Goal: Task Accomplishment & Management: Complete application form

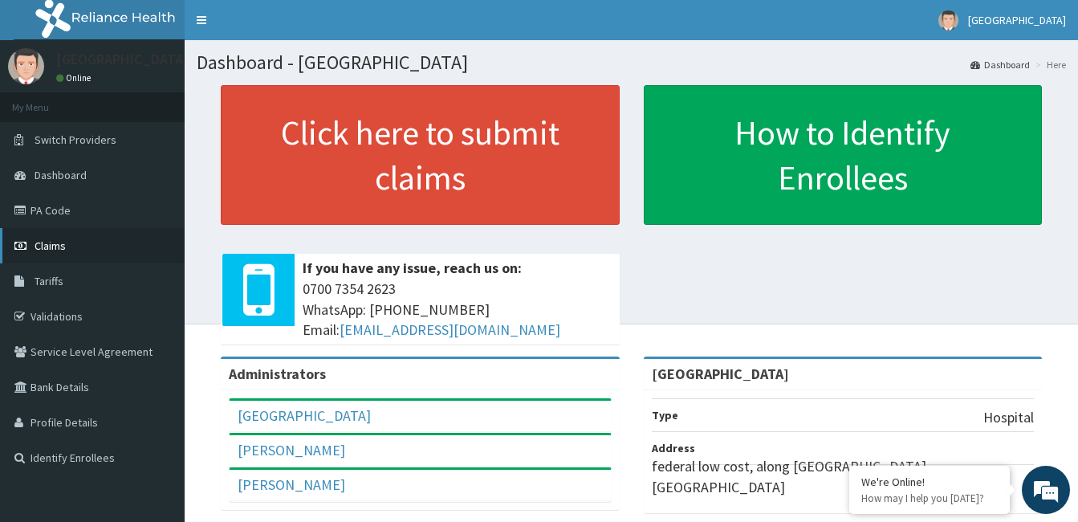
click at [59, 245] on span "Claims" at bounding box center [50, 245] width 31 height 14
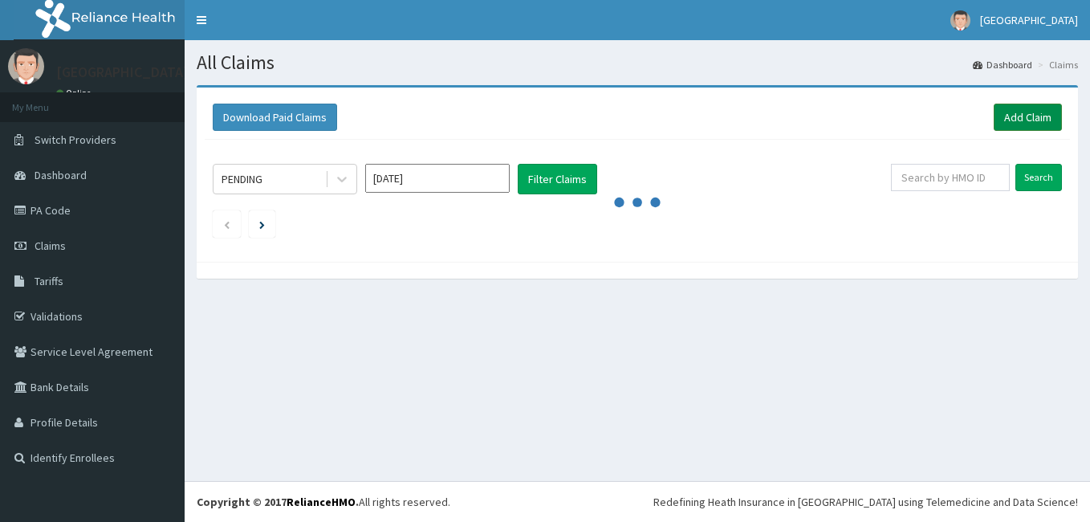
click at [1026, 110] on link "Add Claim" at bounding box center [1028, 117] width 68 height 27
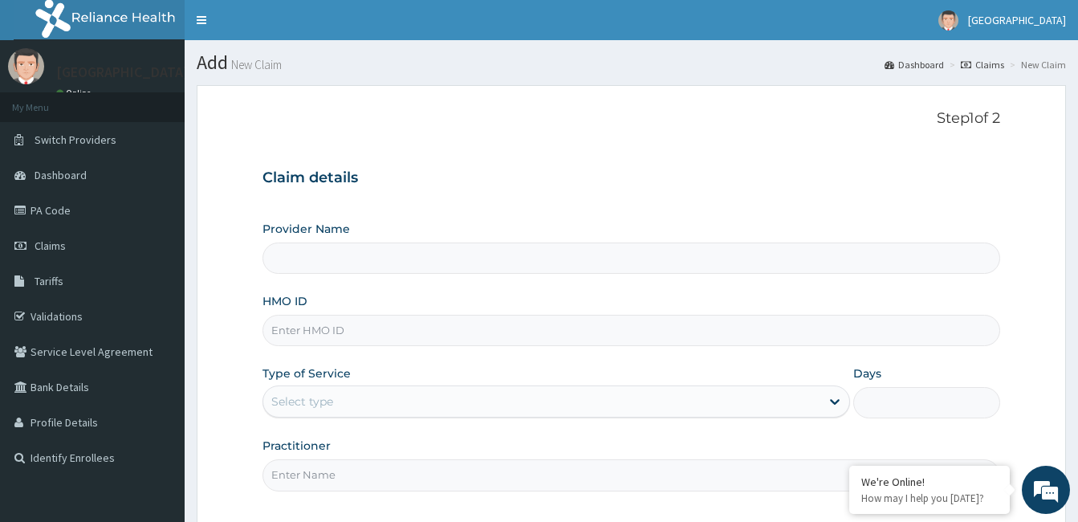
type input "[GEOGRAPHIC_DATA]"
click at [428, 316] on input "HMO ID" at bounding box center [632, 330] width 738 height 31
type input "g"
type input "GBI/10341/B"
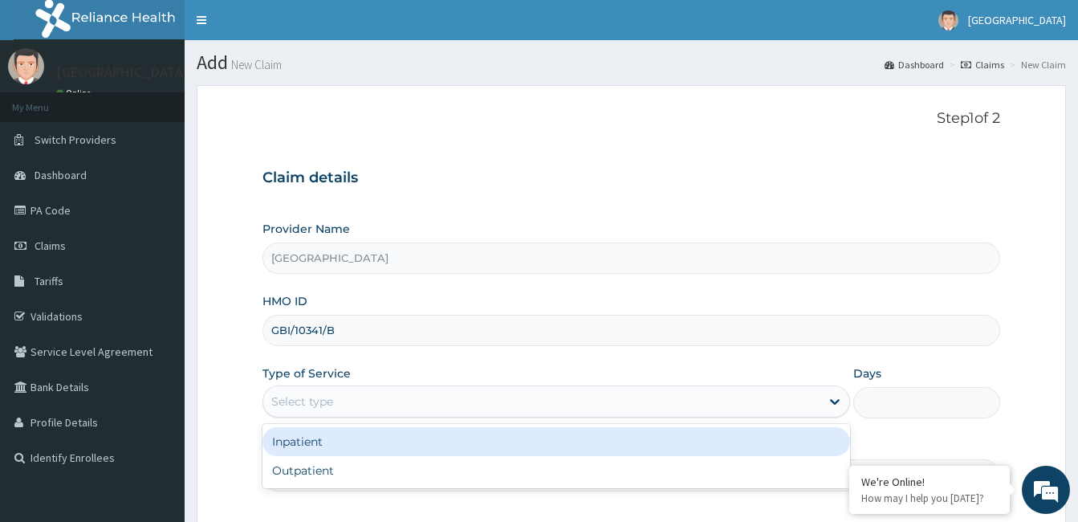
click at [610, 414] on div "Select type" at bounding box center [541, 402] width 557 height 26
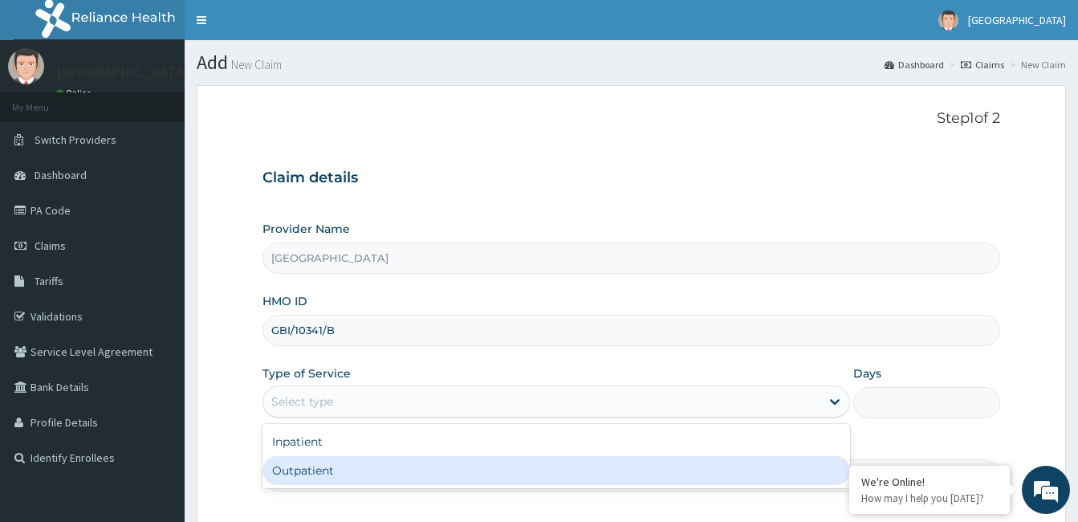
click at [486, 459] on div "Outpatient" at bounding box center [557, 470] width 588 height 29
type input "1"
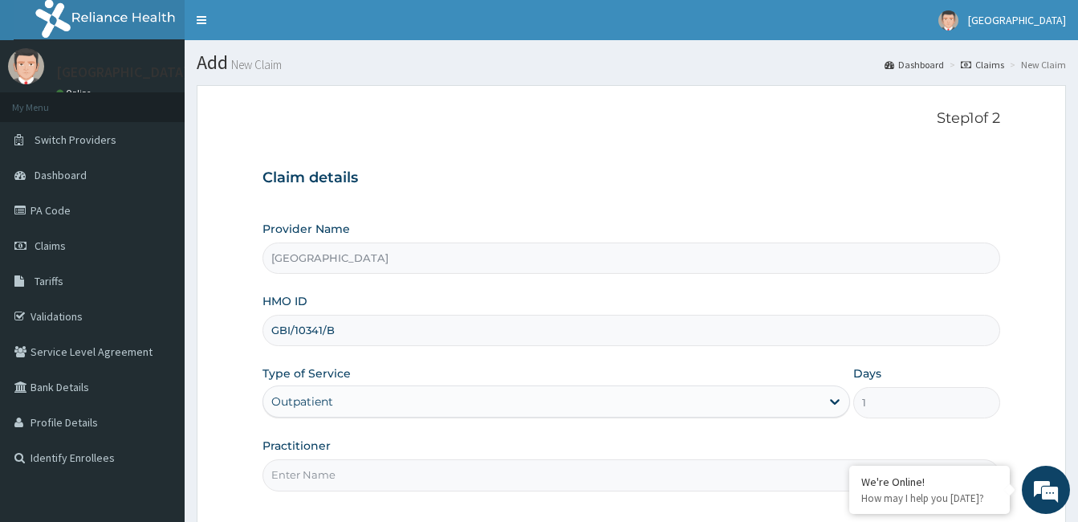
scroll to position [96, 0]
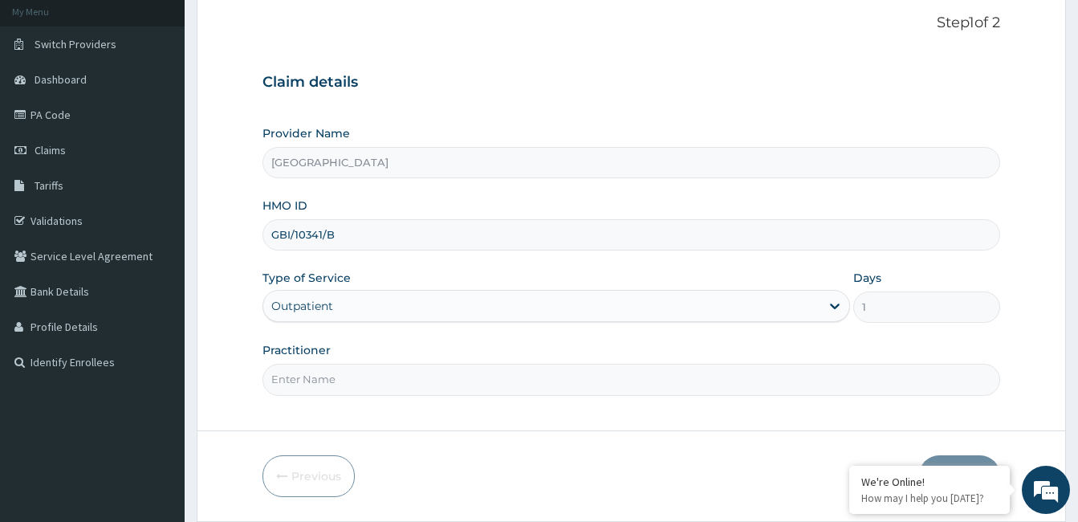
click at [430, 386] on input "Practitioner" at bounding box center [632, 379] width 738 height 31
type input "Dr. Bappa Aliyu"
click at [930, 460] on button "Next" at bounding box center [959, 476] width 81 height 42
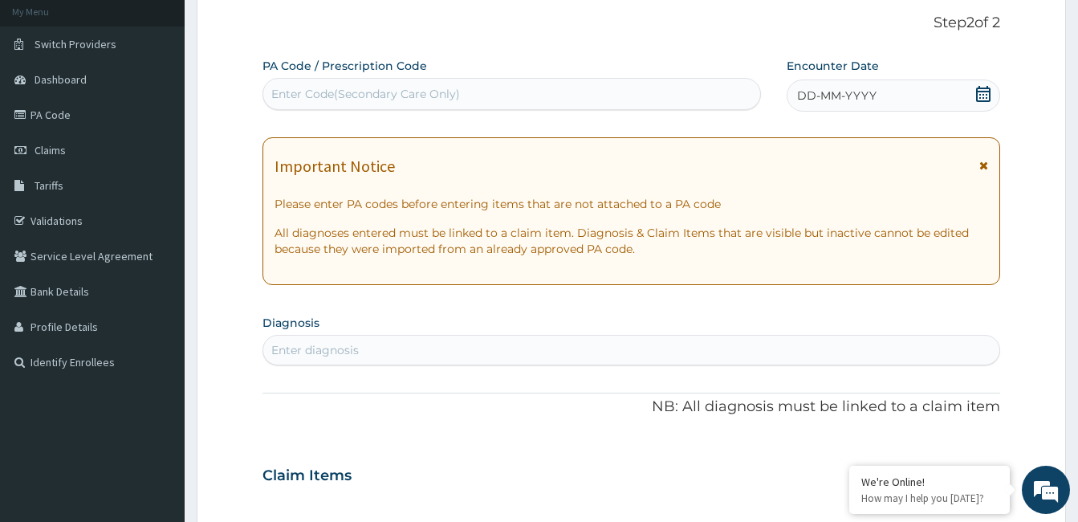
click at [977, 88] on icon at bounding box center [983, 94] width 14 height 16
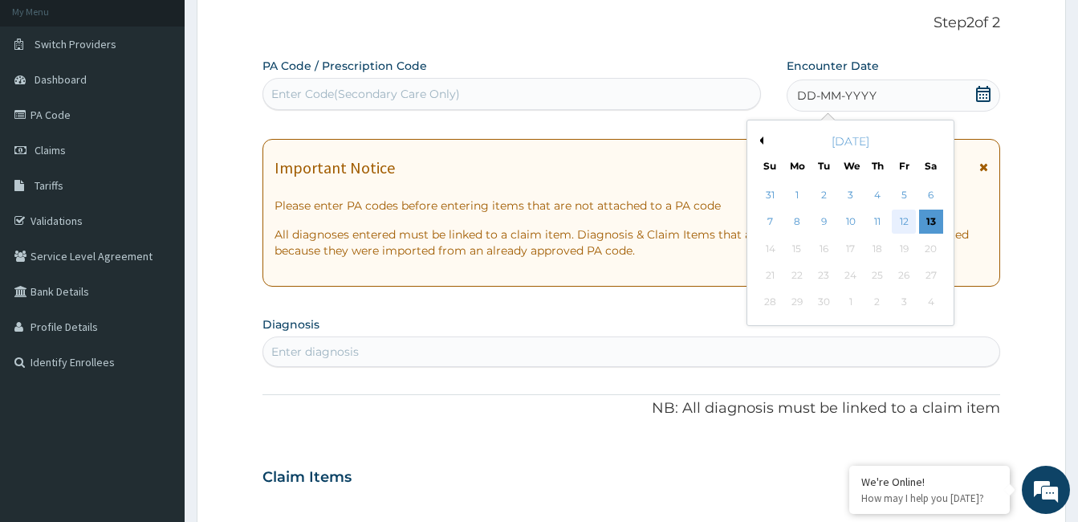
click at [904, 214] on div "12" at bounding box center [904, 222] width 24 height 24
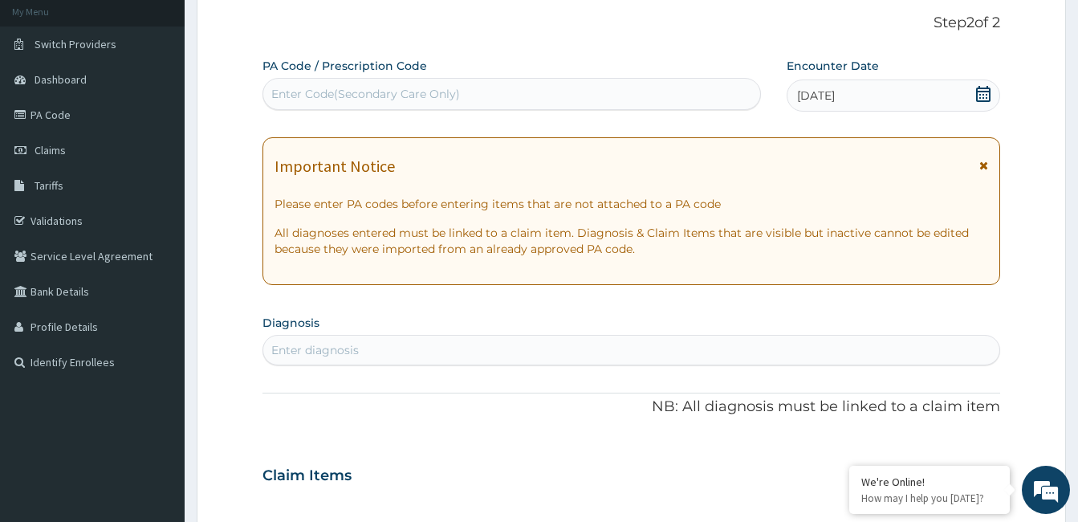
click at [371, 355] on div "Enter diagnosis" at bounding box center [631, 350] width 736 height 26
type input "PEPTIC ULCER"
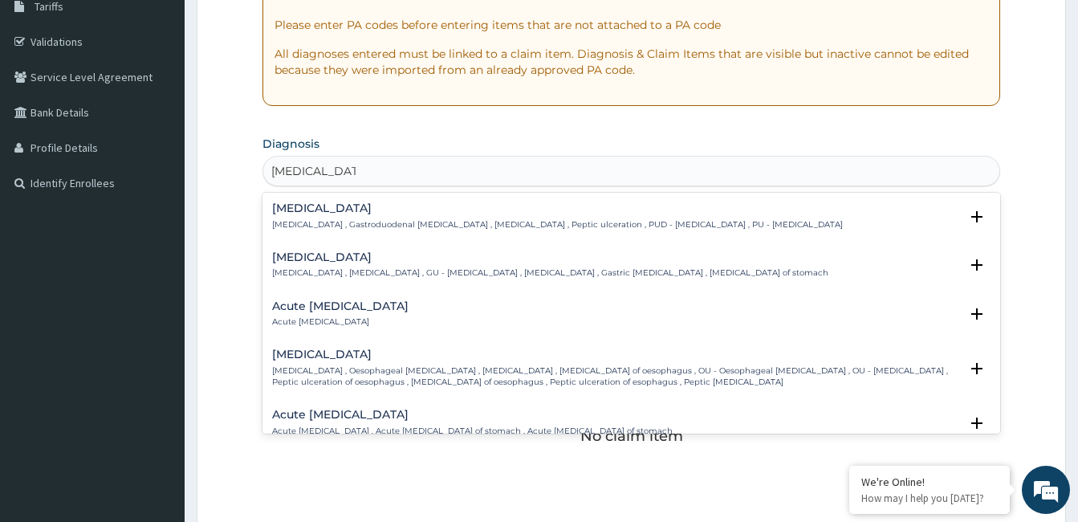
scroll to position [279, 0]
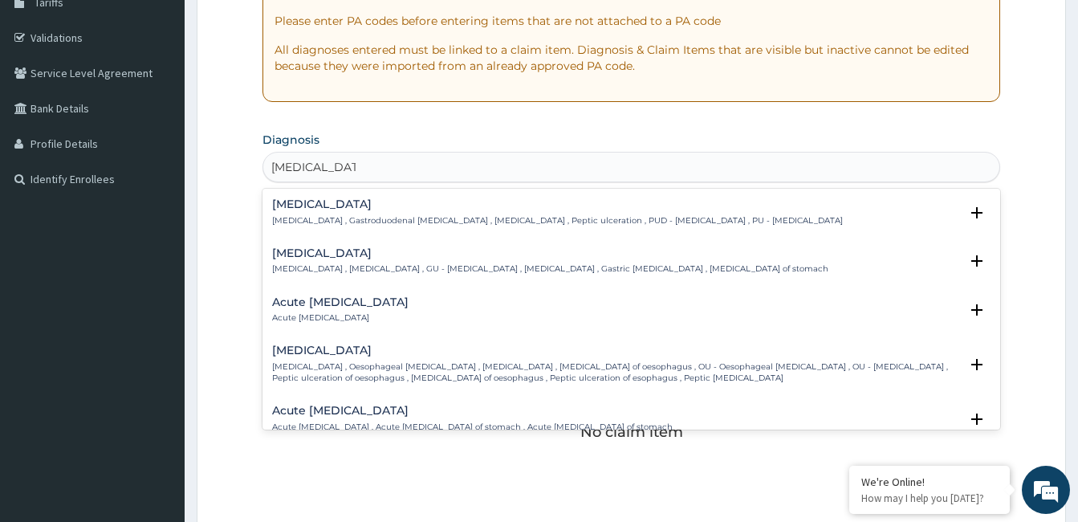
click at [319, 211] on div "Peptic ulcer Peptic ulcer , Gastroduodenal ulcer , Peptic ulcer disease , Pepti…" at bounding box center [557, 212] width 571 height 28
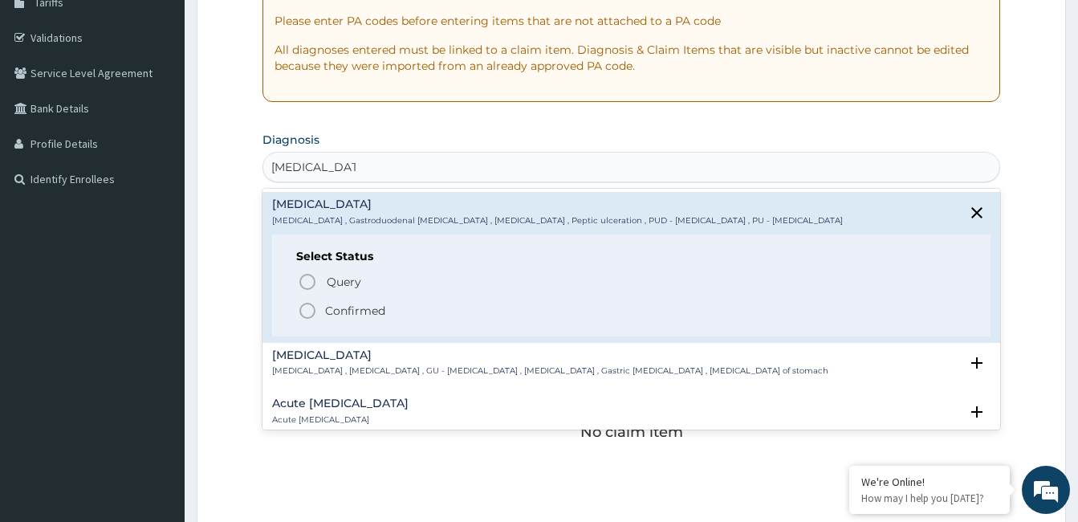
click at [312, 301] on icon "status option filled" at bounding box center [307, 310] width 19 height 19
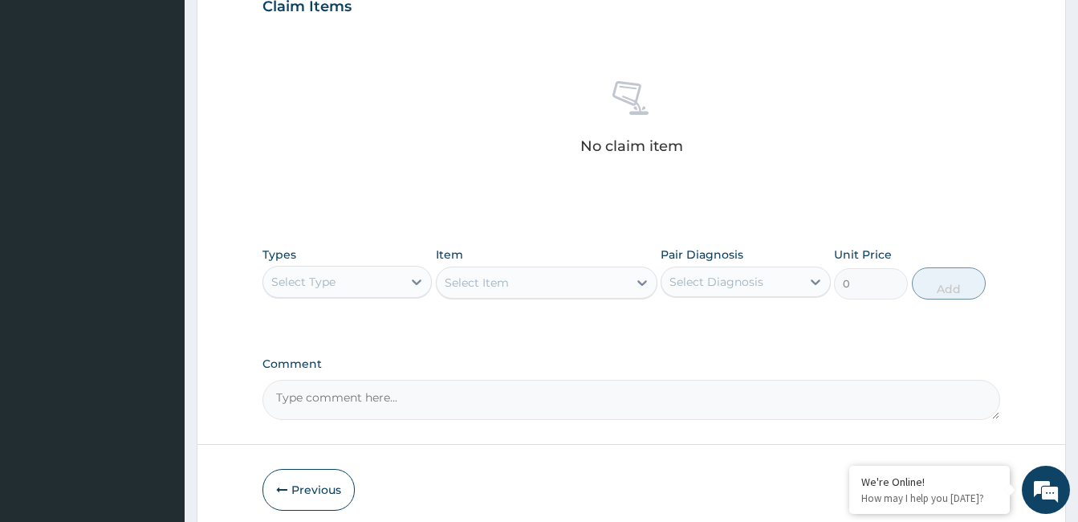
scroll to position [636, 0]
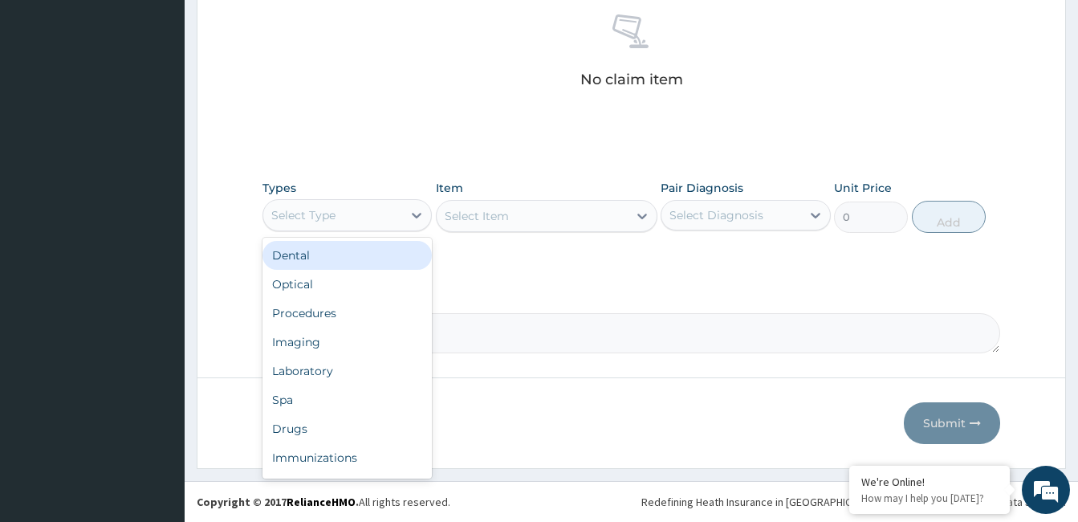
click at [356, 207] on div "Select Type" at bounding box center [332, 215] width 139 height 26
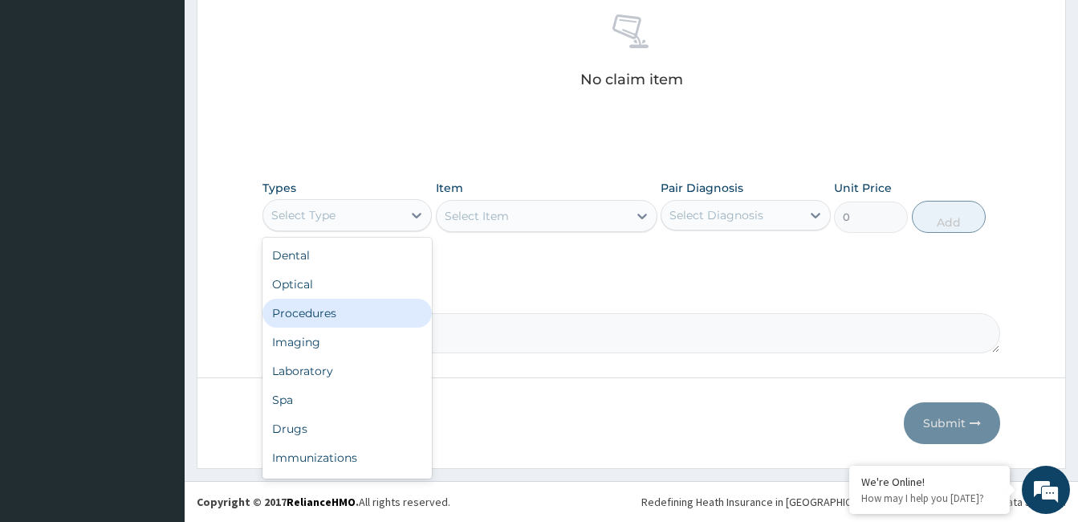
click at [336, 312] on div "Procedures" at bounding box center [347, 313] width 169 height 29
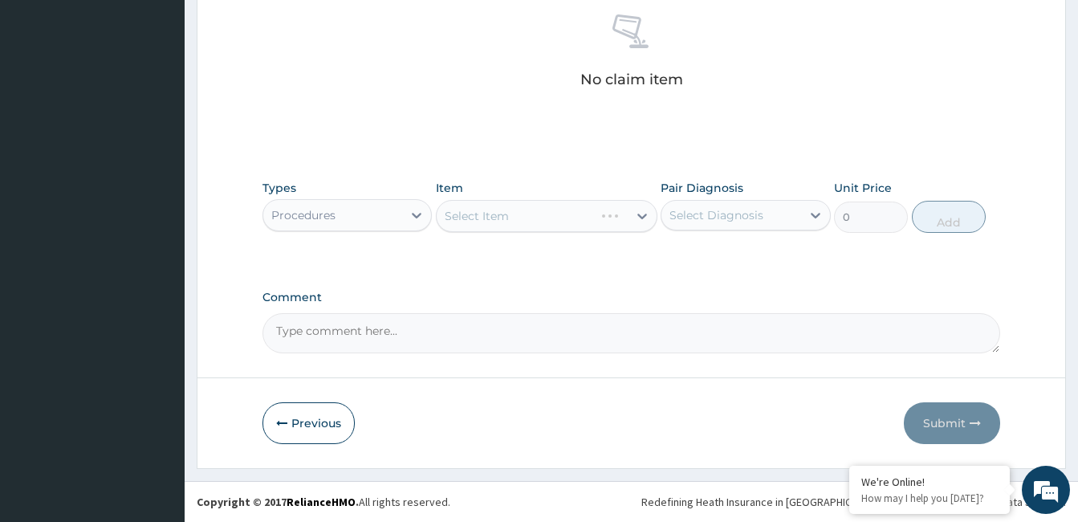
click at [516, 218] on div "Select Item" at bounding box center [547, 216] width 222 height 32
click at [516, 218] on div "Select Item" at bounding box center [532, 216] width 191 height 26
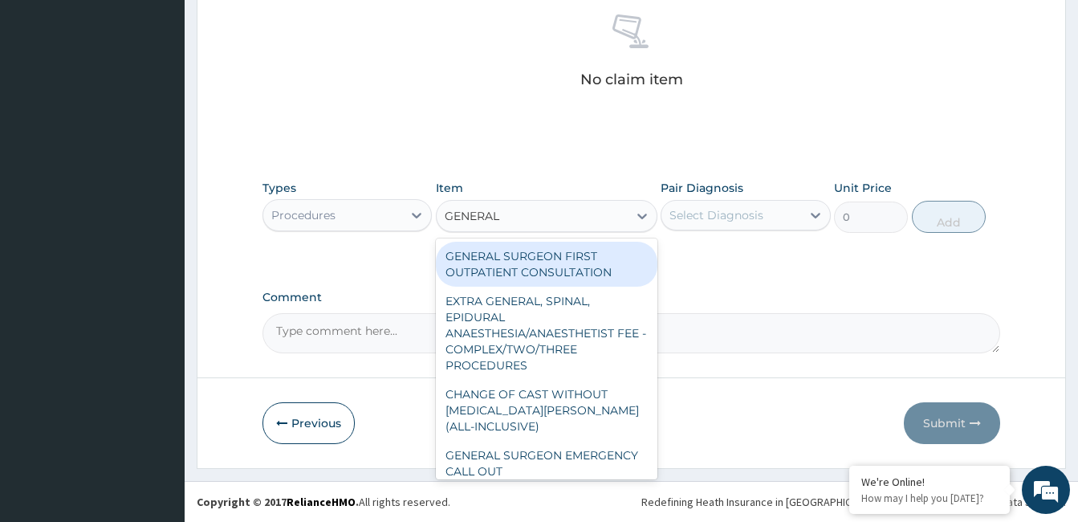
type input "GENERAL P"
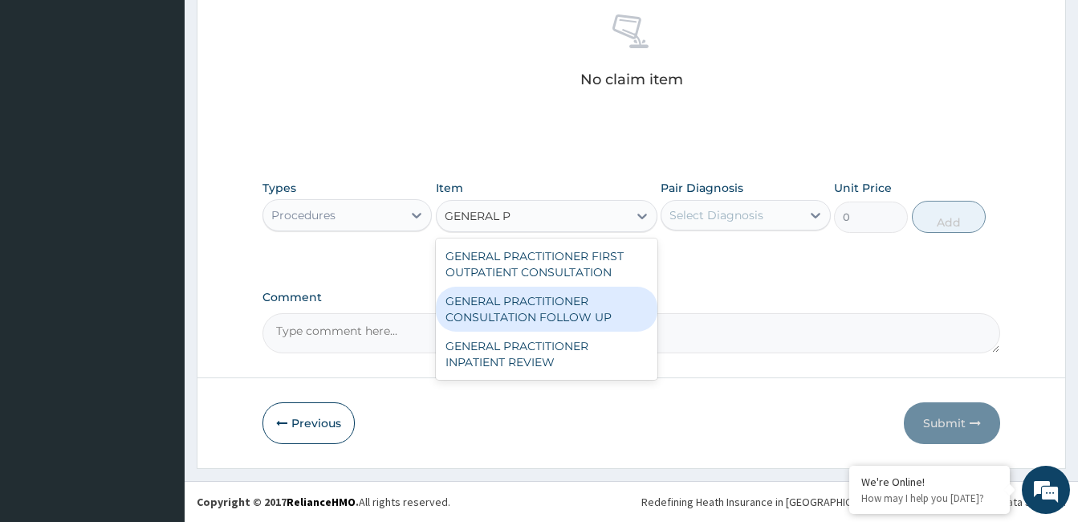
click at [538, 320] on div "GENERAL PRACTITIONER CONSULTATION FOLLOW UP" at bounding box center [547, 309] width 222 height 45
type input "1875"
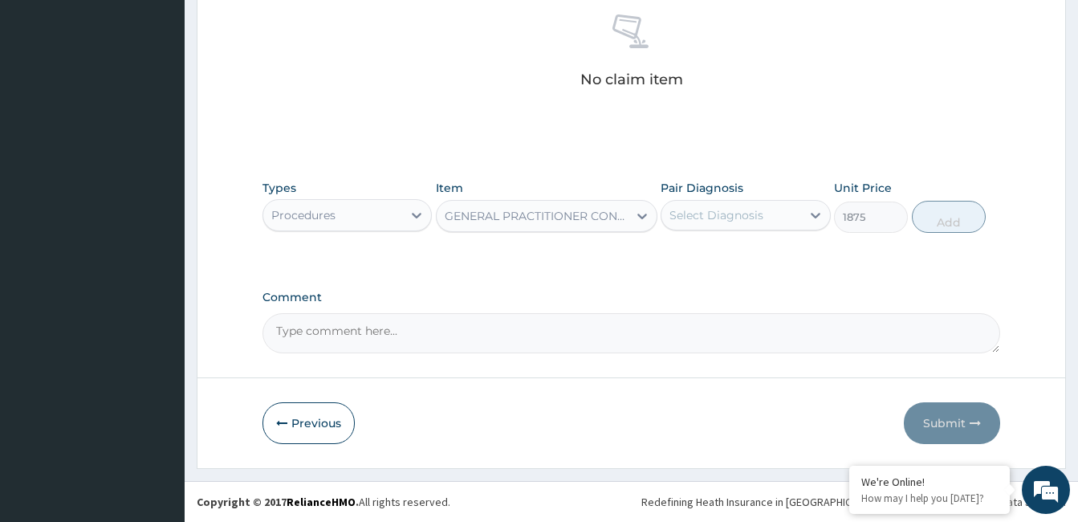
click at [740, 216] on div "Select Diagnosis" at bounding box center [717, 215] width 94 height 16
click at [737, 254] on label "Peptic ulcer" at bounding box center [737, 254] width 100 height 16
checkbox input "true"
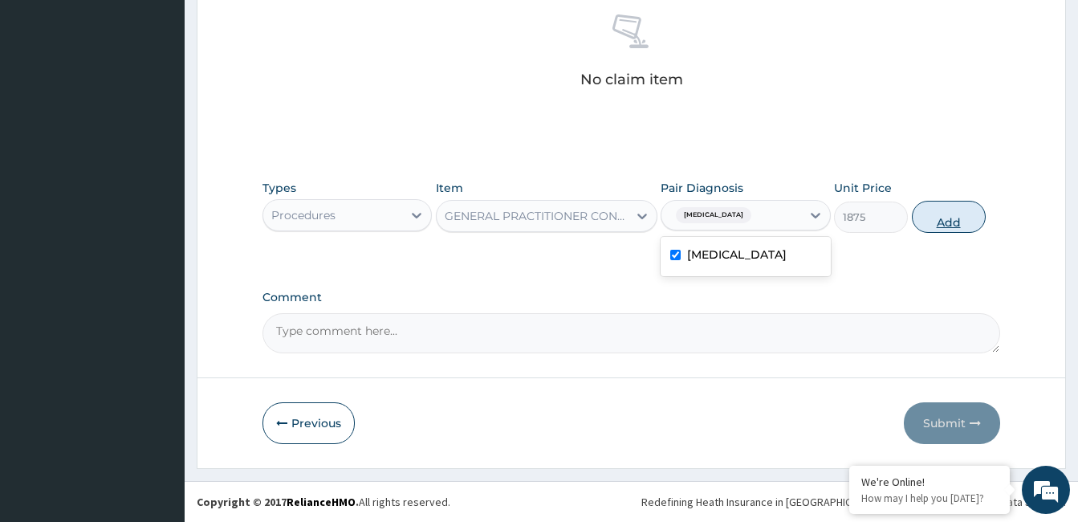
click at [952, 213] on button "Add" at bounding box center [949, 217] width 74 height 32
type input "0"
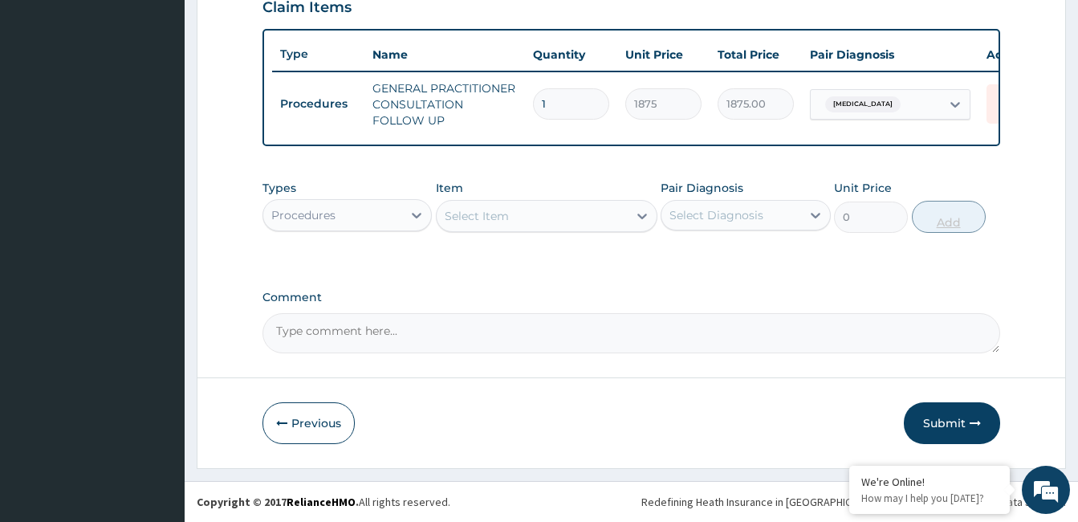
scroll to position [580, 0]
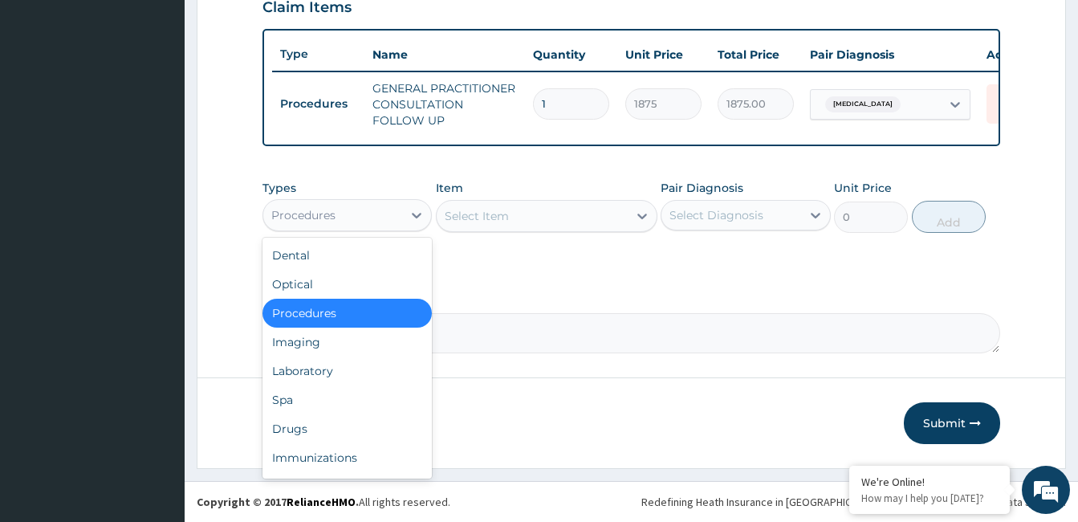
click at [350, 221] on div "Procedures" at bounding box center [332, 215] width 139 height 26
click at [311, 420] on div "Drugs" at bounding box center [347, 428] width 169 height 29
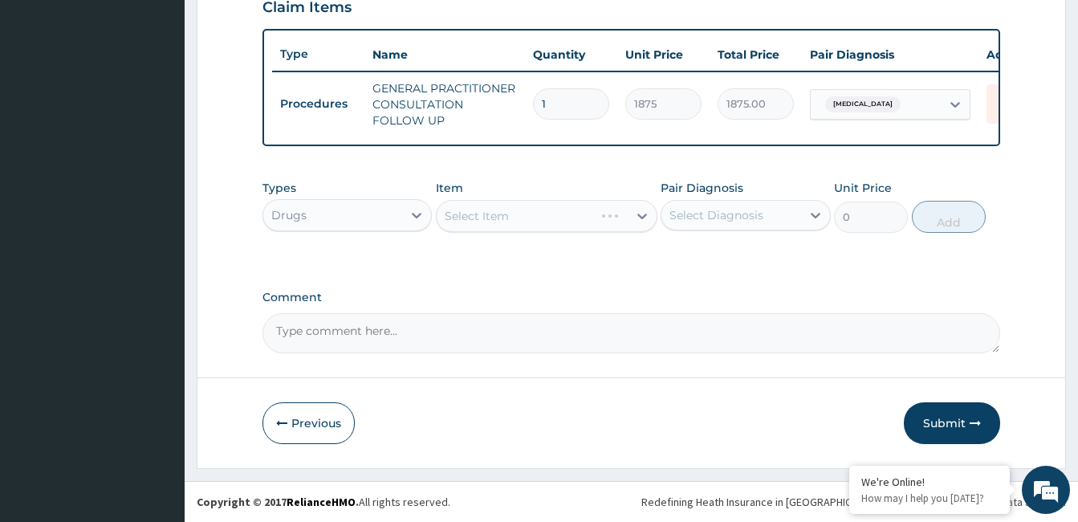
click at [593, 218] on div "Select Item" at bounding box center [547, 216] width 222 height 32
click at [593, 218] on div "Select Item" at bounding box center [532, 216] width 191 height 26
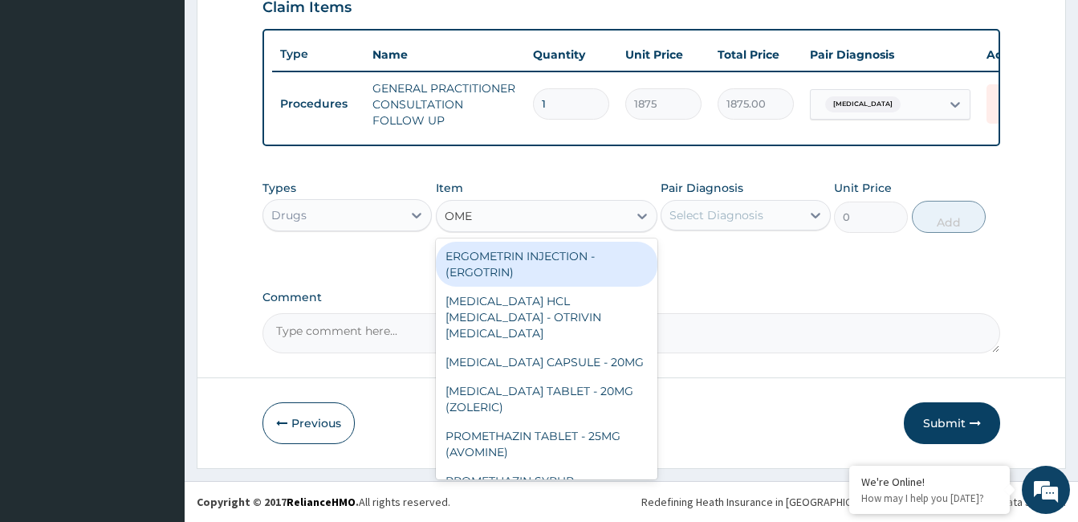
type input "OMEP"
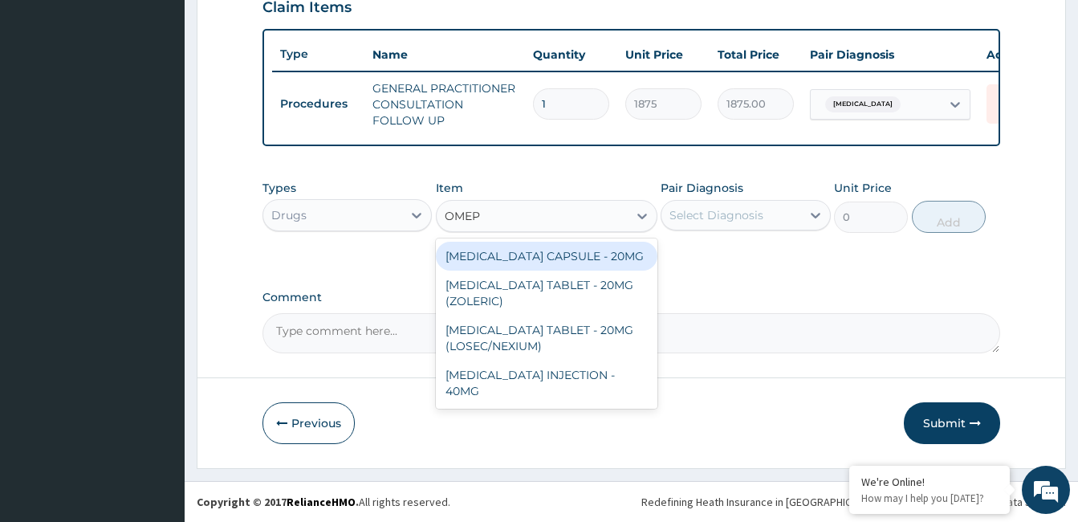
click at [565, 252] on div "[MEDICAL_DATA] CAPSULE - 20MG" at bounding box center [547, 256] width 222 height 29
type input "140"
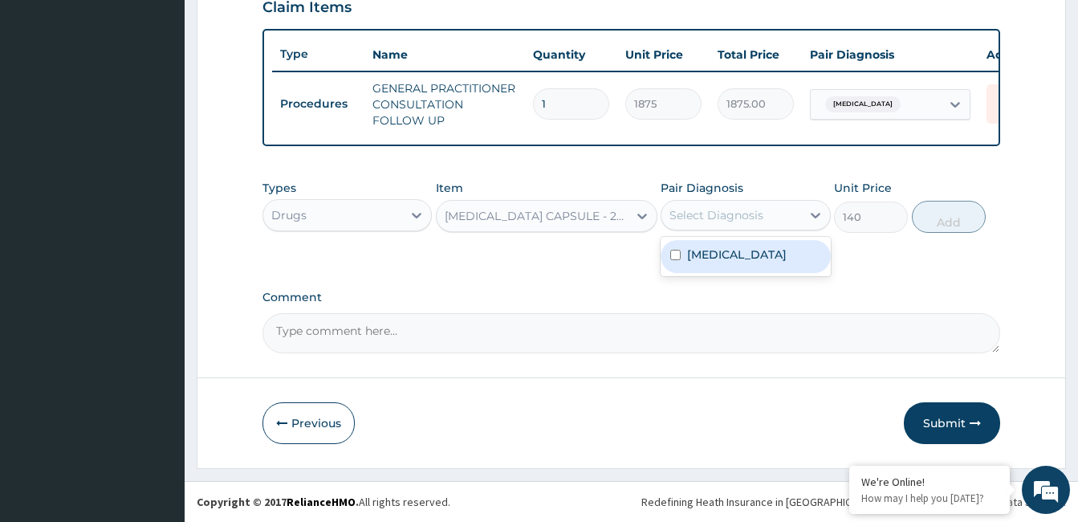
click at [739, 200] on div "Select Diagnosis" at bounding box center [745, 215] width 169 height 31
click at [731, 255] on label "Peptic ulcer" at bounding box center [737, 254] width 100 height 16
checkbox input "true"
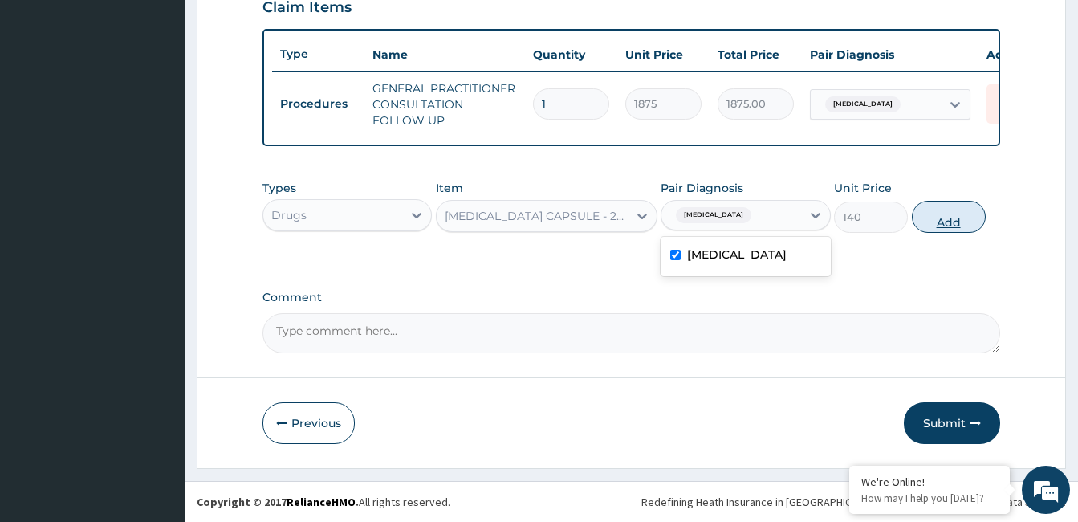
click at [943, 225] on button "Add" at bounding box center [949, 217] width 74 height 32
type input "0"
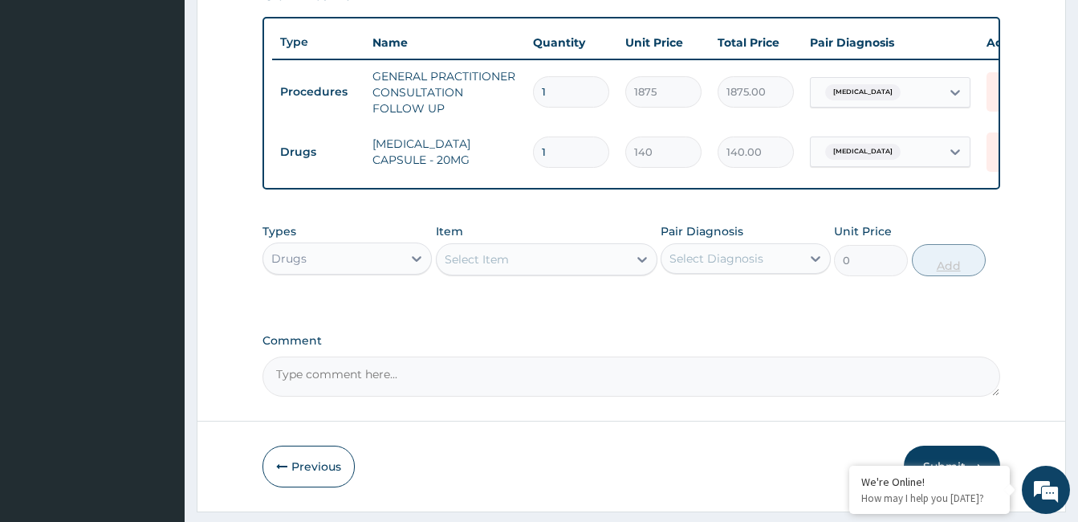
type input "14"
type input "1960.00"
type input "14"
click at [593, 270] on div "Select Item" at bounding box center [532, 259] width 191 height 26
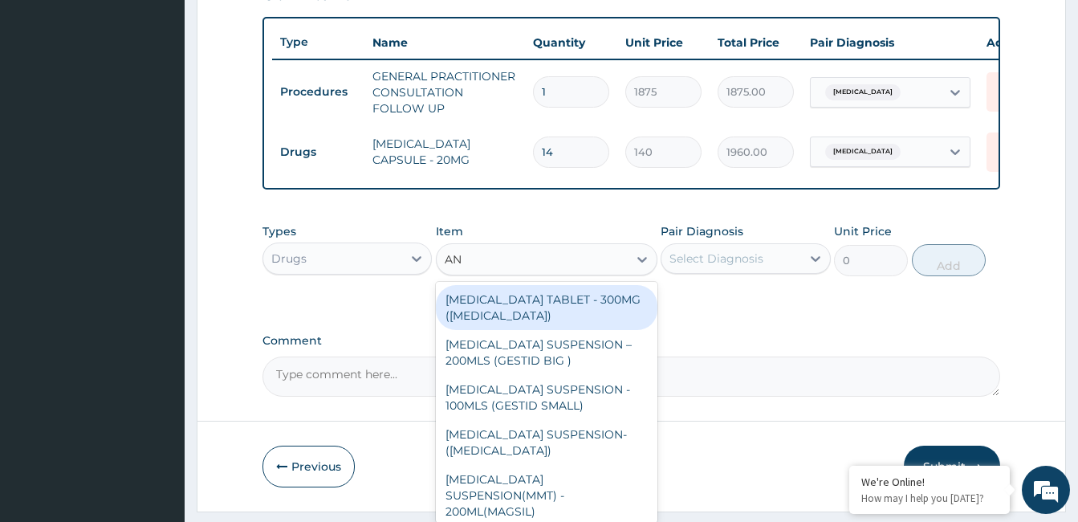
type input "A"
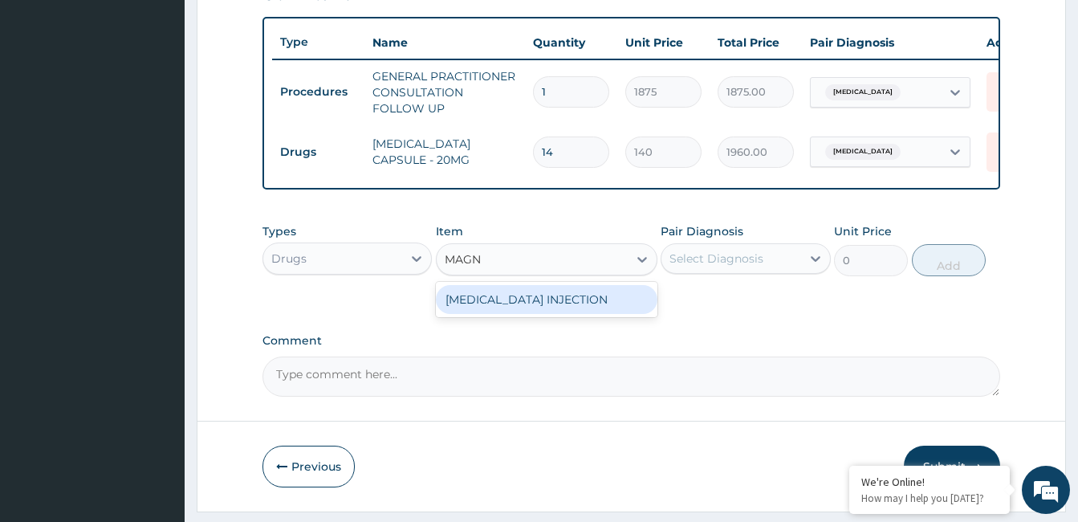
type input "MAG"
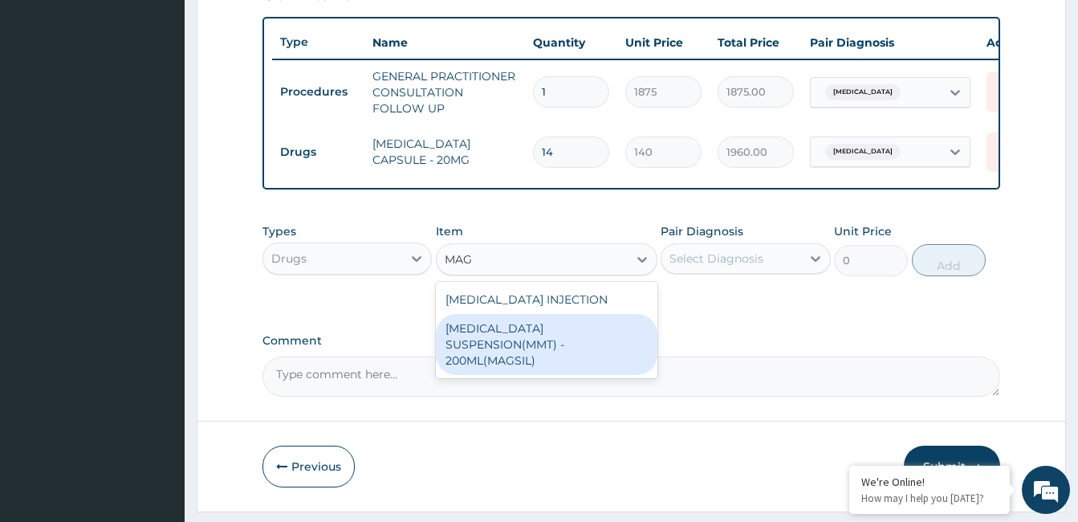
click at [579, 357] on div "[MEDICAL_DATA] SUSPENSION(MMT) - 200ML(MAGSIL)" at bounding box center [547, 344] width 222 height 61
type input "1120"
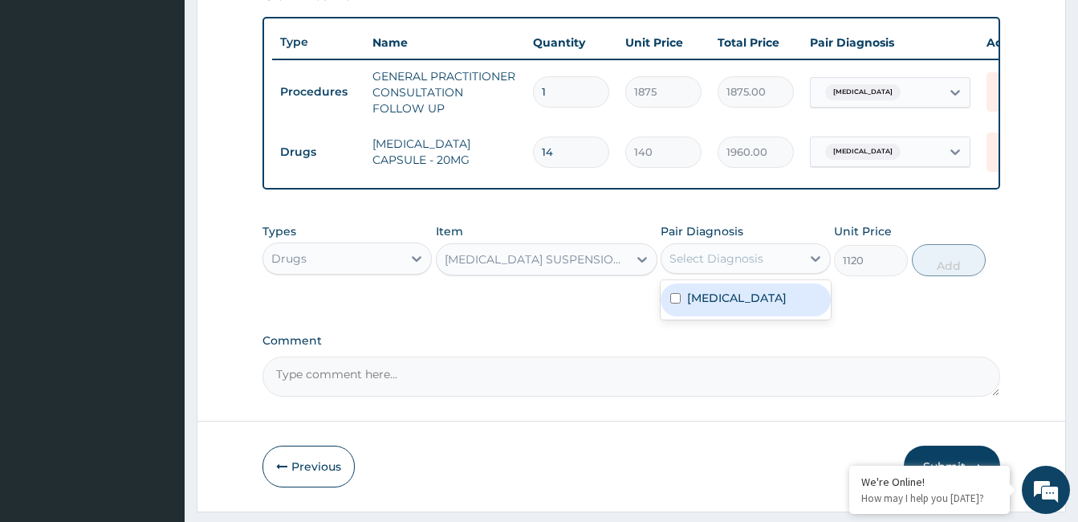
click at [735, 271] on div "Select Diagnosis" at bounding box center [731, 259] width 139 height 26
click at [729, 306] on label "Peptic ulcer" at bounding box center [737, 298] width 100 height 16
checkbox input "true"
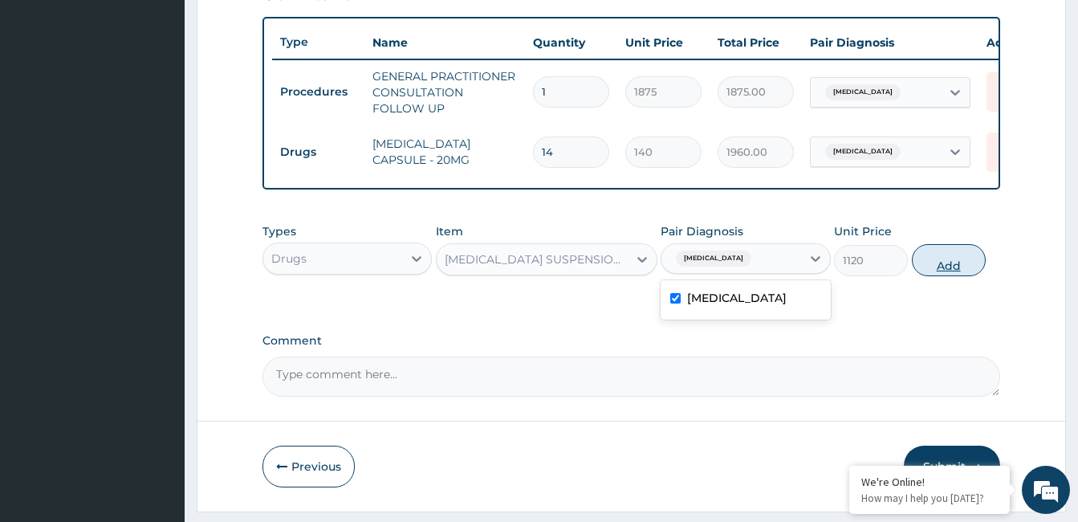
click at [964, 275] on button "Add" at bounding box center [949, 260] width 74 height 32
type input "0"
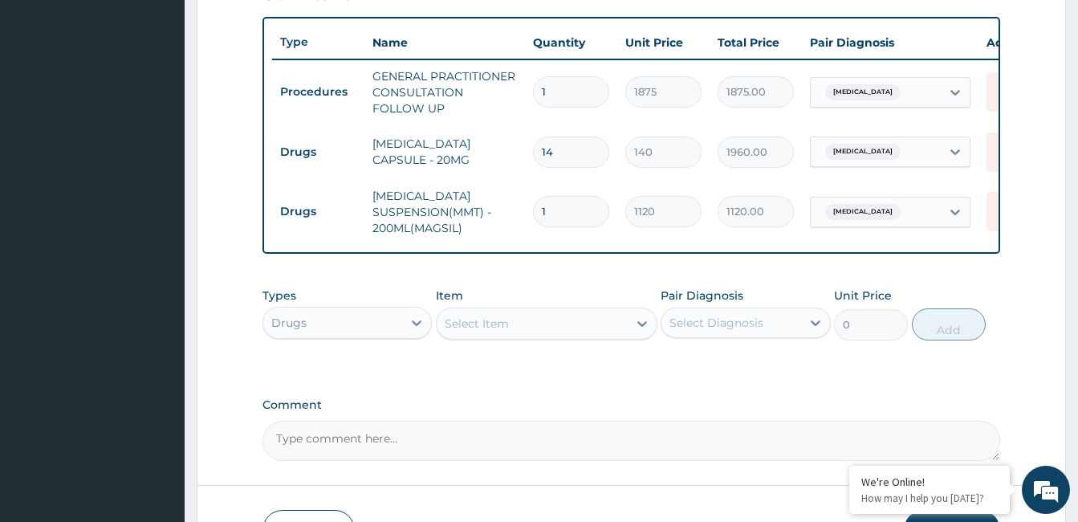
click at [505, 332] on div "Select Item" at bounding box center [477, 324] width 64 height 16
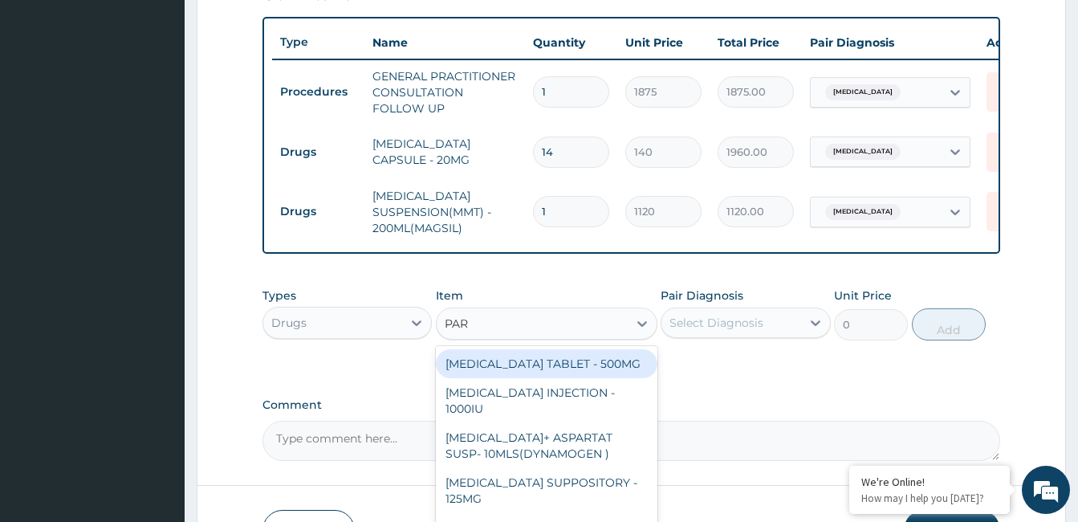
type input "PARA"
click at [534, 378] on div "[MEDICAL_DATA] TABLET - 500MG" at bounding box center [547, 363] width 222 height 29
type input "33.599999999999994"
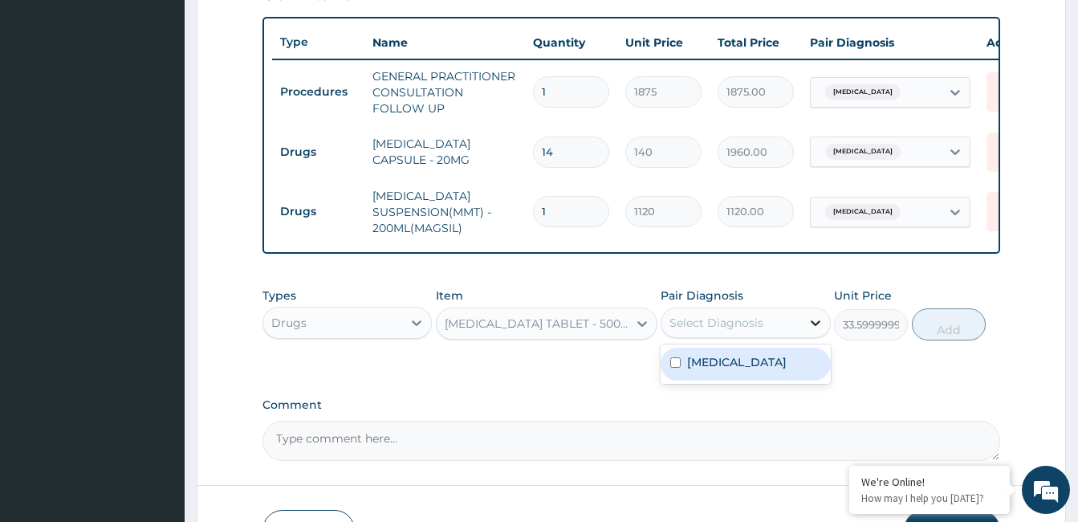
click at [802, 336] on div at bounding box center [815, 322] width 29 height 29
click at [782, 376] on div "Peptic ulcer" at bounding box center [745, 364] width 169 height 33
checkbox input "true"
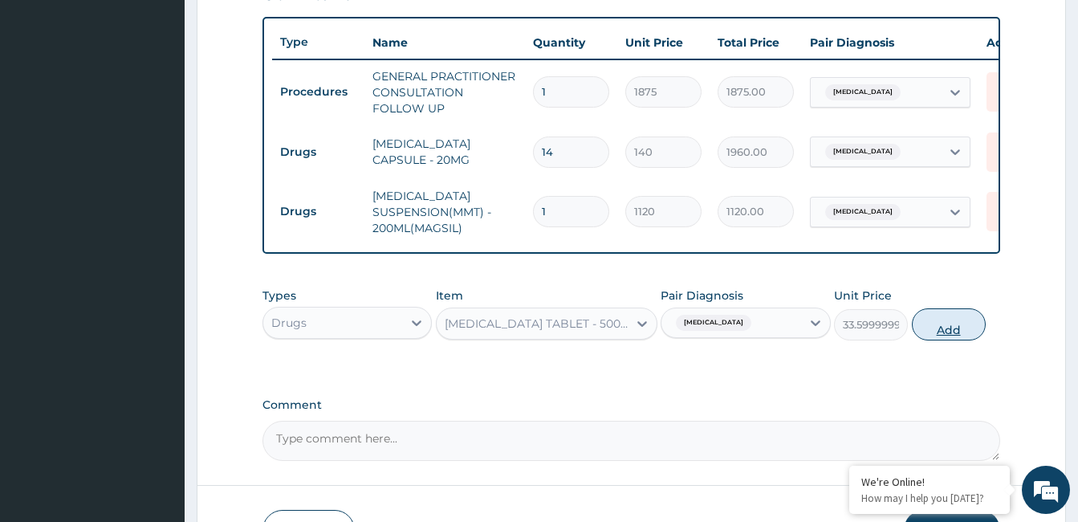
click at [959, 340] on button "Add" at bounding box center [949, 324] width 74 height 32
type input "0"
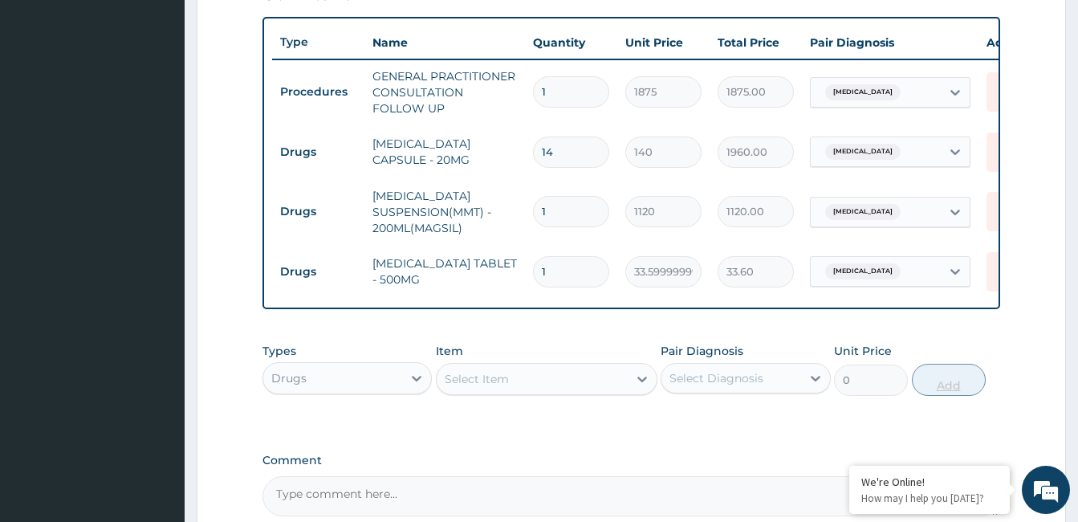
type input "18"
type input "604.80"
type input "18"
click at [591, 392] on div "Select Item" at bounding box center [532, 379] width 191 height 26
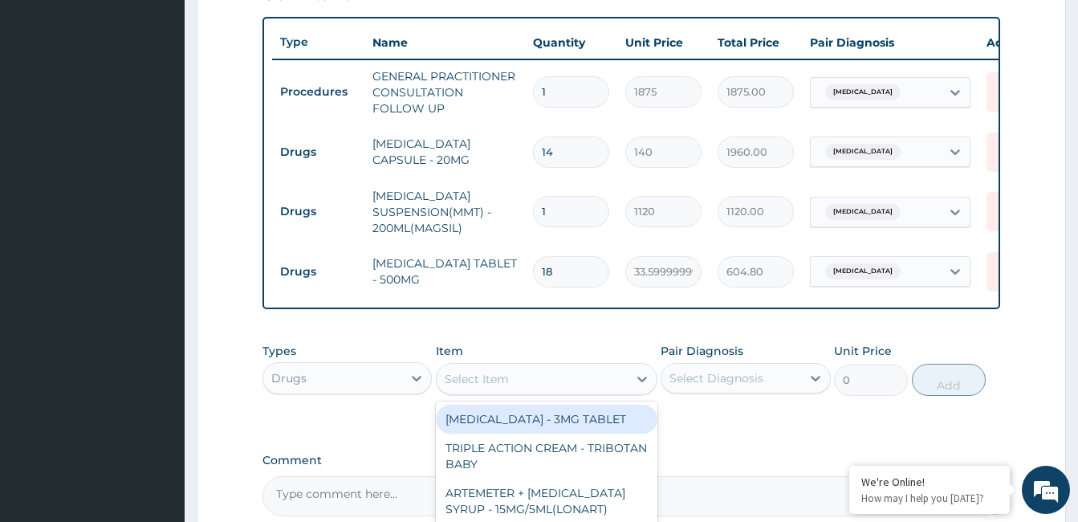
type input "M"
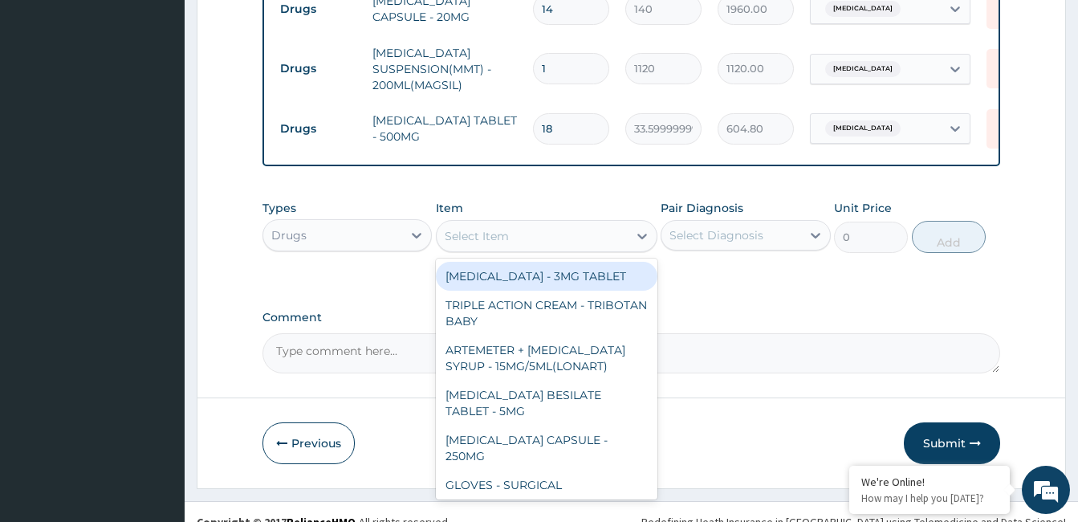
scroll to position [747, 0]
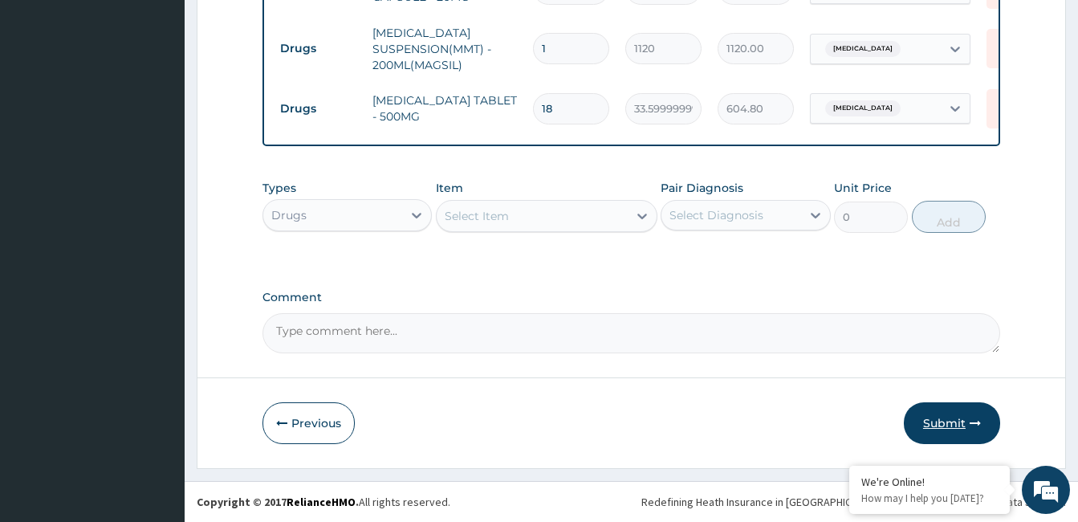
click at [963, 434] on button "Submit" at bounding box center [952, 423] width 96 height 42
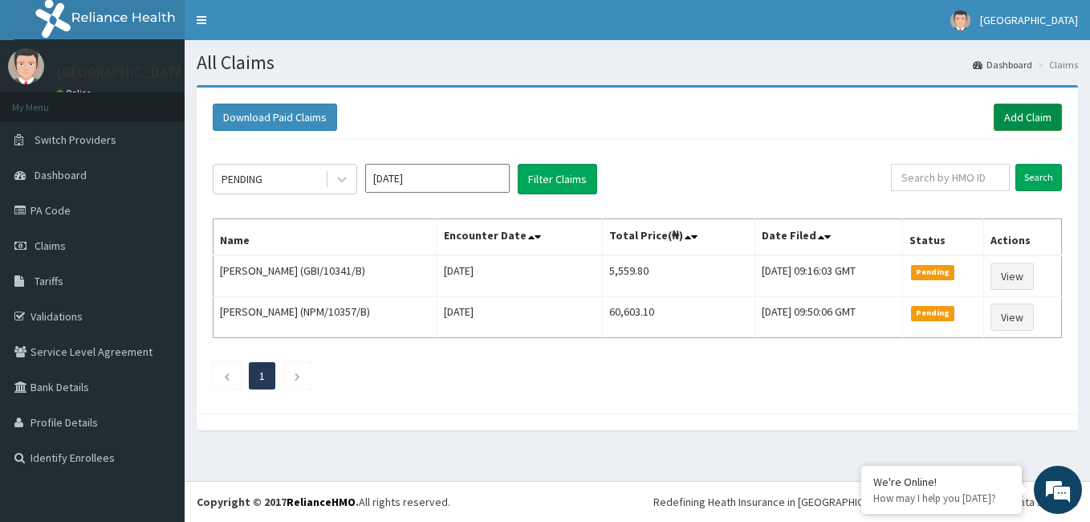
click at [1005, 124] on link "Add Claim" at bounding box center [1028, 117] width 68 height 27
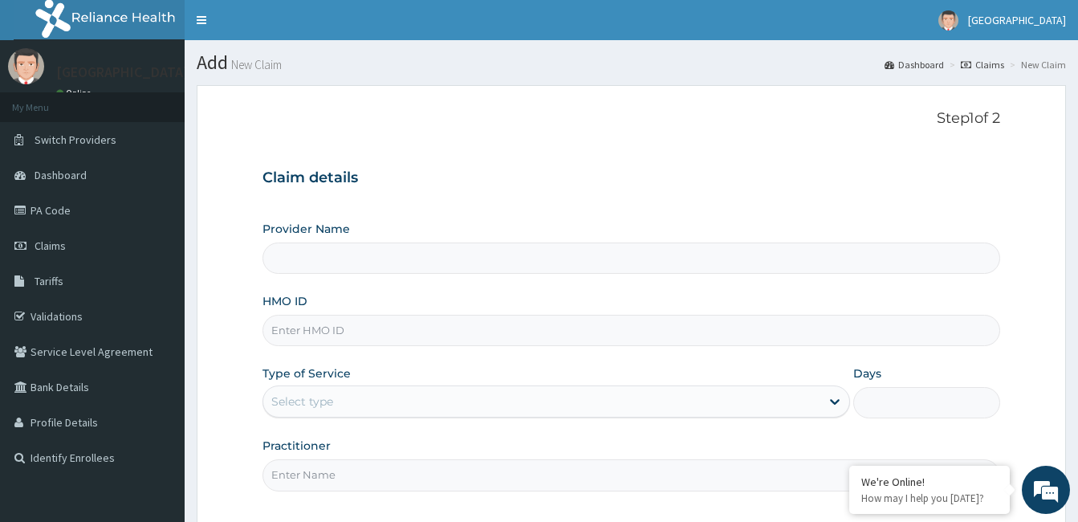
type input "[GEOGRAPHIC_DATA]"
click at [476, 329] on input "HMO ID" at bounding box center [632, 330] width 738 height 31
type input "GBI/10341/C"
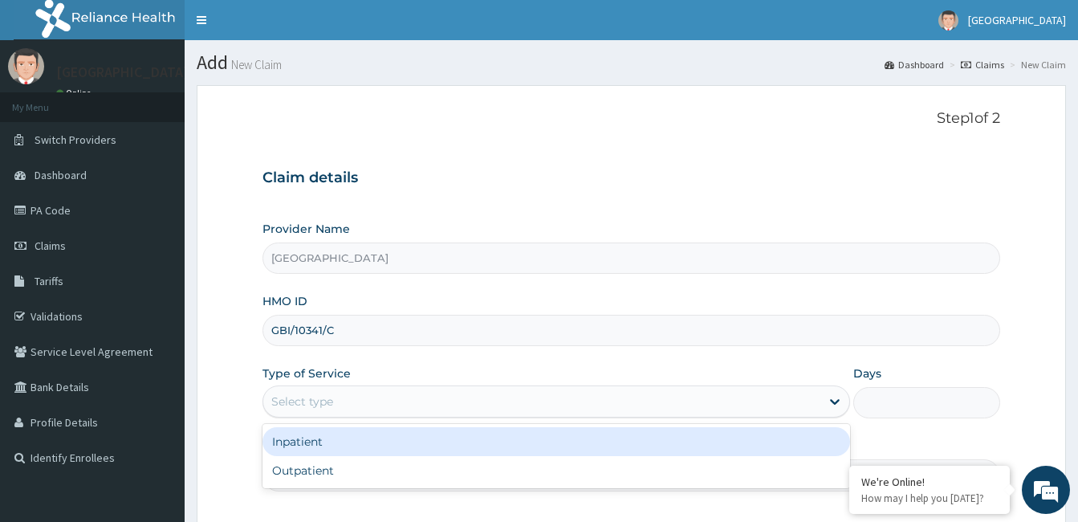
click at [636, 408] on div "Select type" at bounding box center [541, 402] width 557 height 26
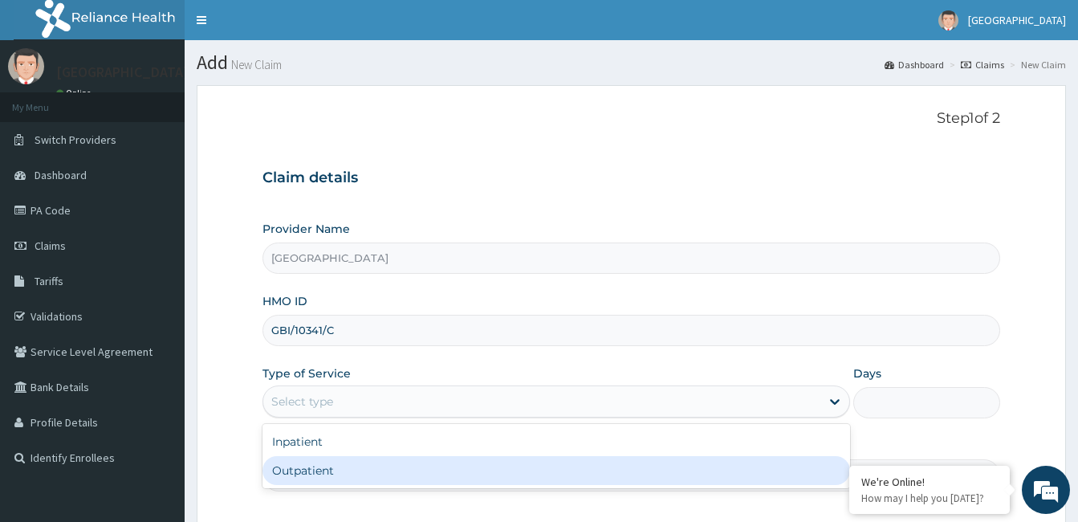
click at [561, 468] on div "Outpatient" at bounding box center [557, 470] width 588 height 29
type input "1"
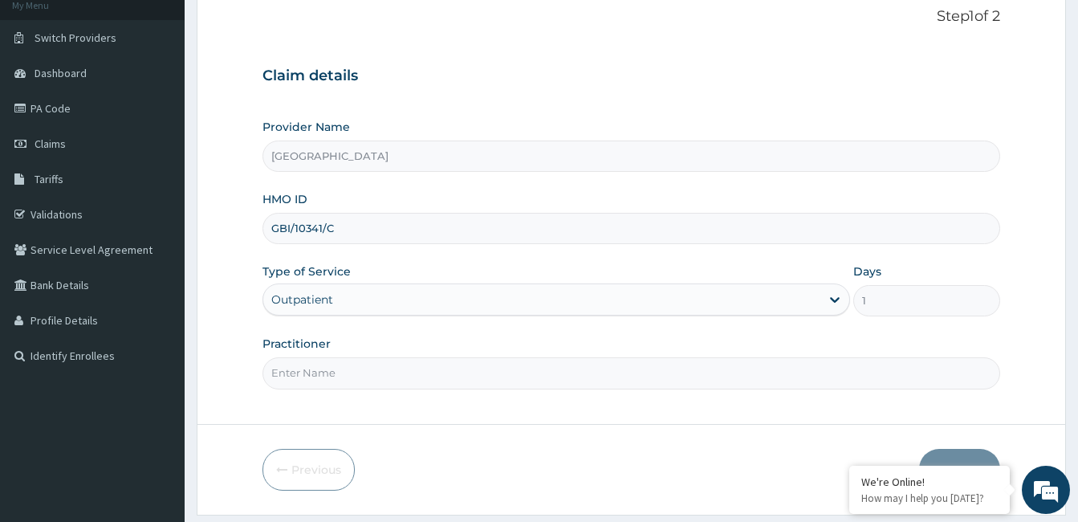
scroll to position [149, 0]
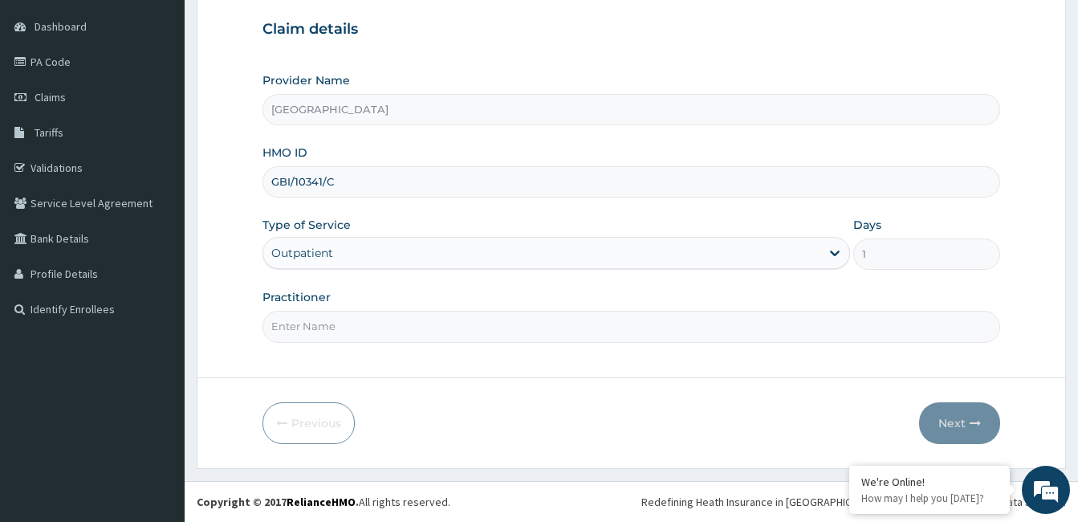
click at [628, 325] on input "Practitioner" at bounding box center [632, 326] width 738 height 31
type input "Dr. Bappa Aliyu"
click at [953, 410] on button "Next" at bounding box center [959, 423] width 81 height 42
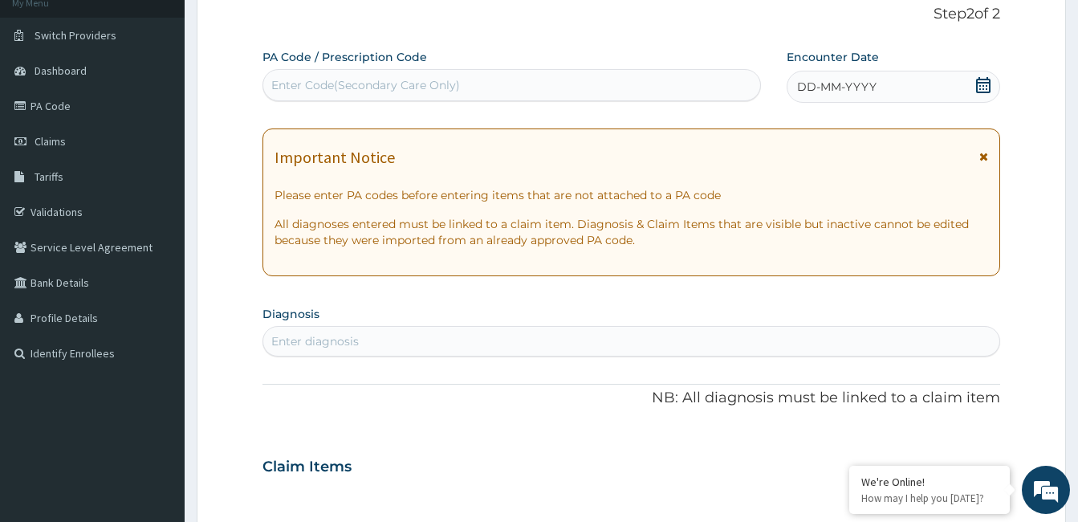
scroll to position [0, 0]
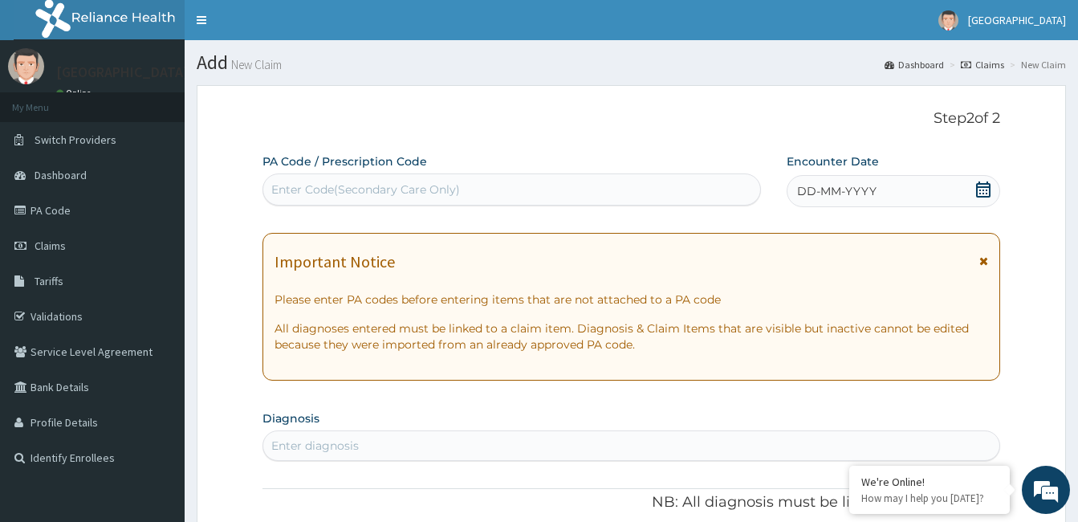
click at [465, 190] on div "Enter Code(Secondary Care Only)" at bounding box center [511, 190] width 497 height 26
paste input "PA/AF9D61"
type input "PA/AF9D61"
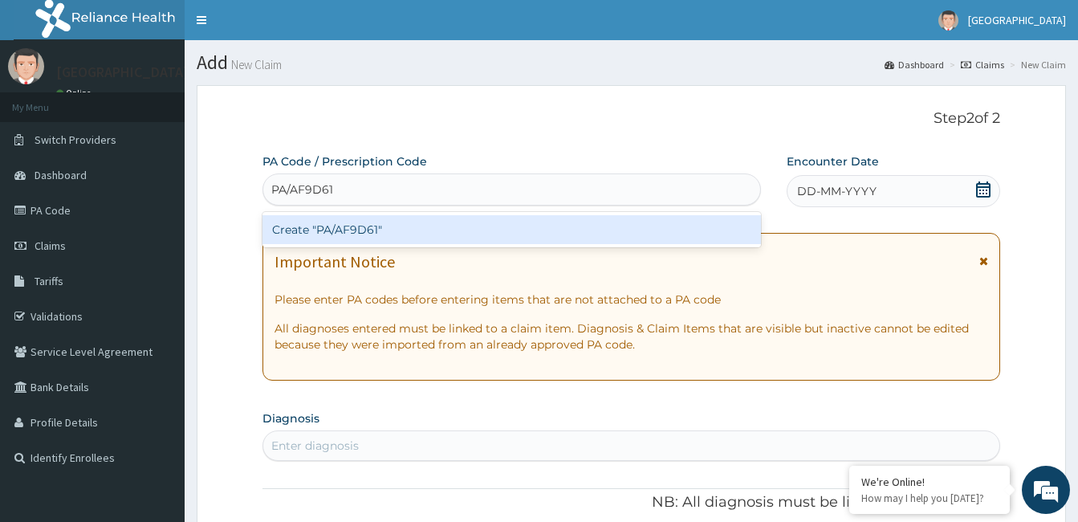
click at [335, 230] on div "Create "PA/AF9D61"" at bounding box center [512, 229] width 499 height 29
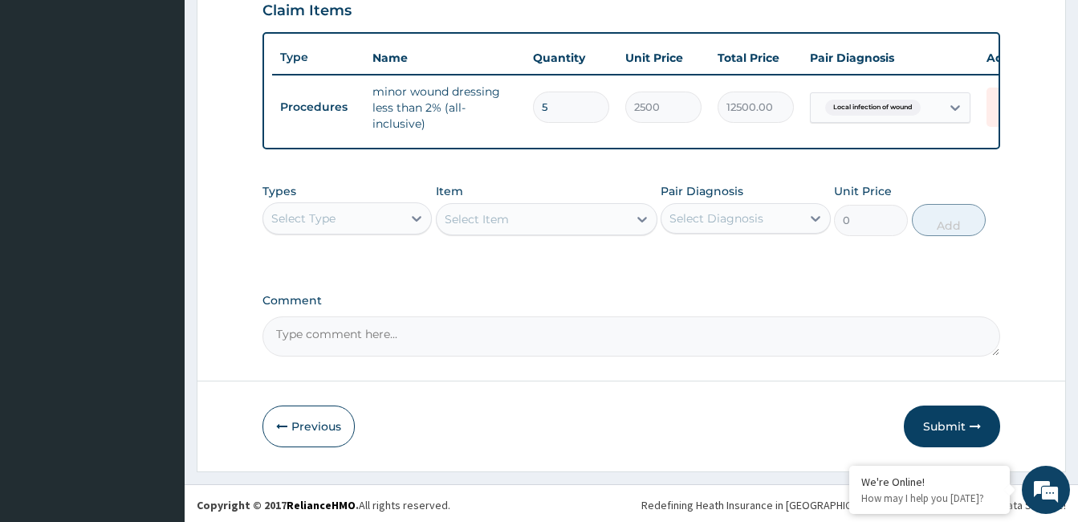
scroll to position [574, 0]
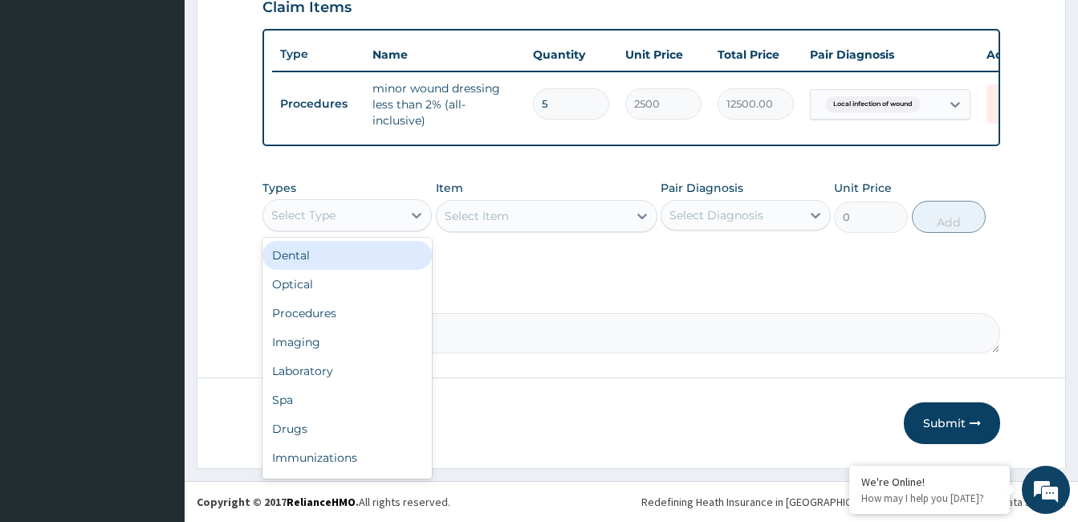
click at [277, 223] on div "Select Type" at bounding box center [303, 215] width 64 height 16
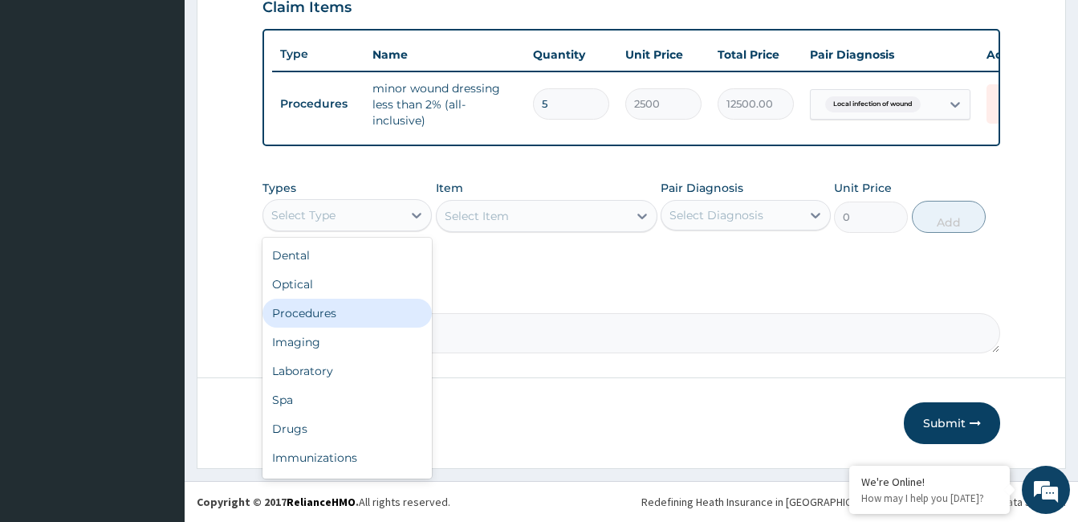
click at [331, 319] on div "Procedures" at bounding box center [347, 313] width 169 height 29
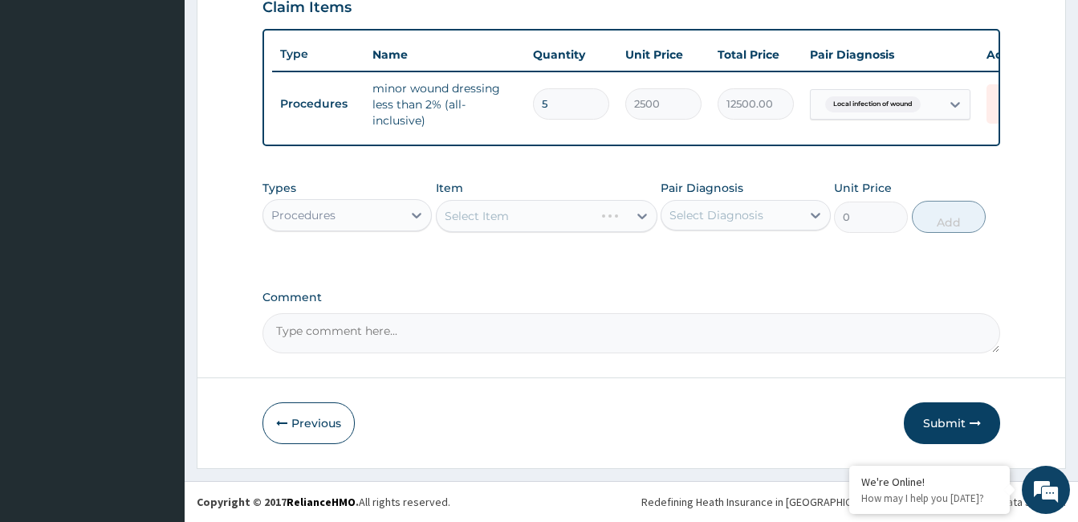
click at [594, 219] on div "Select Item" at bounding box center [547, 216] width 222 height 32
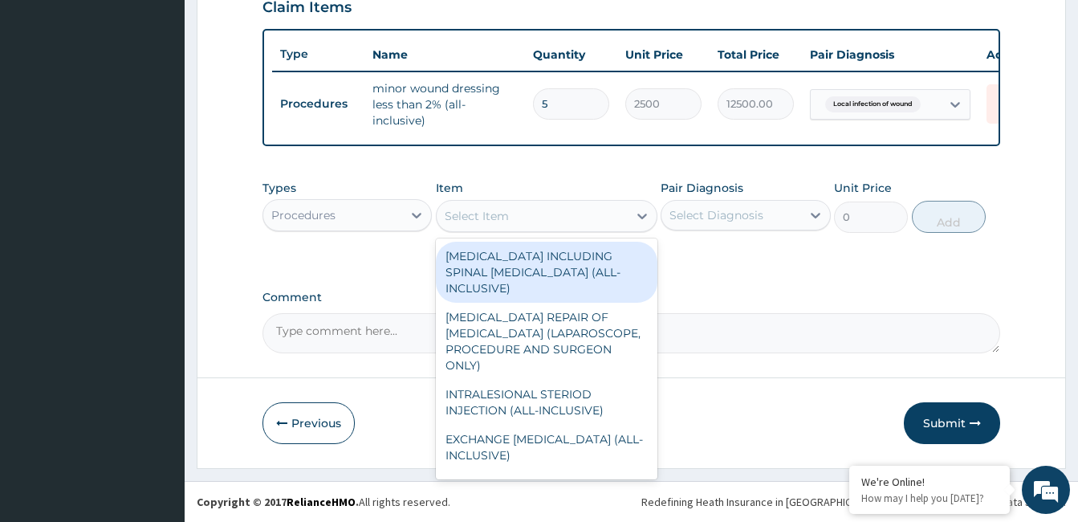
click at [594, 219] on div "Select Item" at bounding box center [532, 216] width 191 height 26
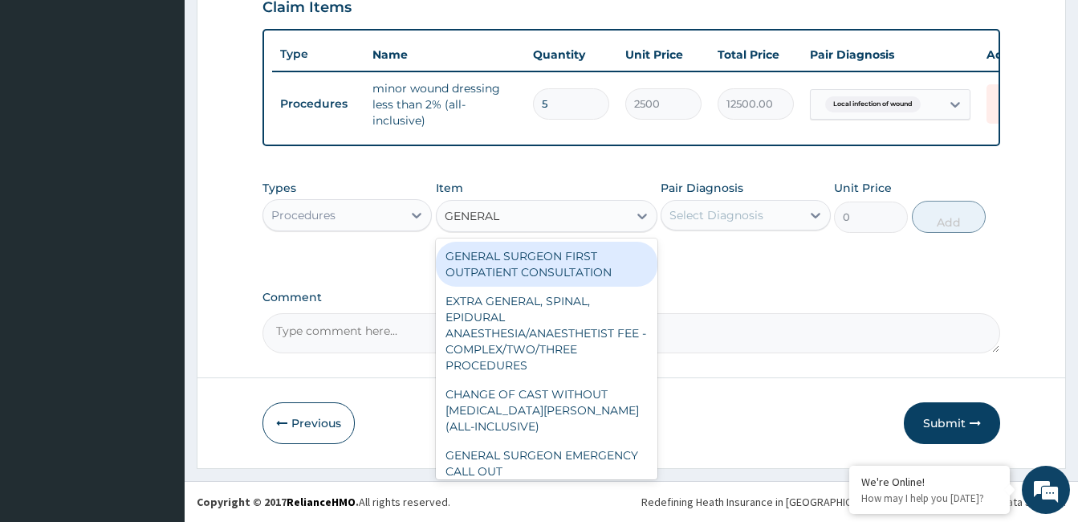
type input "GENERAL P"
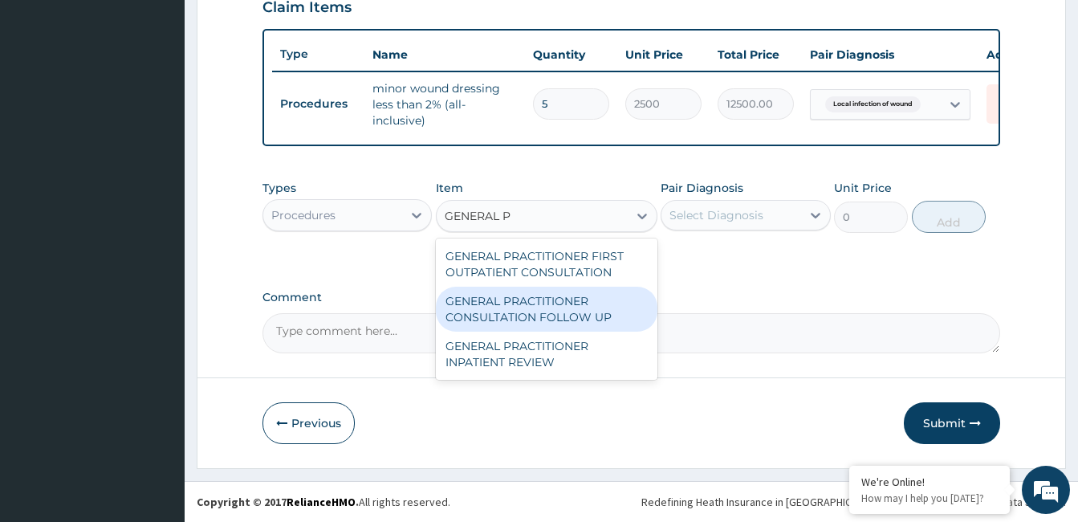
click at [555, 313] on div "GENERAL PRACTITIONER CONSULTATION FOLLOW UP" at bounding box center [547, 309] width 222 height 45
type input "1875"
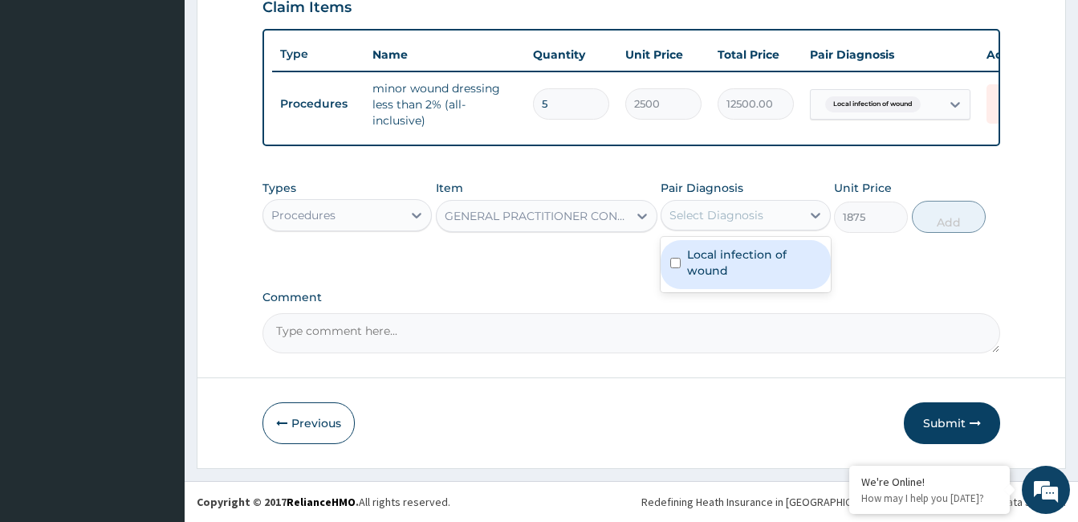
click at [793, 218] on div "Select Diagnosis" at bounding box center [731, 215] width 139 height 26
click at [754, 279] on label "Local infection of wound" at bounding box center [753, 262] width 133 height 32
checkbox input "true"
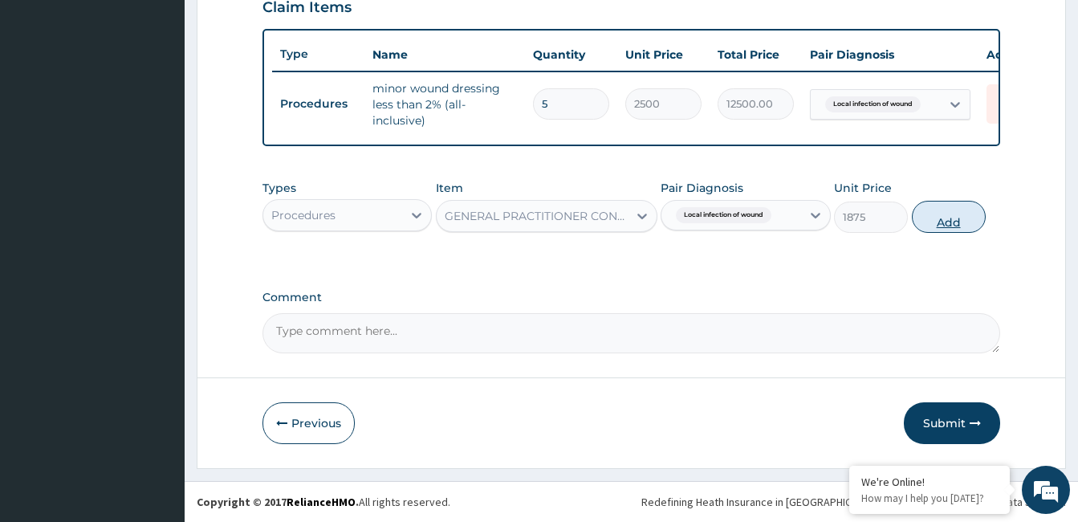
click at [953, 224] on button "Add" at bounding box center [949, 217] width 74 height 32
type input "0"
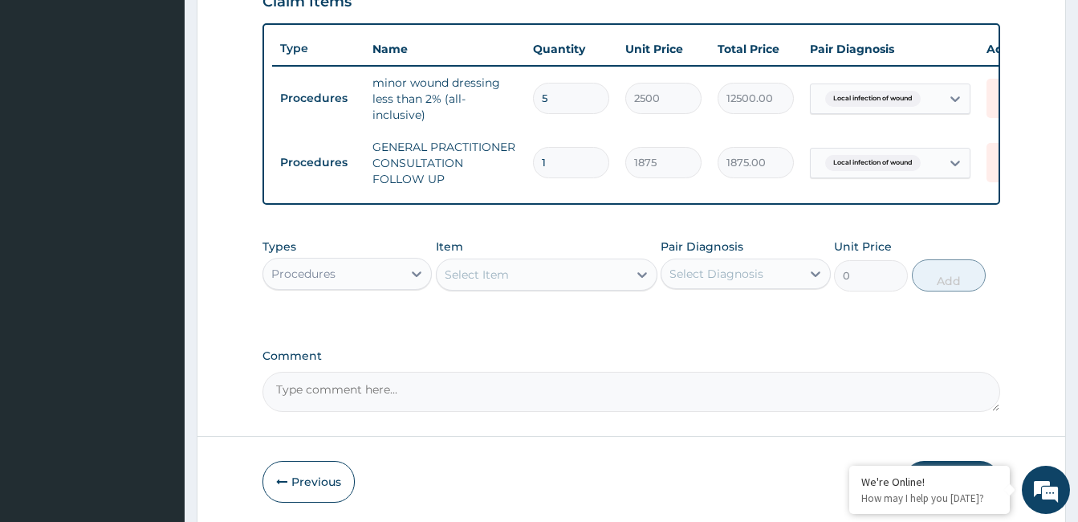
click at [301, 287] on div "Procedures" at bounding box center [332, 274] width 139 height 26
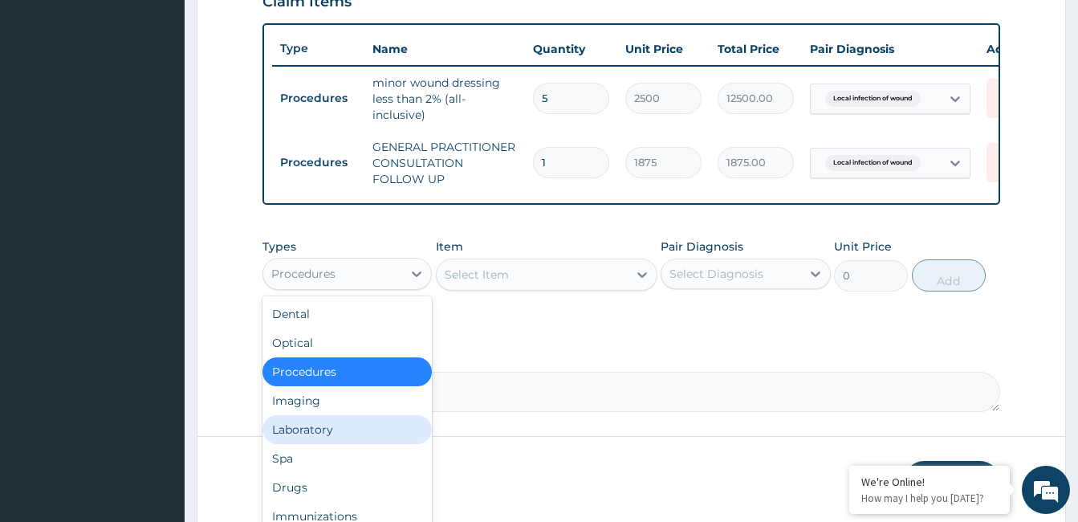
click at [329, 438] on div "Laboratory" at bounding box center [347, 429] width 169 height 29
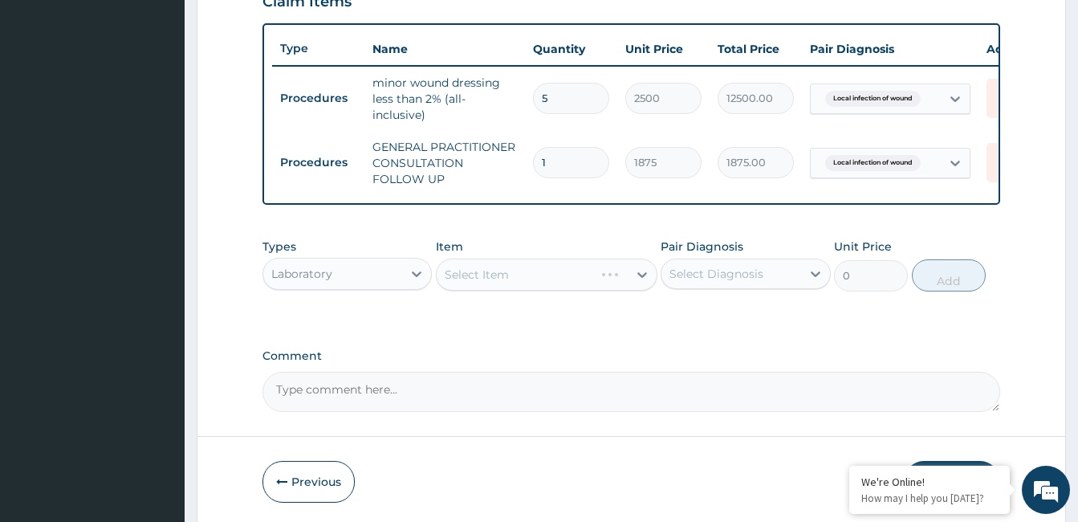
click at [577, 287] on div "Select Item" at bounding box center [547, 275] width 222 height 32
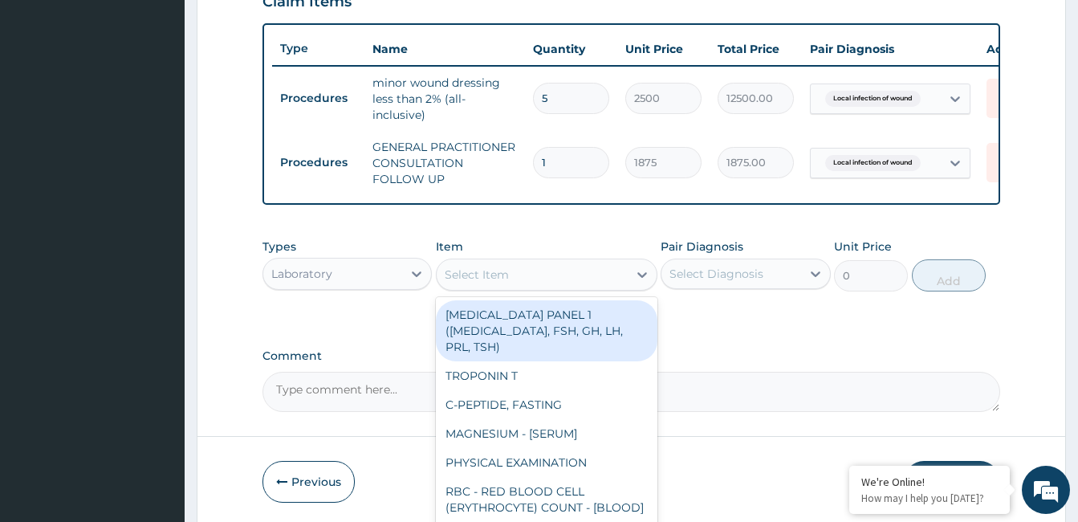
click at [577, 287] on div "Select Item" at bounding box center [532, 275] width 191 height 26
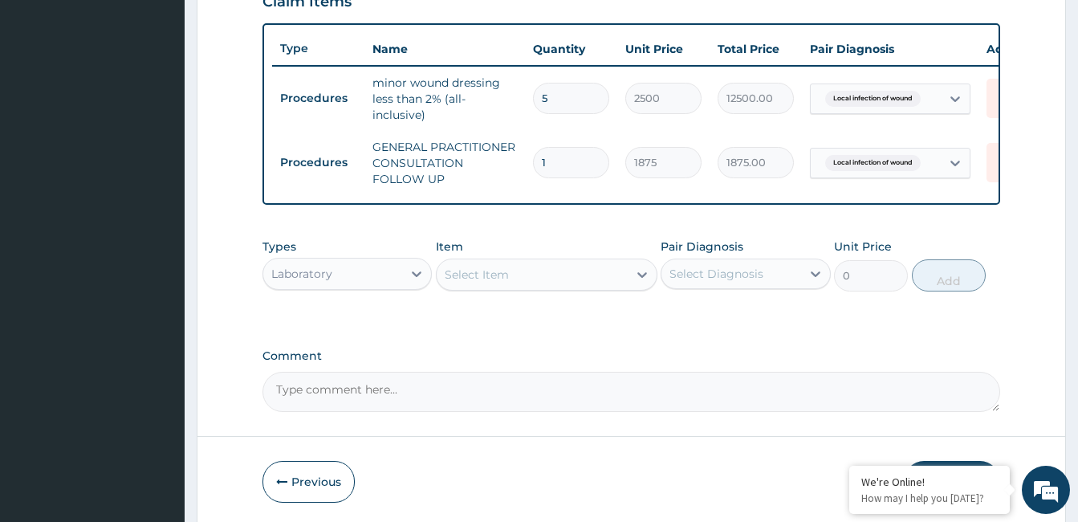
click at [577, 287] on div "Select Item" at bounding box center [532, 275] width 191 height 26
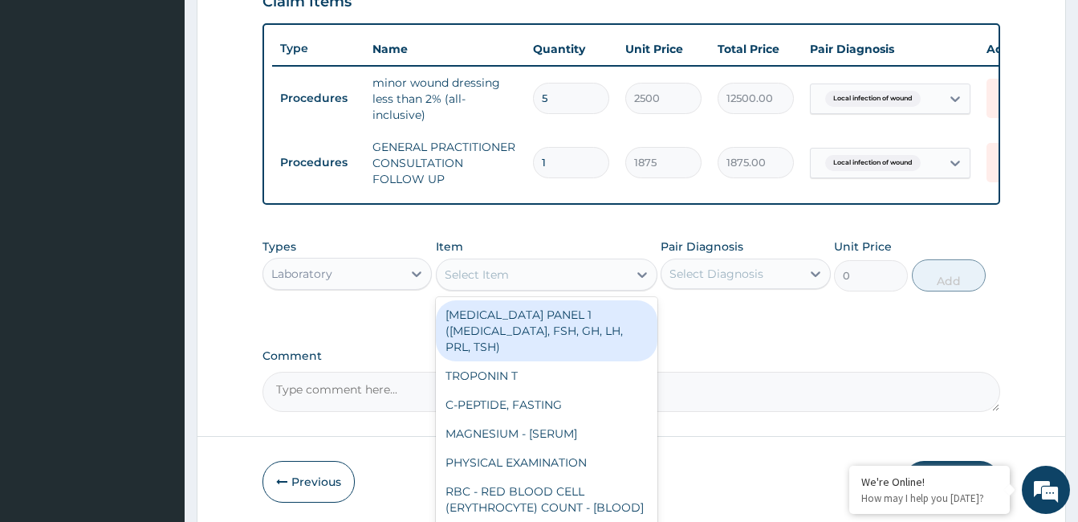
click at [577, 287] on div "Select Item" at bounding box center [532, 275] width 191 height 26
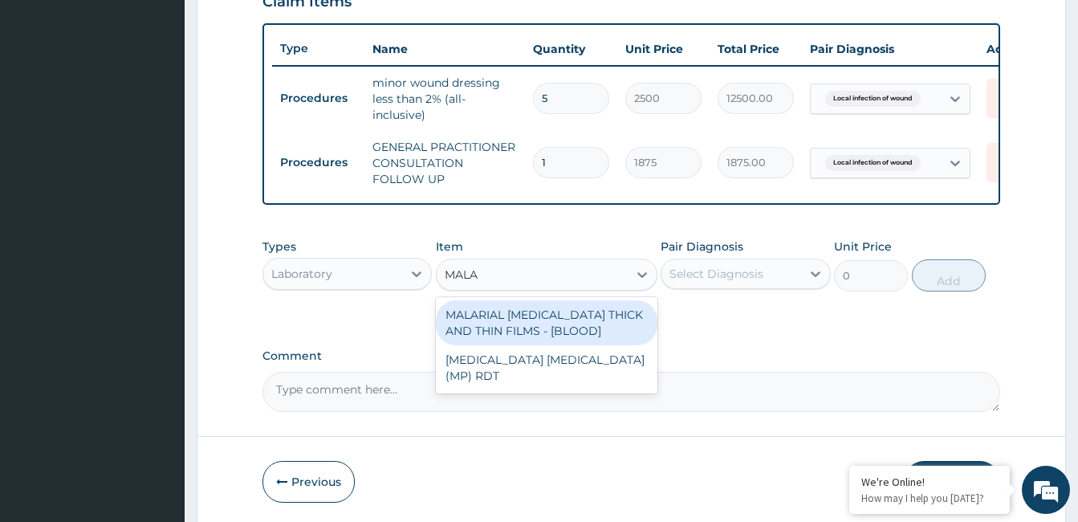
type input "MALAR"
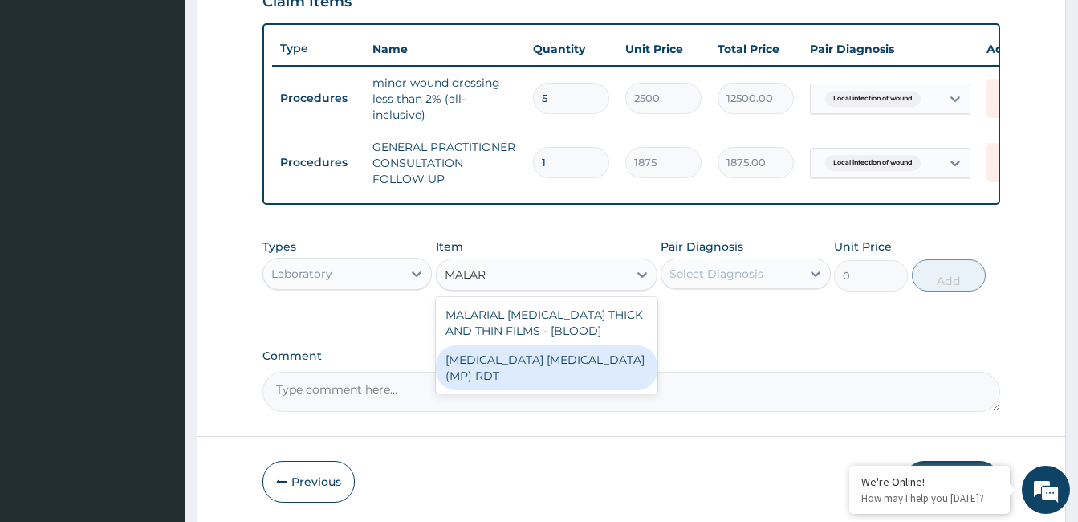
click at [560, 372] on div "MALARIA PARASITE (MP) RDT" at bounding box center [547, 367] width 222 height 45
type input "2000"
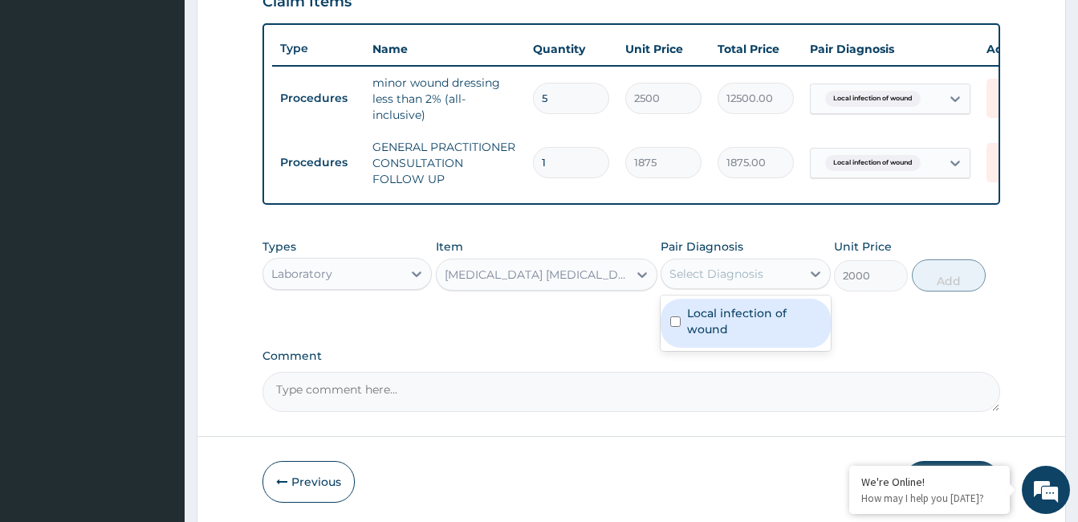
click at [795, 275] on div "Select Diagnosis" at bounding box center [731, 274] width 139 height 26
click at [751, 337] on label "Local infection of wound" at bounding box center [753, 321] width 133 height 32
checkbox input "true"
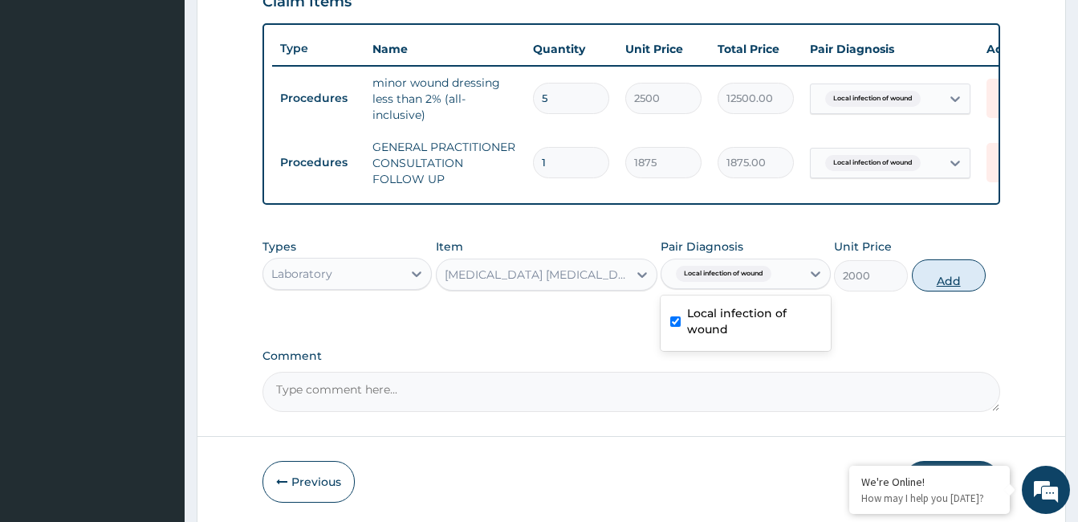
click at [950, 279] on button "Add" at bounding box center [949, 275] width 74 height 32
type input "0"
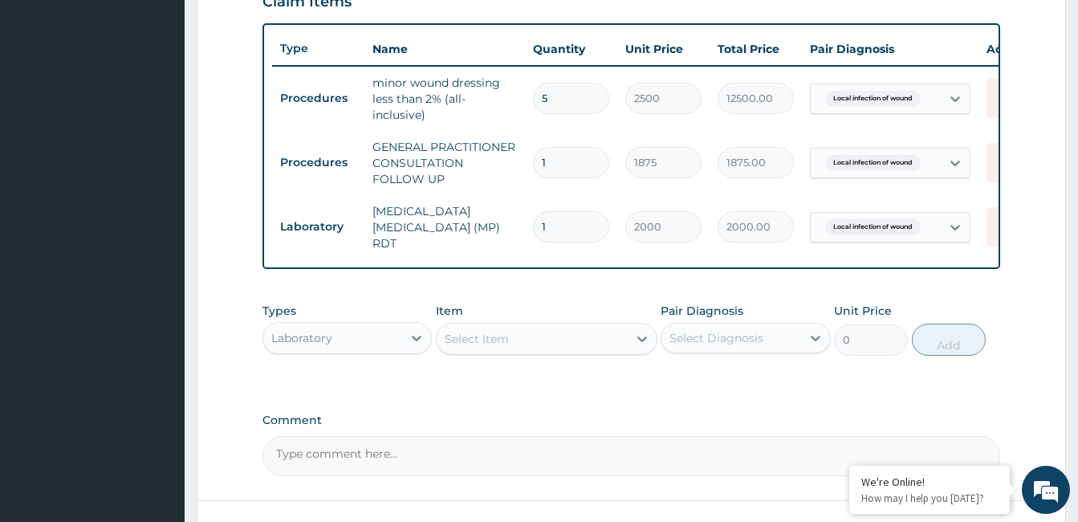
scroll to position [700, 0]
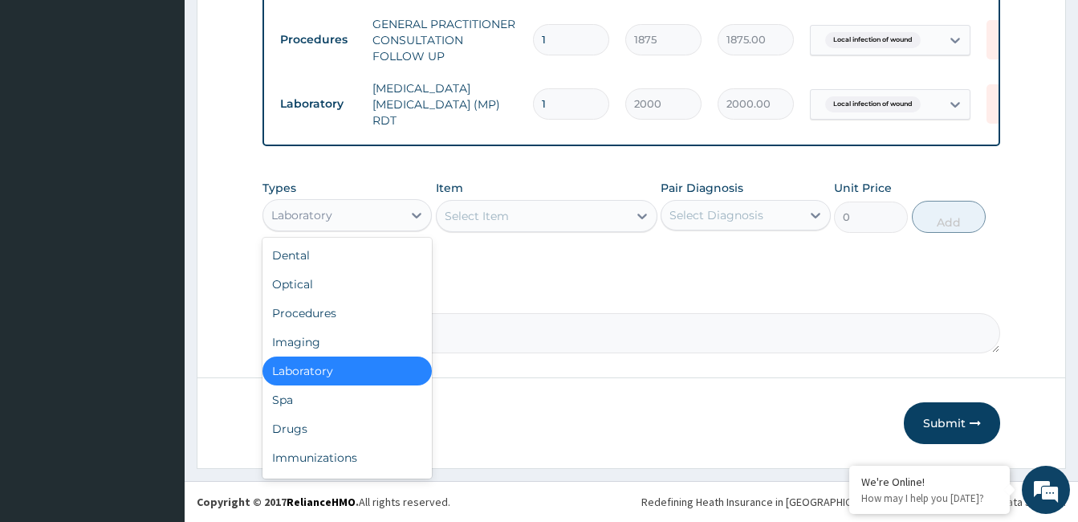
click at [377, 208] on div "Laboratory" at bounding box center [332, 215] width 139 height 26
type input "DR"
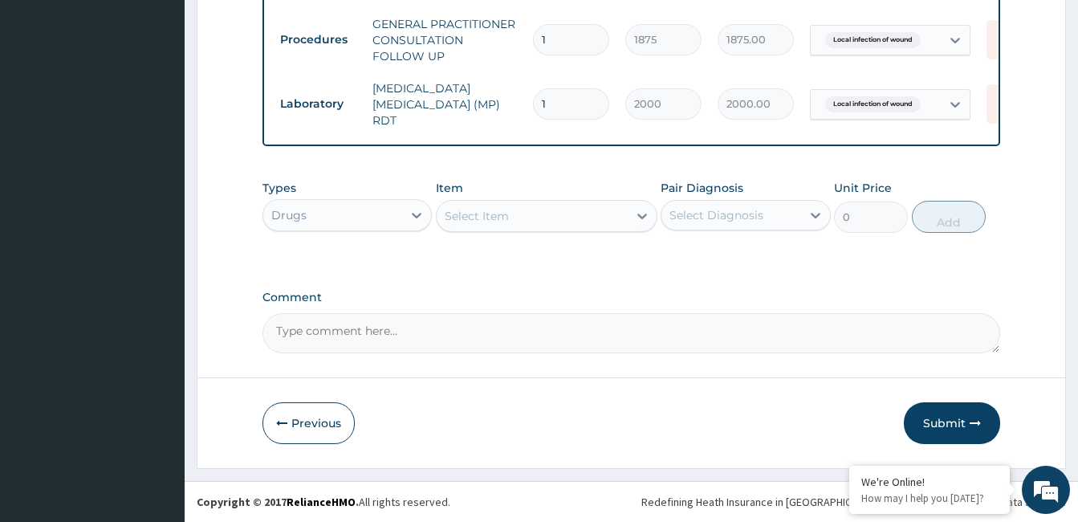
click at [548, 220] on div "Select Item" at bounding box center [532, 216] width 191 height 26
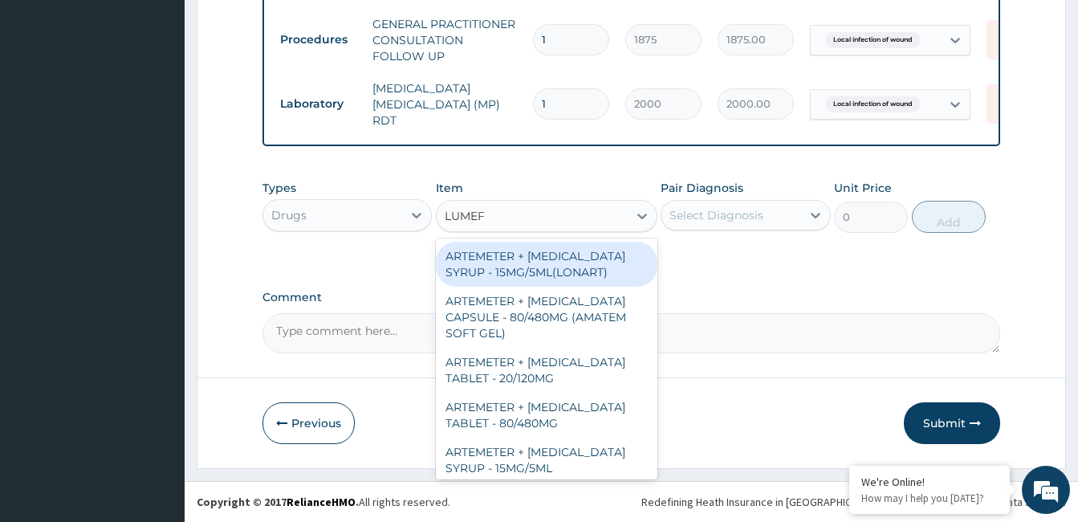
type input "LUMEFA"
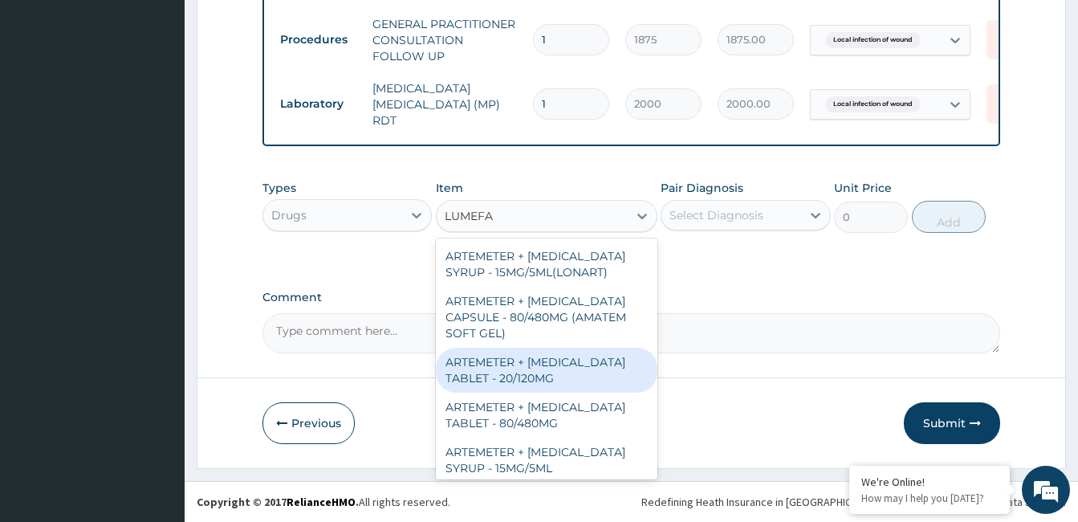
click at [590, 371] on div "ARTEMETER + LUMEFANTRINE TABLET - 20/120MG" at bounding box center [547, 370] width 222 height 45
type input "196"
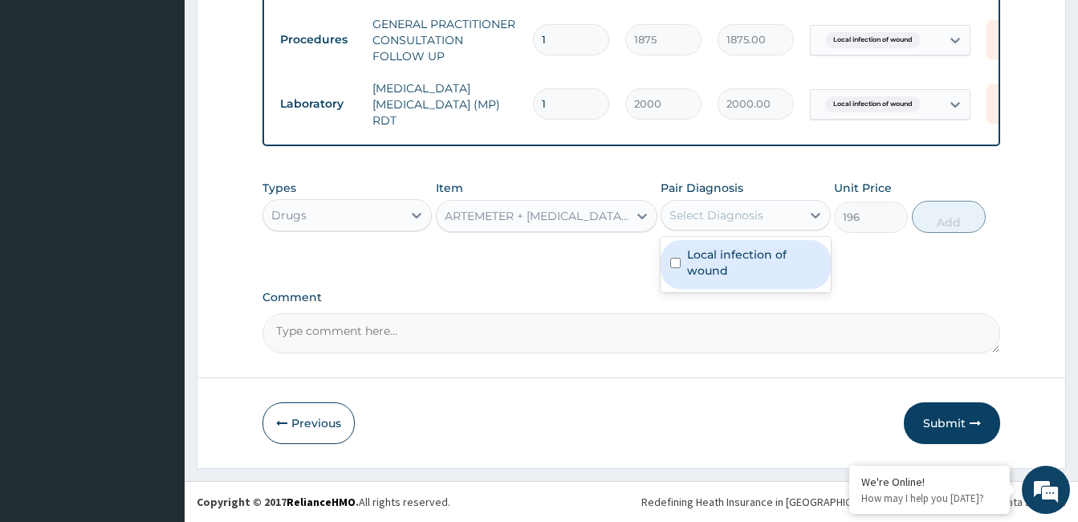
click at [743, 220] on div "Select Diagnosis" at bounding box center [717, 215] width 94 height 16
click at [723, 272] on label "Local infection of wound" at bounding box center [753, 262] width 133 height 32
checkbox input "true"
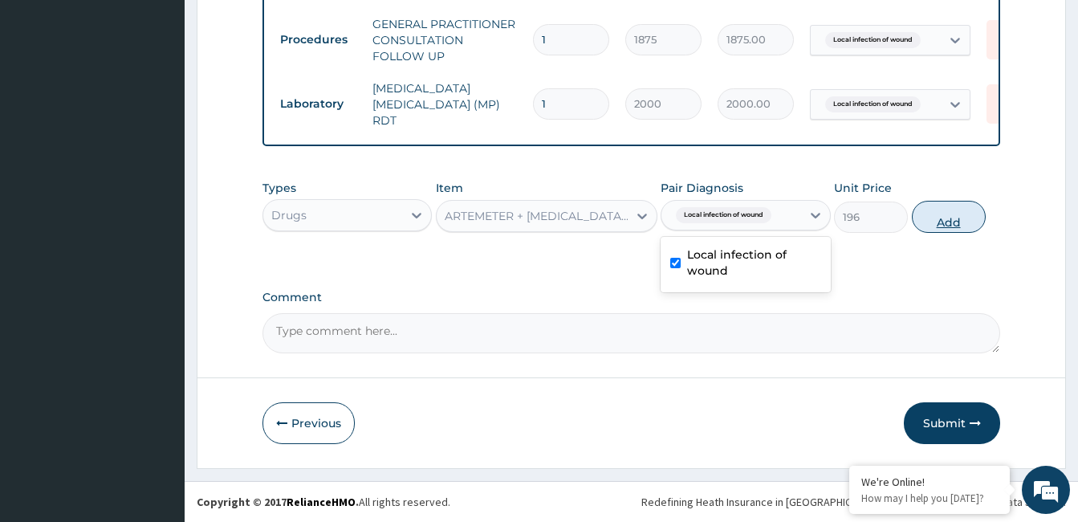
click at [947, 224] on button "Add" at bounding box center [949, 217] width 74 height 32
type input "0"
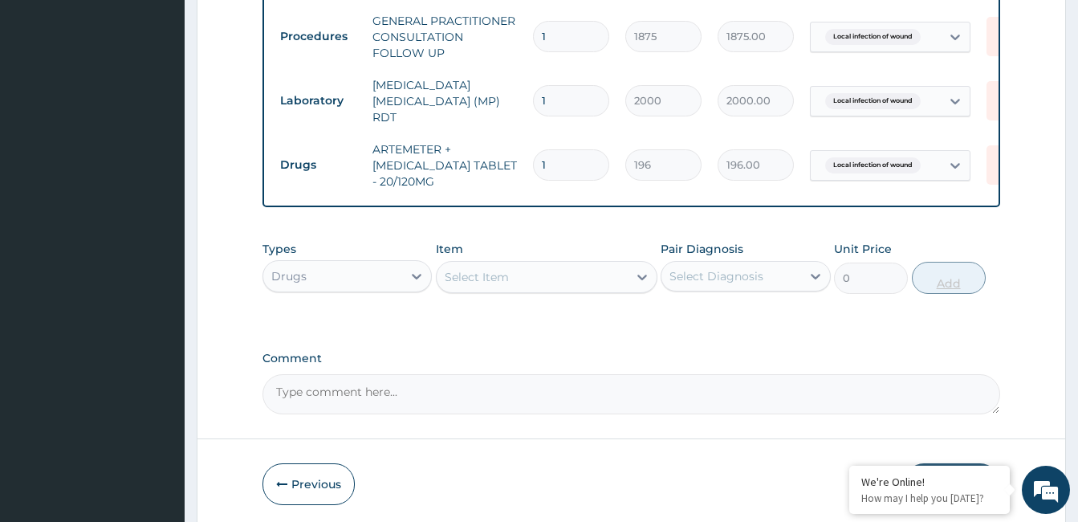
type input "12"
type input "2352.00"
type input "12"
click at [576, 280] on div "Select Item" at bounding box center [532, 277] width 191 height 26
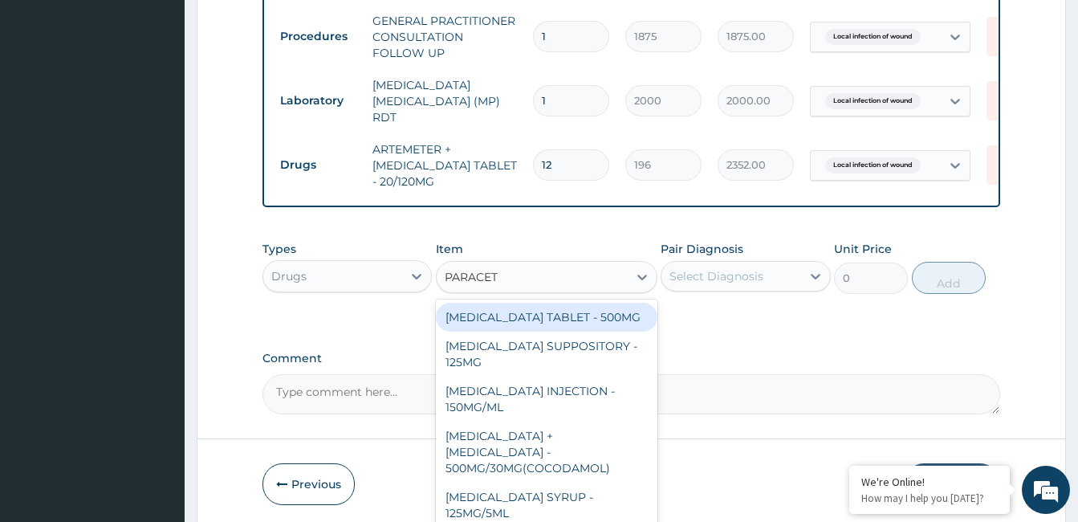
type input "PARACETA"
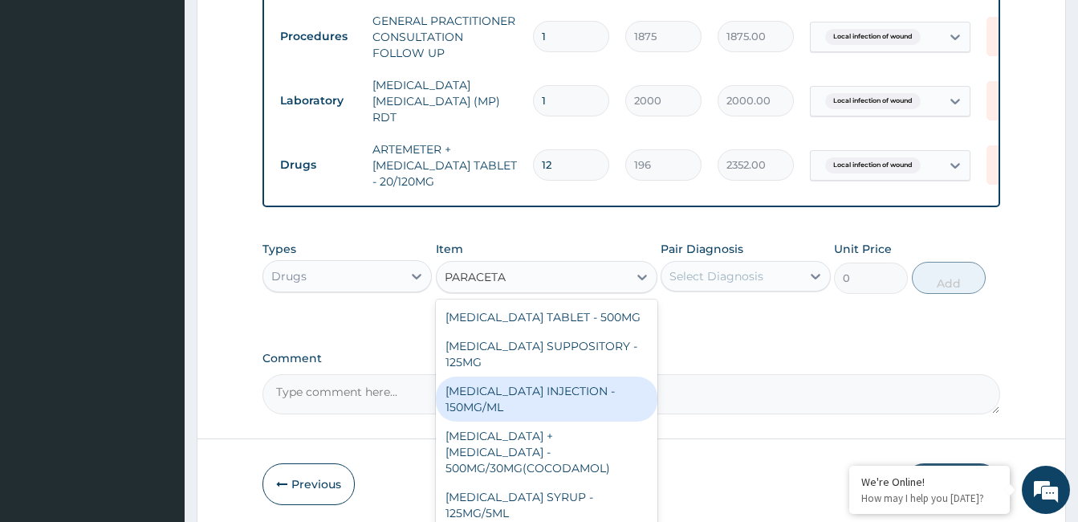
scroll to position [764, 0]
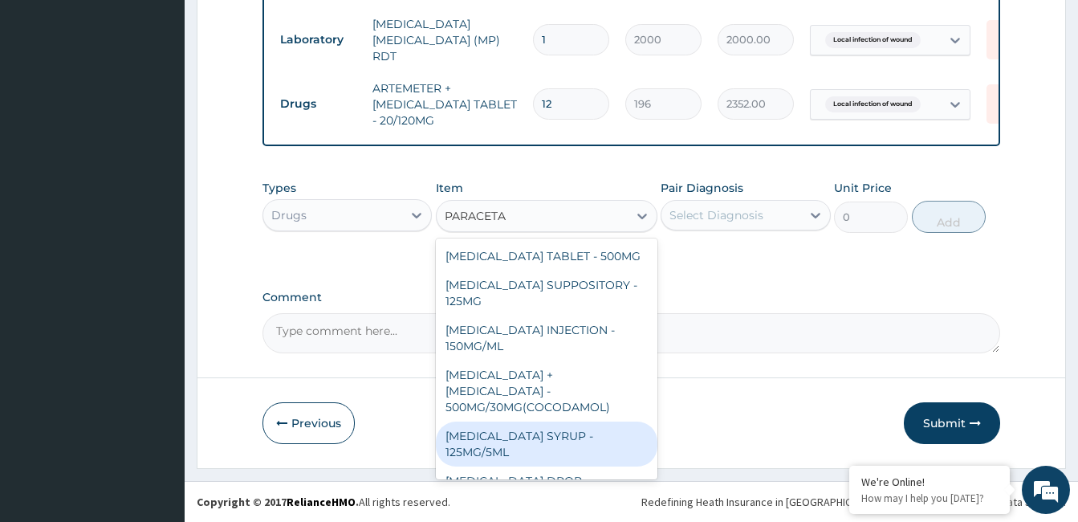
click at [603, 426] on div "PARACETAMOL SYRUP - 125MG/5ML" at bounding box center [547, 443] width 222 height 45
type input "840"
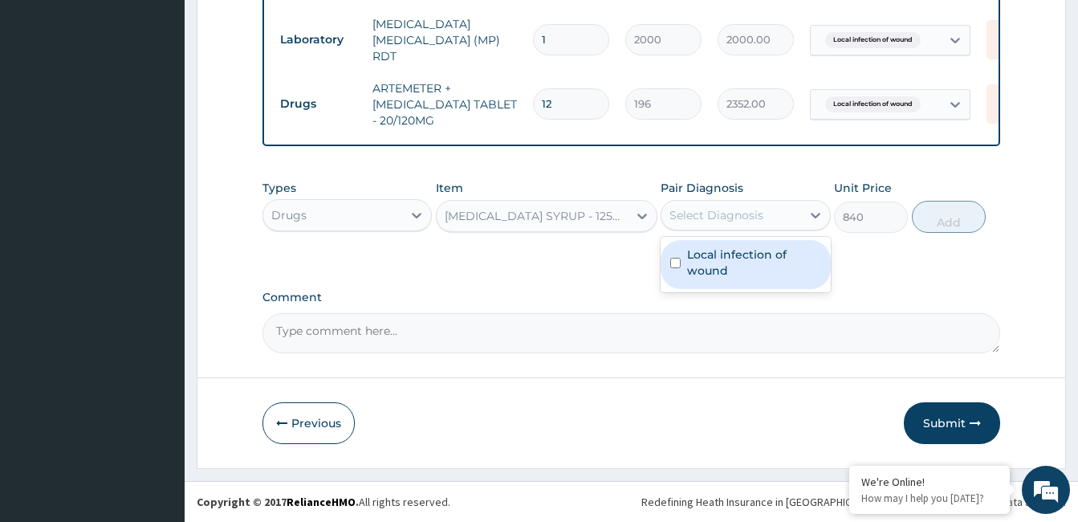
click at [724, 203] on div "Select Diagnosis" at bounding box center [731, 215] width 139 height 26
click at [714, 249] on label "Local infection of wound" at bounding box center [753, 262] width 133 height 32
checkbox input "true"
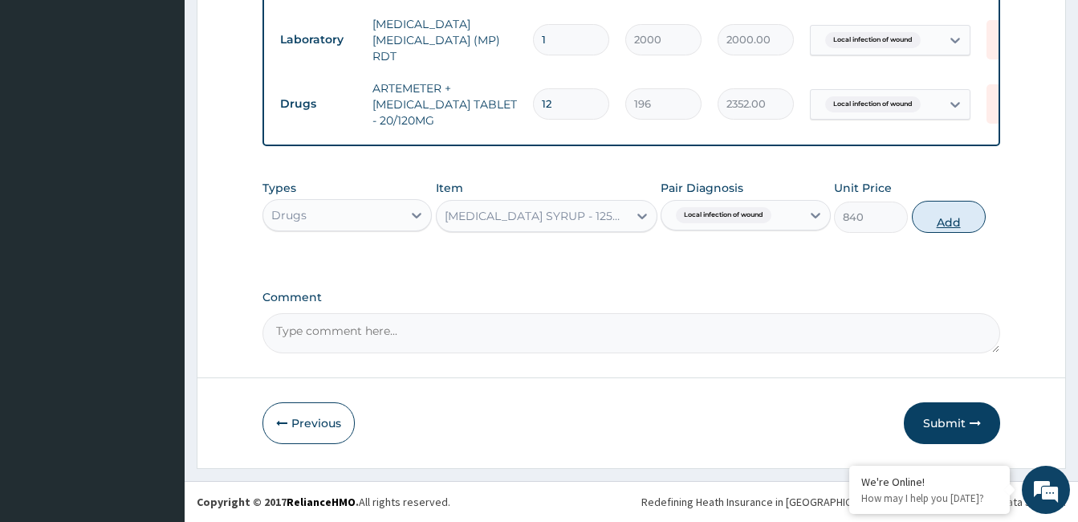
click at [948, 222] on button "Add" at bounding box center [949, 217] width 74 height 32
type input "0"
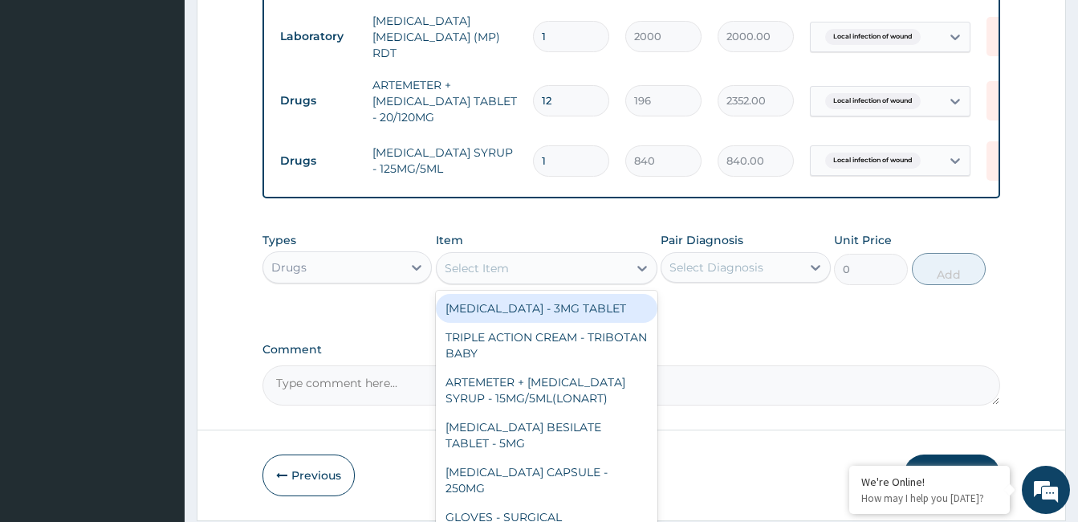
click at [583, 280] on div "Select Item" at bounding box center [532, 268] width 191 height 26
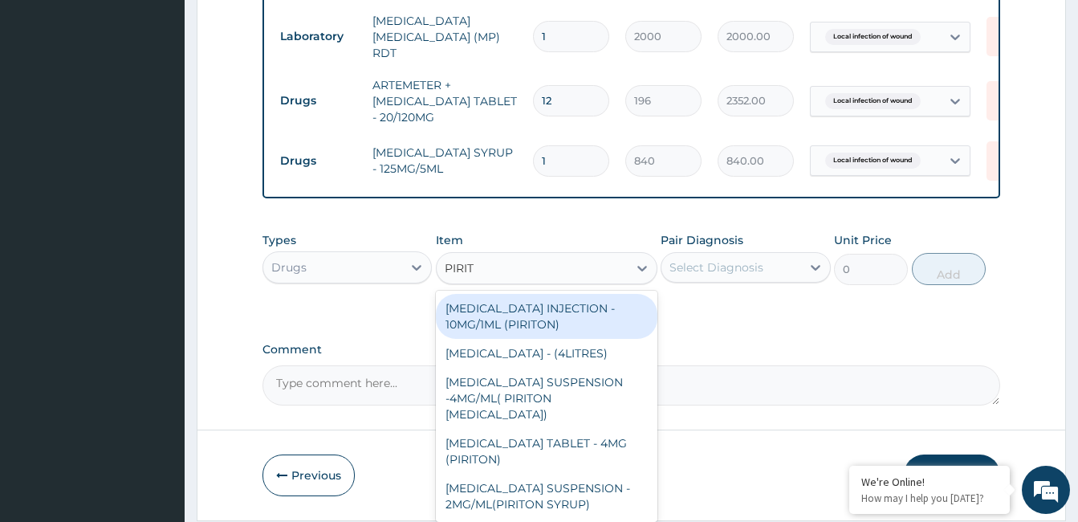
type input "PIRITO"
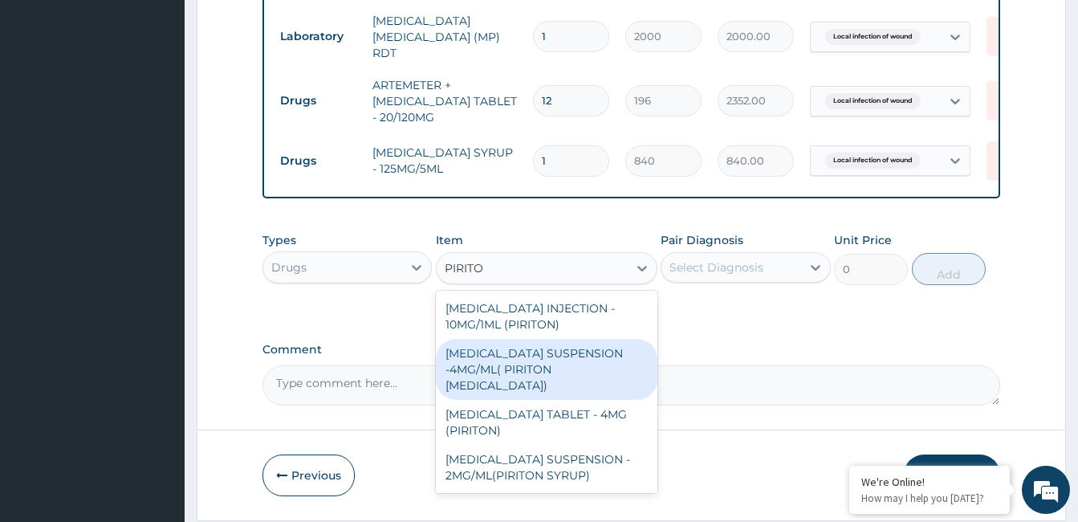
scroll to position [820, 0]
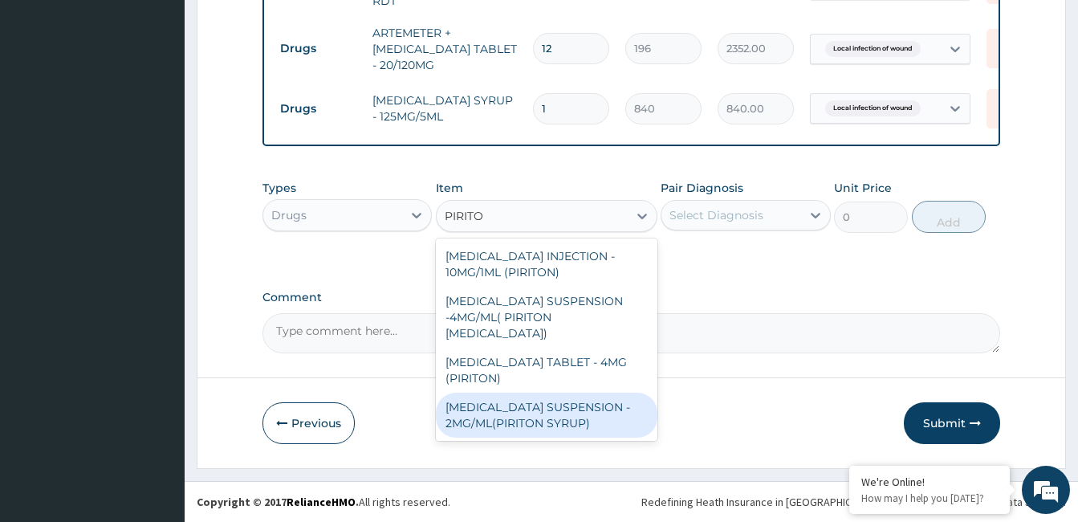
click at [560, 415] on div "CHLORPHENIRAMINE SUSPENSION - 2MG/ML(PIRITON SYRUP)" at bounding box center [547, 415] width 222 height 45
type input "840"
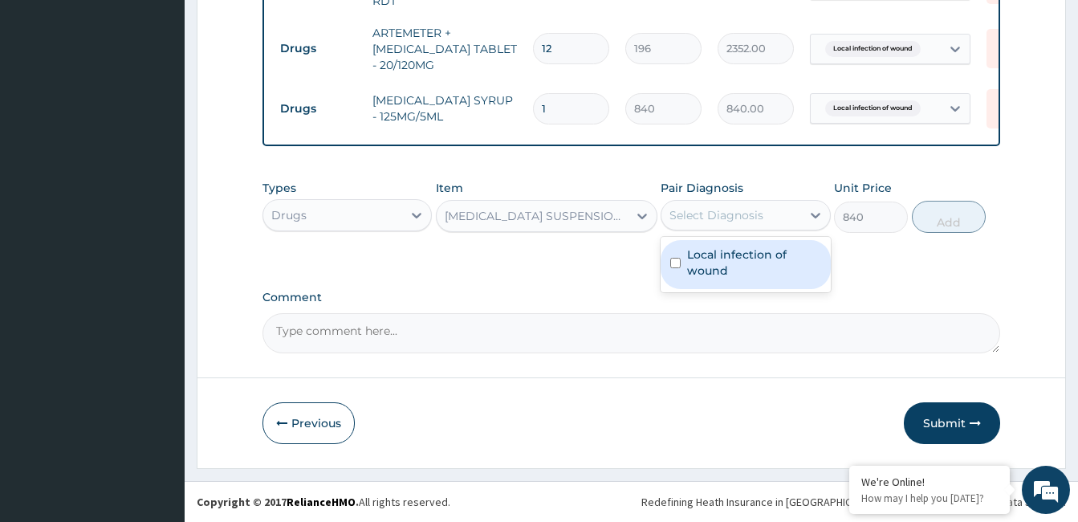
click at [742, 207] on div "Select Diagnosis" at bounding box center [717, 215] width 94 height 16
click at [730, 260] on label "Local infection of wound" at bounding box center [753, 262] width 133 height 32
checkbox input "true"
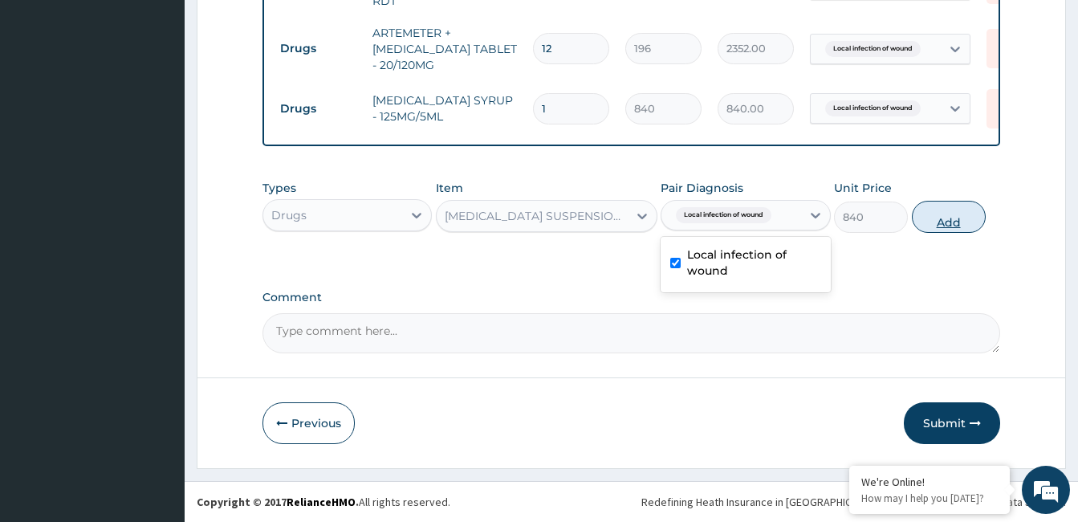
click at [947, 218] on button "Add" at bounding box center [949, 217] width 74 height 32
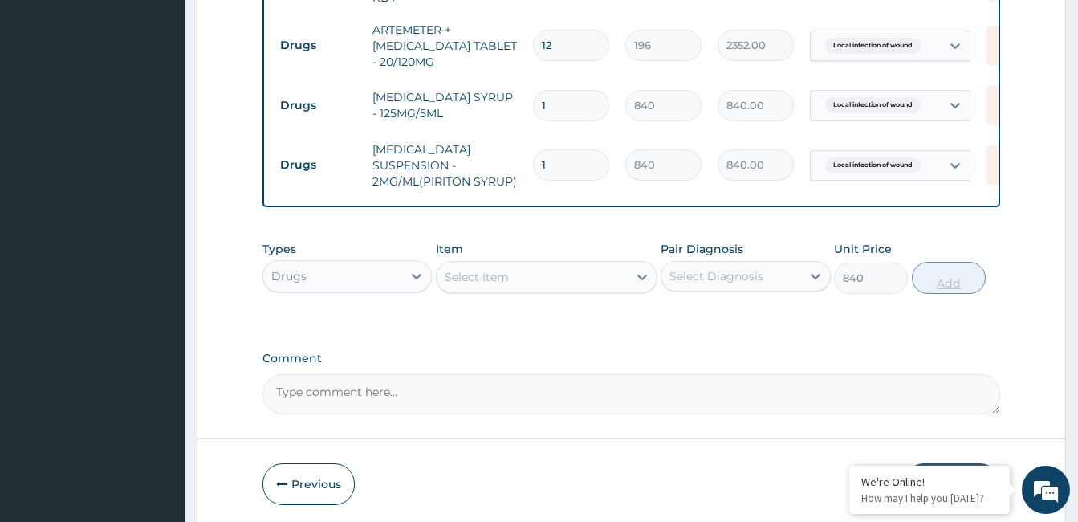
type input "0"
click at [540, 270] on div "Select Item" at bounding box center [532, 277] width 191 height 26
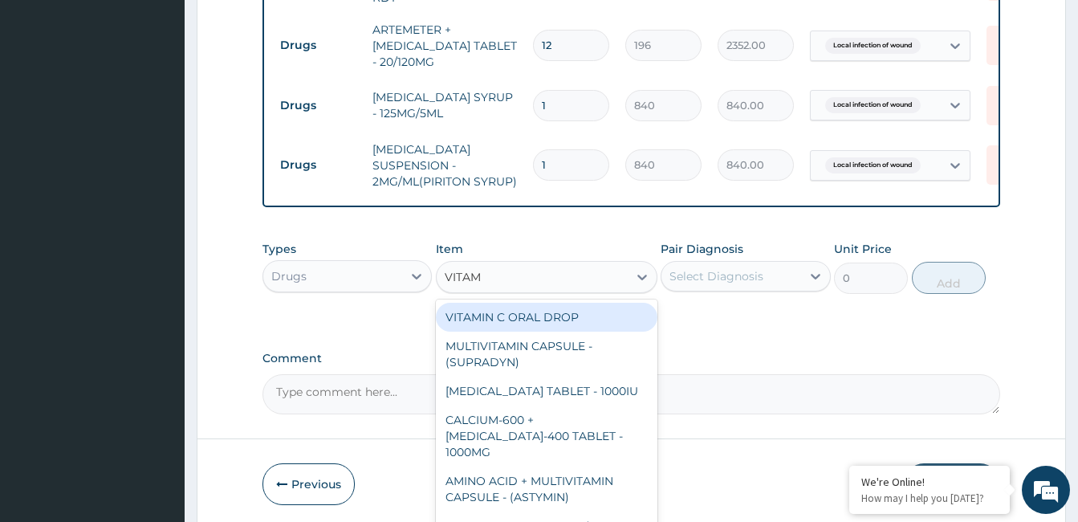
type input "VITAMI"
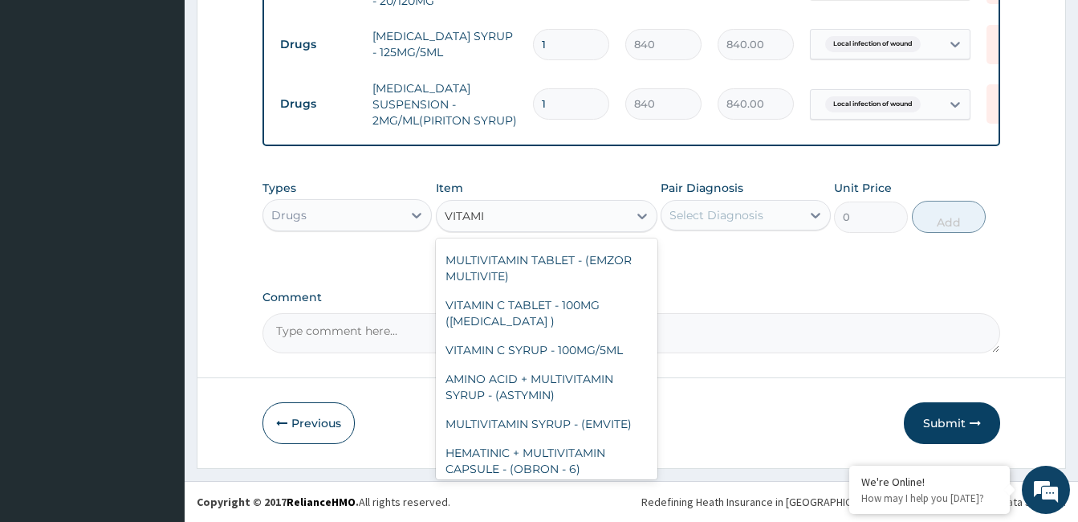
scroll to position [209, 0]
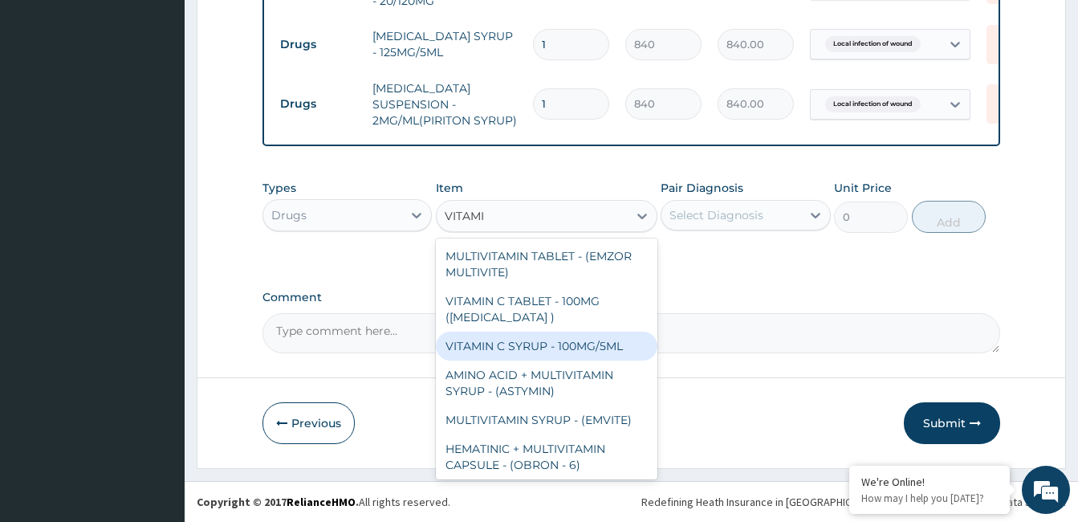
click at [612, 332] on div "VITAMIN C SYRUP - 100MG/5ML" at bounding box center [547, 346] width 222 height 29
type input "672"
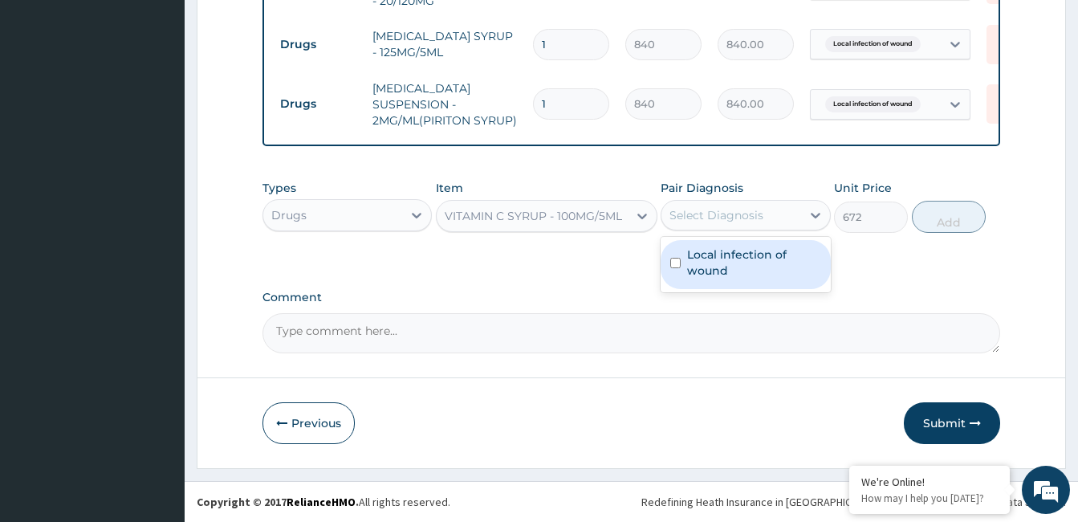
click at [753, 218] on div "Select Diagnosis" at bounding box center [717, 215] width 94 height 16
click at [747, 247] on label "Local infection of wound" at bounding box center [753, 262] width 133 height 32
checkbox input "true"
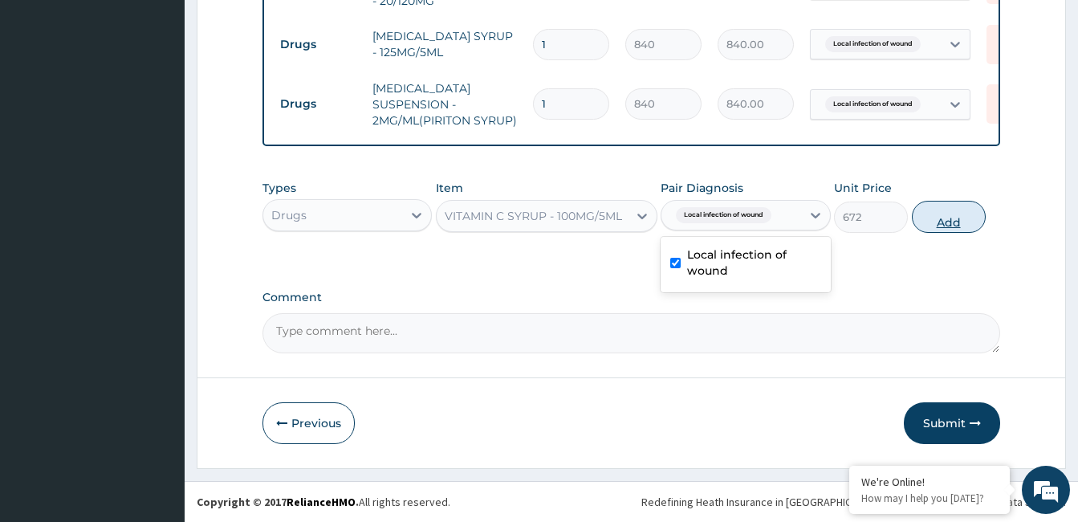
click at [941, 219] on button "Add" at bounding box center [949, 217] width 74 height 32
type input "0"
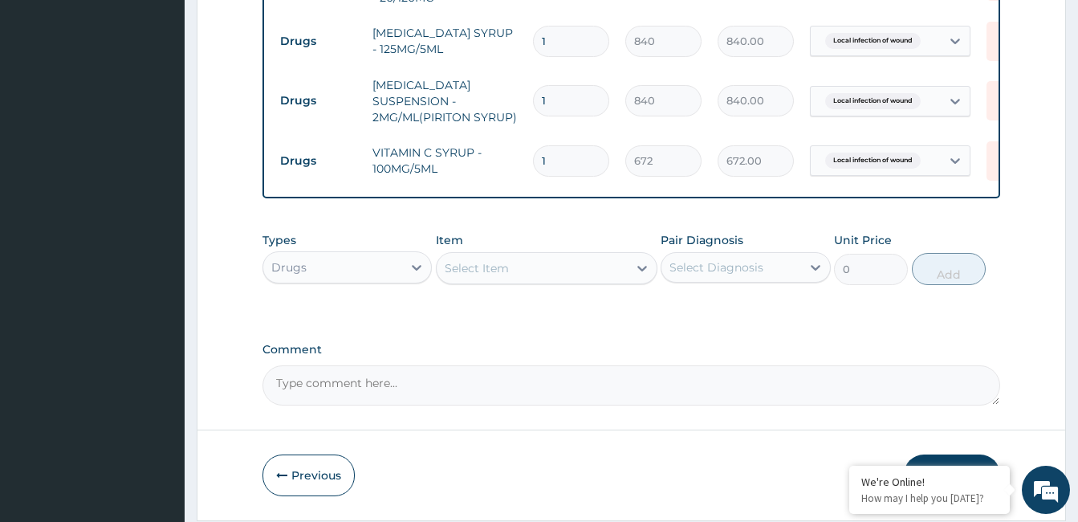
click at [588, 263] on div "Select Item" at bounding box center [532, 268] width 191 height 26
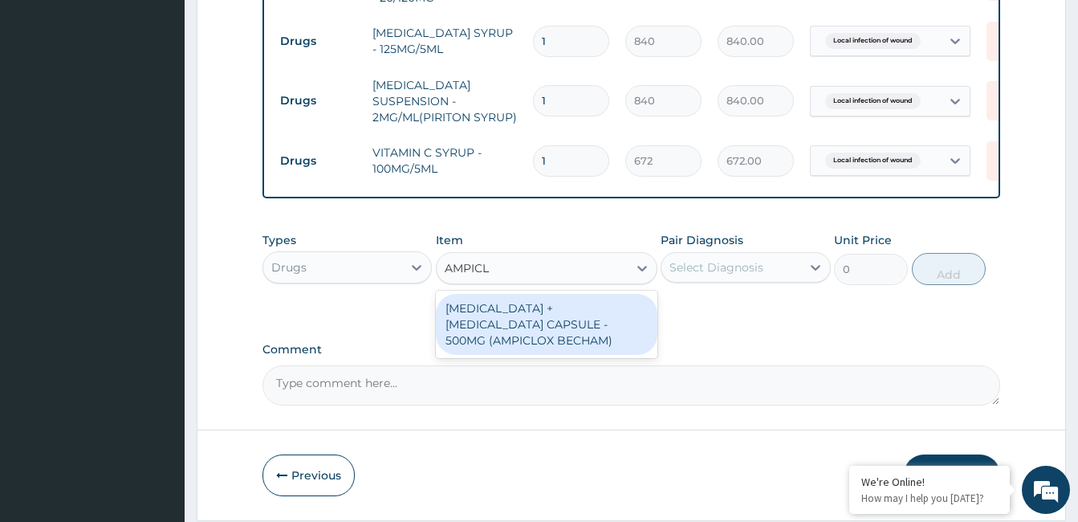
type input "AMPIC"
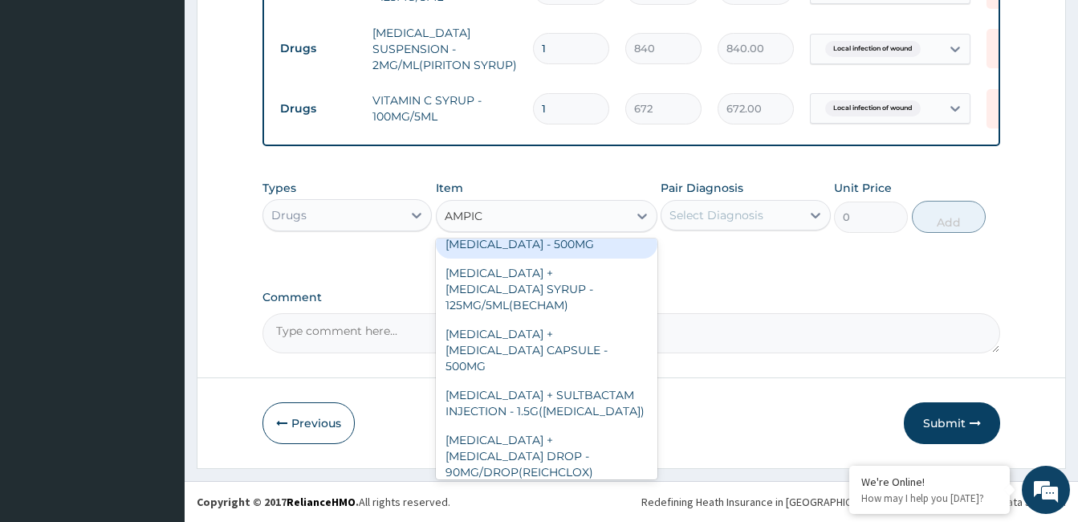
scroll to position [9, 0]
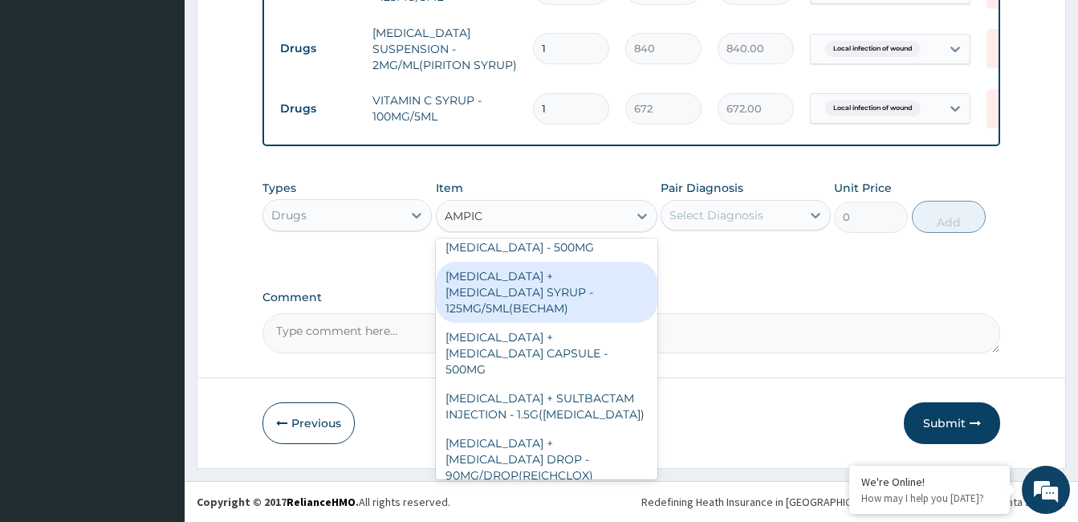
click at [614, 291] on div "AMPICILLIN + CLOXACILLIN SYRUP - 125MG/5ML(BECHAM)" at bounding box center [547, 292] width 222 height 61
type input "5600"
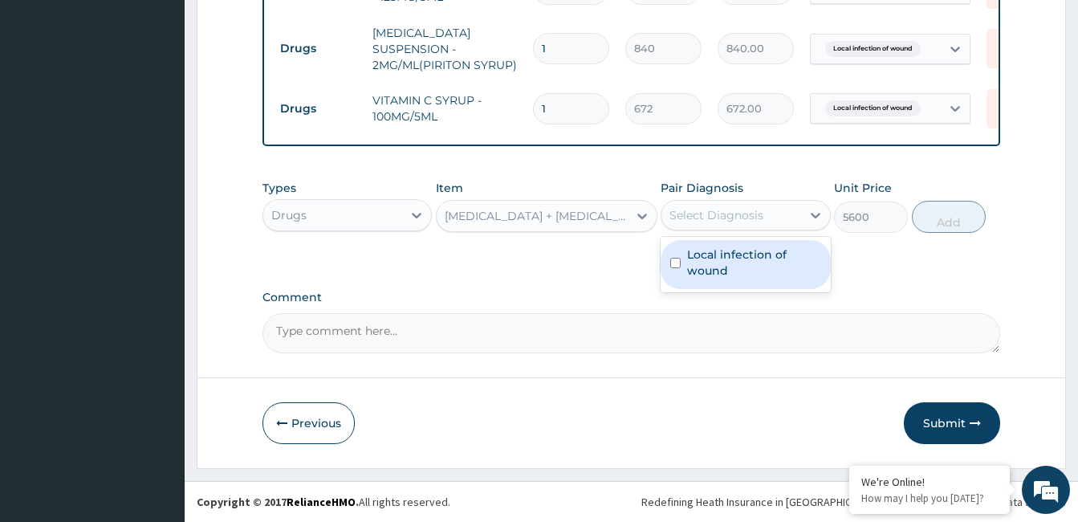
click at [776, 206] on div "Select Diagnosis" at bounding box center [731, 215] width 139 height 26
click at [767, 256] on label "Local infection of wound" at bounding box center [753, 262] width 133 height 32
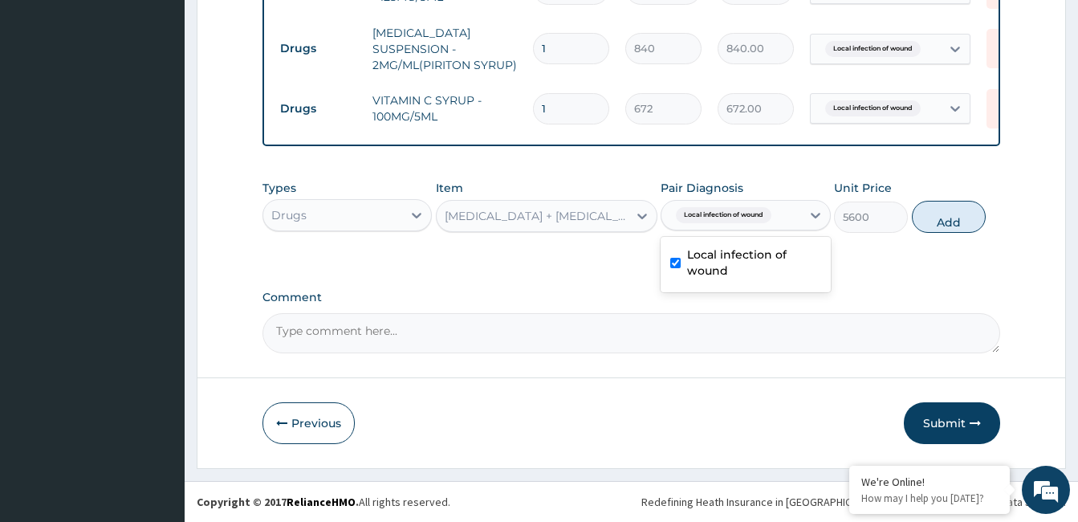
checkbox input "true"
click at [959, 222] on button "Add" at bounding box center [949, 217] width 74 height 32
type input "0"
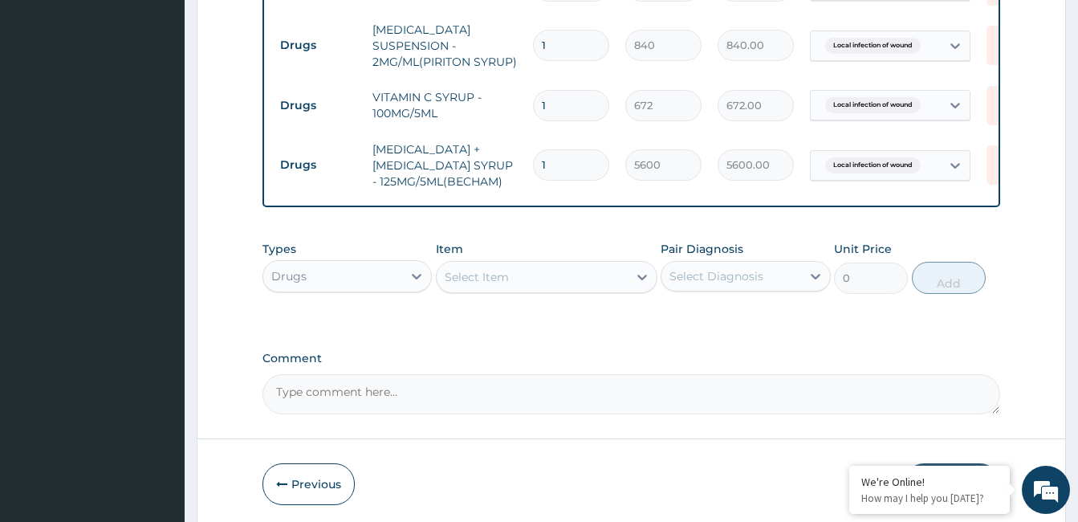
click at [552, 283] on div "Select Item" at bounding box center [532, 277] width 191 height 26
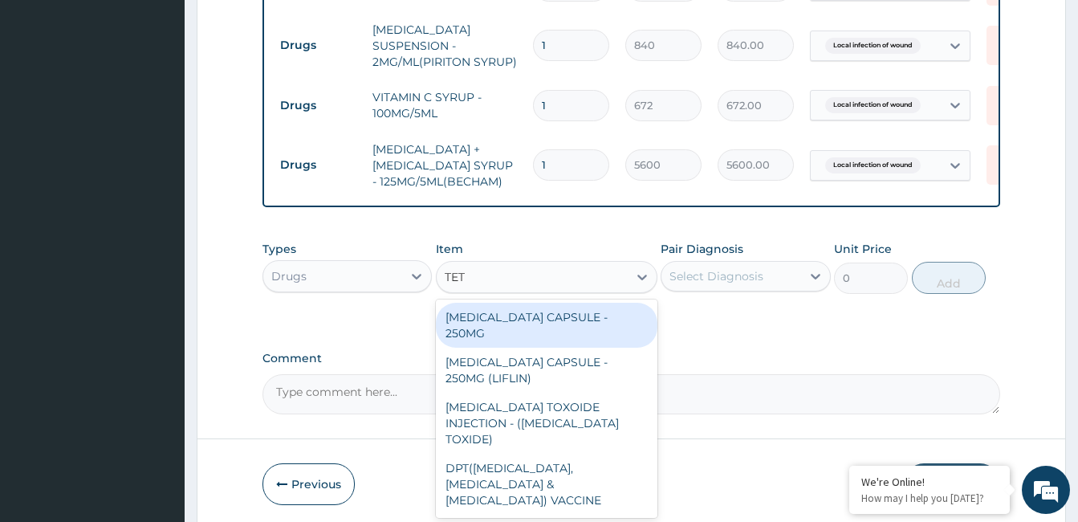
type input "TETA"
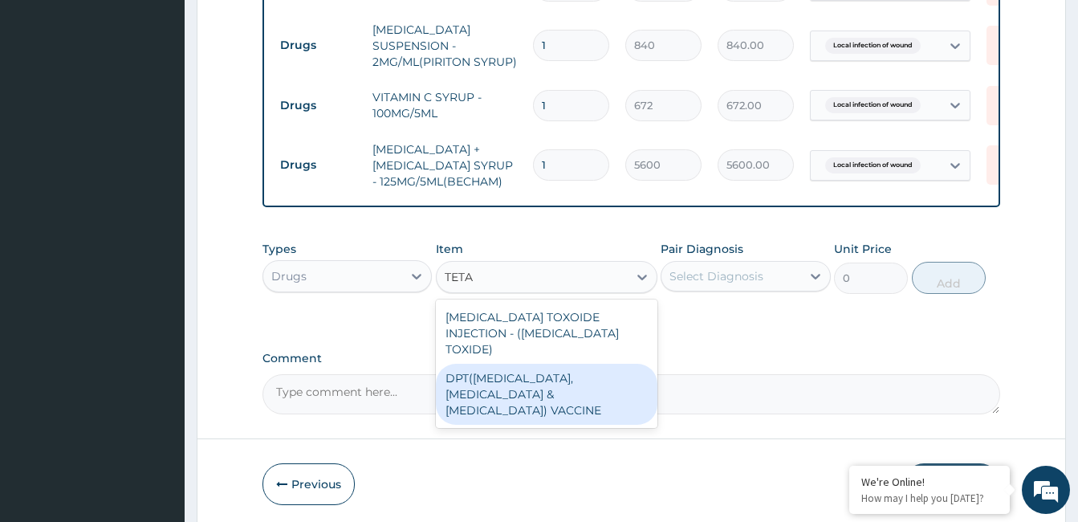
click at [552, 370] on div "DPT(DIPHTHERIA,TETANUS & PERTUSSIS) VACCINE" at bounding box center [547, 394] width 222 height 61
type input "1400"
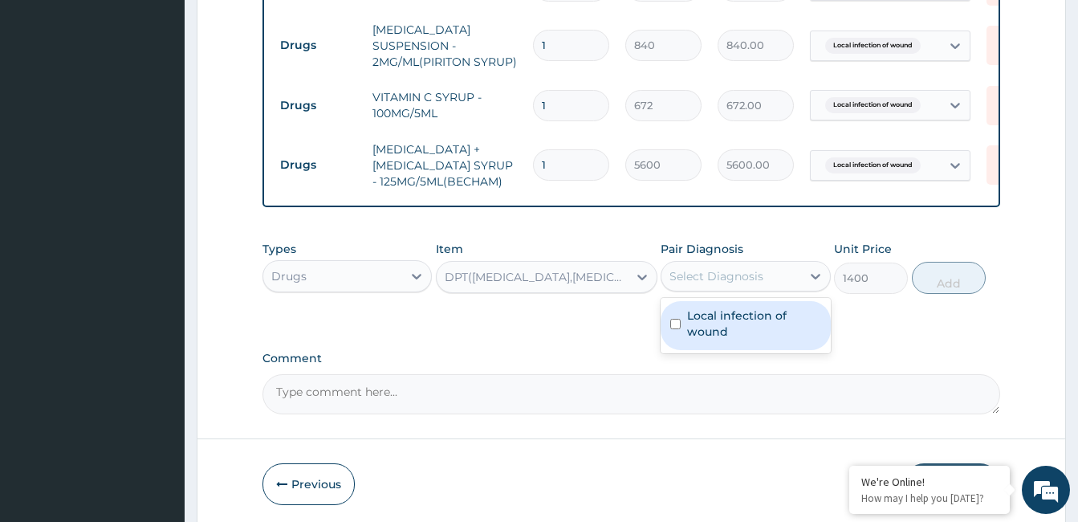
click at [680, 284] on div "Select Diagnosis" at bounding box center [717, 276] width 94 height 16
click at [687, 326] on label "Local infection of wound" at bounding box center [753, 323] width 133 height 32
checkbox input "true"
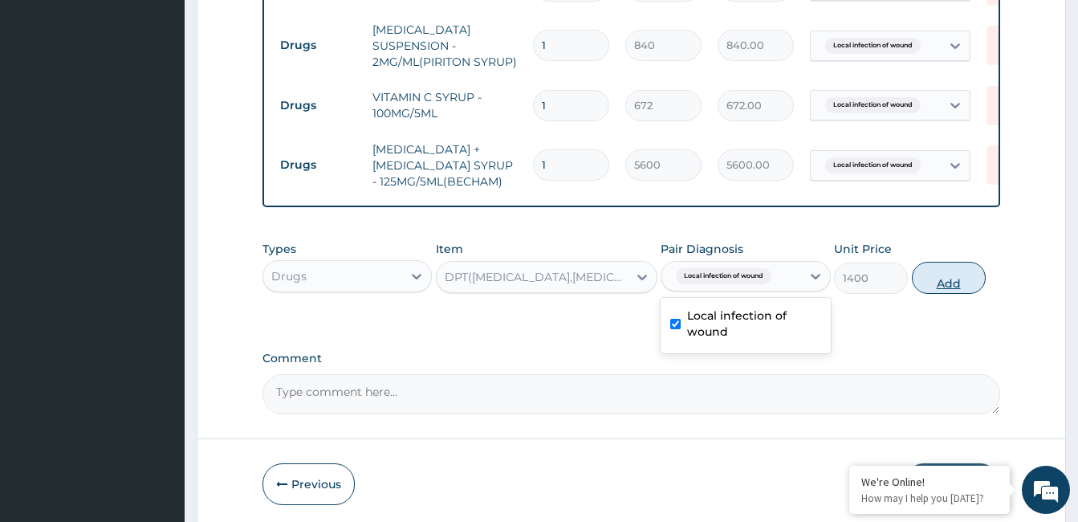
click at [939, 286] on button "Add" at bounding box center [949, 278] width 74 height 32
type input "0"
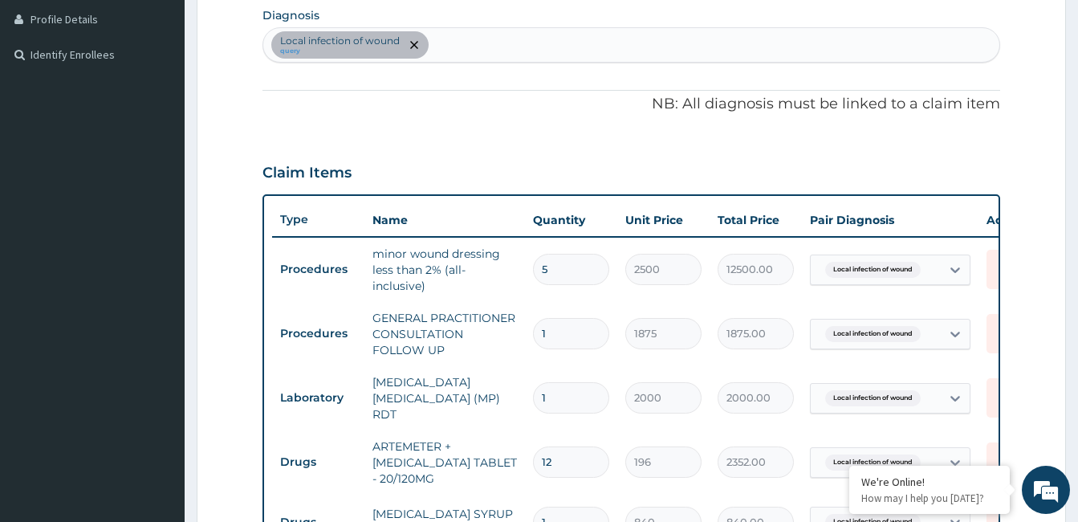
scroll to position [400, 0]
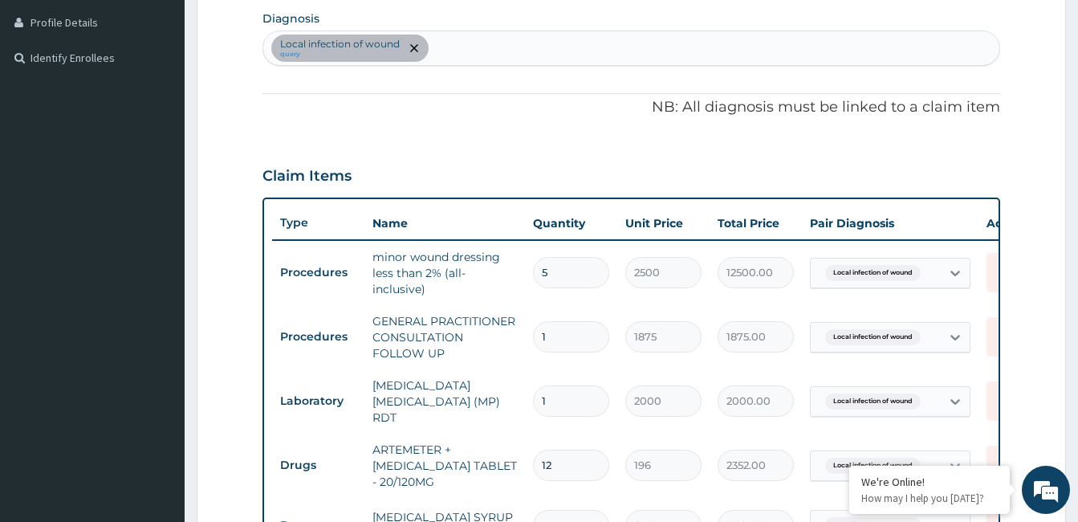
click at [492, 47] on div "Local infection of wound query" at bounding box center [631, 48] width 736 height 34
type input "RESPIRATORY TRACT"
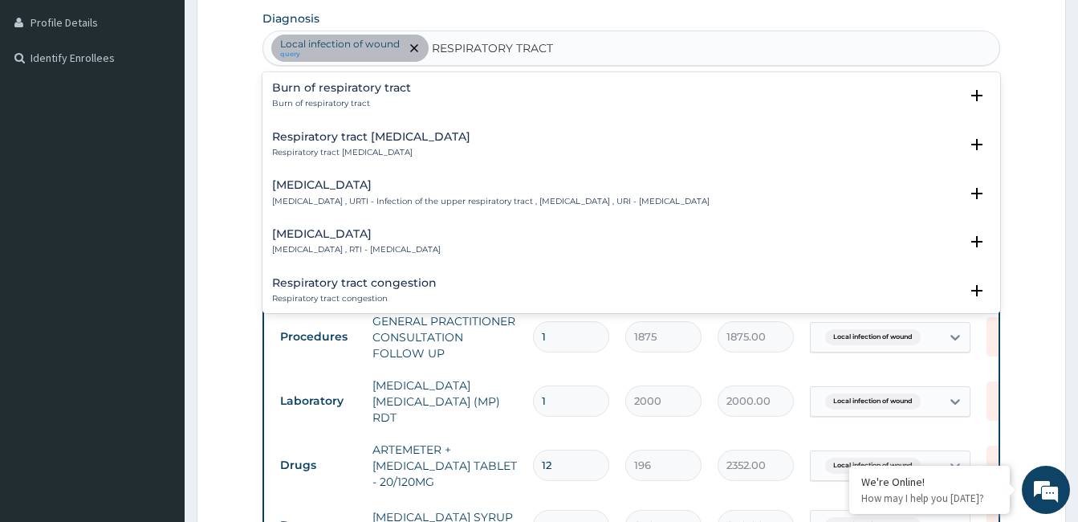
click at [351, 194] on div "Upper respiratory infection Upper respiratory infection , URTI - Infection of t…" at bounding box center [491, 193] width 438 height 28
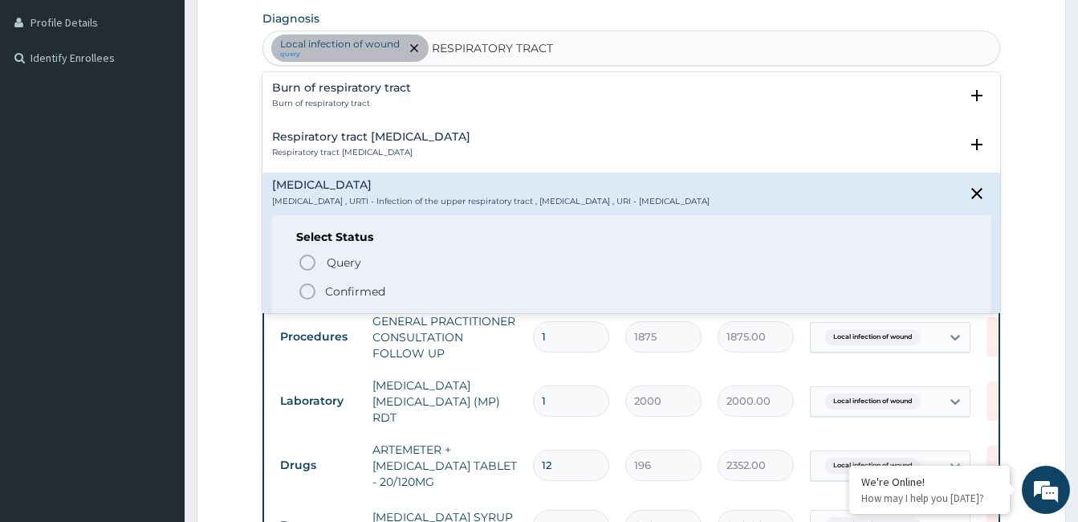
click at [354, 295] on p "Confirmed" at bounding box center [355, 291] width 60 height 16
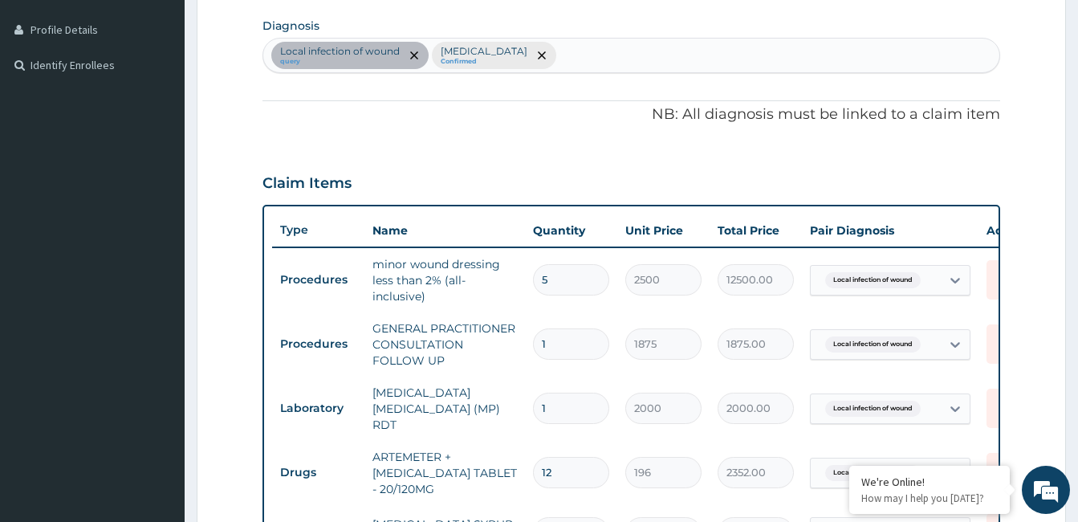
scroll to position [377, 0]
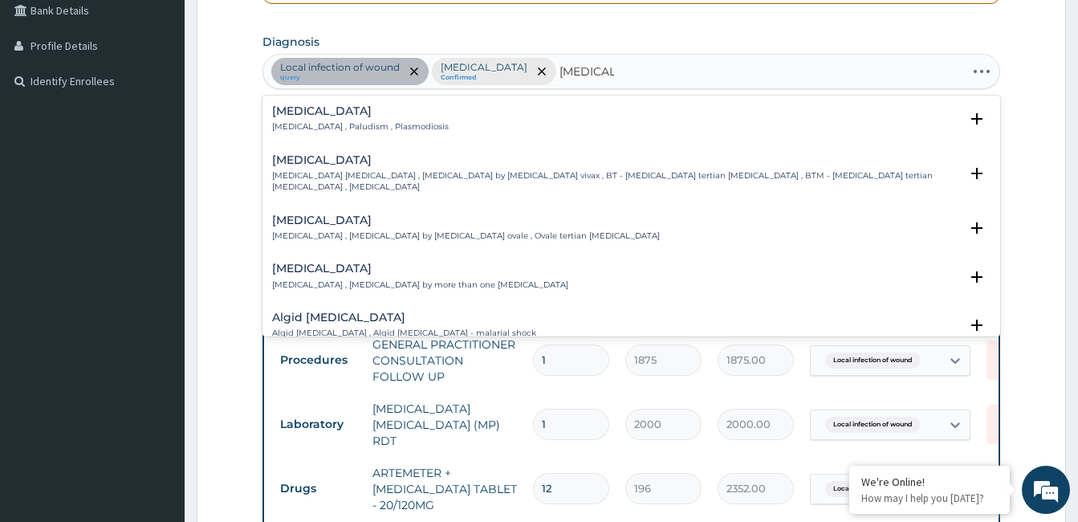
type input "MALARIA"
click at [294, 112] on h4 "Malaria" at bounding box center [360, 111] width 177 height 12
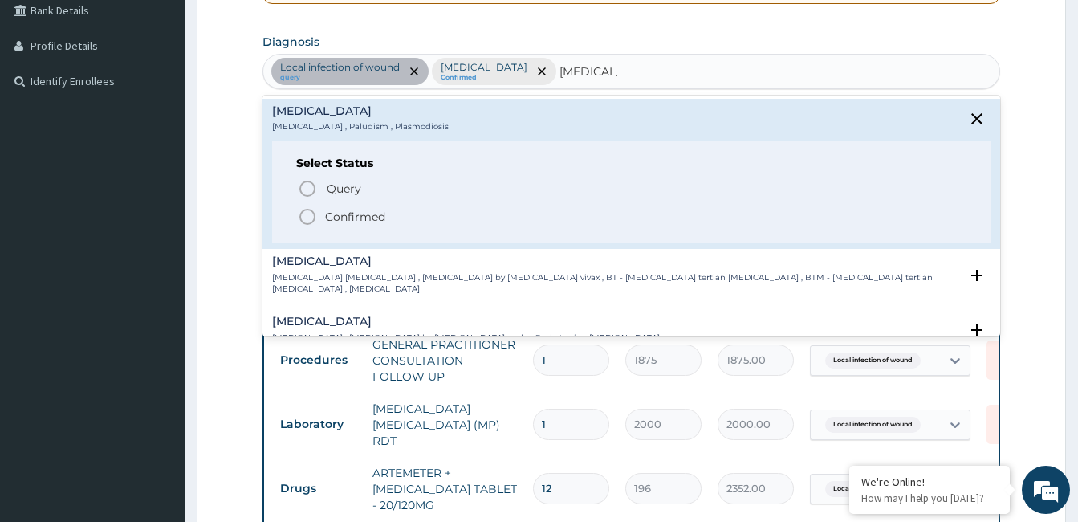
click at [319, 218] on span "Confirmed" at bounding box center [632, 216] width 669 height 19
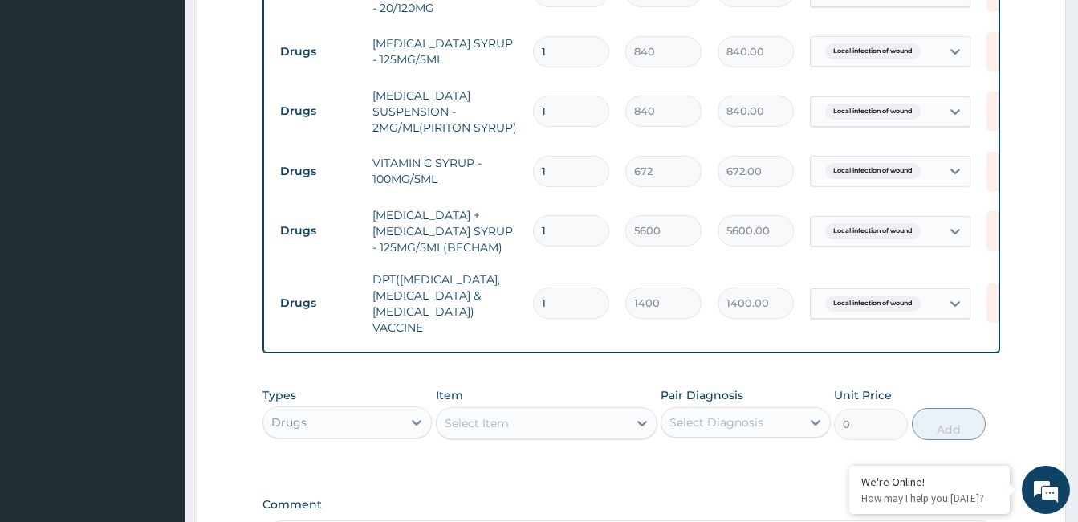
scroll to position [1068, 0]
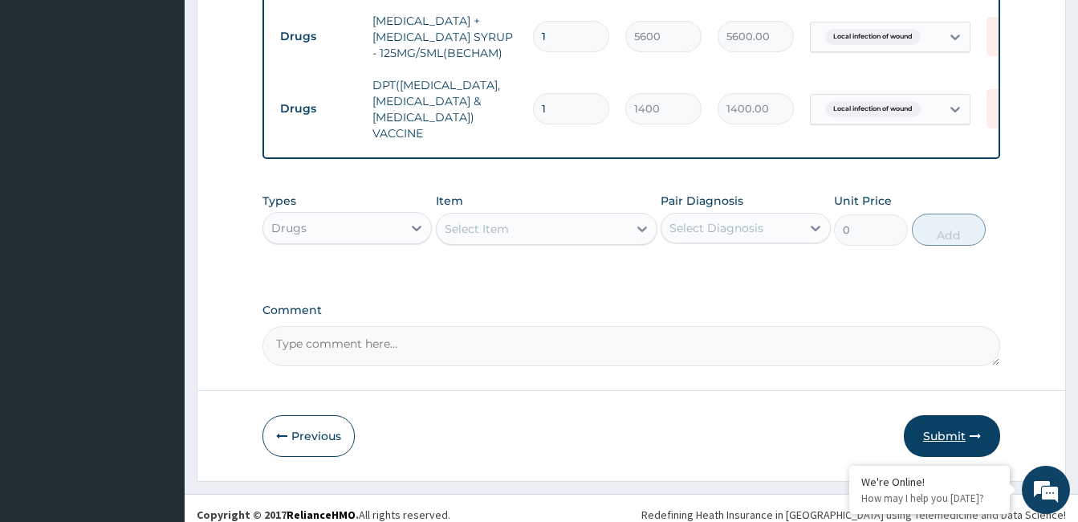
click at [963, 430] on button "Submit" at bounding box center [952, 436] width 96 height 42
click at [943, 418] on button "Submit" at bounding box center [952, 436] width 96 height 42
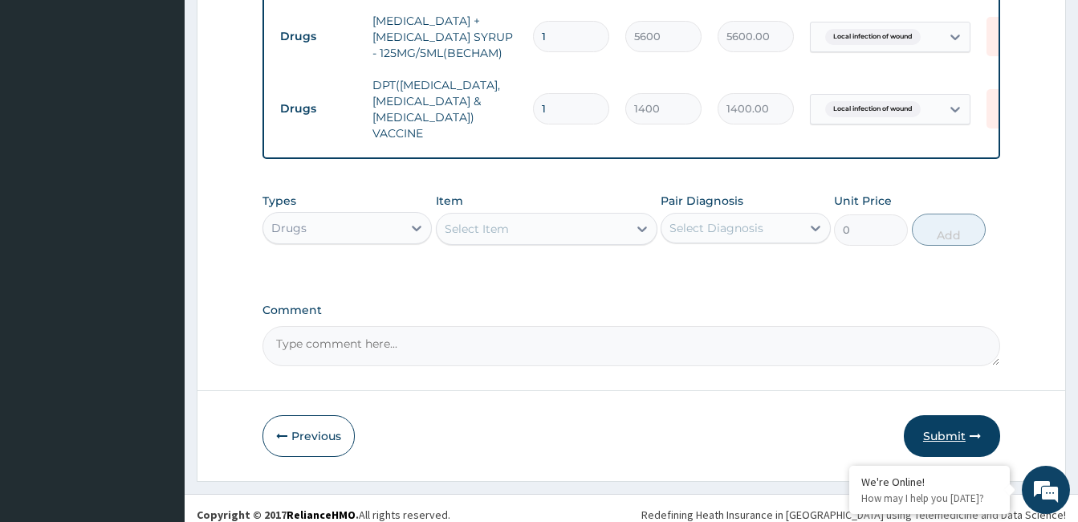
click at [943, 418] on button "Submit" at bounding box center [952, 436] width 96 height 42
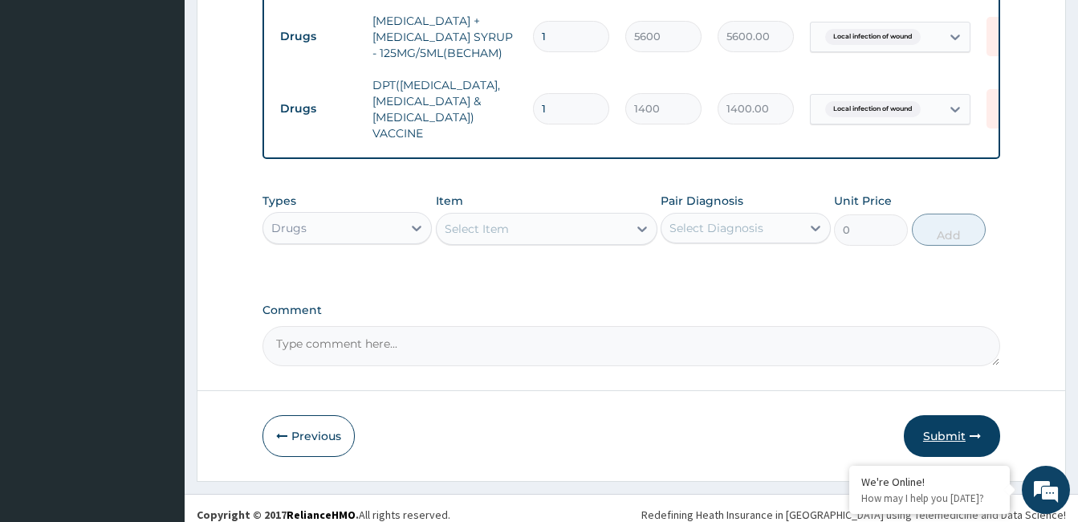
click at [922, 415] on button "Submit" at bounding box center [952, 436] width 96 height 42
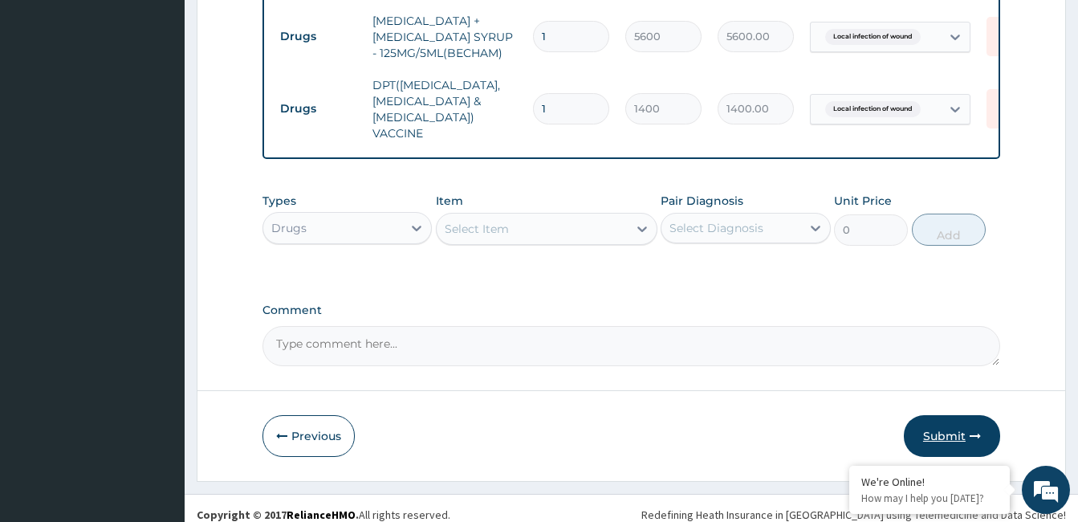
click at [922, 415] on button "Submit" at bounding box center [952, 436] width 96 height 42
click at [939, 415] on button "Submit" at bounding box center [952, 436] width 96 height 42
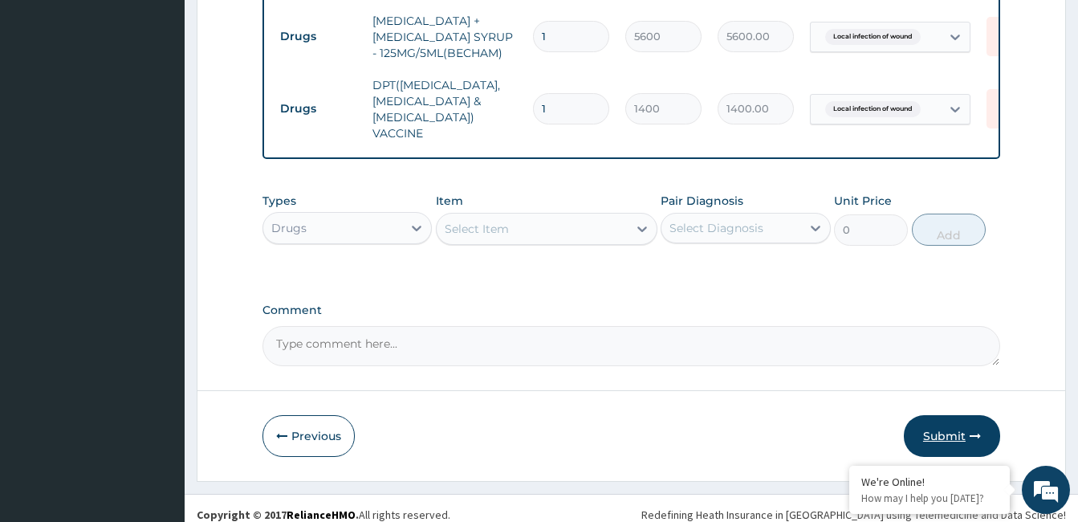
click at [939, 415] on button "Submit" at bounding box center [952, 436] width 96 height 42
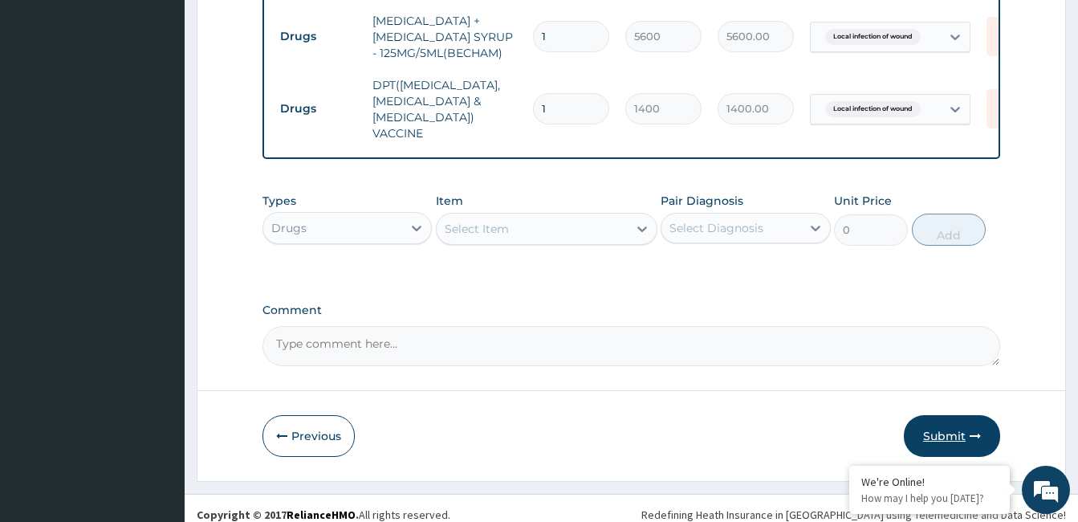
click at [939, 415] on button "Submit" at bounding box center [952, 436] width 96 height 42
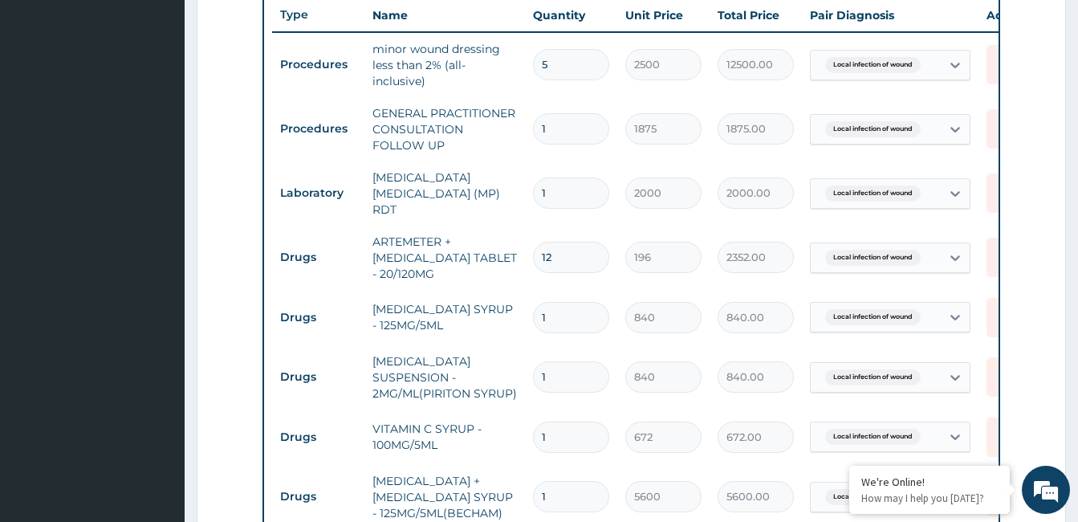
scroll to position [639, 0]
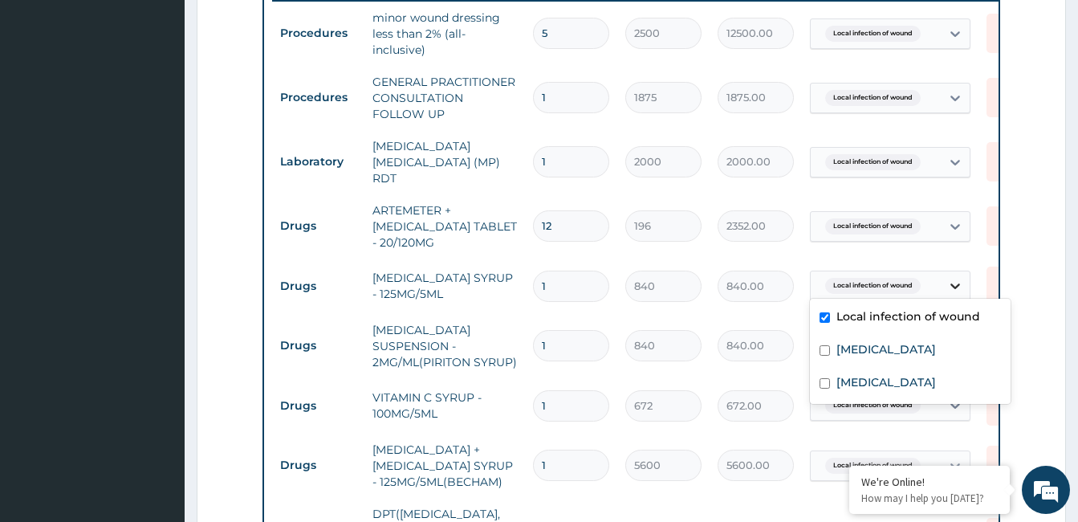
click at [949, 278] on icon at bounding box center [955, 286] width 16 height 16
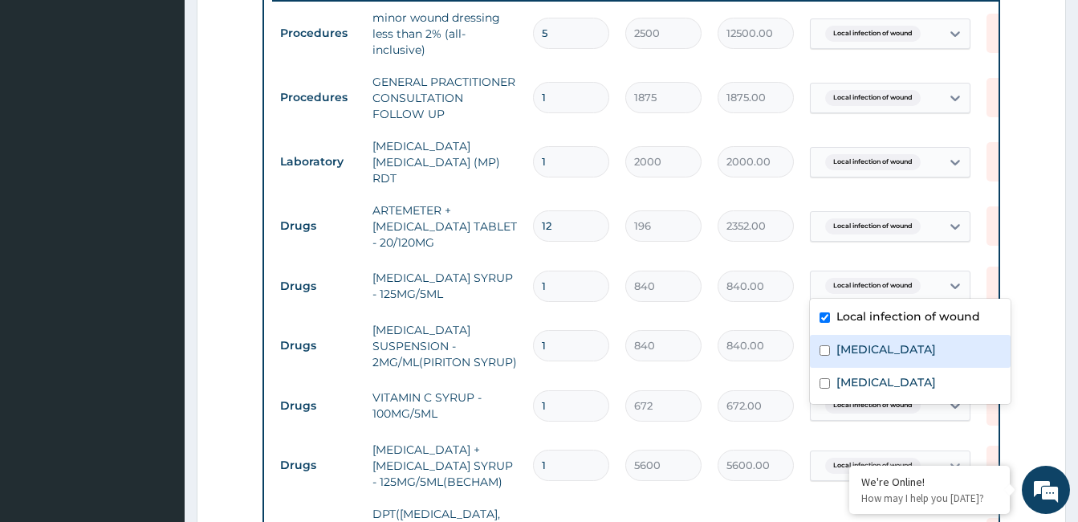
click at [914, 344] on label "Upper respiratory infection" at bounding box center [887, 349] width 100 height 16
checkbox input "true"
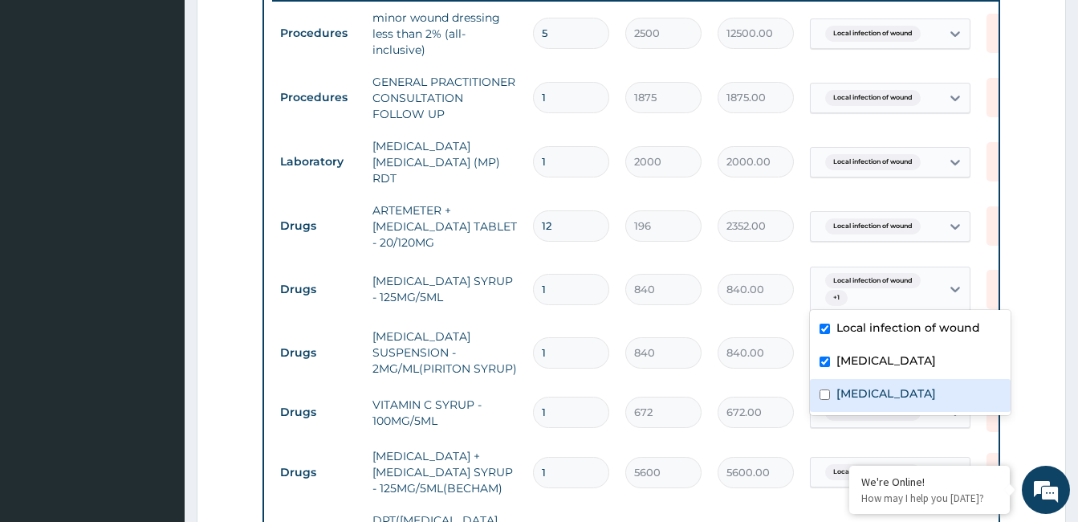
click at [858, 381] on div "Malaria" at bounding box center [910, 395] width 201 height 33
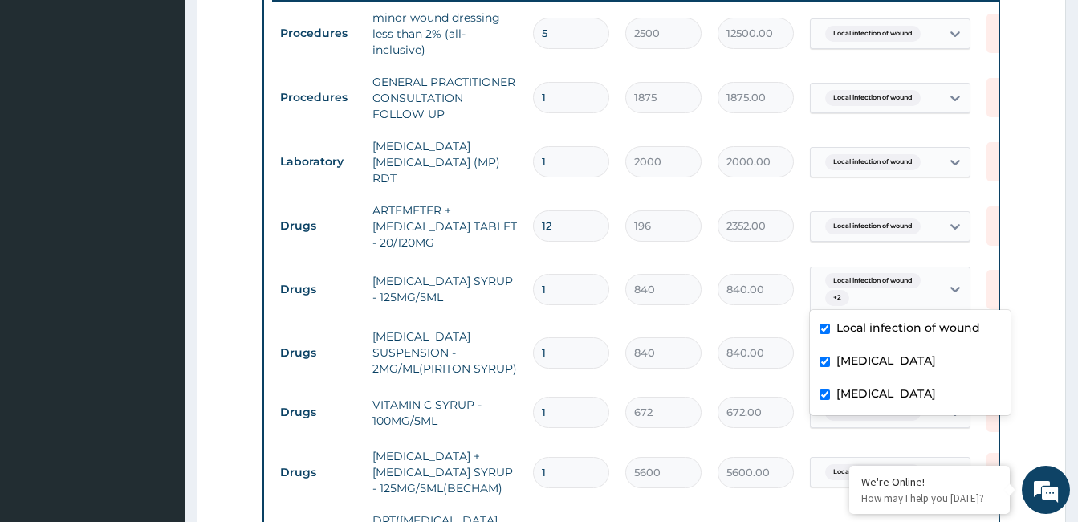
checkbox input "true"
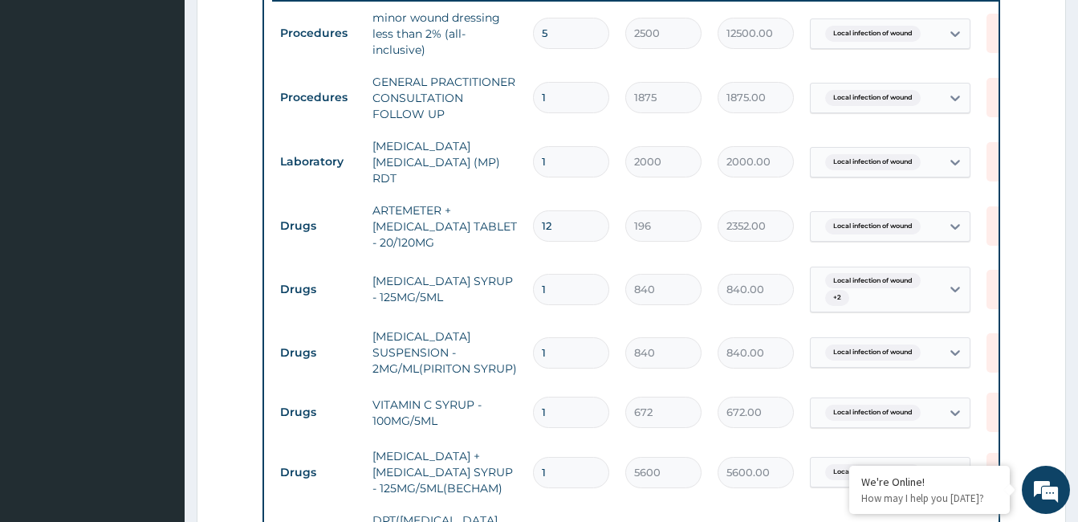
click at [892, 351] on span "Local infection of wound" at bounding box center [873, 352] width 96 height 16
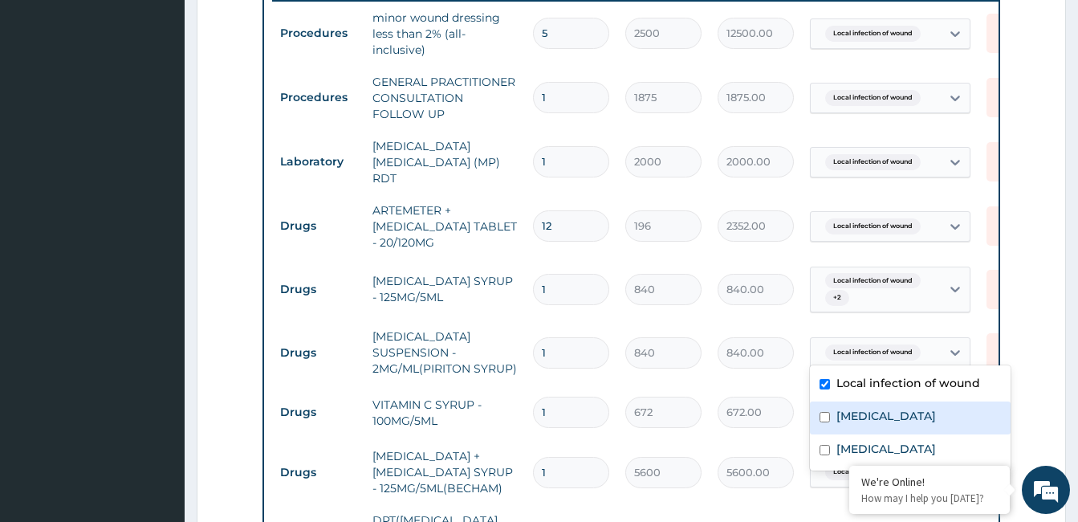
click at [861, 421] on label "Upper respiratory infection" at bounding box center [887, 416] width 100 height 16
checkbox input "true"
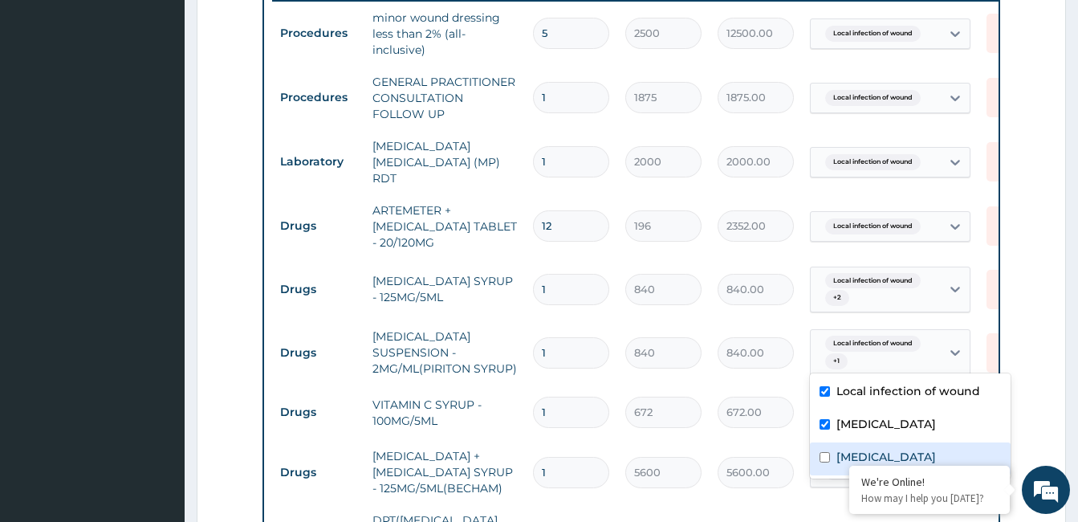
click at [840, 444] on div "Malaria" at bounding box center [910, 458] width 201 height 33
checkbox input "true"
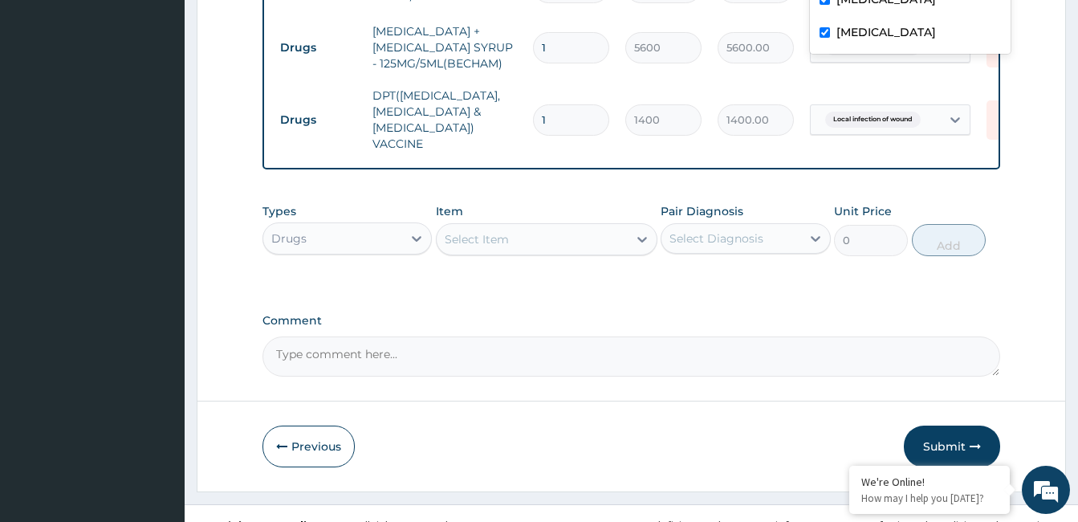
scroll to position [1074, 0]
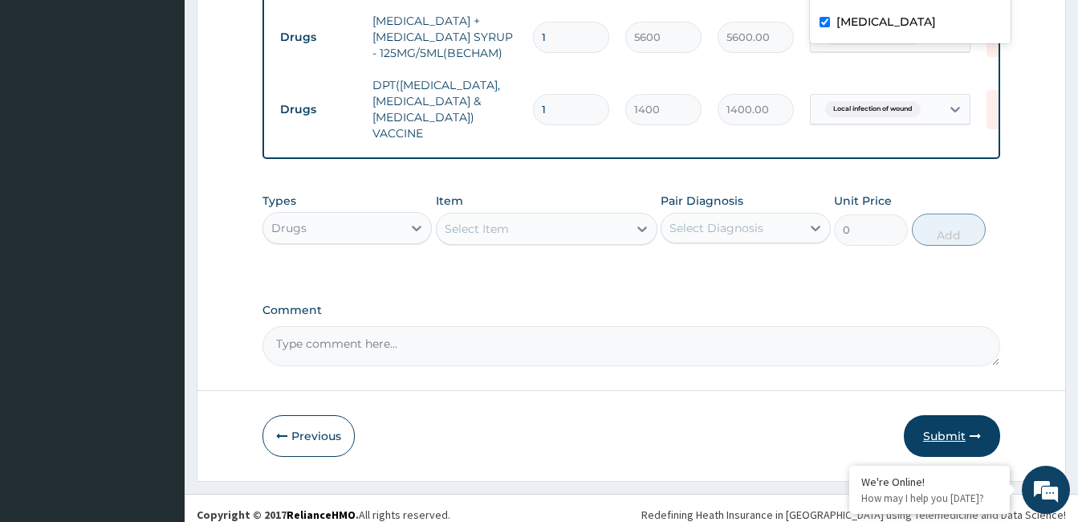
click at [948, 426] on button "Submit" at bounding box center [952, 436] width 96 height 42
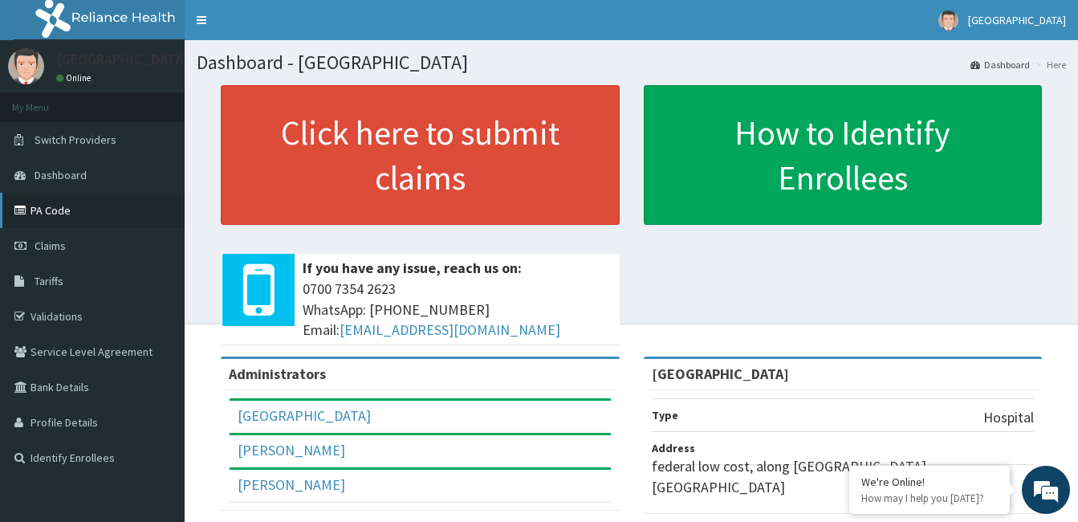
click at [68, 218] on link "PA Code" at bounding box center [92, 210] width 185 height 35
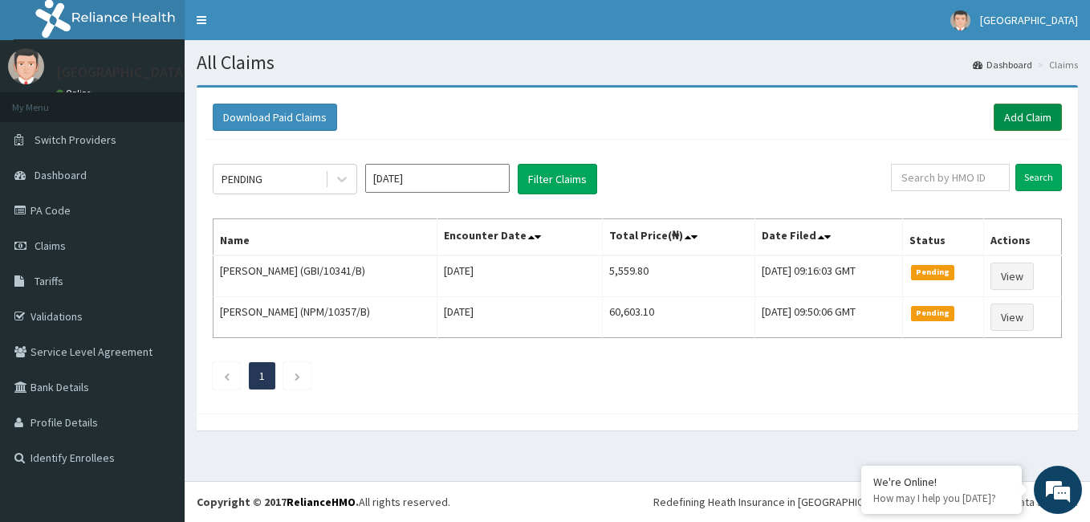
click at [1012, 112] on link "Add Claim" at bounding box center [1028, 117] width 68 height 27
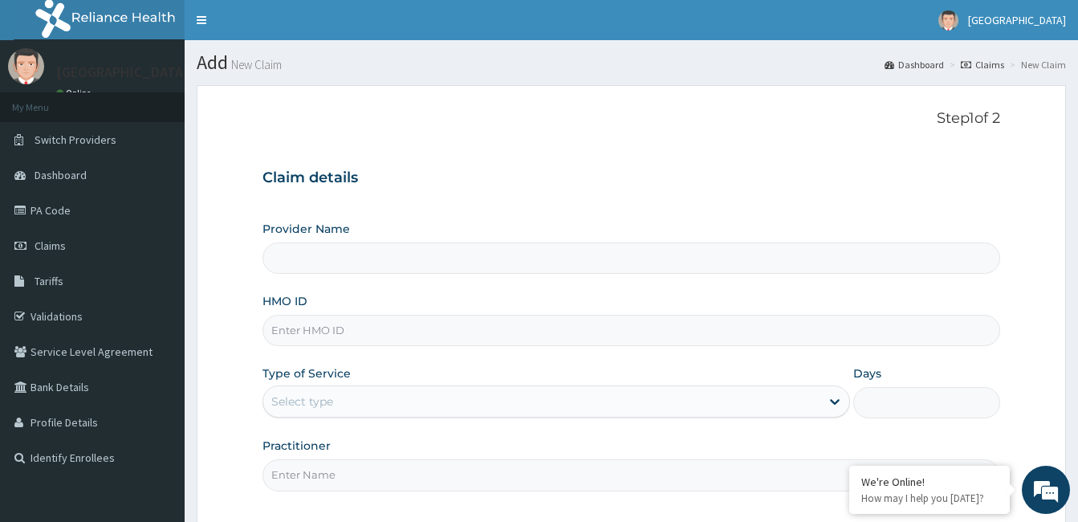
click at [451, 334] on input "HMO ID" at bounding box center [632, 330] width 738 height 31
type input "[GEOGRAPHIC_DATA]"
type input "GBI/10341/D"
click at [509, 420] on div "Provider Name MIYETTI HOSPITAL HMO ID GBI/10341/D Type of Service Select type D…" at bounding box center [632, 356] width 738 height 270
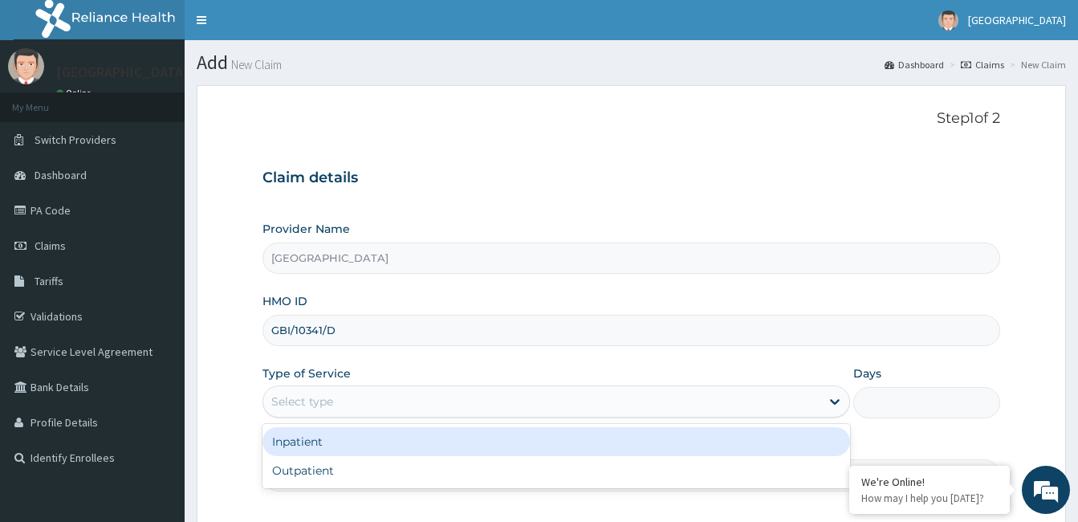
click at [500, 406] on div "Select type" at bounding box center [541, 402] width 557 height 26
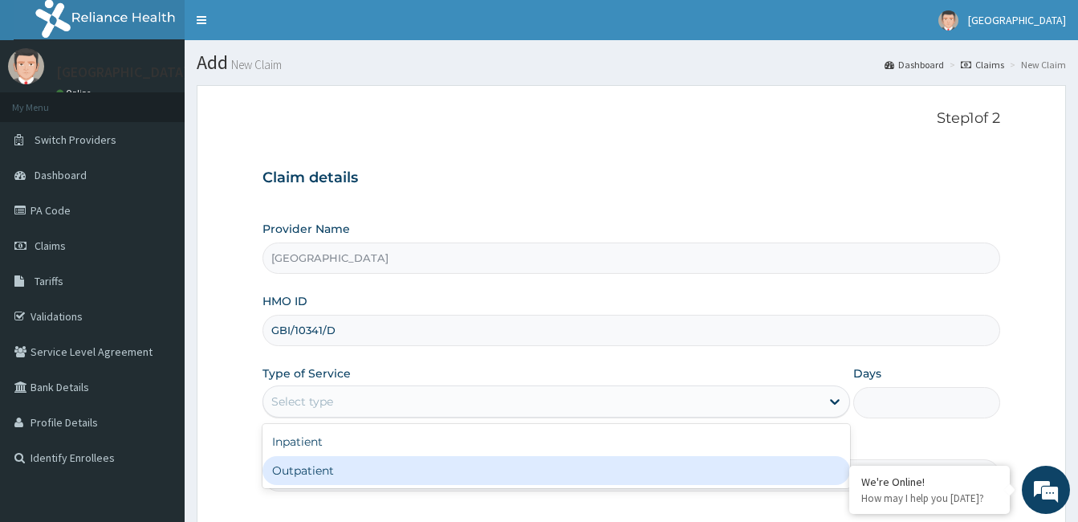
click at [422, 458] on div "Outpatient" at bounding box center [557, 470] width 588 height 29
type input "1"
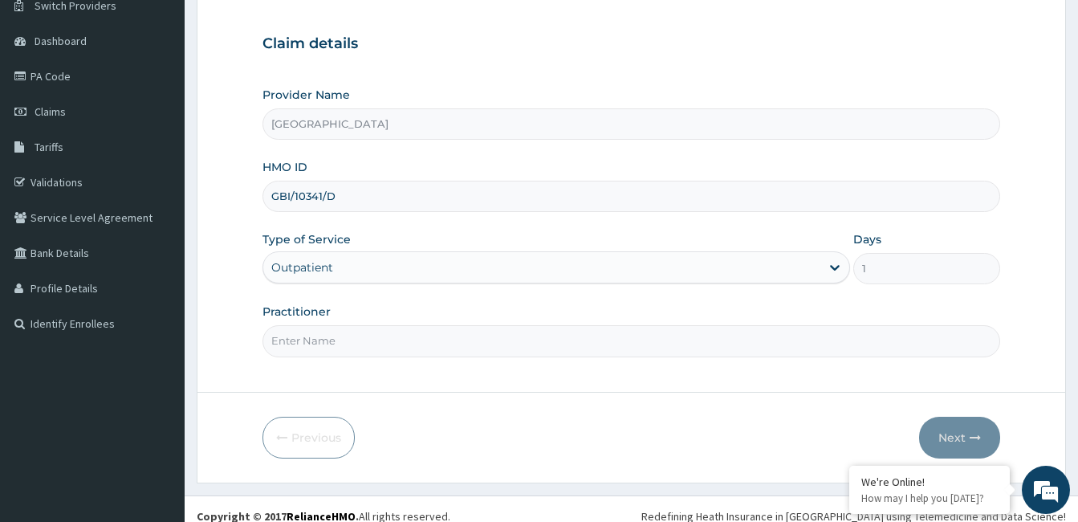
scroll to position [149, 0]
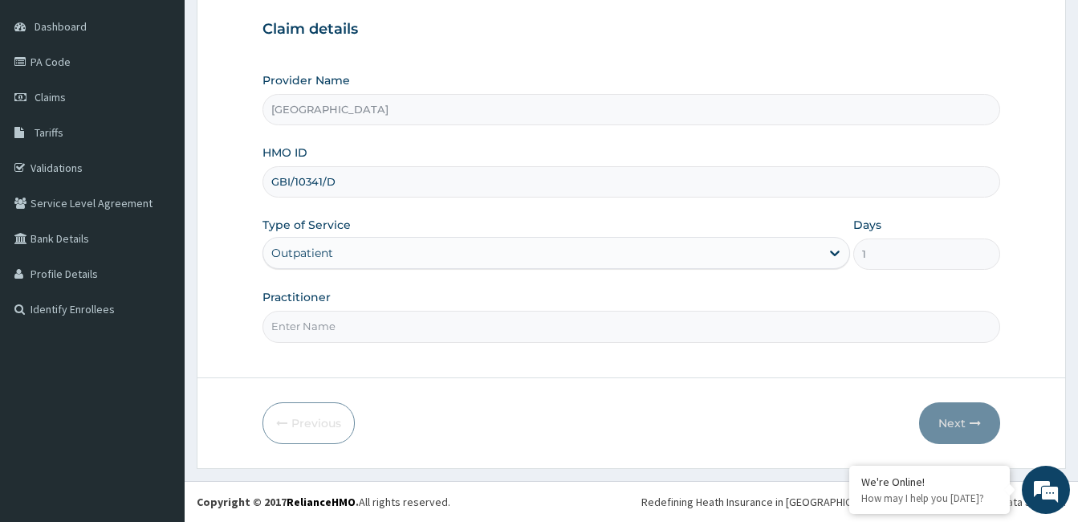
click at [467, 334] on input "Practitioner" at bounding box center [632, 326] width 738 height 31
type input "Dr. Bappa Aliyu"
click at [927, 409] on button "Next" at bounding box center [959, 423] width 81 height 42
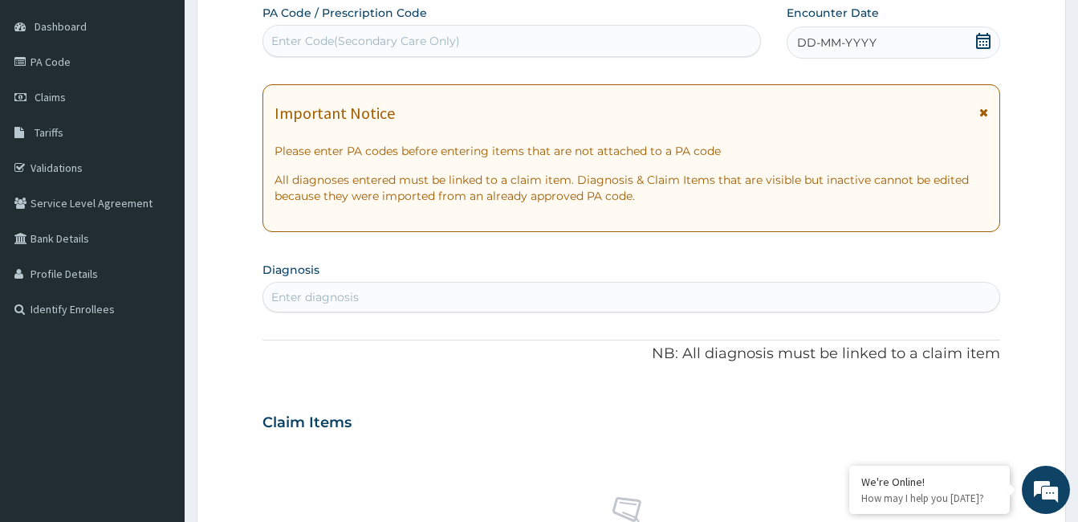
scroll to position [124, 0]
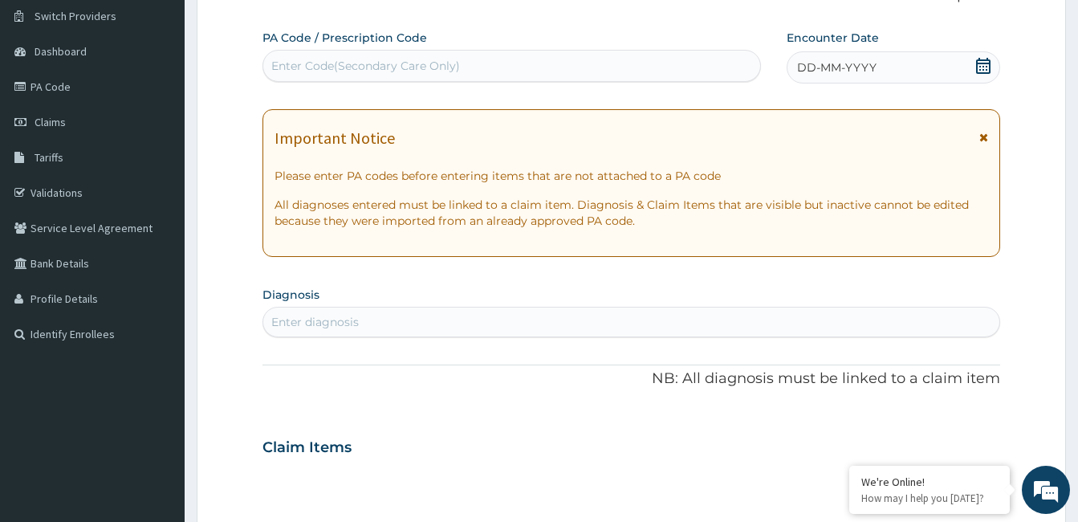
click at [982, 67] on icon at bounding box center [983, 66] width 16 height 16
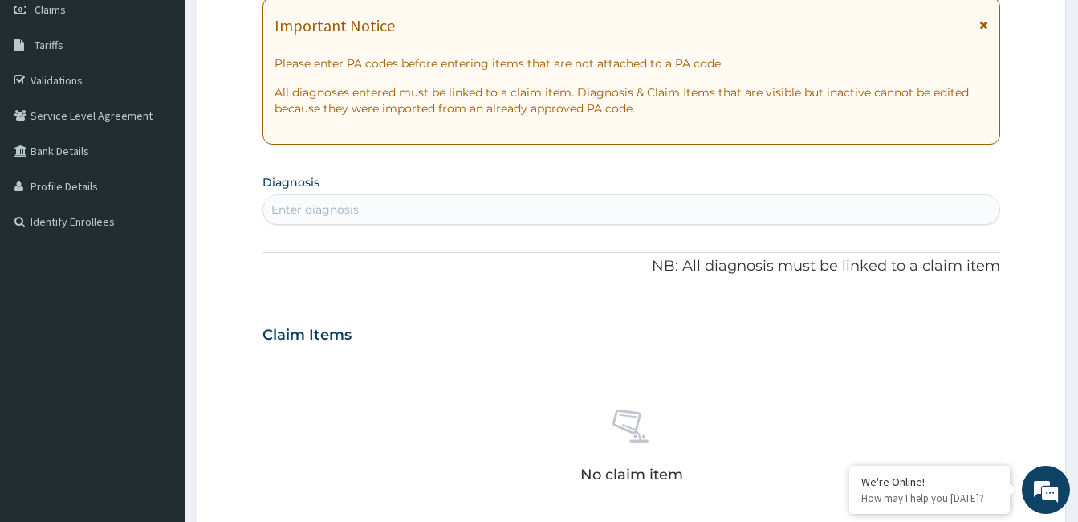
scroll to position [257, 0]
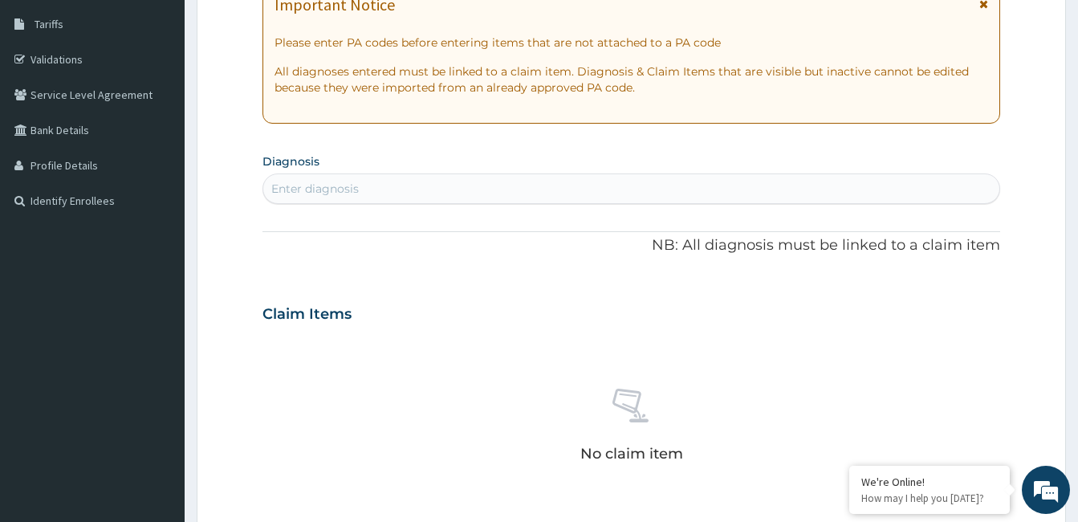
click at [472, 192] on div "Enter diagnosis" at bounding box center [631, 189] width 736 height 26
type input "RESPIRATORY TRACT"
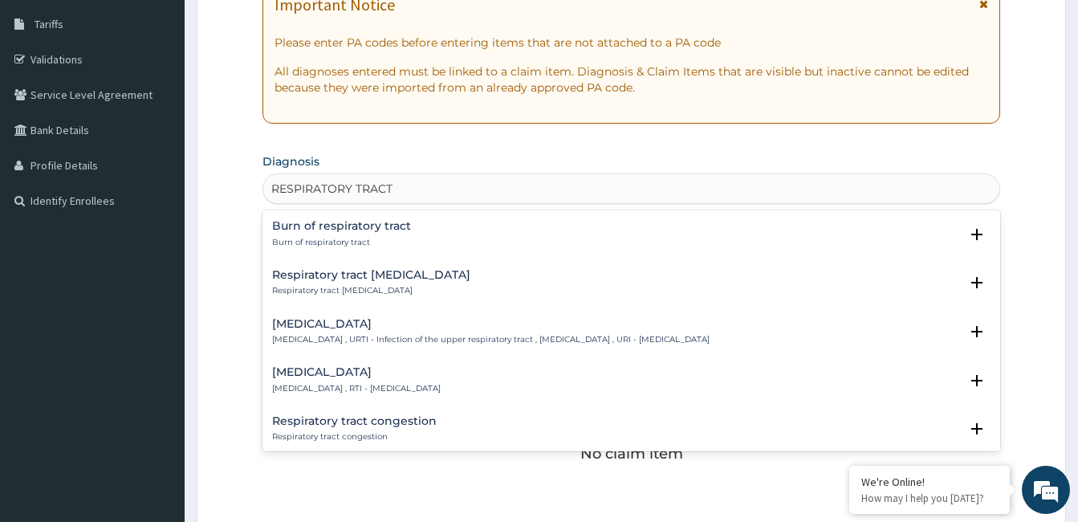
click at [354, 372] on h4 "[MEDICAL_DATA]" at bounding box center [356, 372] width 169 height 12
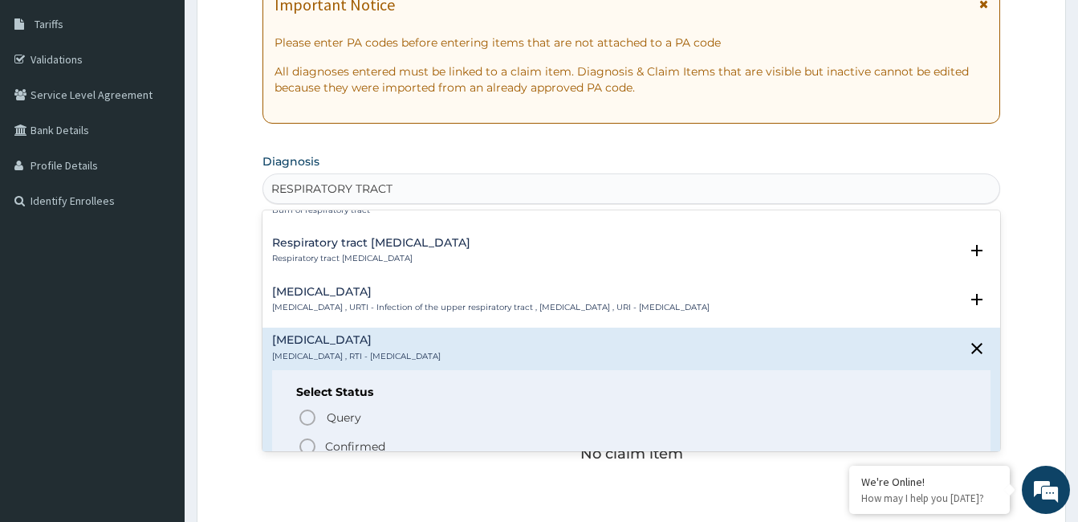
scroll to position [64, 0]
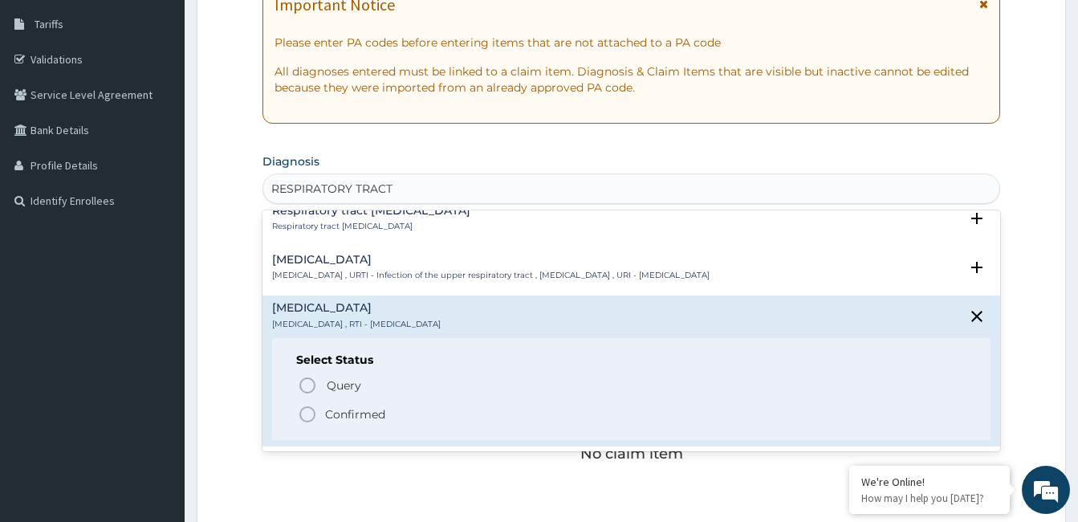
click at [341, 411] on p "Confirmed" at bounding box center [355, 414] width 60 height 16
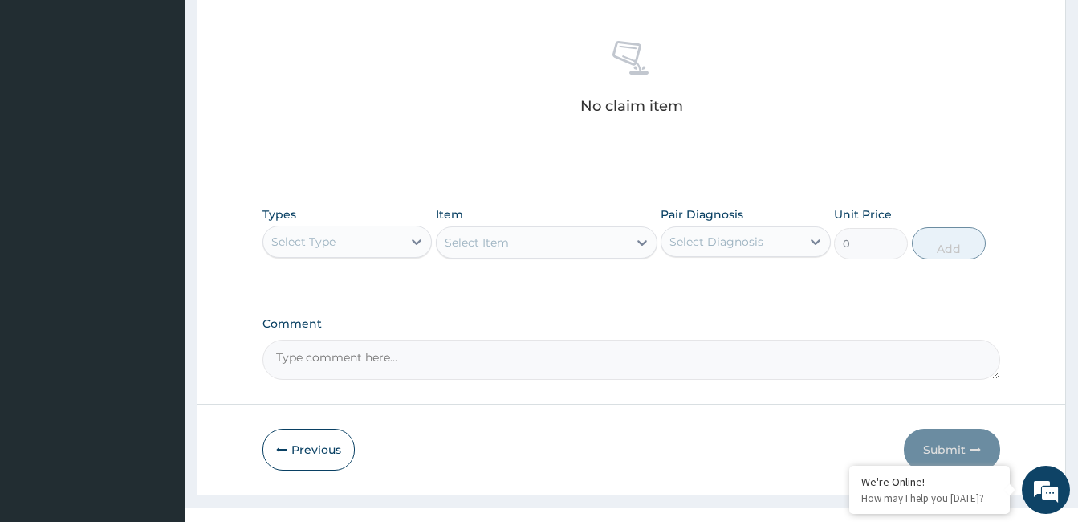
scroll to position [636, 0]
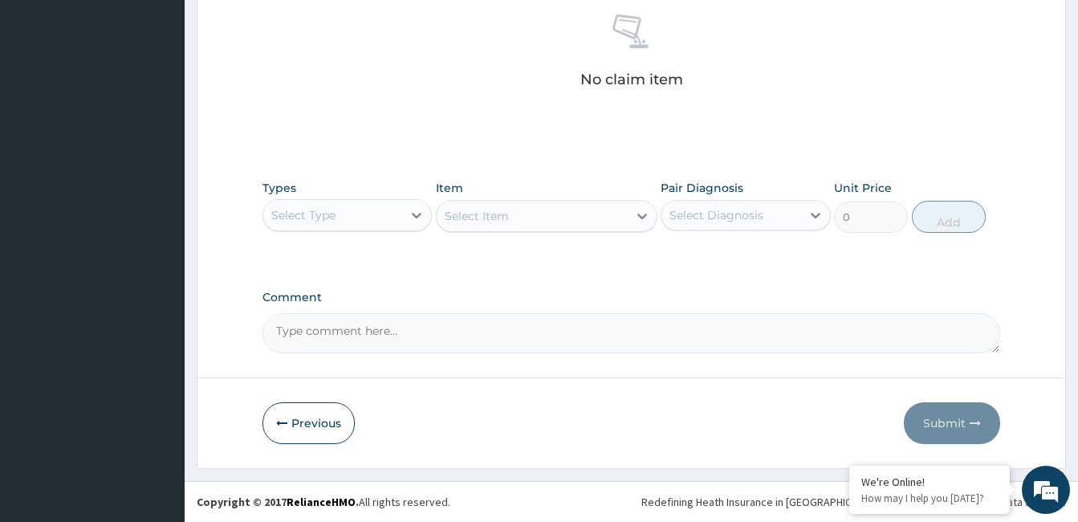
click at [360, 232] on div "Types Select Type" at bounding box center [347, 206] width 169 height 53
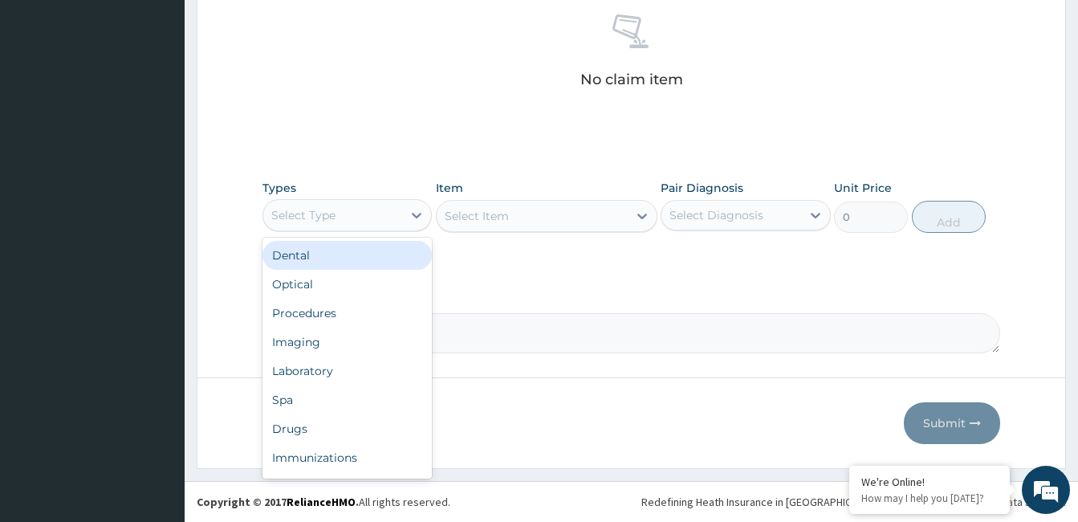
click at [353, 222] on div "Select Type" at bounding box center [332, 215] width 139 height 26
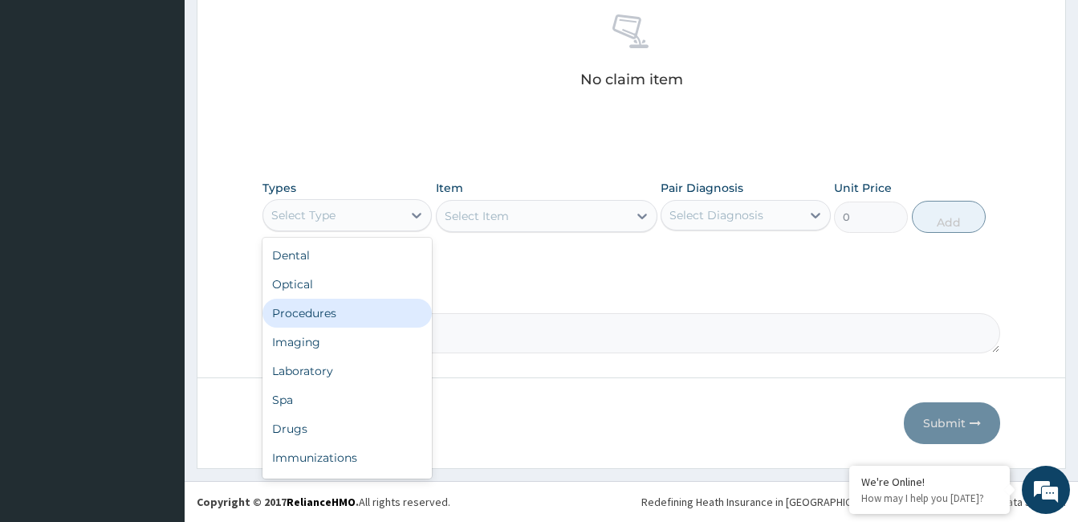
click at [329, 307] on div "Procedures" at bounding box center [347, 313] width 169 height 29
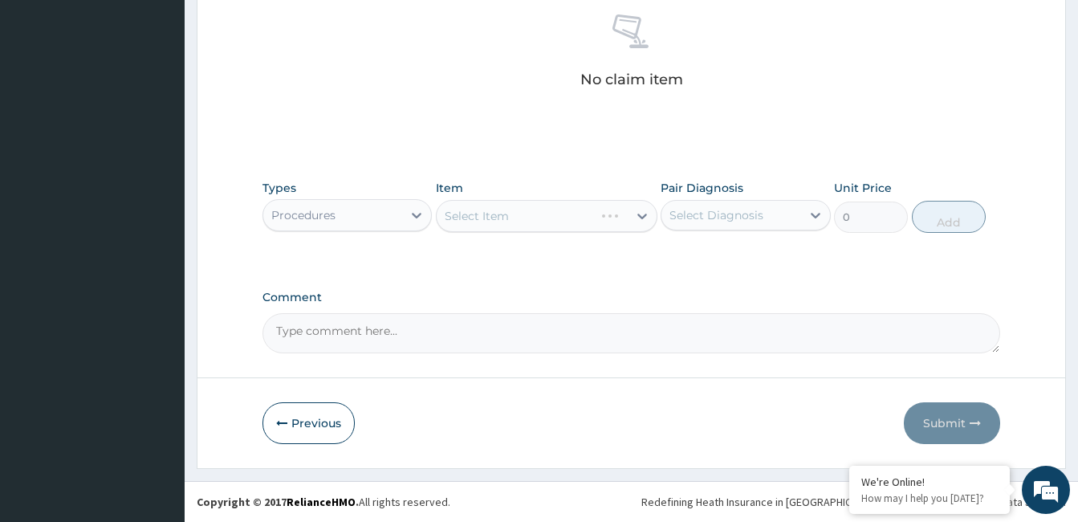
click at [587, 227] on div "Select Item" at bounding box center [547, 216] width 222 height 32
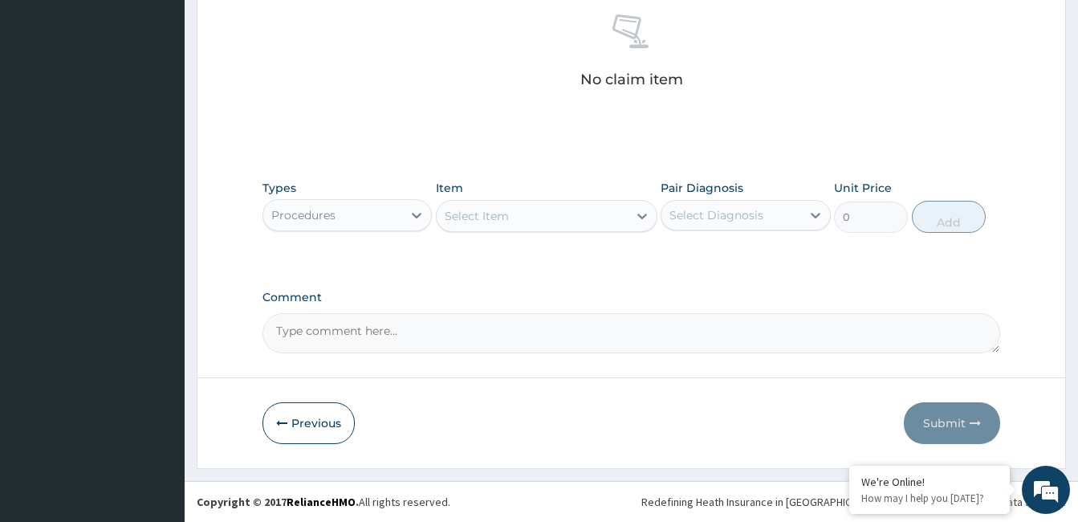
click at [587, 227] on div "Select Item" at bounding box center [532, 216] width 191 height 26
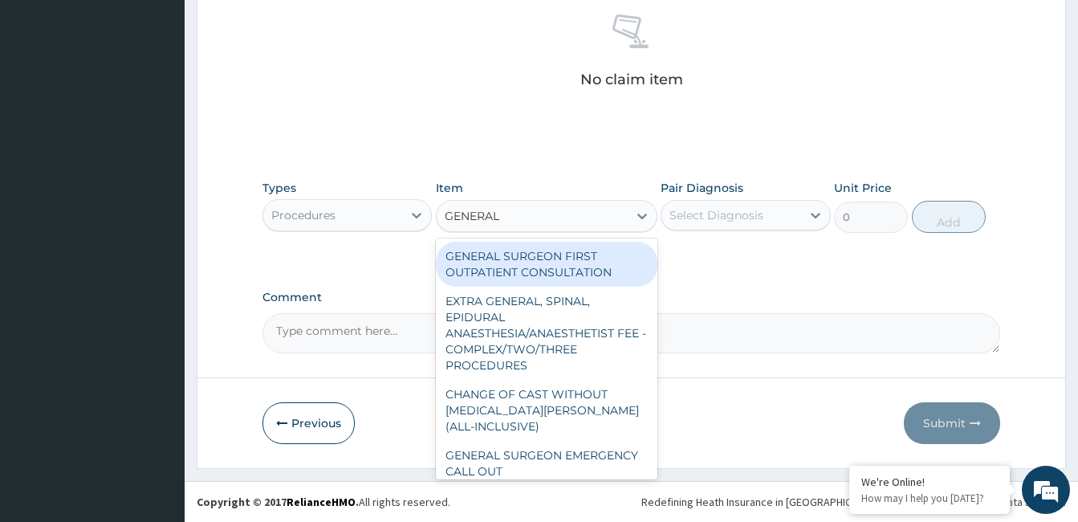
type input "GENERAL P"
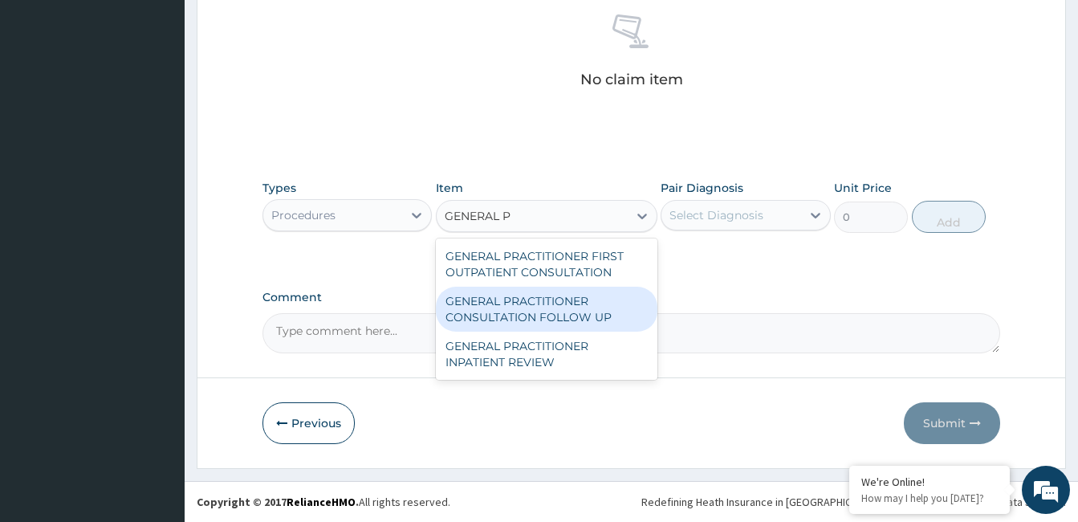
click at [568, 307] on div "GENERAL PRACTITIONER CONSULTATION FOLLOW UP" at bounding box center [547, 309] width 222 height 45
type input "1875"
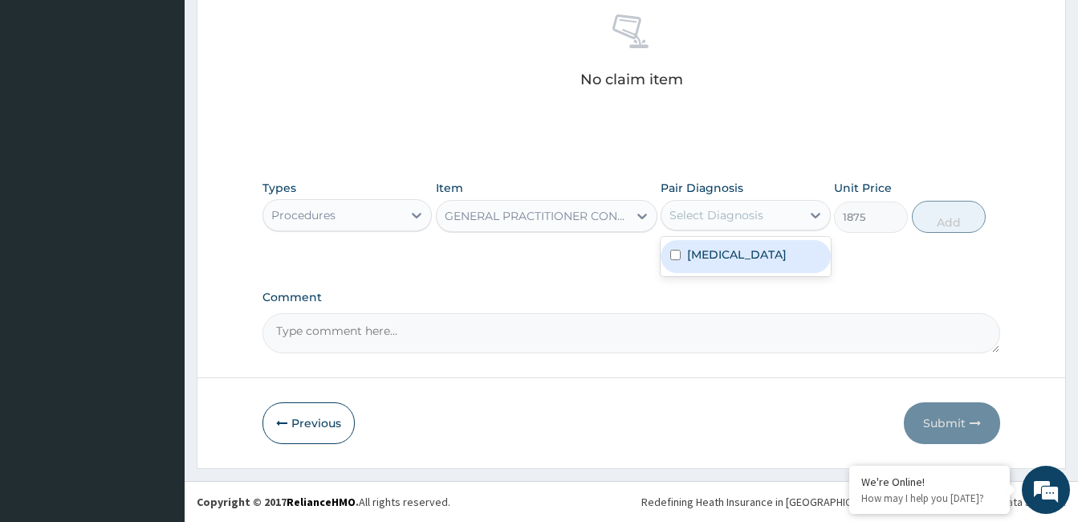
click at [760, 206] on div "Select Diagnosis" at bounding box center [731, 215] width 139 height 26
click at [748, 260] on label "[MEDICAL_DATA]" at bounding box center [737, 254] width 100 height 16
checkbox input "true"
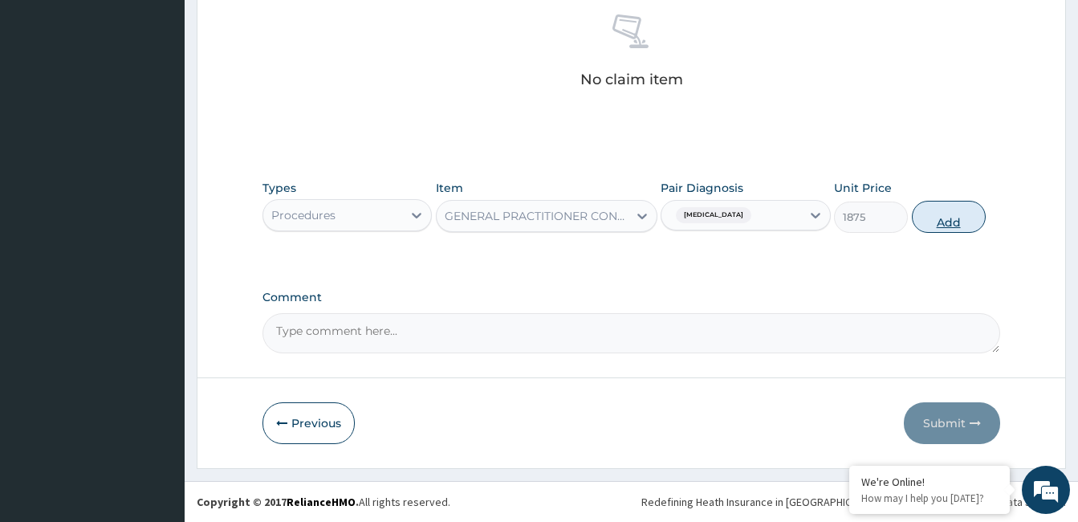
click at [931, 218] on button "Add" at bounding box center [949, 217] width 74 height 32
type input "0"
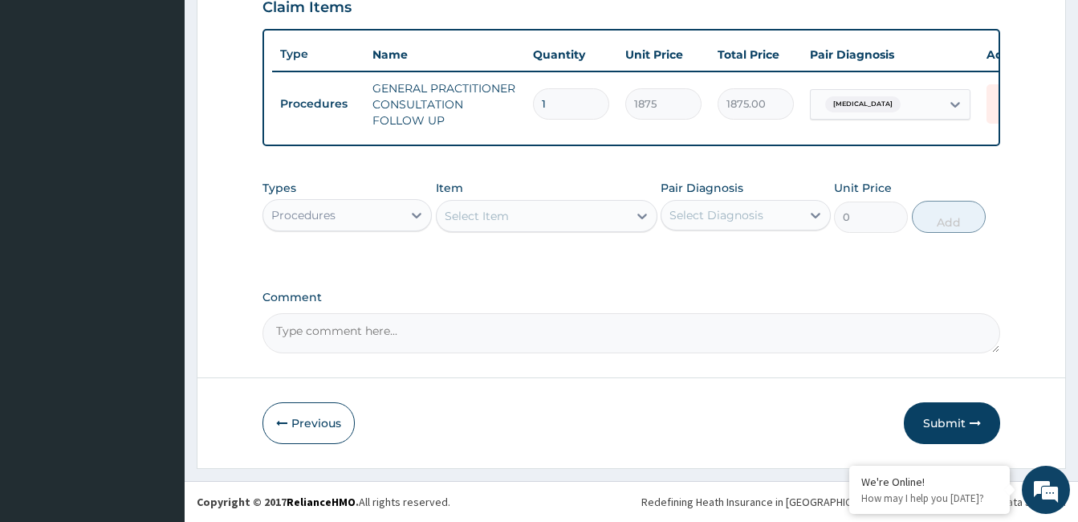
click at [530, 214] on div "Select Item" at bounding box center [532, 216] width 191 height 26
type input "AMO"
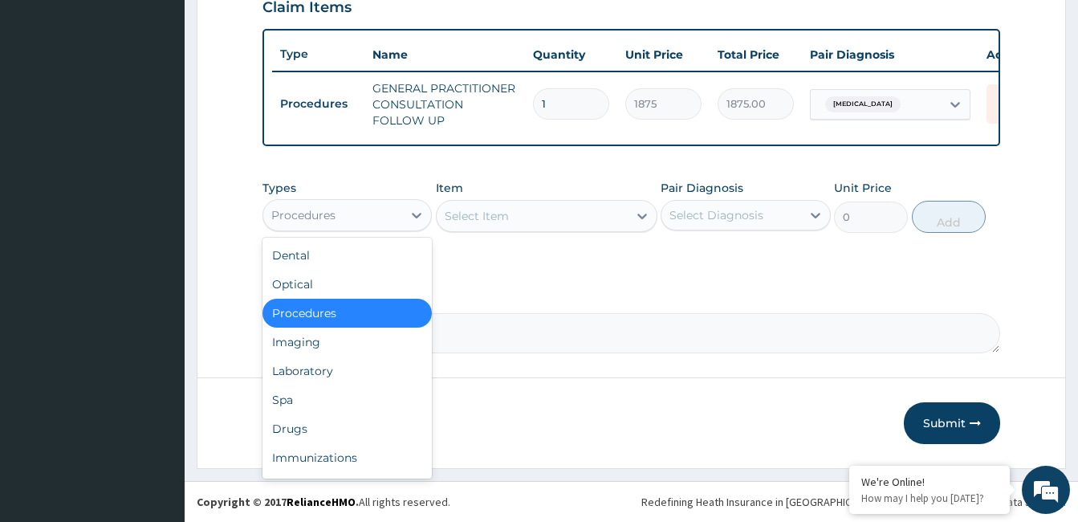
click at [389, 221] on div "Procedures" at bounding box center [332, 215] width 139 height 26
click at [299, 416] on div "Drugs" at bounding box center [347, 428] width 169 height 29
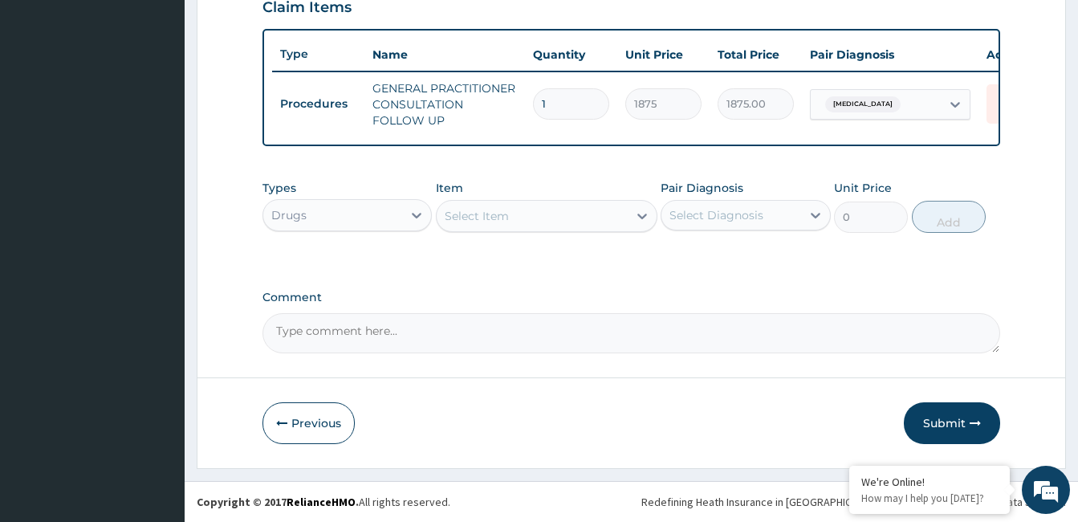
click at [601, 216] on div "Select Item" at bounding box center [532, 216] width 191 height 26
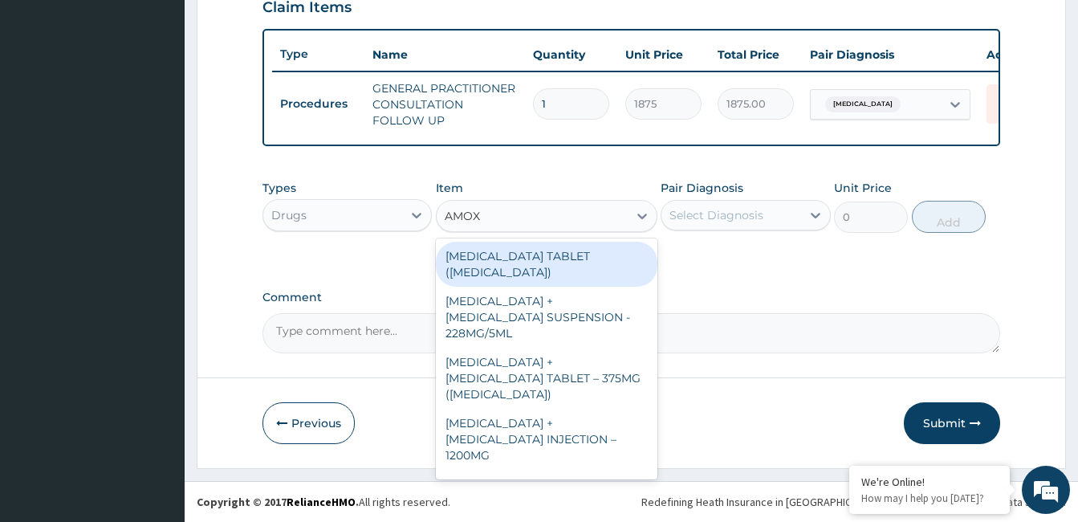
type input "AMOXI"
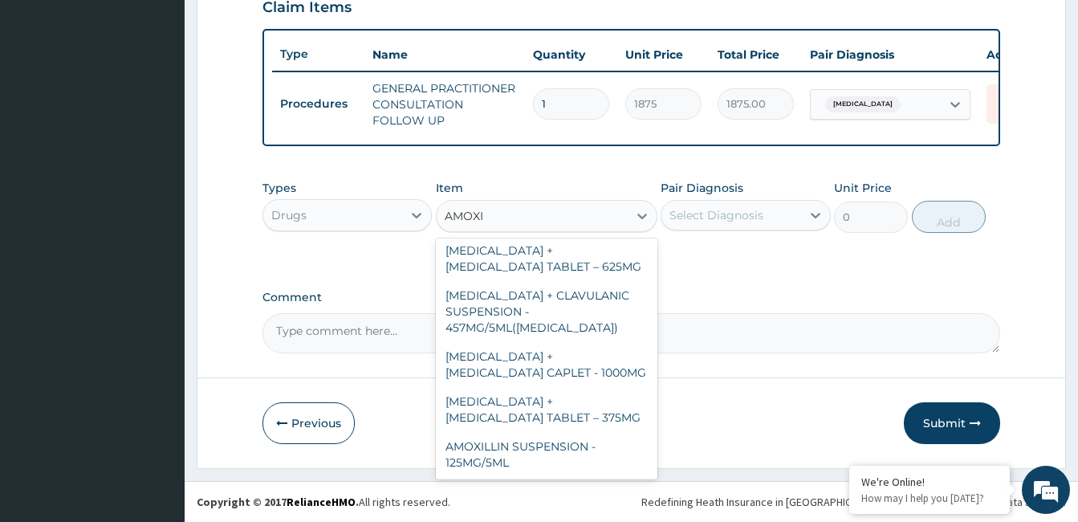
scroll to position [391, 0]
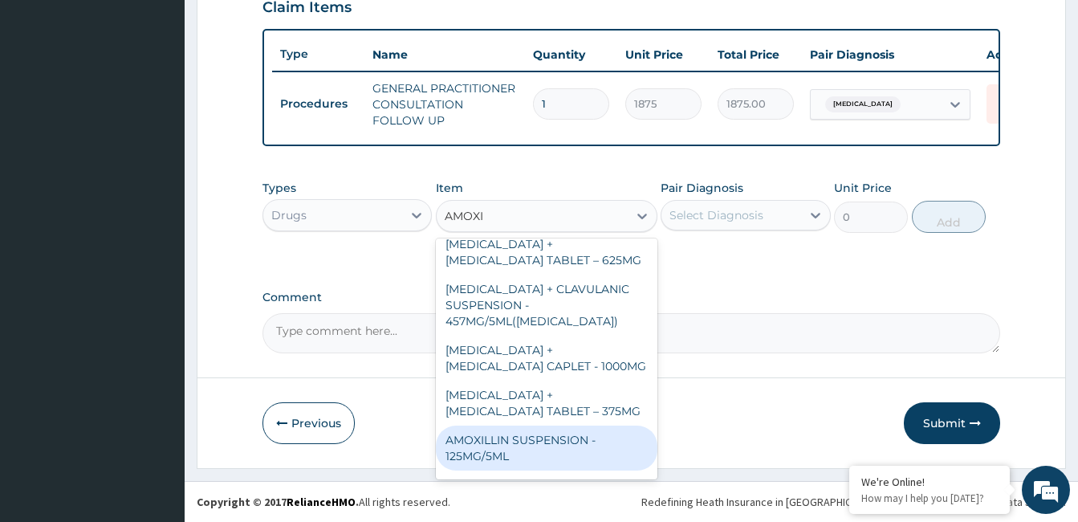
click at [584, 426] on div "AMOXILLIN SUSPENSION - 125MG/5ML" at bounding box center [547, 448] width 222 height 45
type input "840"
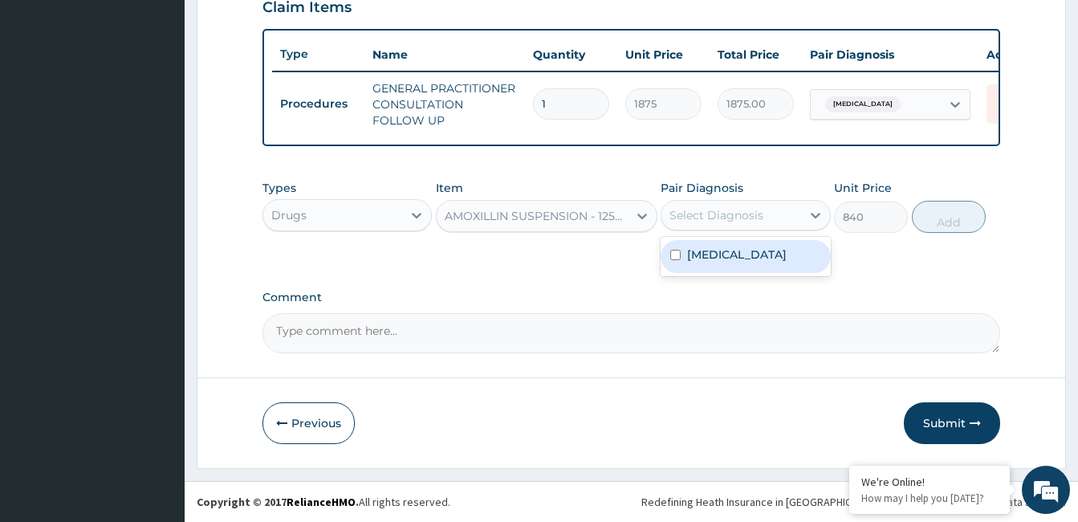
click at [747, 212] on div "Select Diagnosis" at bounding box center [717, 215] width 94 height 16
click at [725, 250] on label "Respiratory tract infection" at bounding box center [737, 254] width 100 height 16
checkbox input "true"
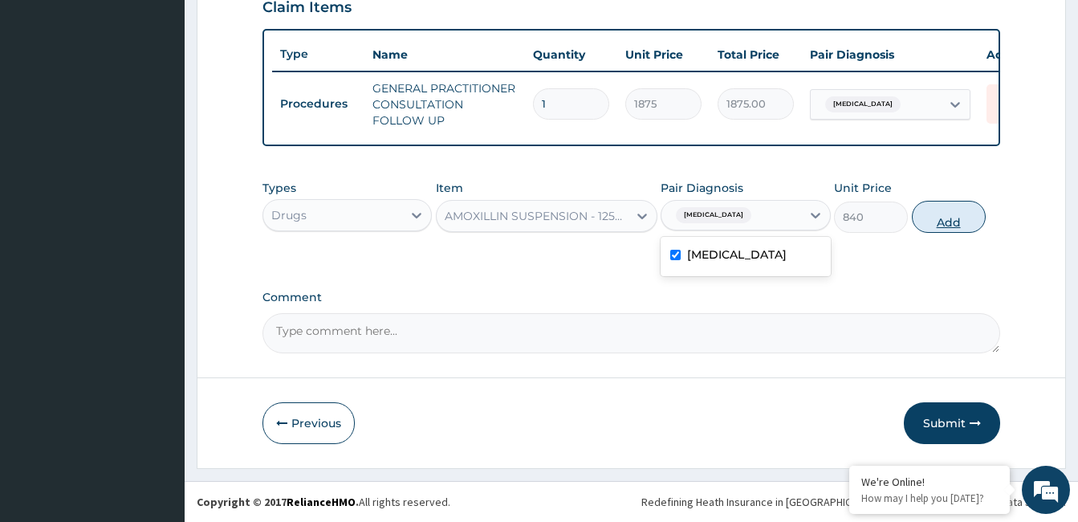
click at [945, 225] on button "Add" at bounding box center [949, 217] width 74 height 32
type input "0"
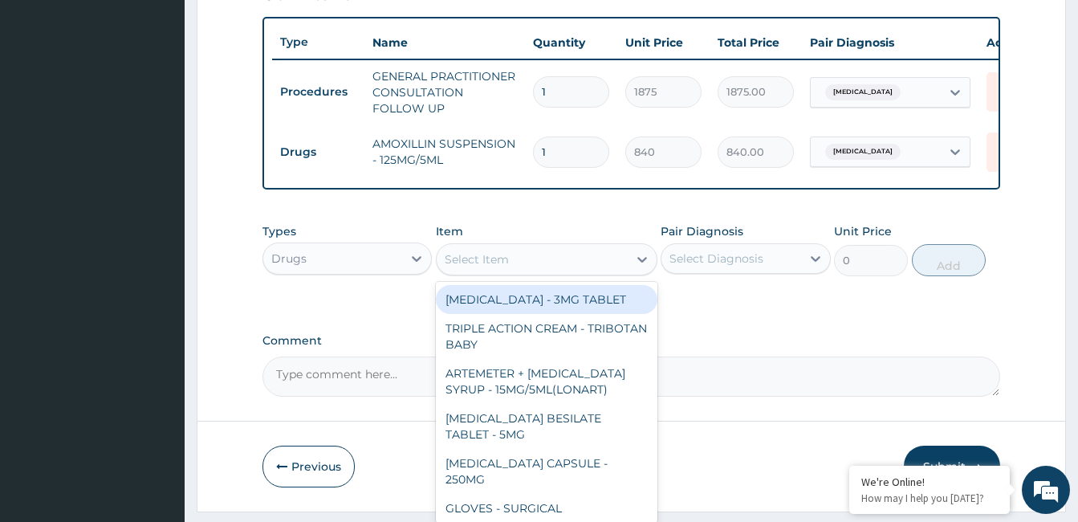
click at [575, 265] on div "Select Item" at bounding box center [532, 259] width 191 height 26
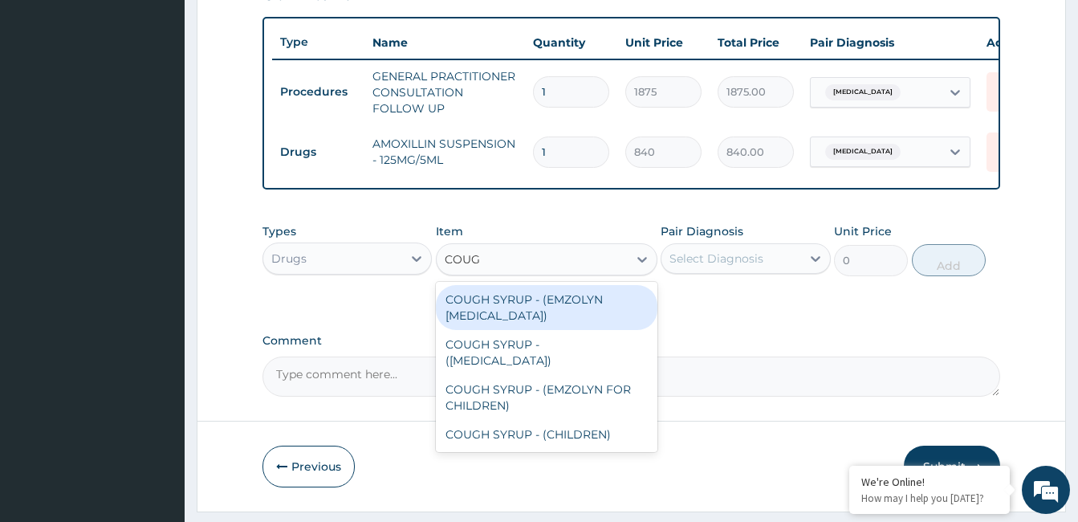
type input "COUGH"
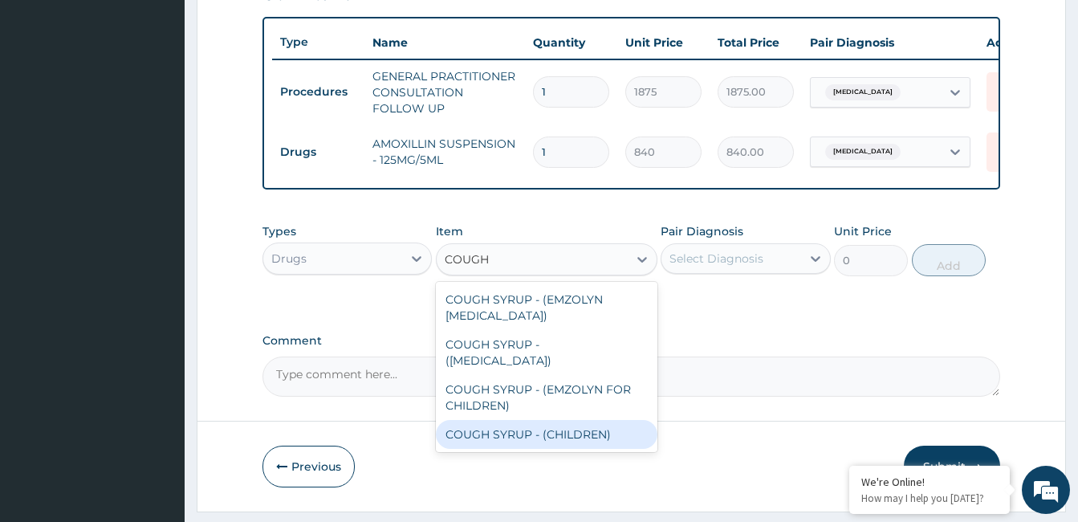
click at [576, 434] on div "COUGH SYRUP - (CHILDREN)" at bounding box center [547, 434] width 222 height 29
type input "1120"
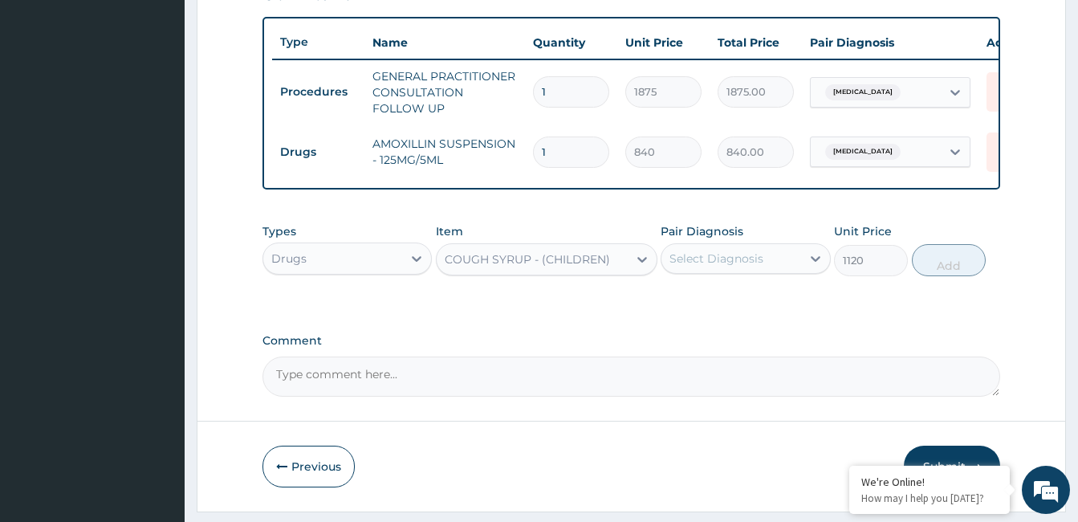
click at [741, 260] on div "Select Diagnosis" at bounding box center [731, 259] width 139 height 26
click at [739, 306] on label "Respiratory tract infection" at bounding box center [737, 298] width 100 height 16
checkbox input "true"
click at [943, 276] on button "Add" at bounding box center [949, 260] width 74 height 32
type input "0"
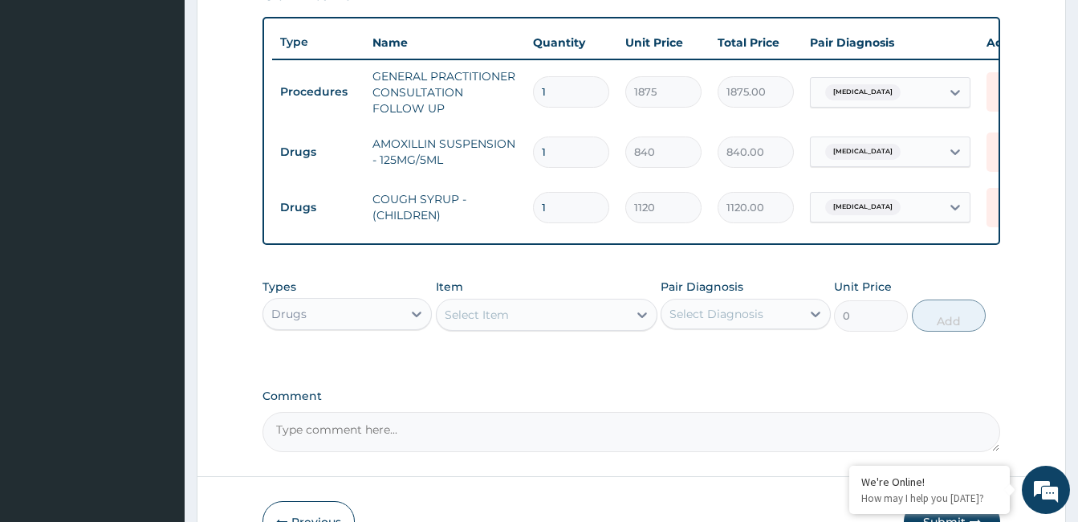
click at [516, 328] on div "Select Item" at bounding box center [532, 315] width 191 height 26
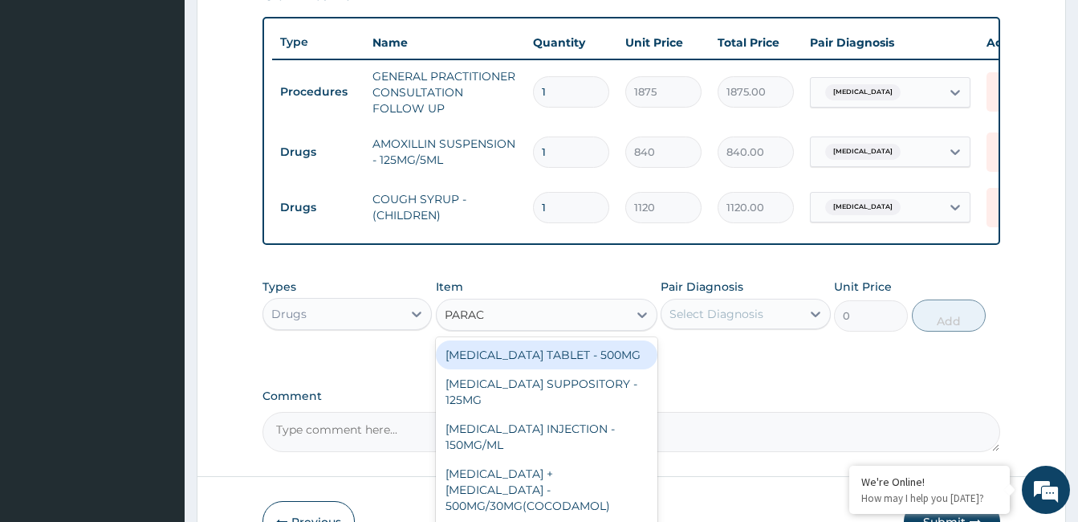
type input "PARACE"
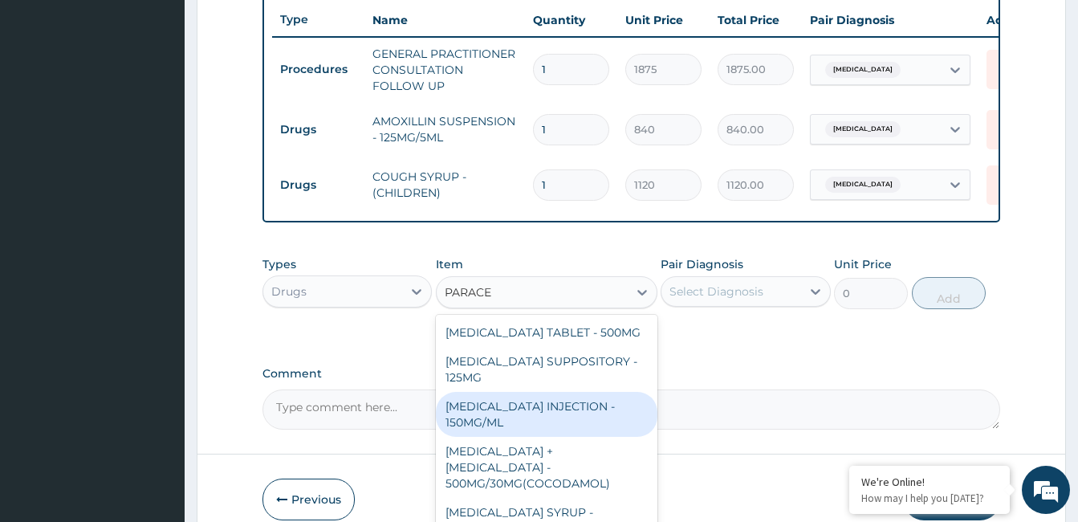
scroll to position [643, 0]
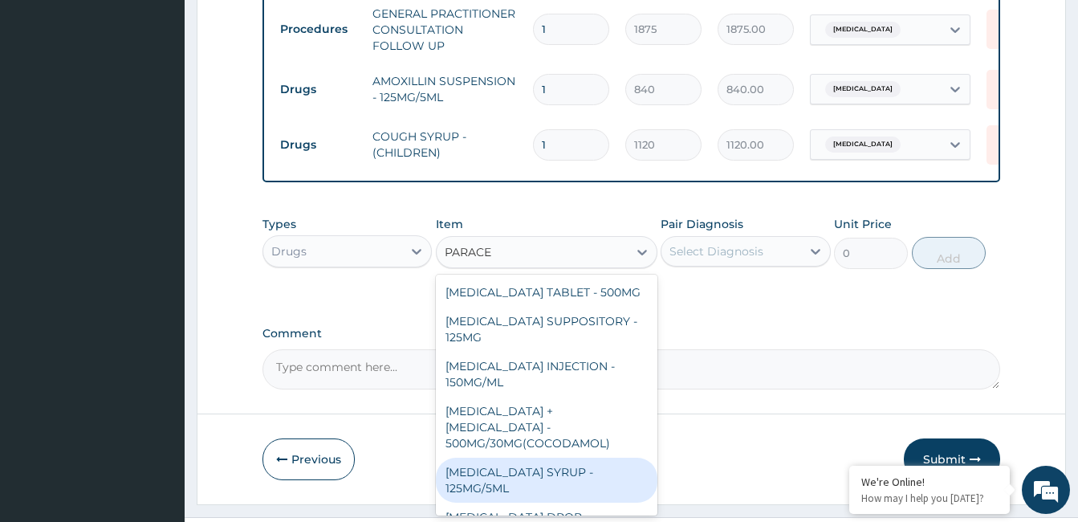
click at [491, 476] on div "[MEDICAL_DATA] SYRUP - 125MG/5ML" at bounding box center [547, 480] width 222 height 45
type input "840"
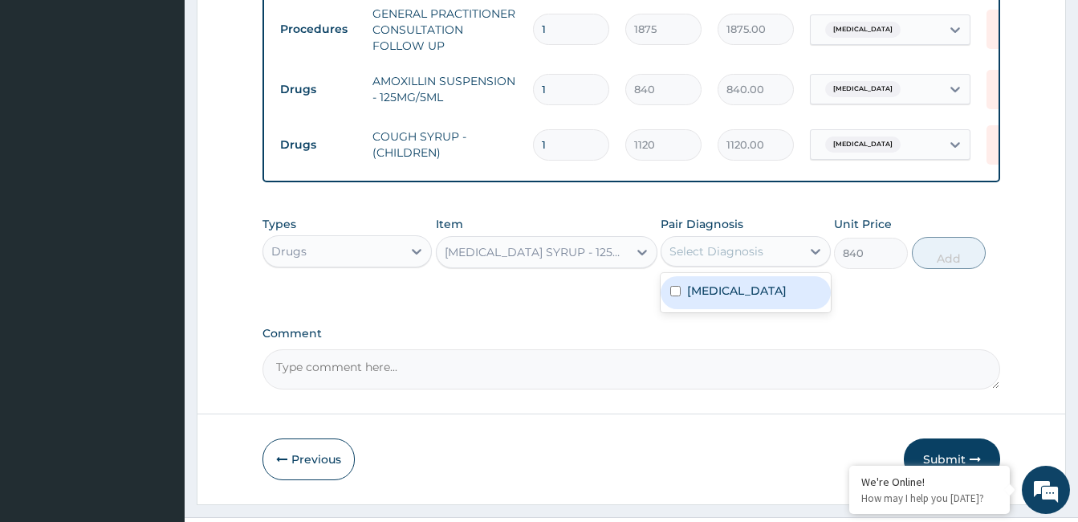
click at [767, 264] on div "Select Diagnosis" at bounding box center [731, 251] width 139 height 26
click at [731, 299] on label "Respiratory tract infection" at bounding box center [737, 291] width 100 height 16
checkbox input "true"
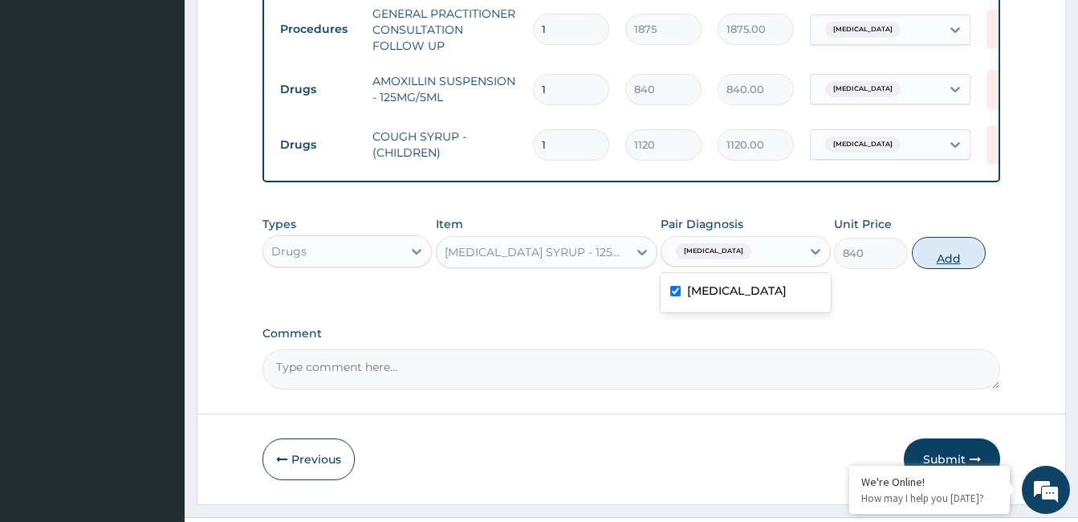
click at [943, 269] on button "Add" at bounding box center [949, 253] width 74 height 32
type input "0"
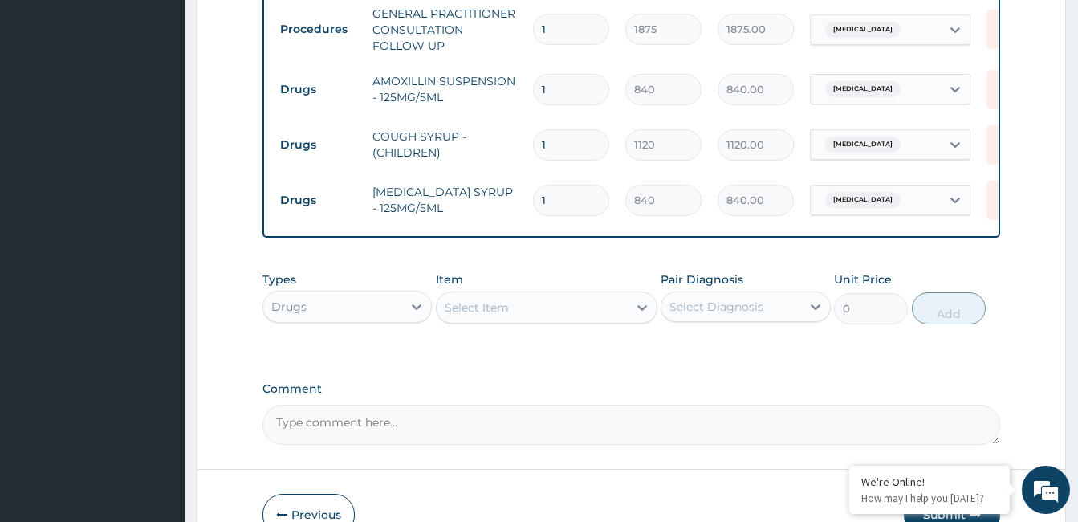
scroll to position [724, 0]
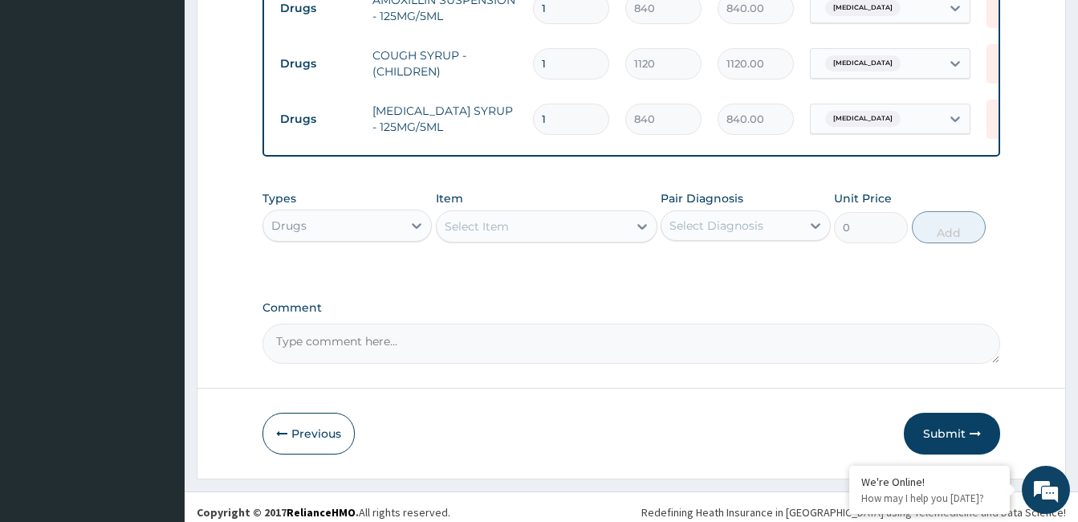
click at [578, 233] on div "Select Item" at bounding box center [532, 227] width 191 height 26
type input "PARACE"
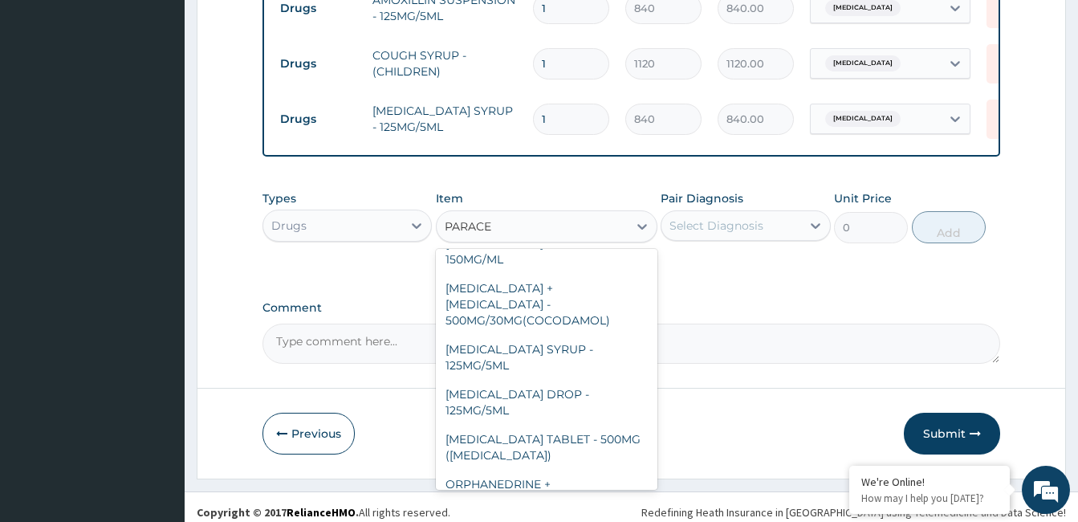
scroll to position [108, 0]
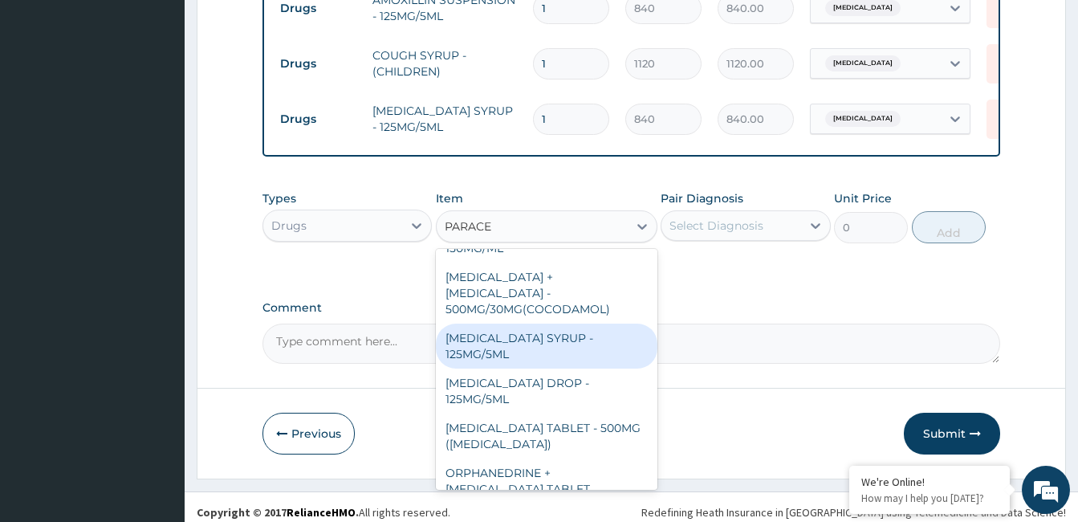
click at [613, 336] on div "[MEDICAL_DATA] SYRUP - 125MG/5ML" at bounding box center [547, 346] width 222 height 45
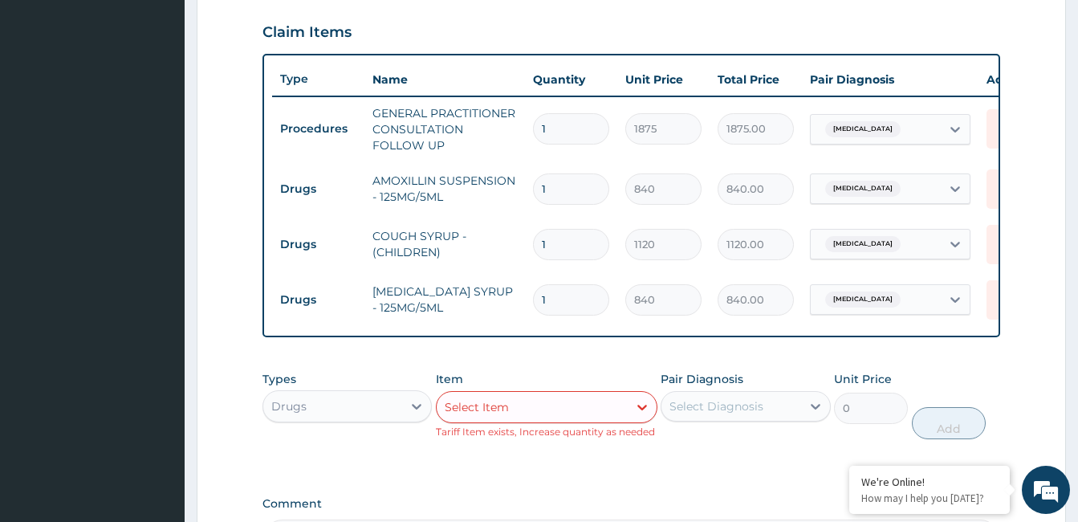
scroll to position [762, 0]
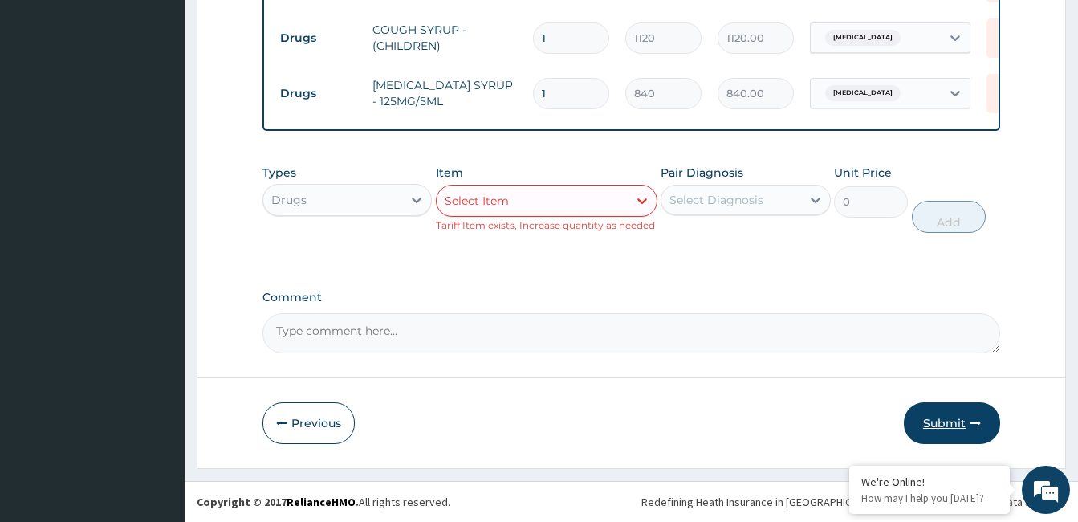
click at [955, 435] on button "Submit" at bounding box center [952, 423] width 96 height 42
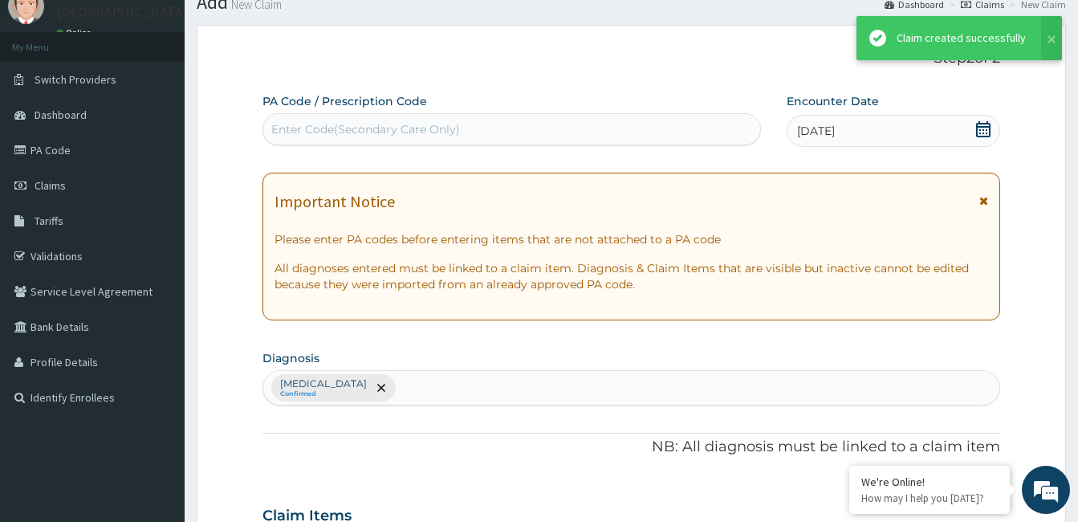
scroll to position [747, 0]
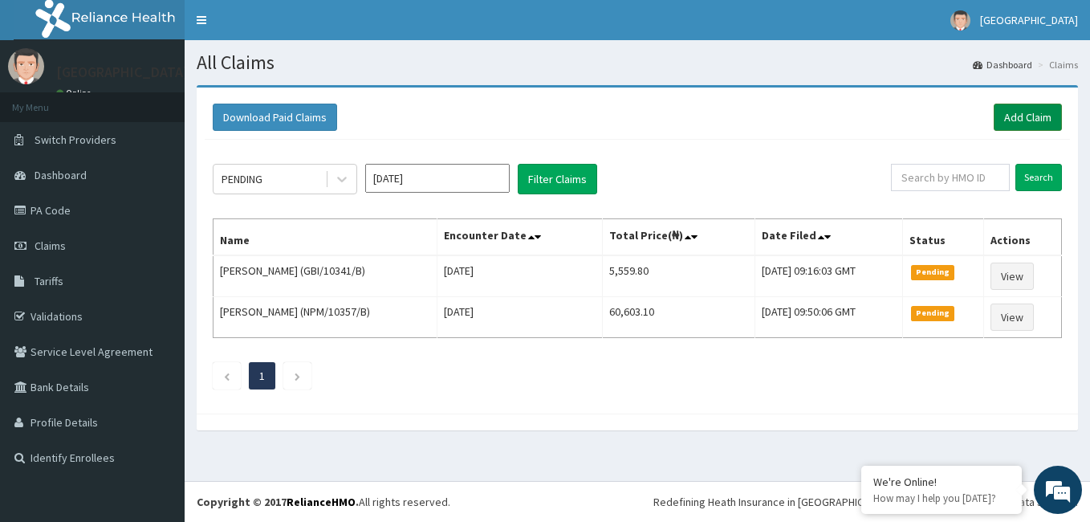
click at [1023, 124] on link "Add Claim" at bounding box center [1028, 117] width 68 height 27
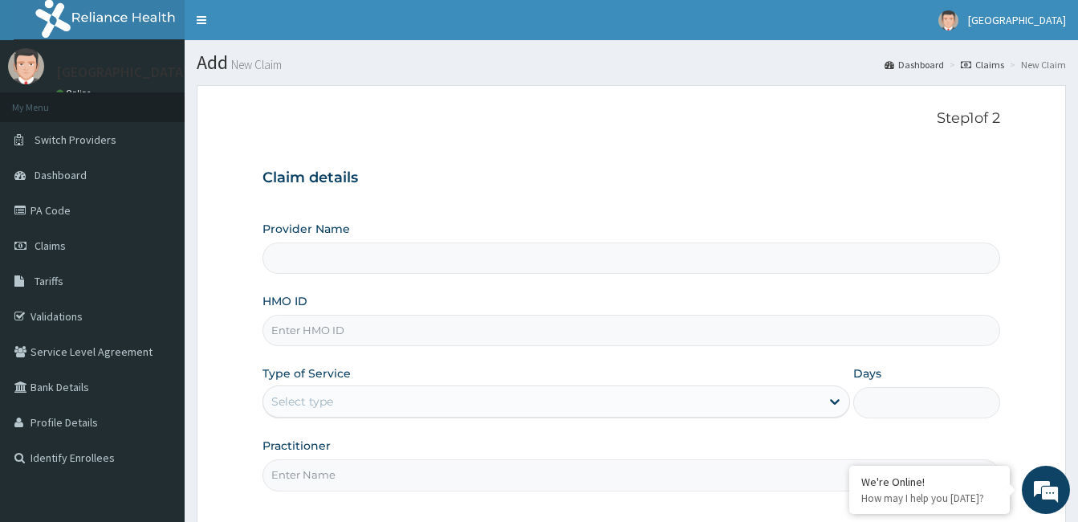
type input "[GEOGRAPHIC_DATA]"
click at [432, 335] on input "HMO ID" at bounding box center [632, 330] width 738 height 31
type input "GBI/10341/E"
click at [636, 400] on div "Select type" at bounding box center [541, 402] width 557 height 26
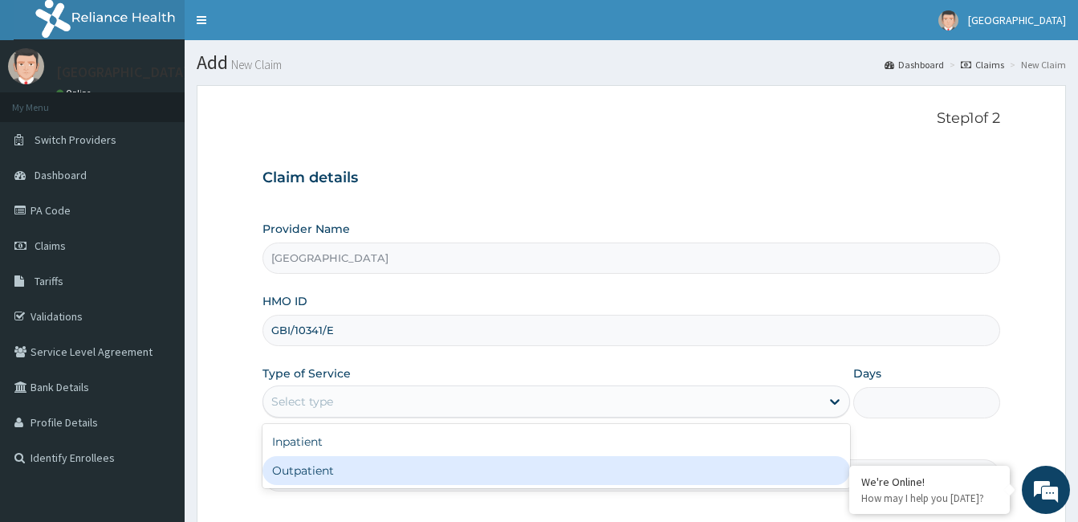
click at [482, 470] on div "Outpatient" at bounding box center [557, 470] width 588 height 29
type input "1"
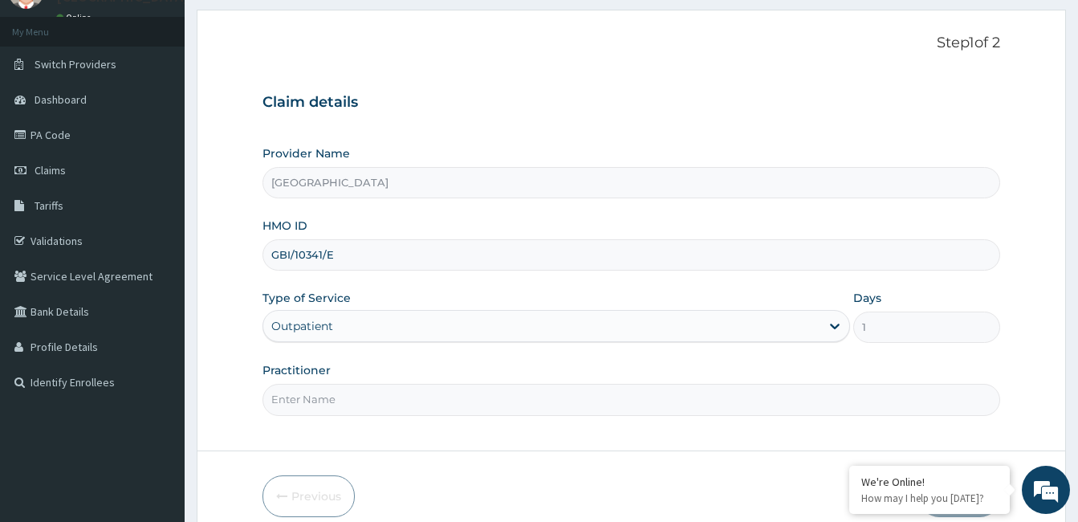
scroll to position [149, 0]
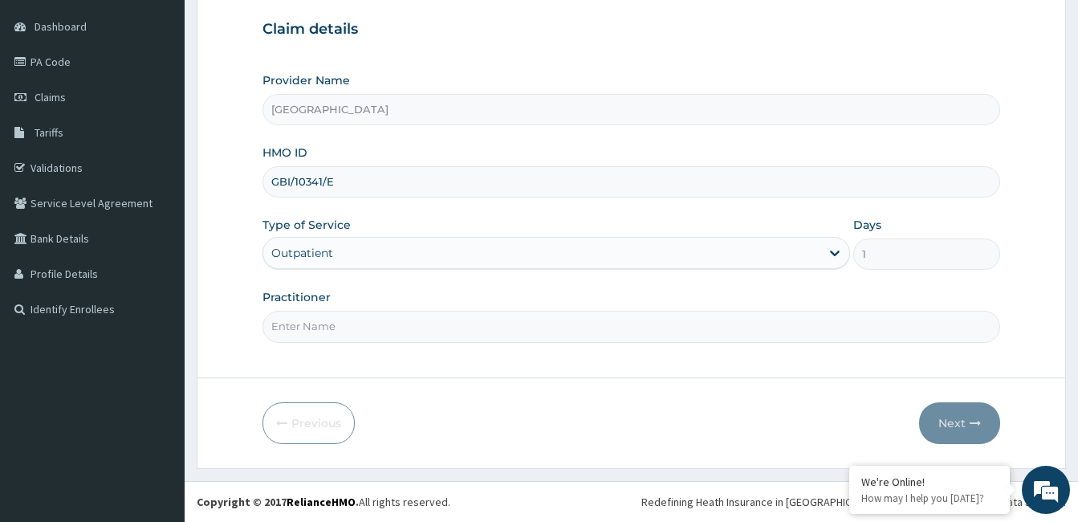
click at [430, 327] on input "Practitioner" at bounding box center [632, 326] width 738 height 31
type input "Dr. Bappa Aliyu"
click at [999, 424] on button "Next" at bounding box center [959, 423] width 81 height 42
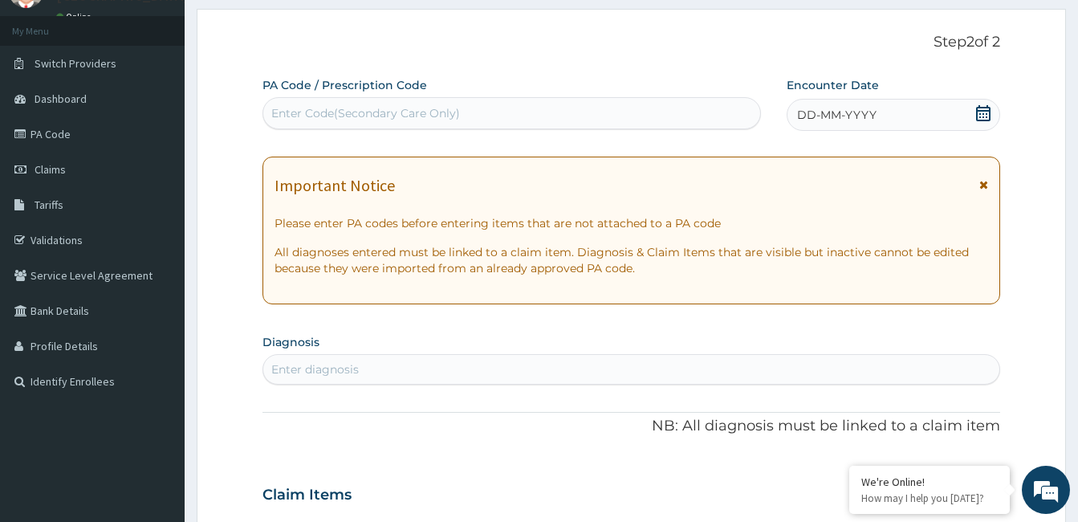
scroll to position [17, 0]
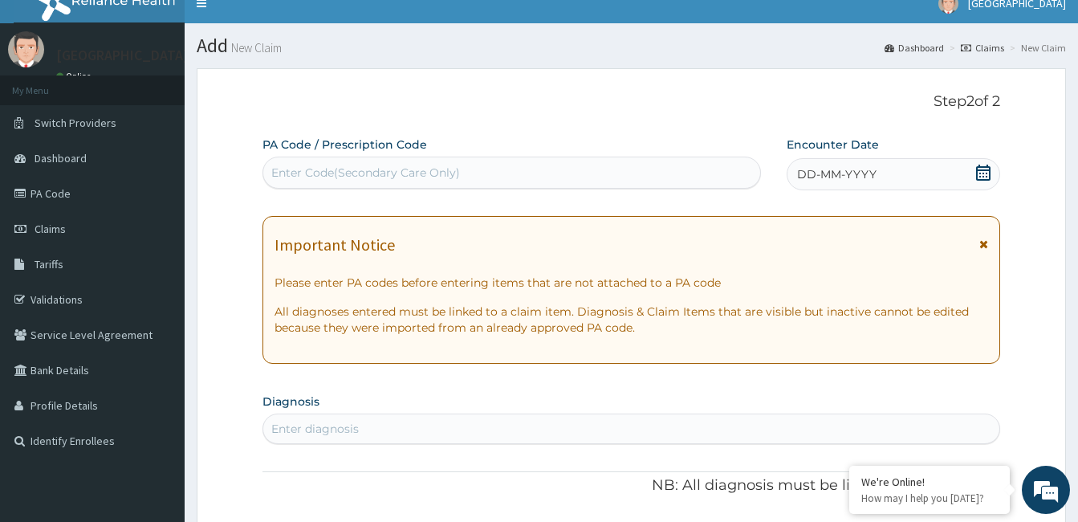
click at [986, 174] on icon at bounding box center [983, 173] width 16 height 16
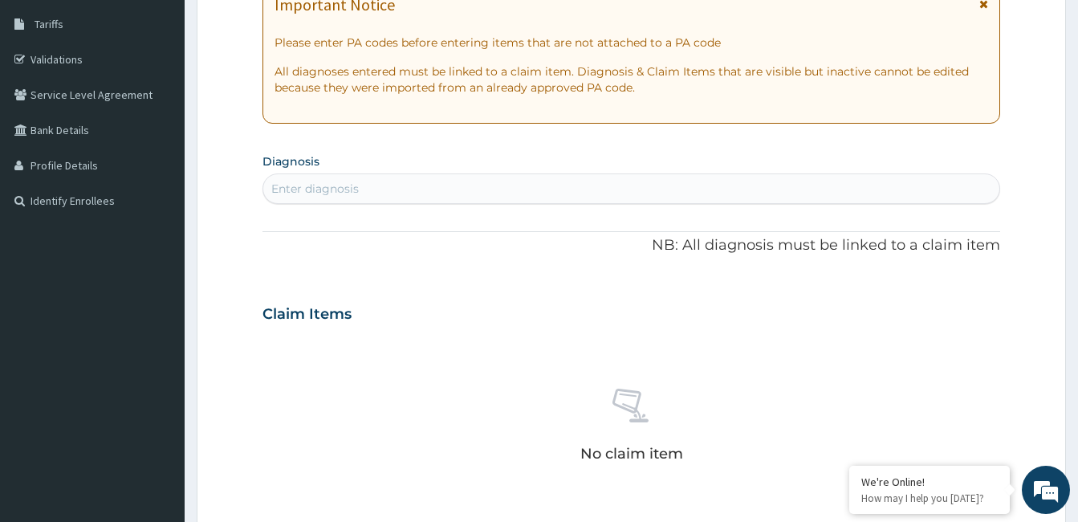
scroll to position [297, 0]
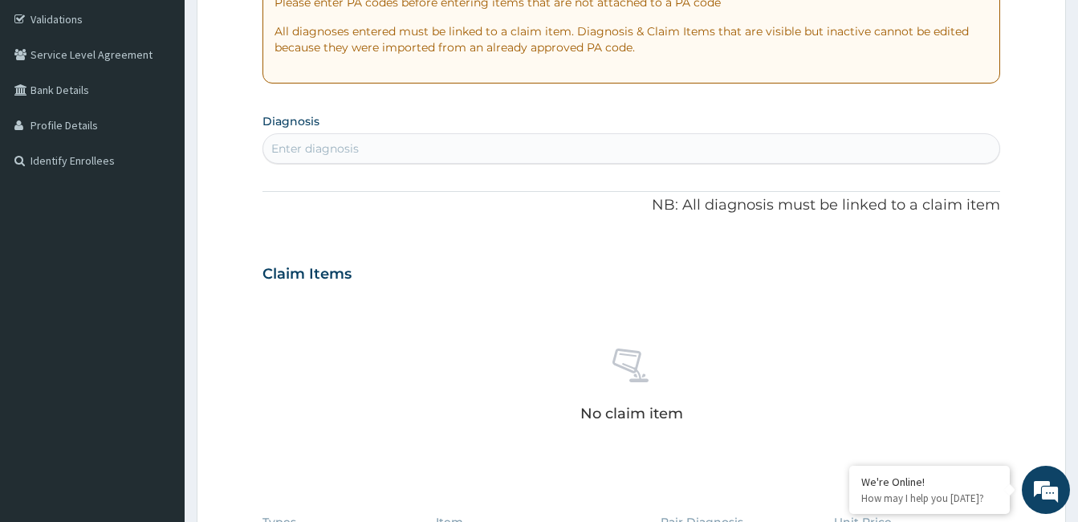
click at [515, 139] on div "Enter diagnosis" at bounding box center [631, 149] width 736 height 26
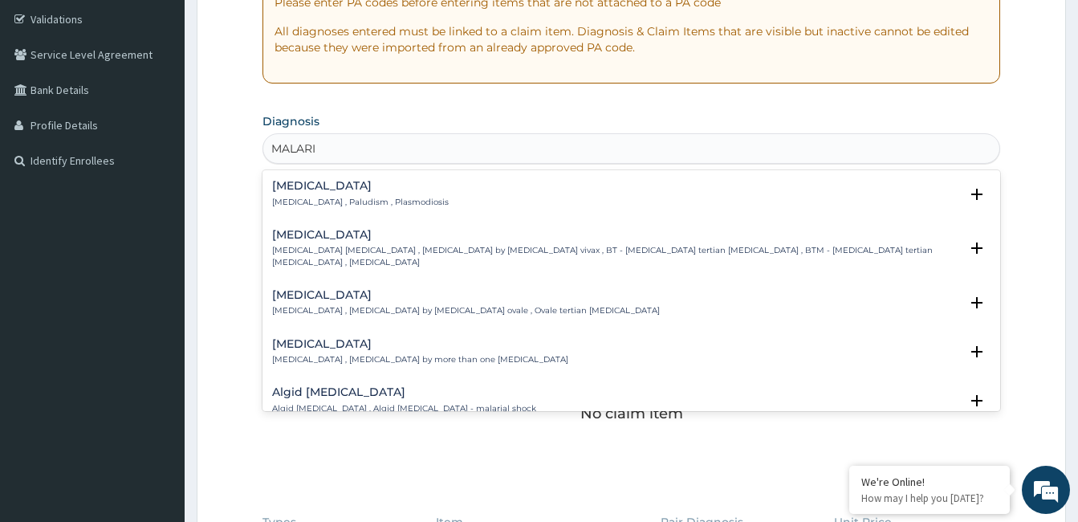
type input "[MEDICAL_DATA]"
click at [289, 193] on div "[MEDICAL_DATA] [MEDICAL_DATA] , Paludism , Plasmodiosis" at bounding box center [360, 194] width 177 height 28
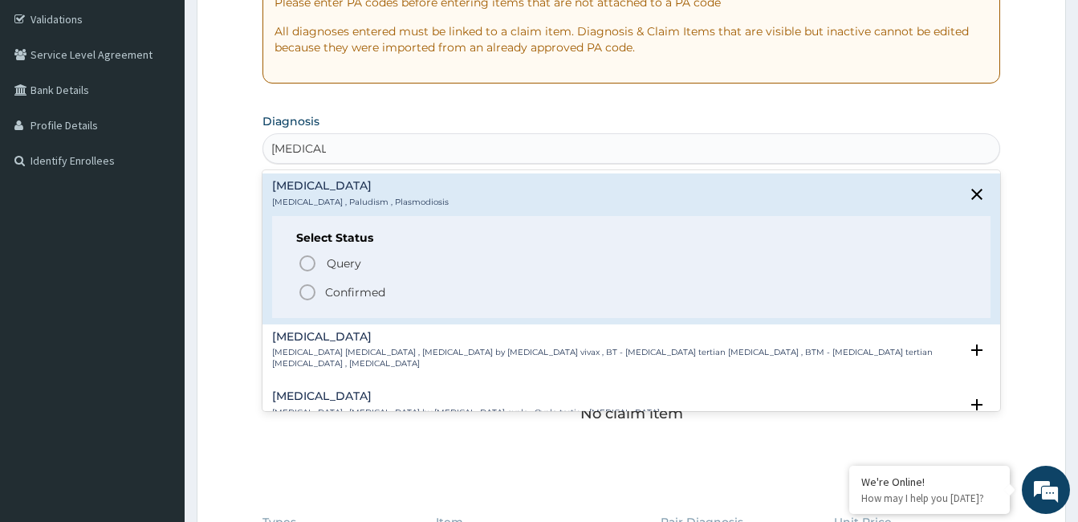
click at [327, 285] on p "Confirmed" at bounding box center [355, 292] width 60 height 16
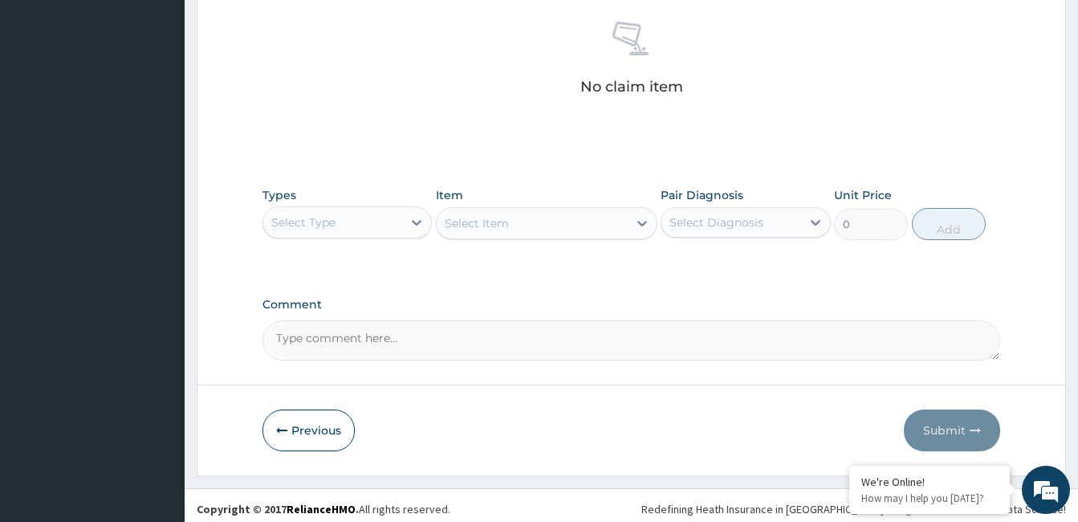
scroll to position [636, 0]
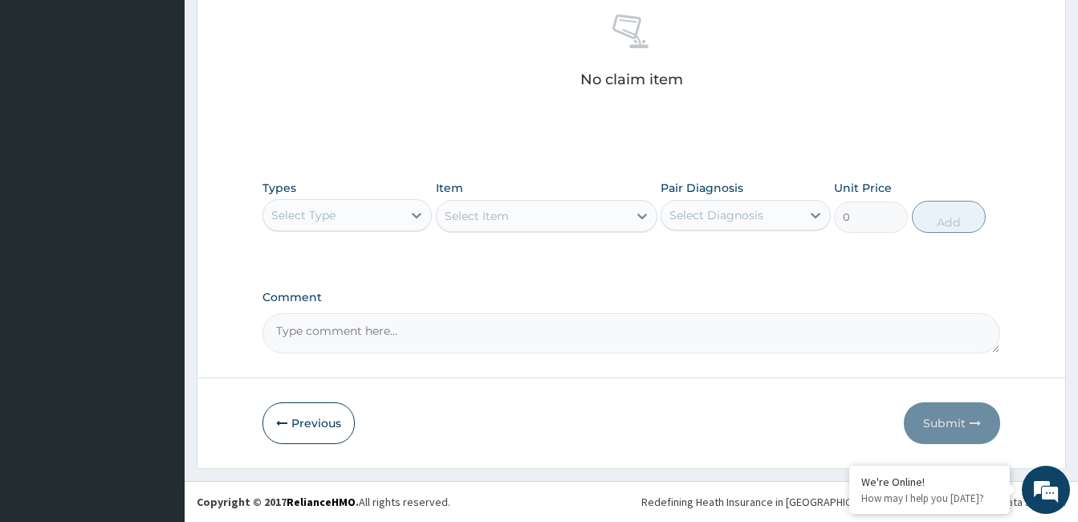
click at [351, 224] on div "Select Type" at bounding box center [332, 215] width 139 height 26
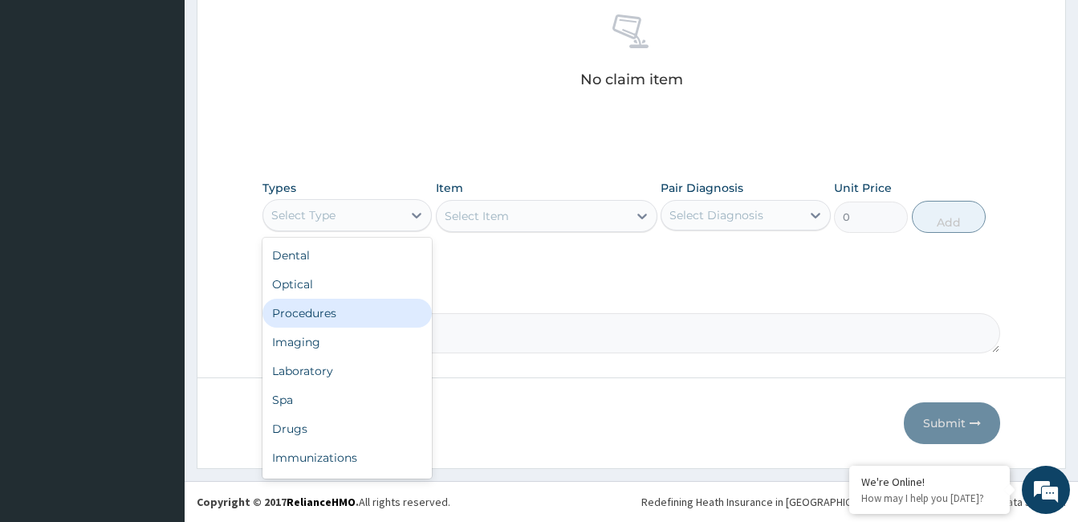
click at [338, 316] on div "Procedures" at bounding box center [347, 313] width 169 height 29
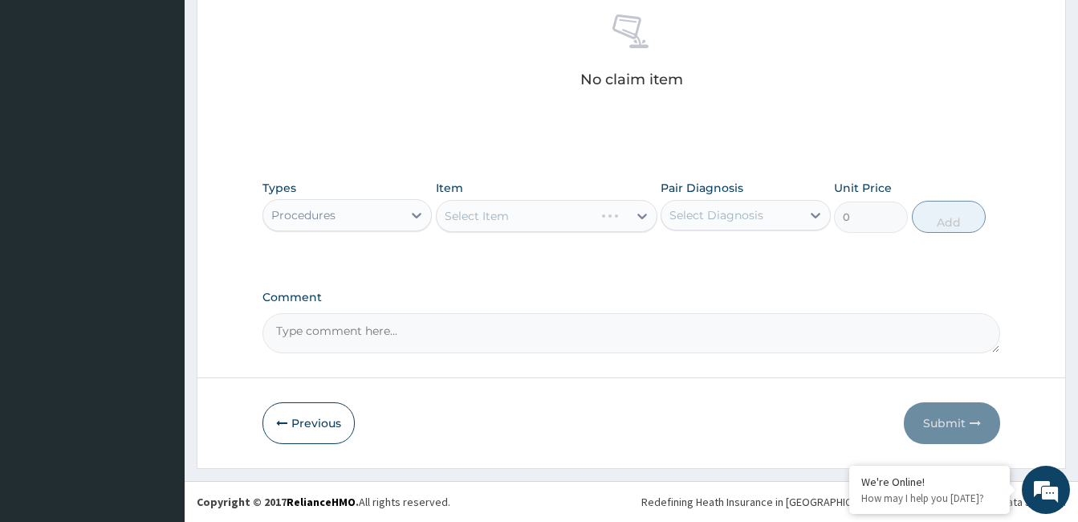
click at [584, 215] on div "Select Item" at bounding box center [547, 216] width 222 height 32
click at [644, 215] on div "Select Item" at bounding box center [547, 216] width 222 height 32
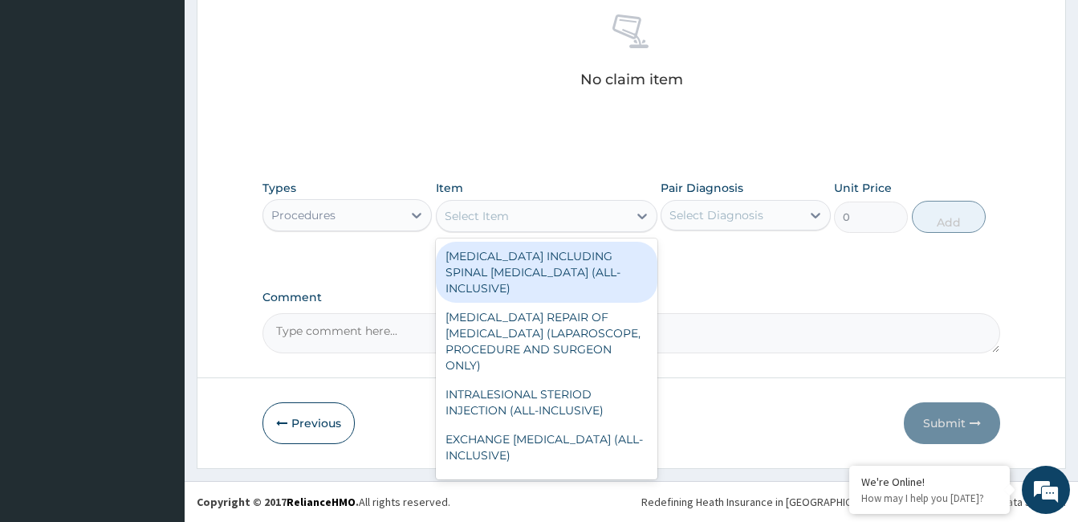
click at [644, 215] on icon at bounding box center [642, 217] width 10 height 6
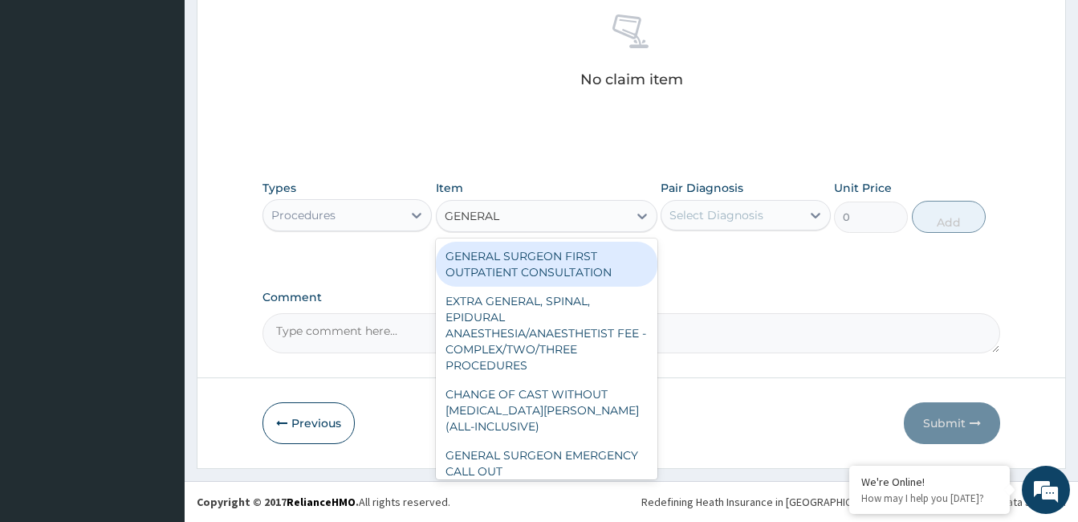
type input "GENERAL P"
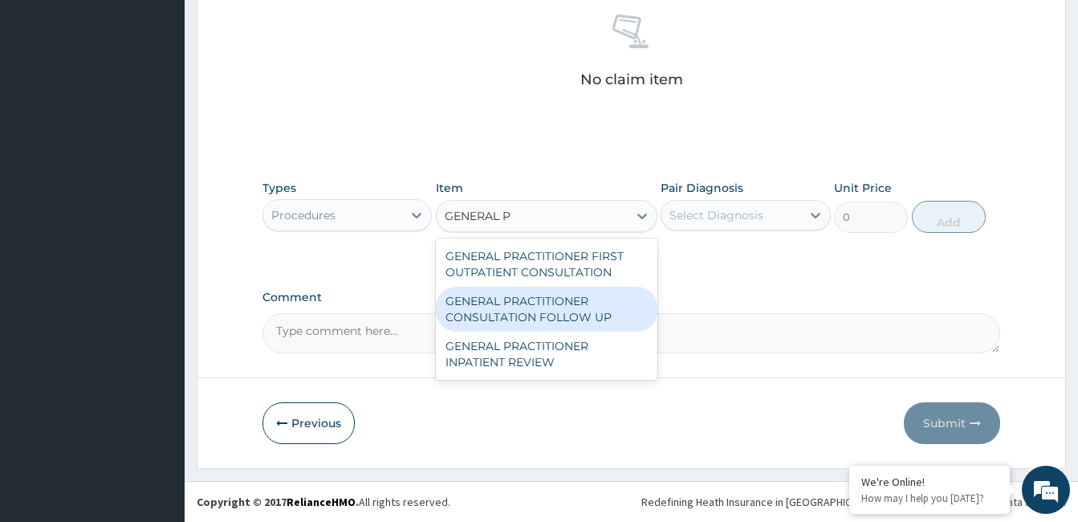
click at [594, 301] on div "GENERAL PRACTITIONER CONSULTATION FOLLOW UP" at bounding box center [547, 309] width 222 height 45
type input "1875"
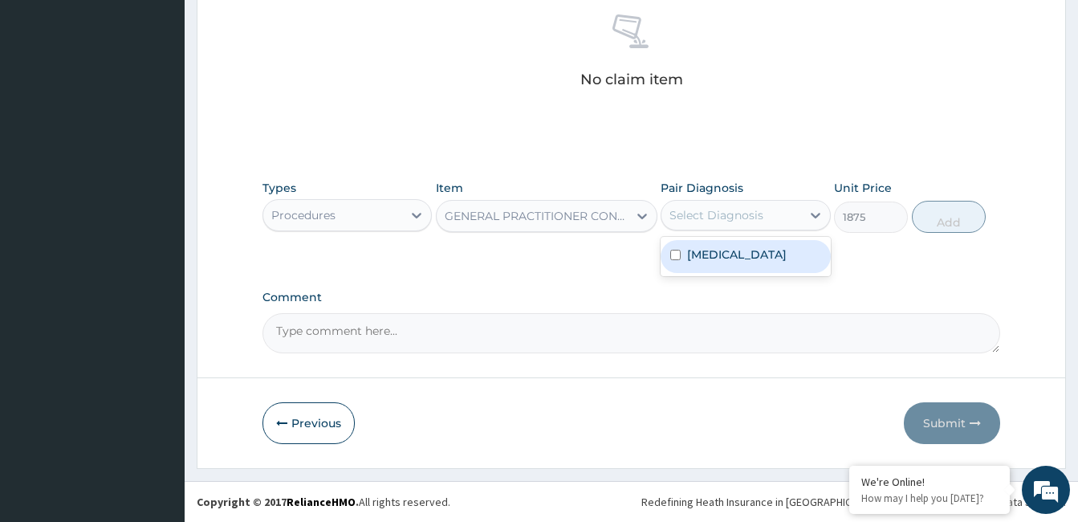
click at [759, 215] on div "Select Diagnosis" at bounding box center [717, 215] width 94 height 16
click at [744, 255] on div "[MEDICAL_DATA]" at bounding box center [745, 256] width 169 height 33
checkbox input "true"
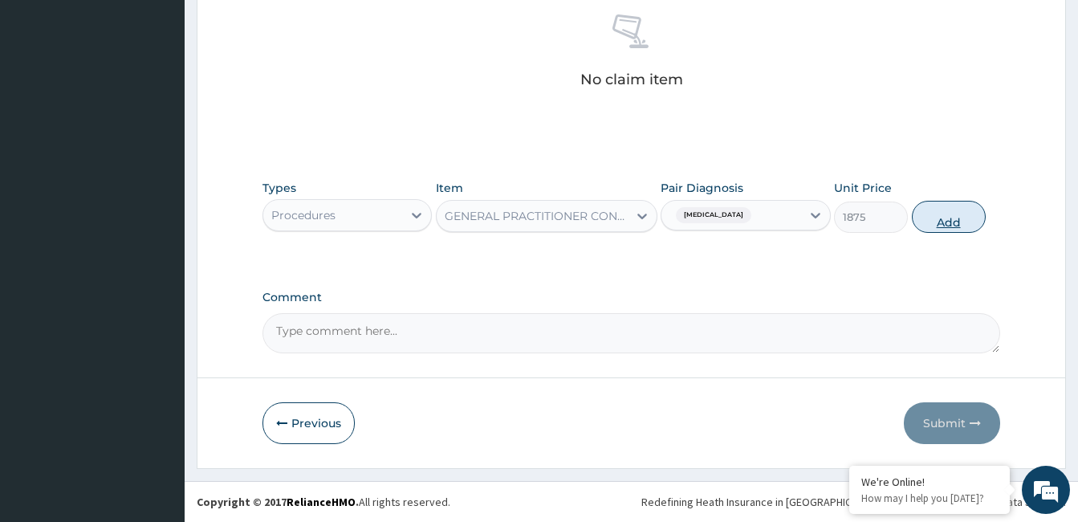
click at [966, 215] on button "Add" at bounding box center [949, 217] width 74 height 32
type input "0"
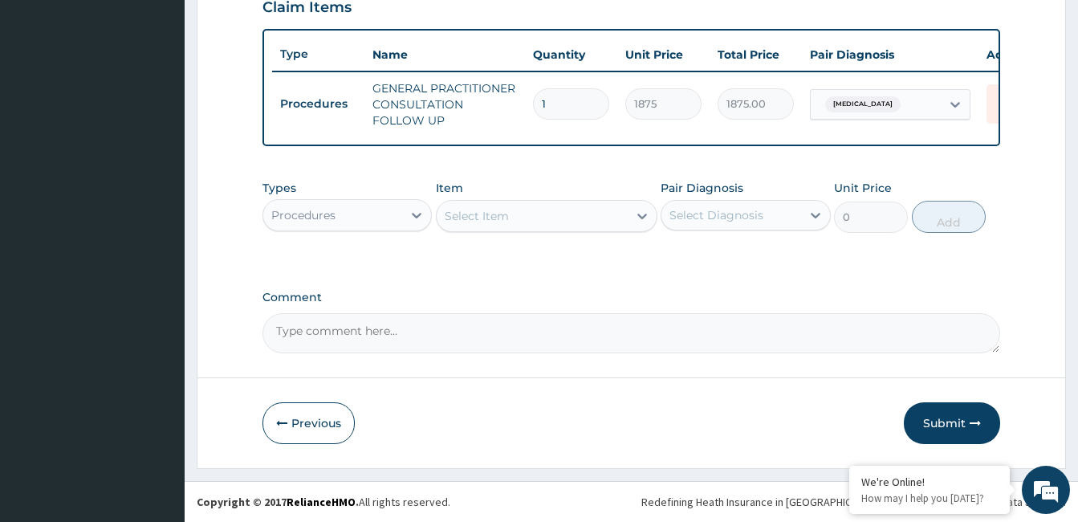
click at [554, 234] on div "Types Procedures Item Select Item Pair Diagnosis Select Diagnosis Unit Price 0 …" at bounding box center [632, 206] width 738 height 69
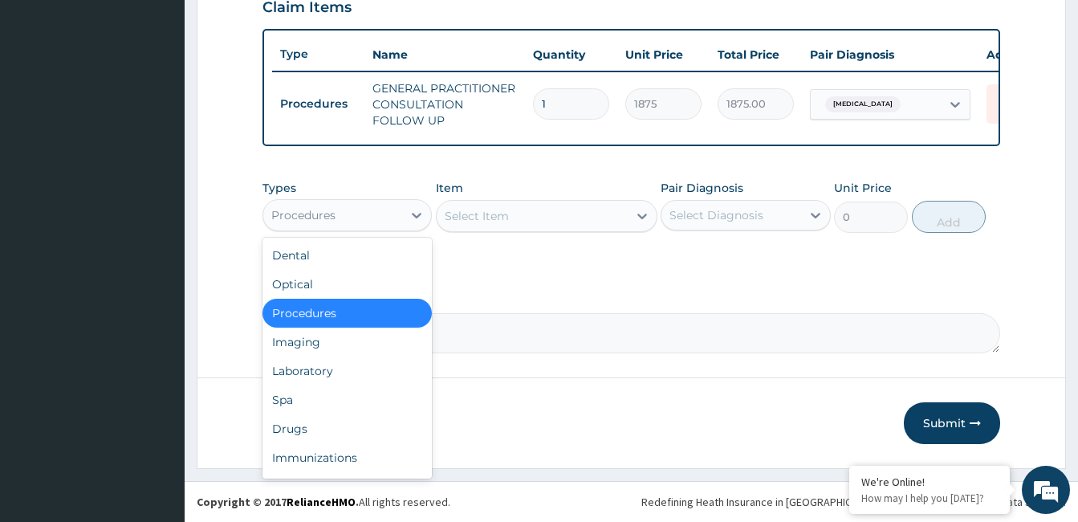
click at [388, 217] on div "Procedures" at bounding box center [332, 215] width 139 height 26
click at [327, 359] on div "Laboratory" at bounding box center [347, 370] width 169 height 29
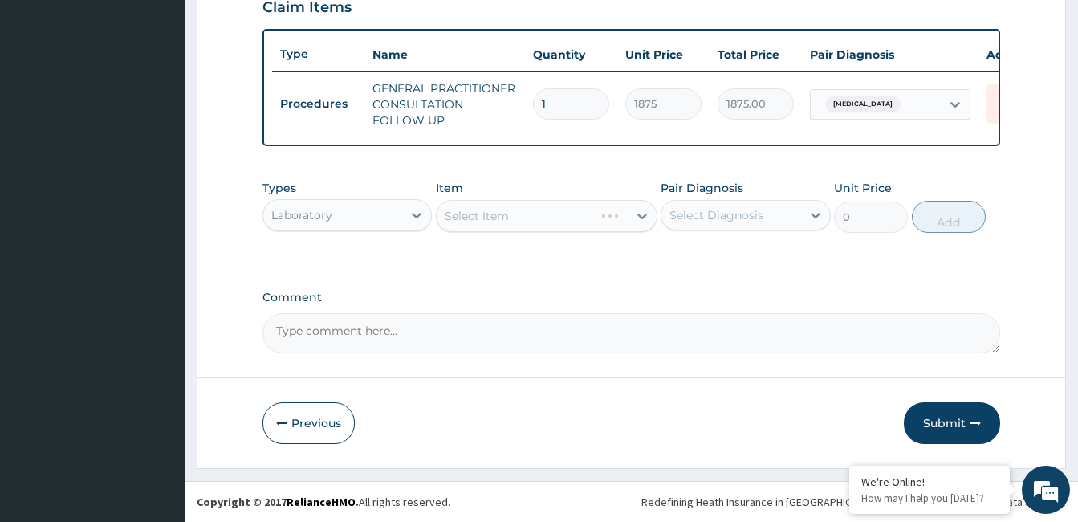
click at [568, 213] on div "Select Item" at bounding box center [547, 216] width 222 height 32
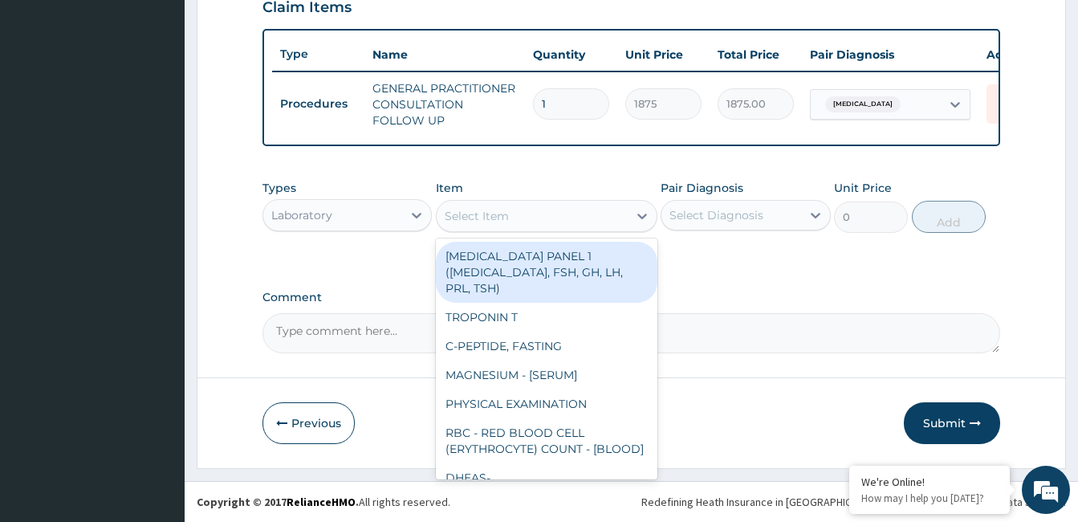
click at [568, 213] on div "Select Item" at bounding box center [532, 216] width 191 height 26
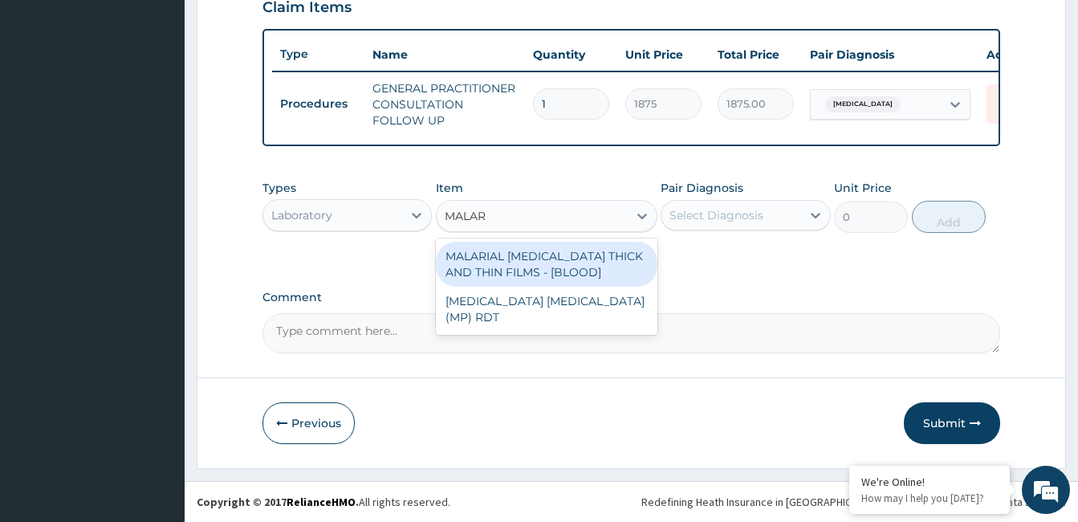
type input "MALARI"
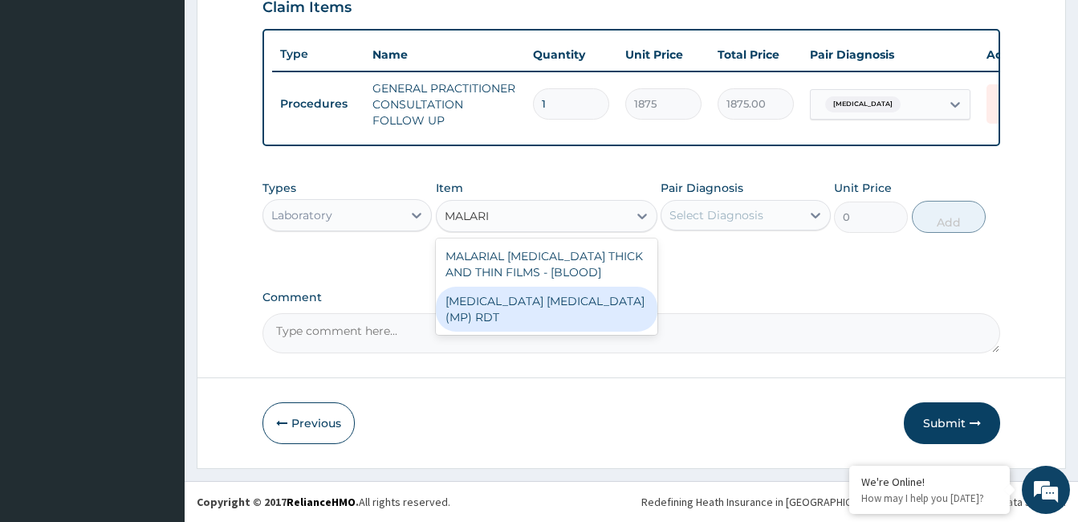
click at [560, 295] on div "[MEDICAL_DATA] [MEDICAL_DATA] (MP) RDT" at bounding box center [547, 309] width 222 height 45
type input "2000"
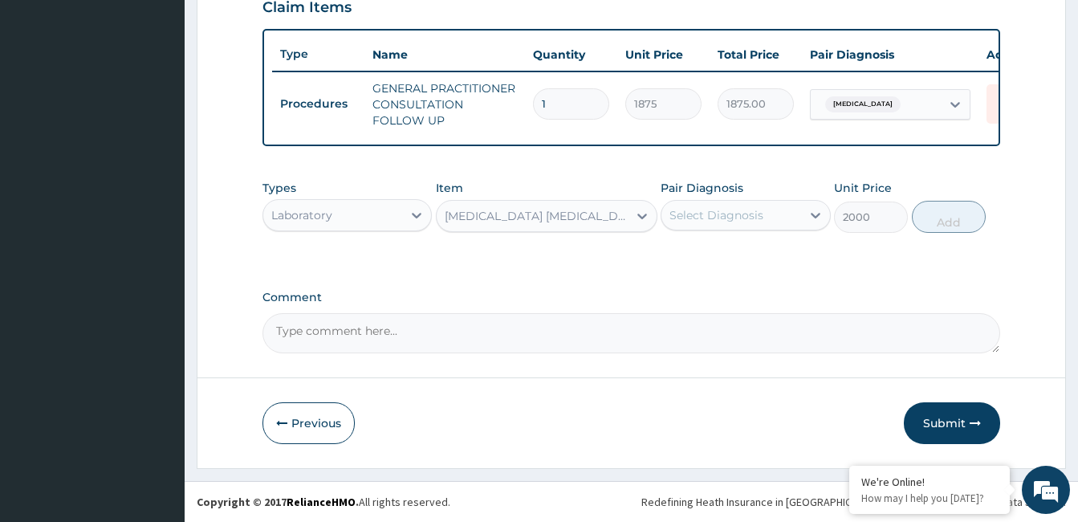
click at [779, 218] on div "Select Diagnosis" at bounding box center [731, 215] width 139 height 26
click at [736, 268] on div "[MEDICAL_DATA]" at bounding box center [745, 256] width 169 height 33
checkbox input "true"
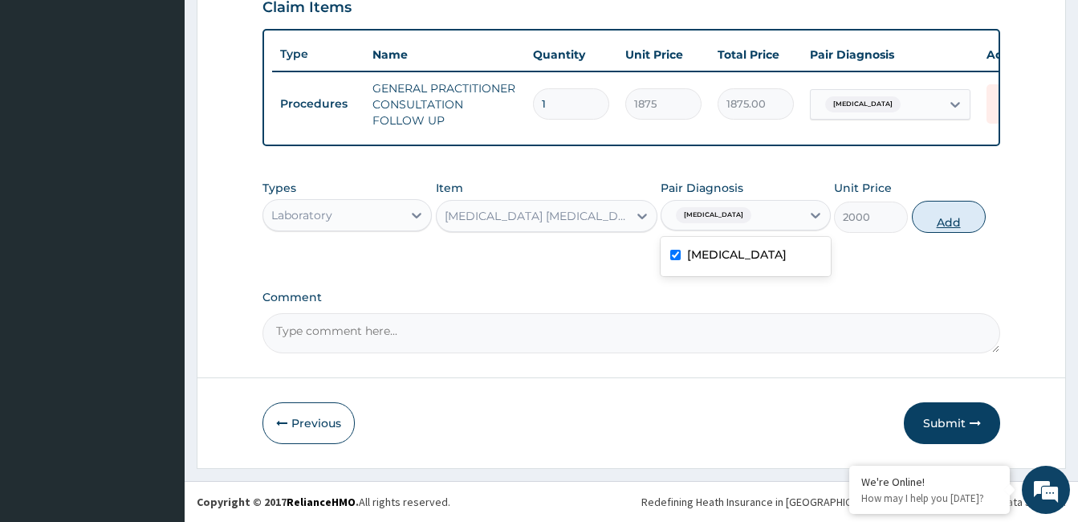
click at [960, 210] on button "Add" at bounding box center [949, 217] width 74 height 32
type input "0"
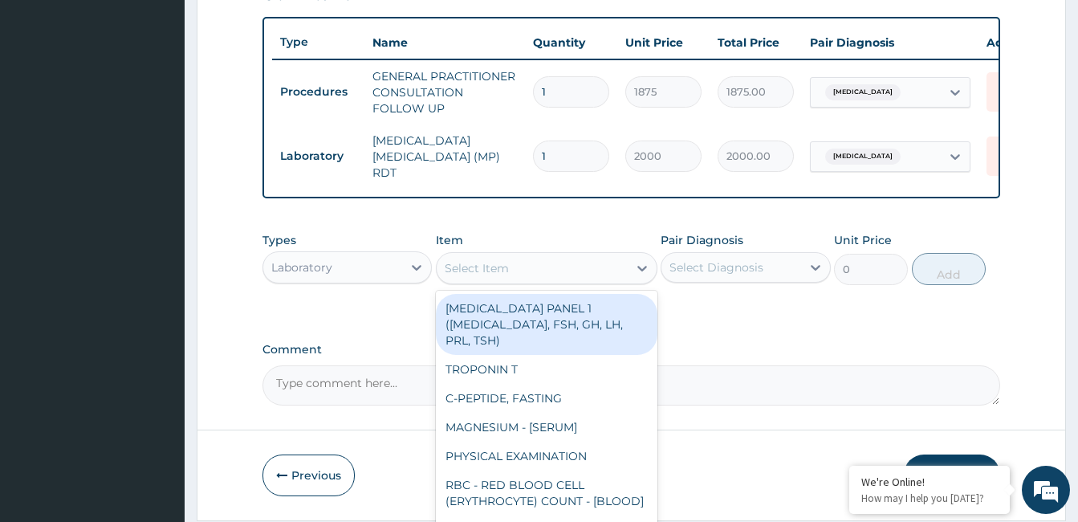
click at [542, 280] on div "Select Item" at bounding box center [532, 268] width 191 height 26
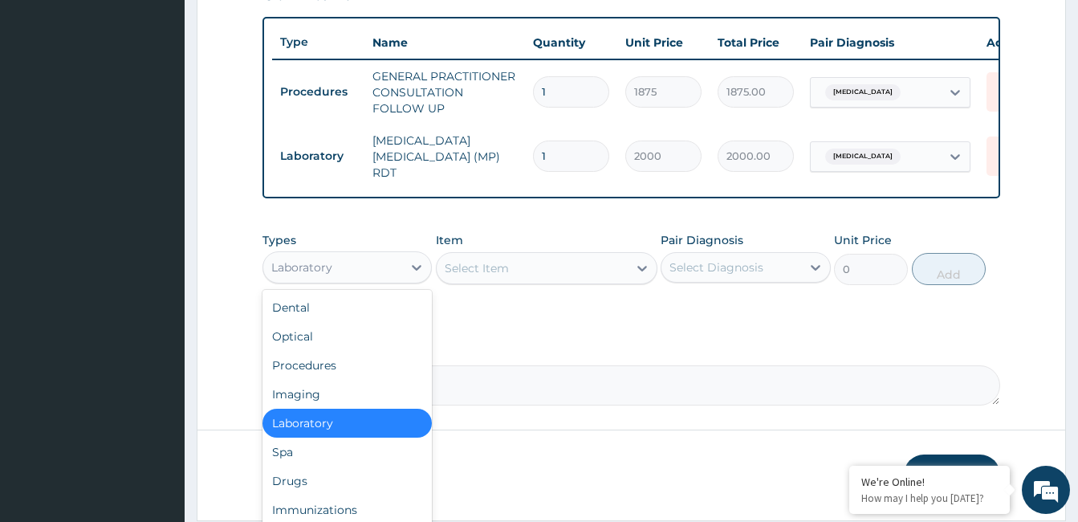
click at [352, 280] on div "Laboratory" at bounding box center [332, 268] width 139 height 26
click at [315, 473] on div "Drugs" at bounding box center [347, 480] width 169 height 29
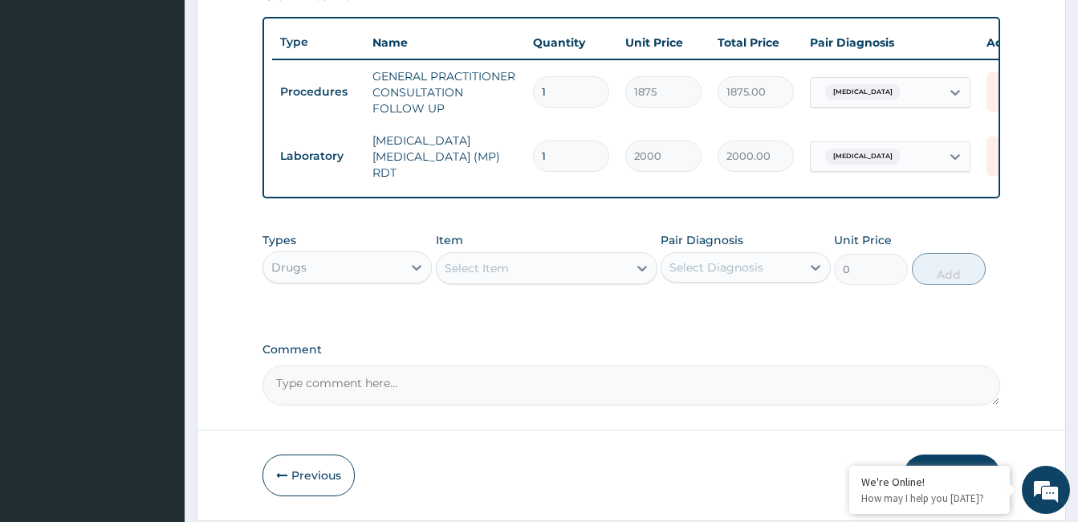
click at [582, 266] on div "Select Item" at bounding box center [532, 268] width 191 height 26
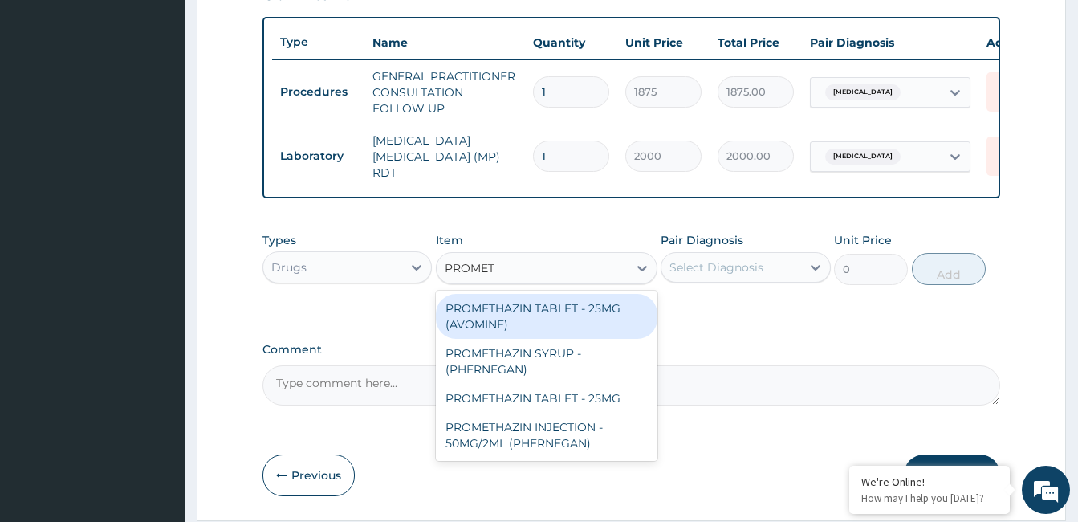
type input "PROMETH"
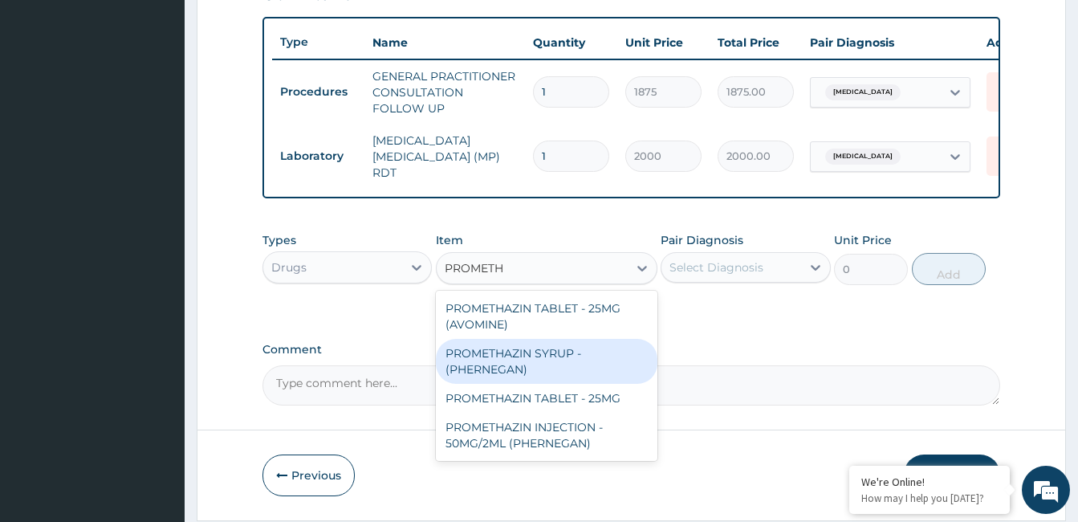
click at [583, 356] on div "PROMETHAZIN SYRUP - (PHERNEGAN)" at bounding box center [547, 361] width 222 height 45
type input "448"
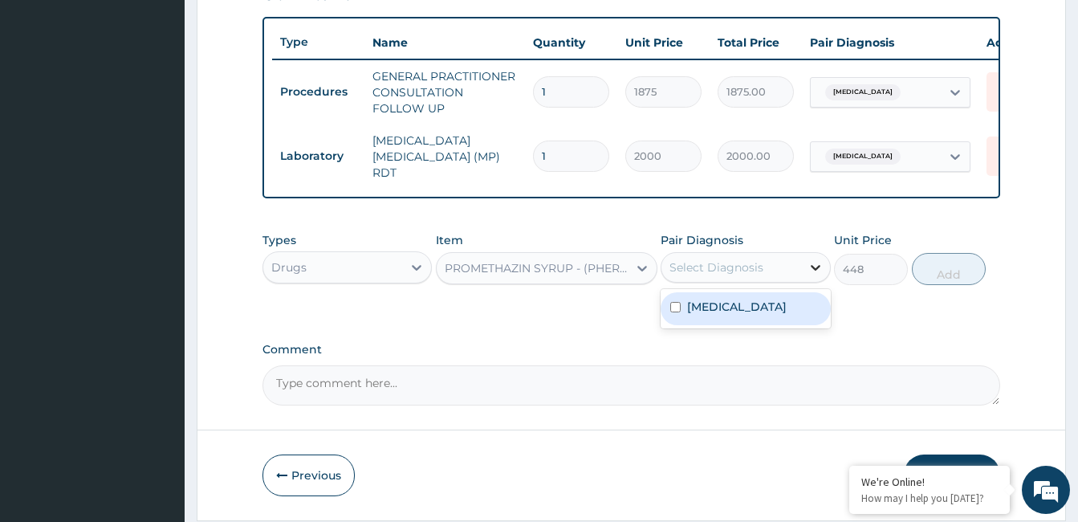
click at [811, 282] on div at bounding box center [815, 267] width 29 height 29
click at [767, 317] on div "[MEDICAL_DATA]" at bounding box center [745, 308] width 169 height 33
checkbox input "true"
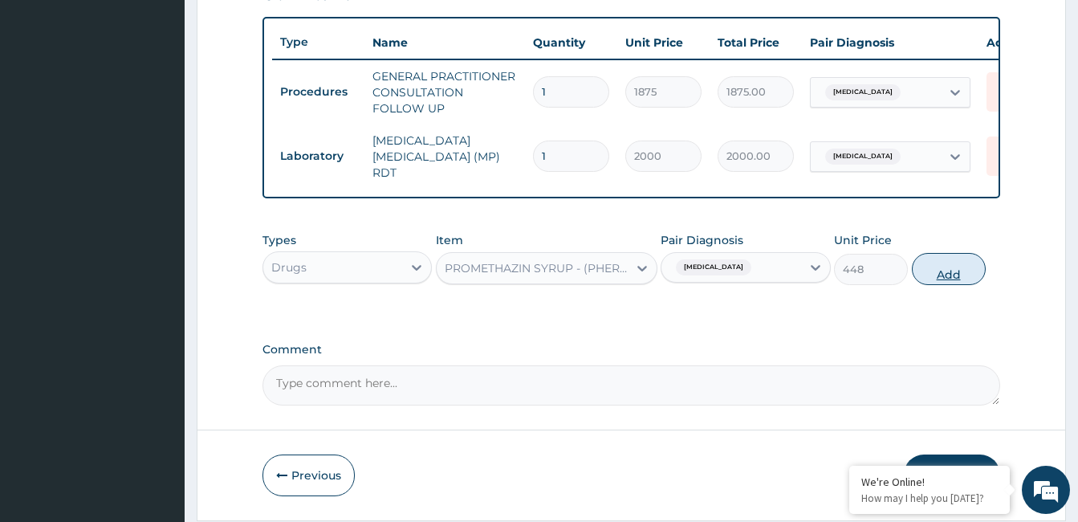
click at [943, 271] on button "Add" at bounding box center [949, 269] width 74 height 32
type input "0"
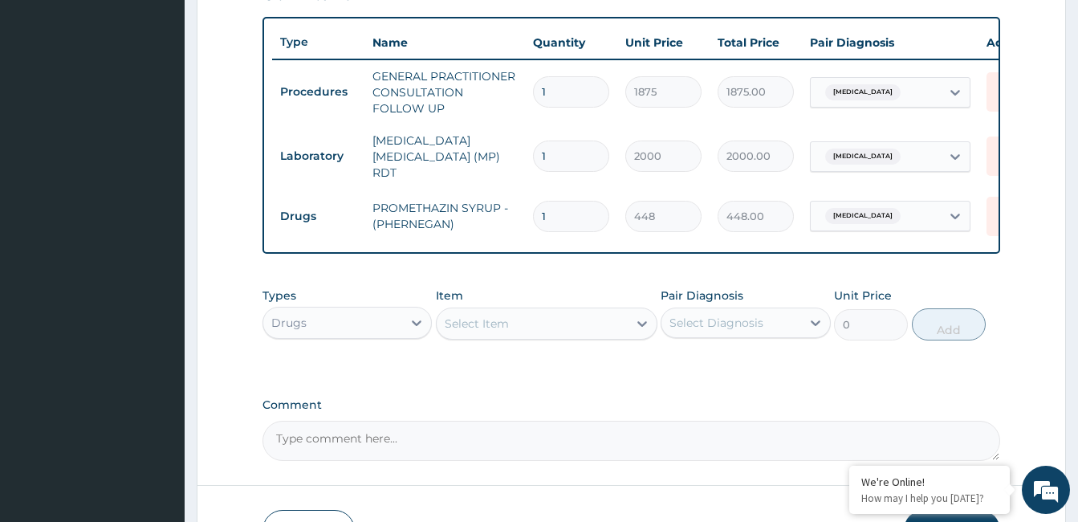
scroll to position [691, 0]
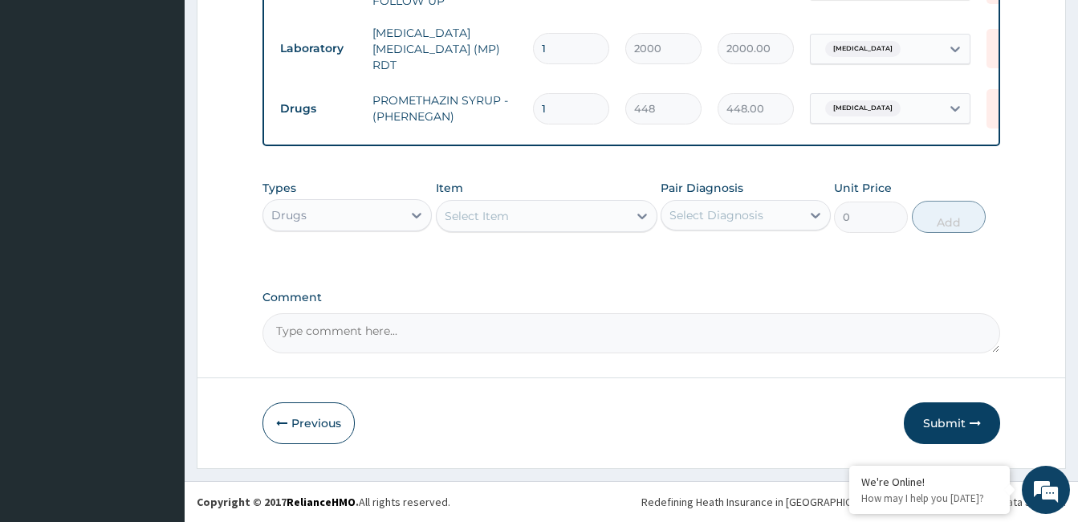
click at [608, 222] on div "Select Item" at bounding box center [532, 216] width 191 height 26
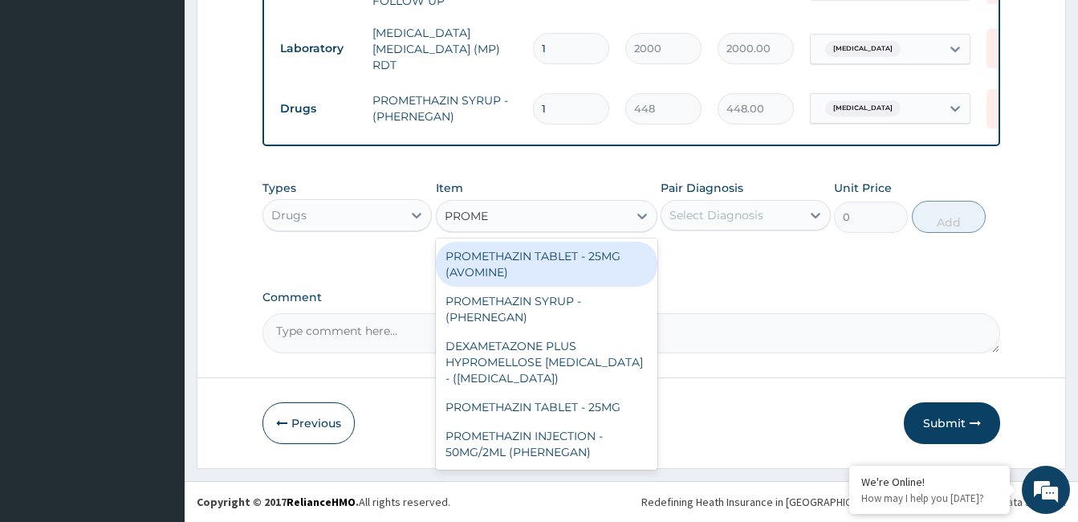
type input "PROMET"
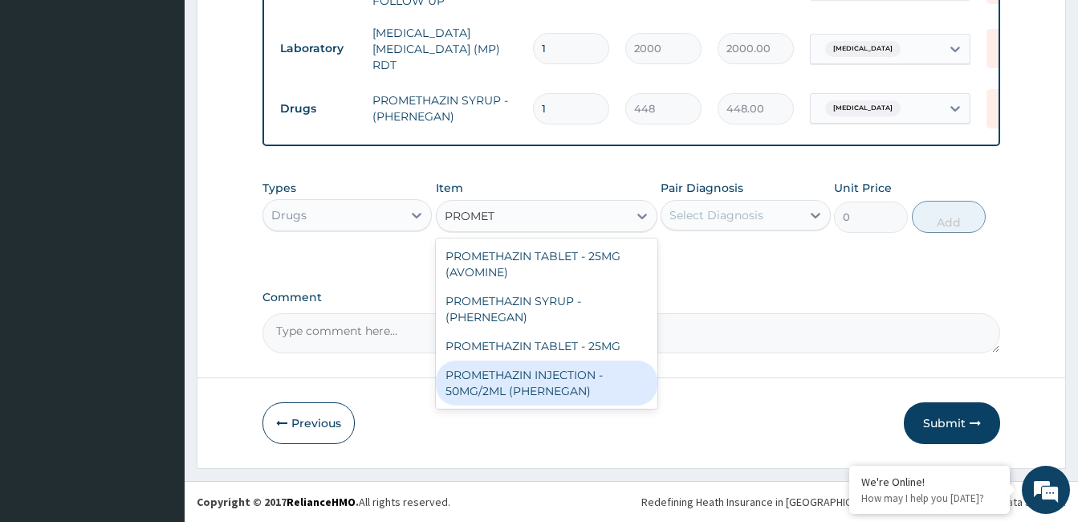
click at [614, 383] on div "PROMETHAZIN INJECTION - 50MG/2ML (PHERNEGAN)" at bounding box center [547, 382] width 222 height 45
type input "319.2"
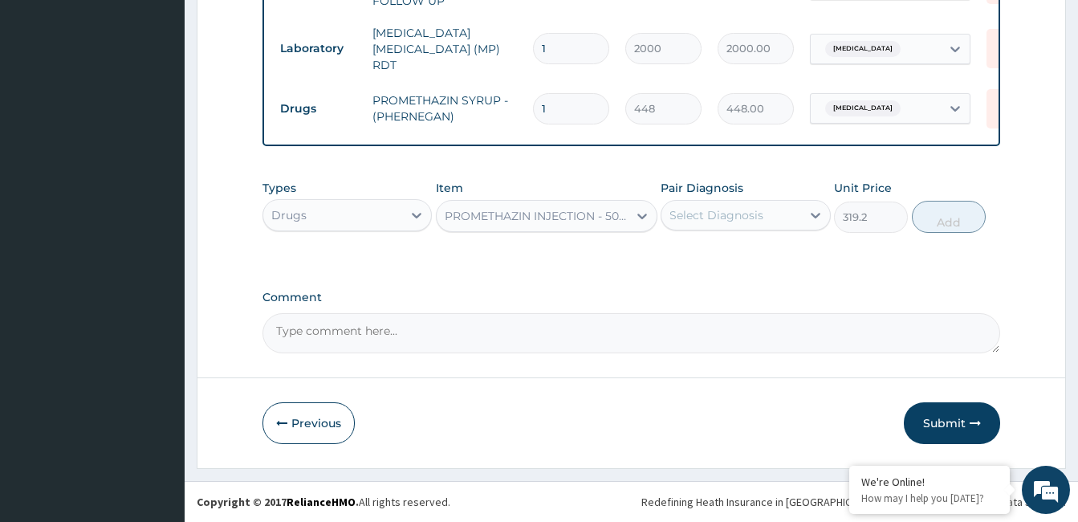
click at [755, 226] on div "Select Diagnosis" at bounding box center [731, 215] width 139 height 26
click at [738, 261] on div "[MEDICAL_DATA]" at bounding box center [745, 256] width 169 height 33
checkbox input "true"
click at [950, 219] on button "Add" at bounding box center [949, 217] width 74 height 32
type input "0"
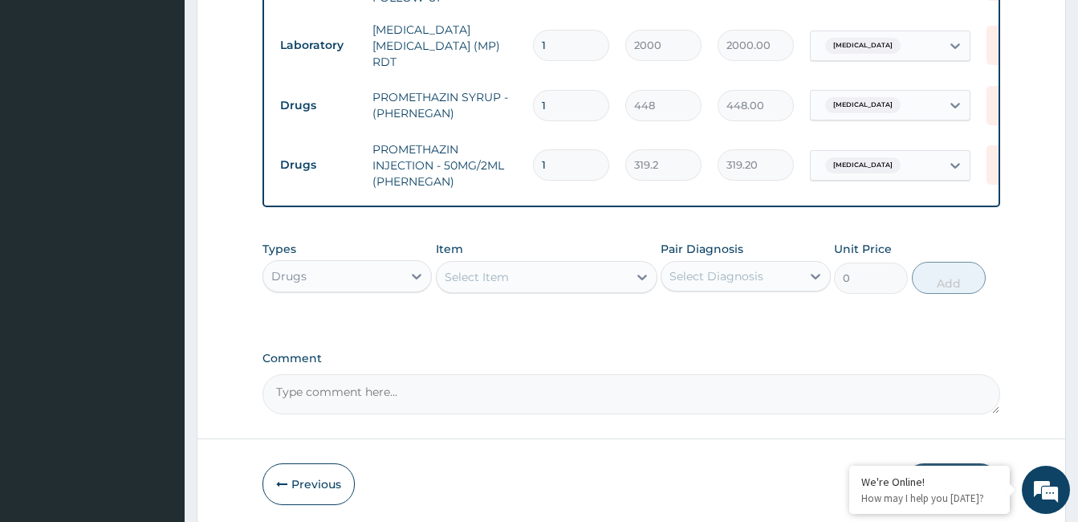
click at [491, 290] on div "Select Item" at bounding box center [532, 277] width 191 height 26
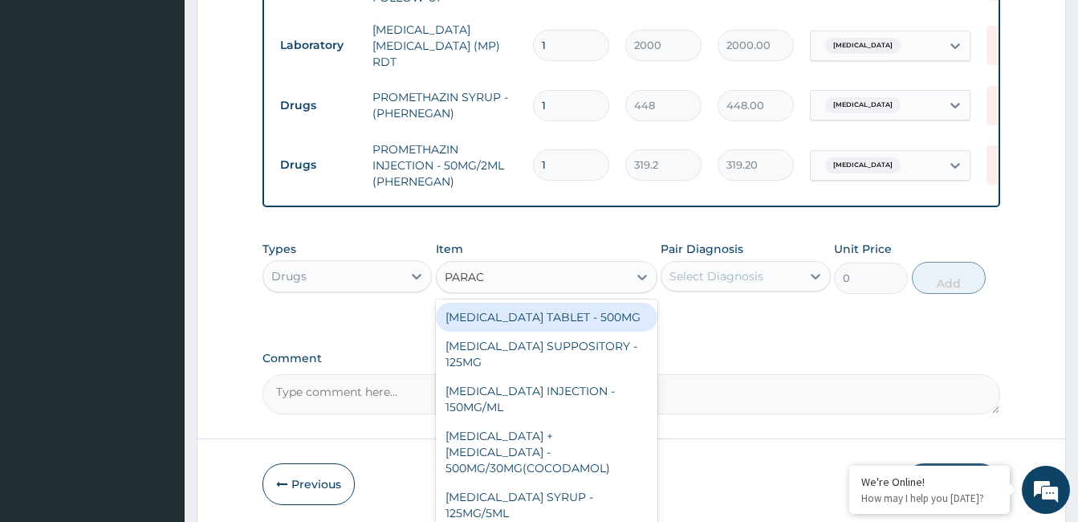
type input "PARACE"
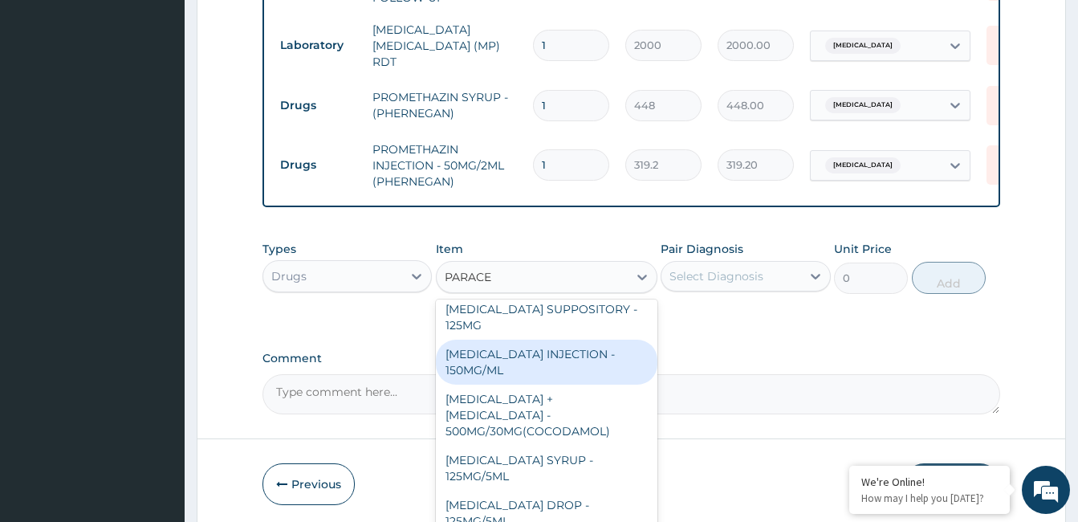
scroll to position [42, 0]
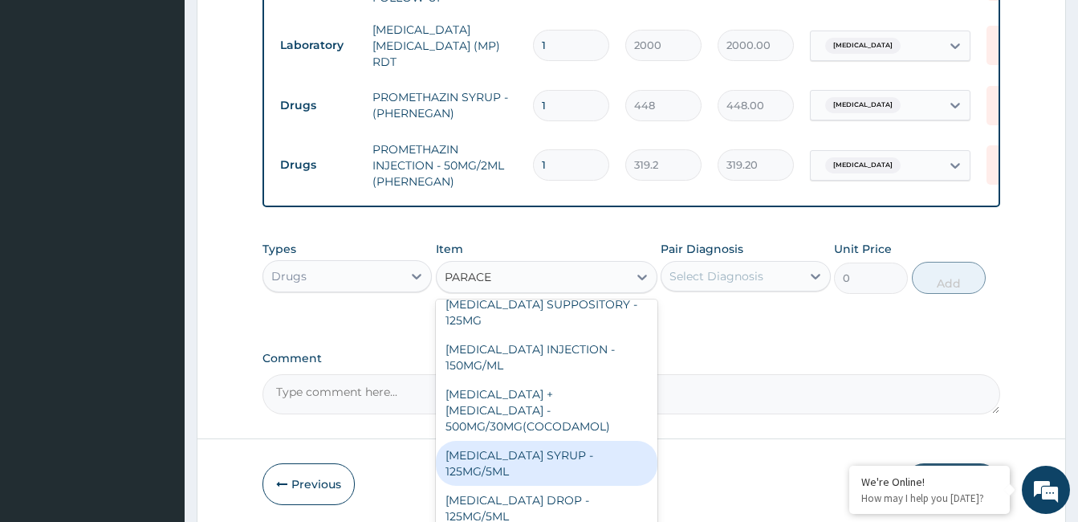
click at [573, 449] on div "[MEDICAL_DATA] SYRUP - 125MG/5ML" at bounding box center [547, 463] width 222 height 45
type input "840"
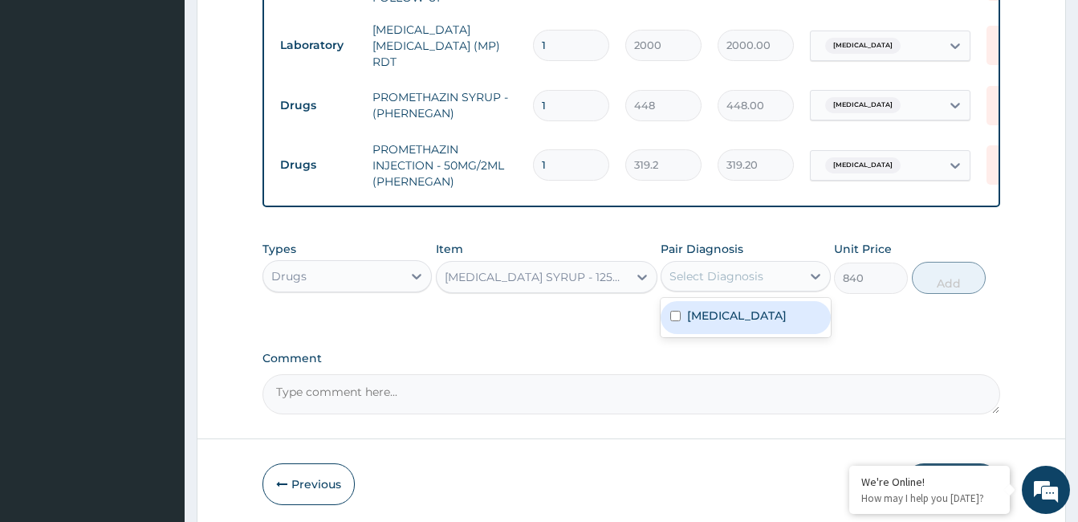
click at [763, 271] on div "Select Diagnosis" at bounding box center [731, 276] width 139 height 26
click at [729, 324] on label "[MEDICAL_DATA]" at bounding box center [737, 315] width 100 height 16
checkbox input "true"
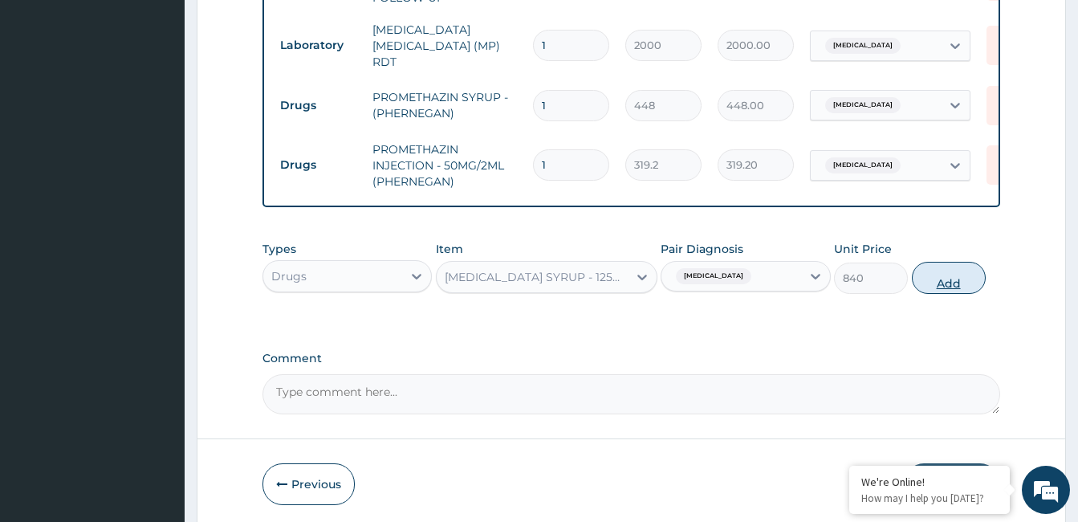
click at [938, 278] on button "Add" at bounding box center [949, 278] width 74 height 32
type input "0"
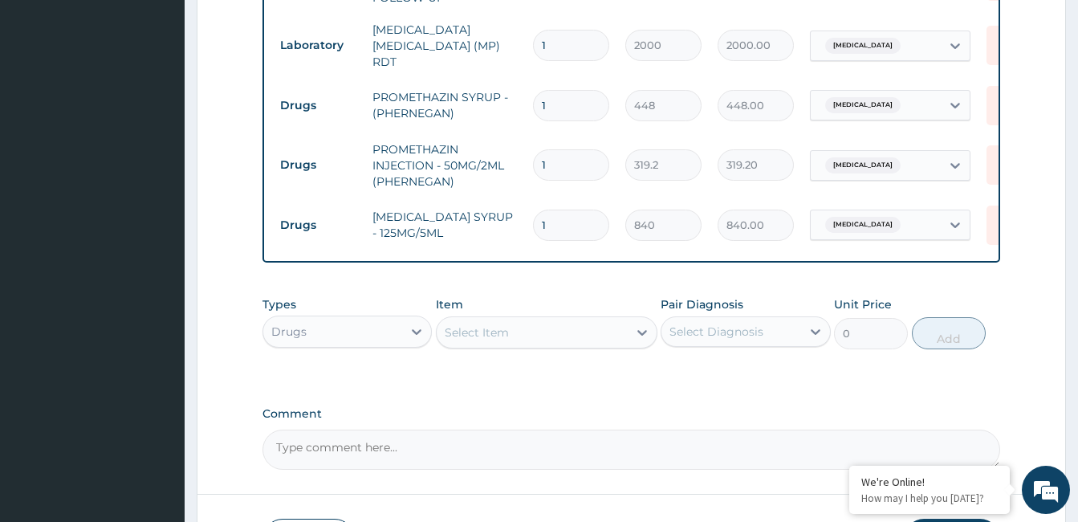
scroll to position [811, 0]
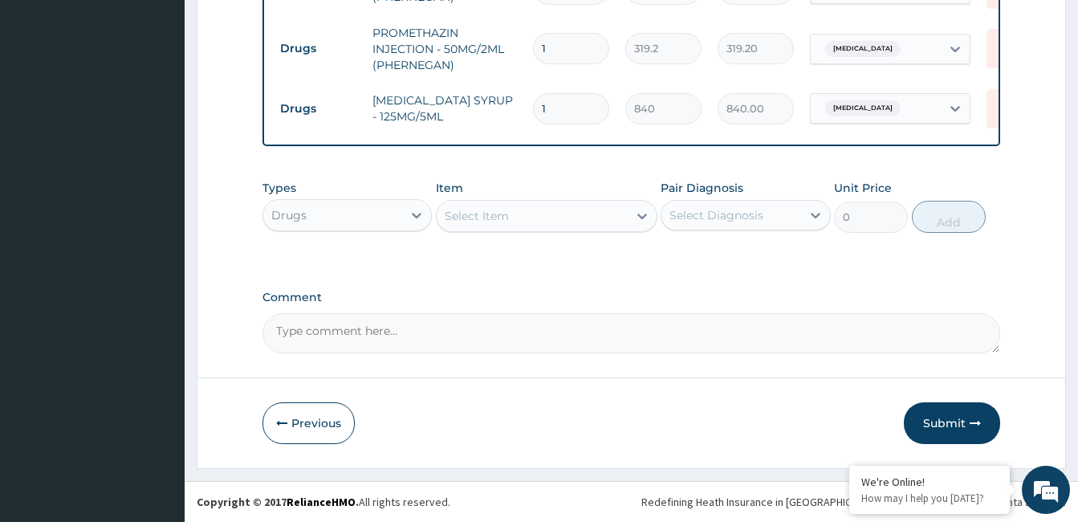
click at [489, 214] on div "Select Item" at bounding box center [477, 216] width 64 height 16
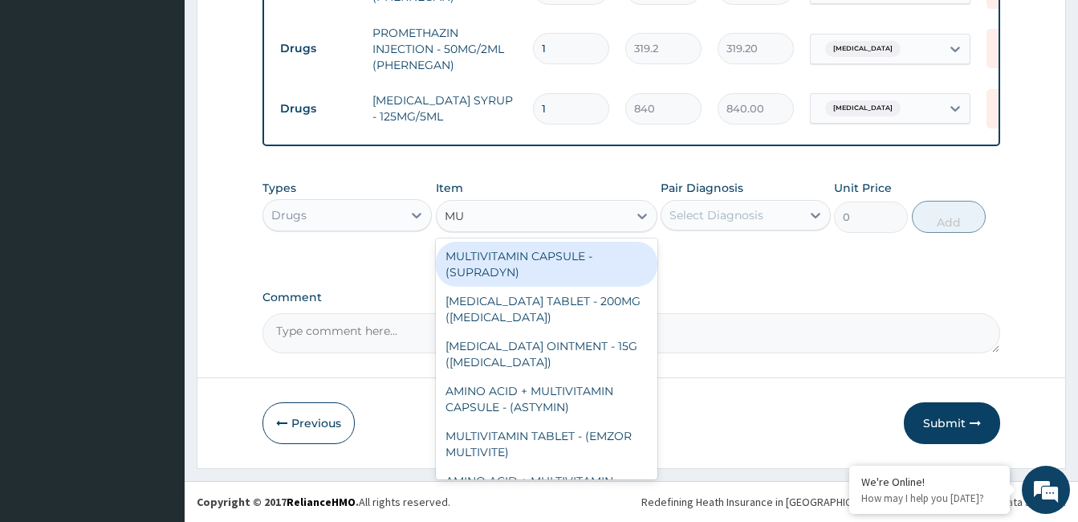
type input "M"
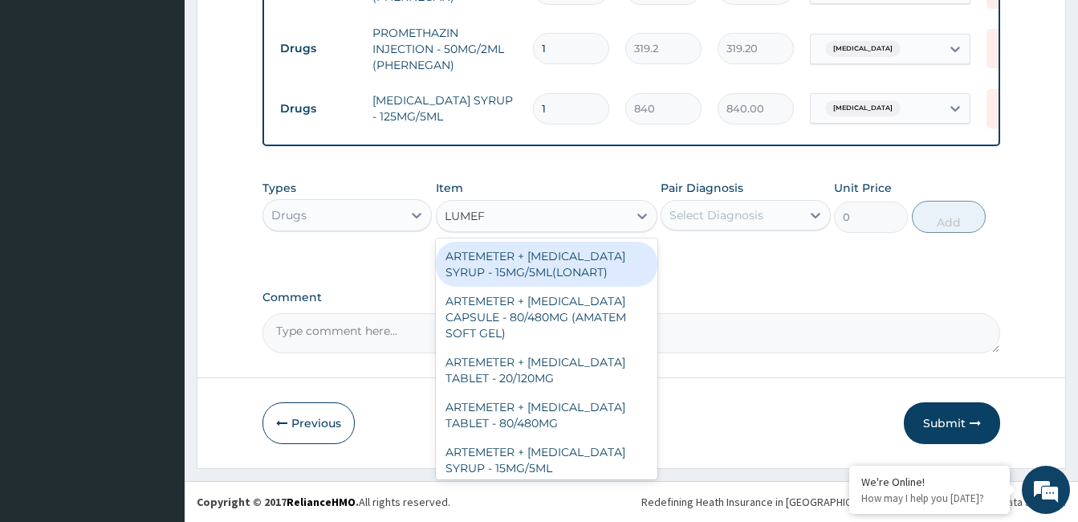
type input "LUMEFA"
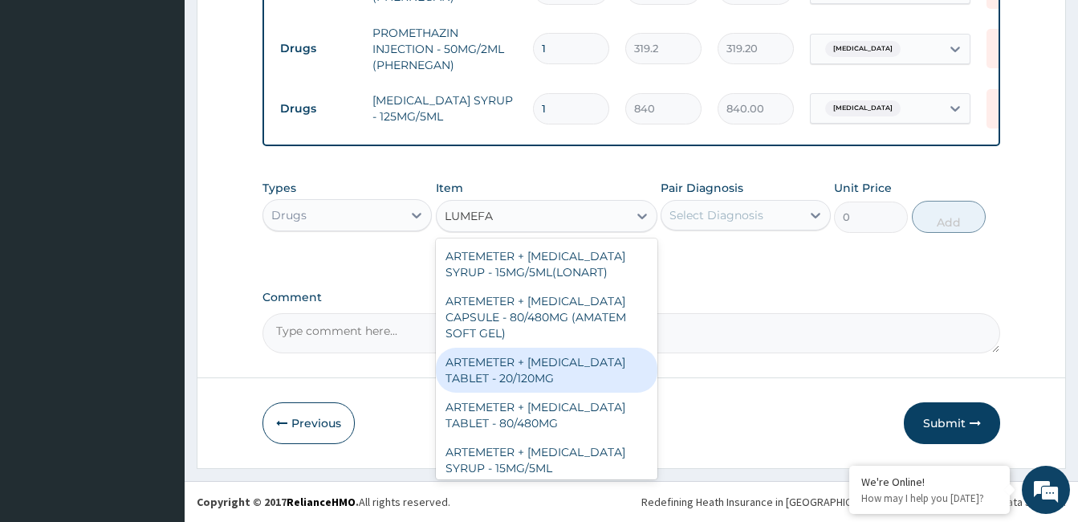
click at [549, 375] on div "ARTEMETER + [MEDICAL_DATA] TABLET - 20/120MG" at bounding box center [547, 370] width 222 height 45
type input "196"
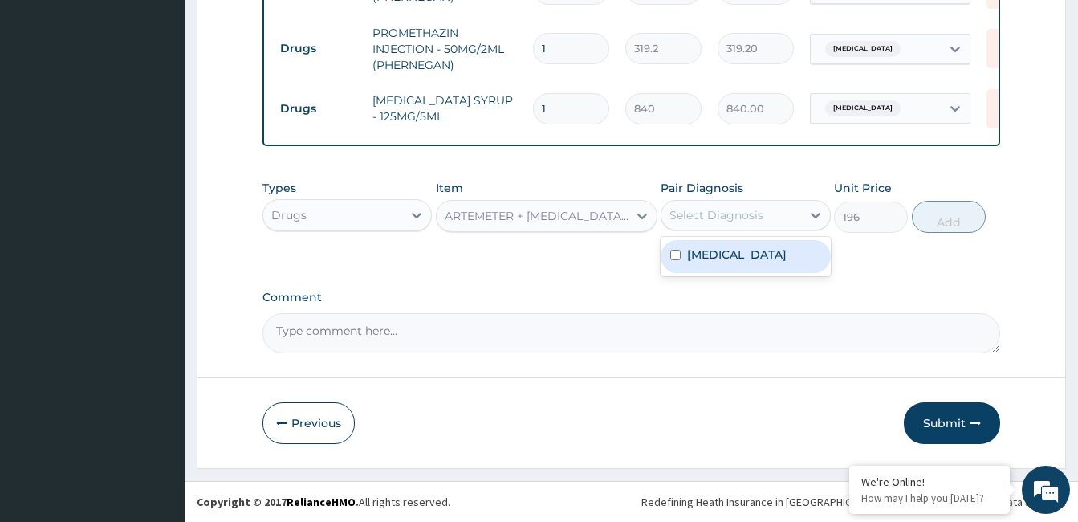
click at [731, 215] on div "Select Diagnosis" at bounding box center [717, 215] width 94 height 16
click at [732, 253] on div "[MEDICAL_DATA]" at bounding box center [745, 256] width 169 height 33
checkbox input "true"
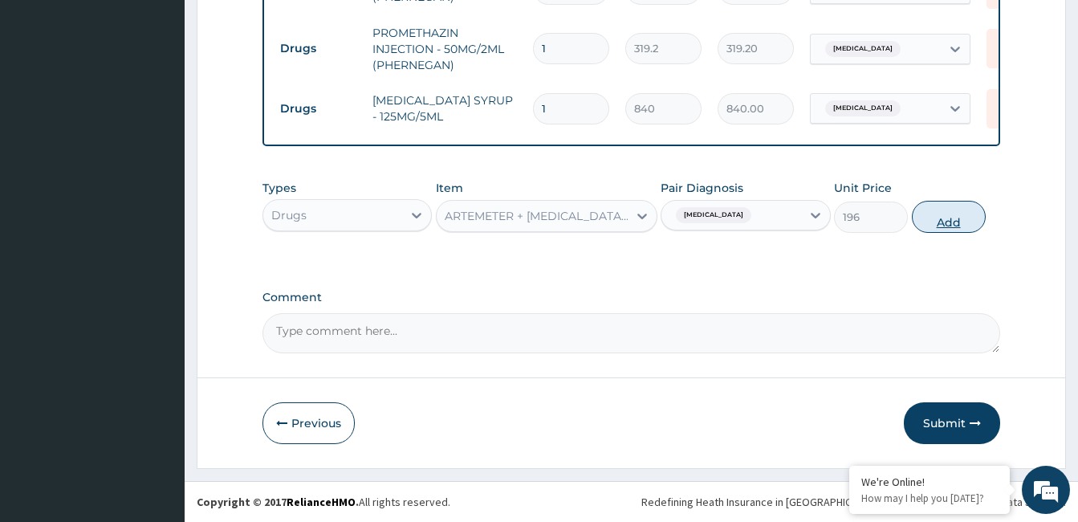
click at [952, 210] on button "Add" at bounding box center [949, 217] width 74 height 32
type input "0"
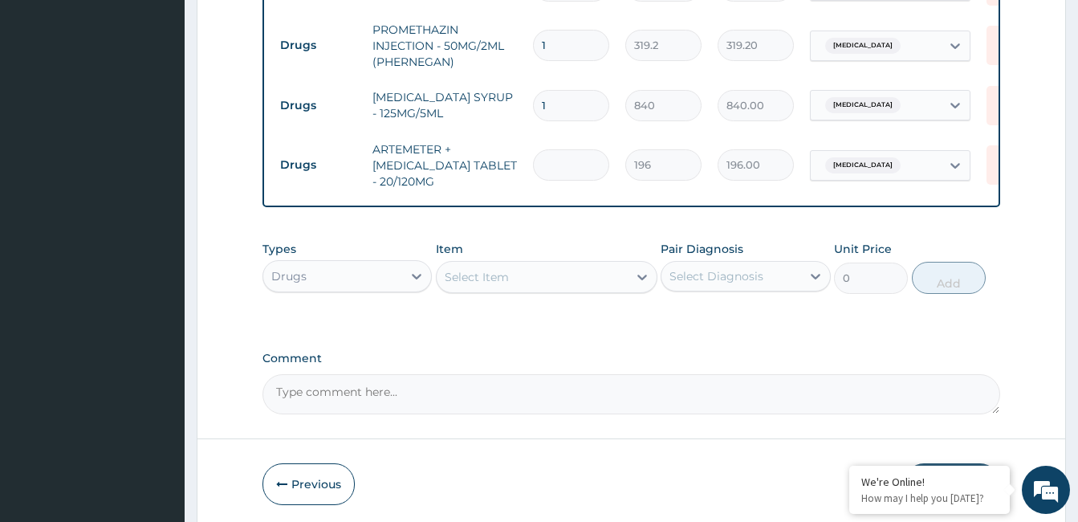
type input "0.00"
type input "5"
type input "980.00"
type input "0.00"
type input "6"
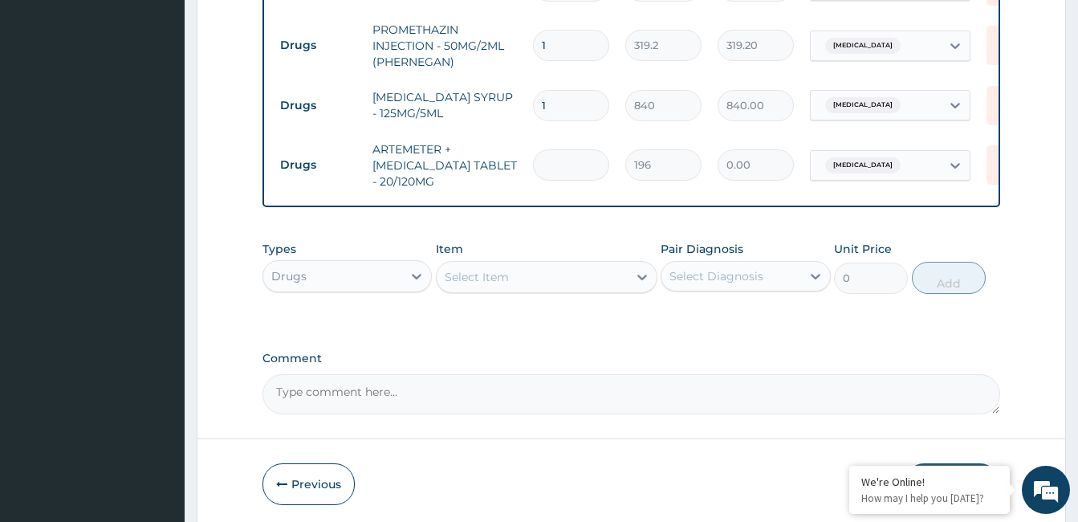
type input "1176.00"
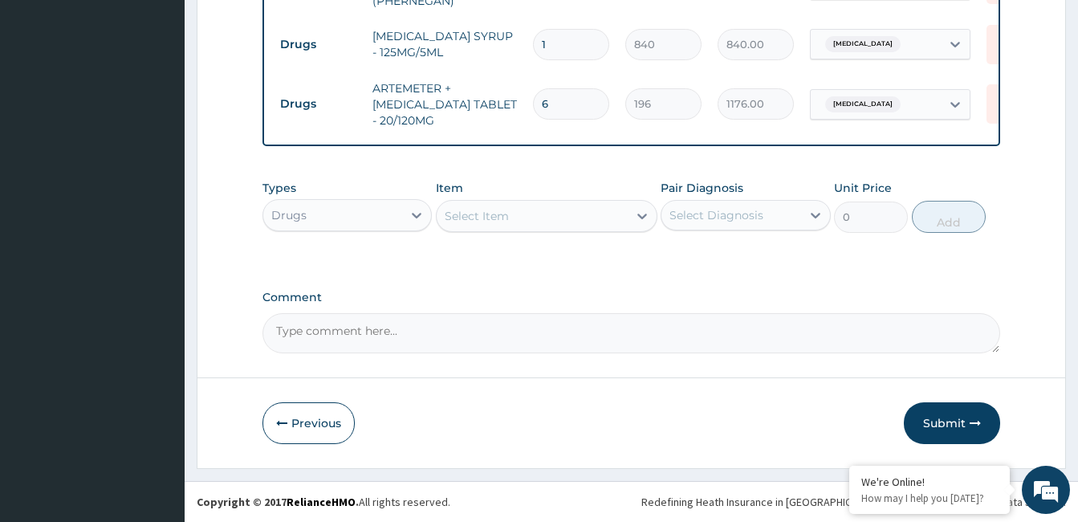
scroll to position [866, 0]
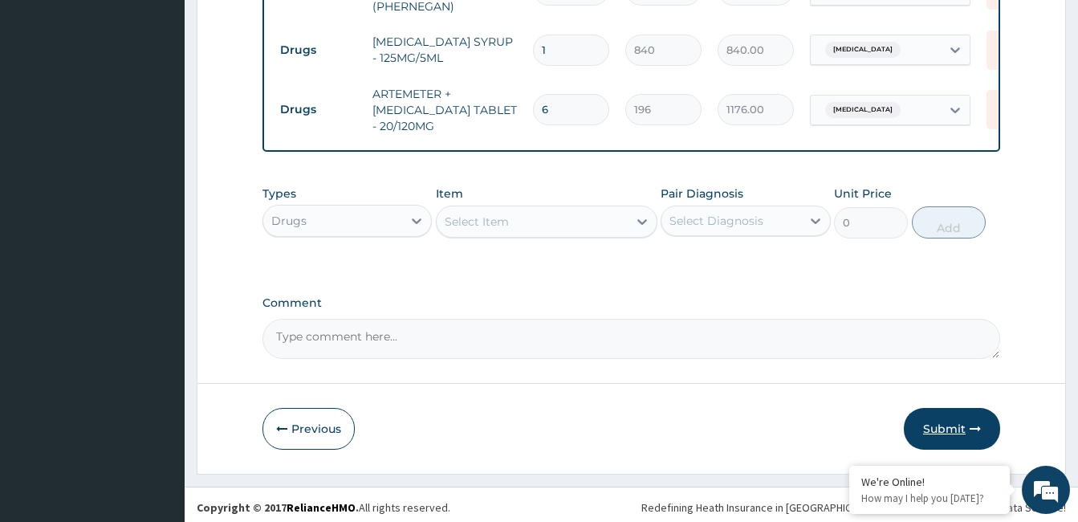
type input "6"
click at [964, 433] on button "Submit" at bounding box center [952, 429] width 96 height 42
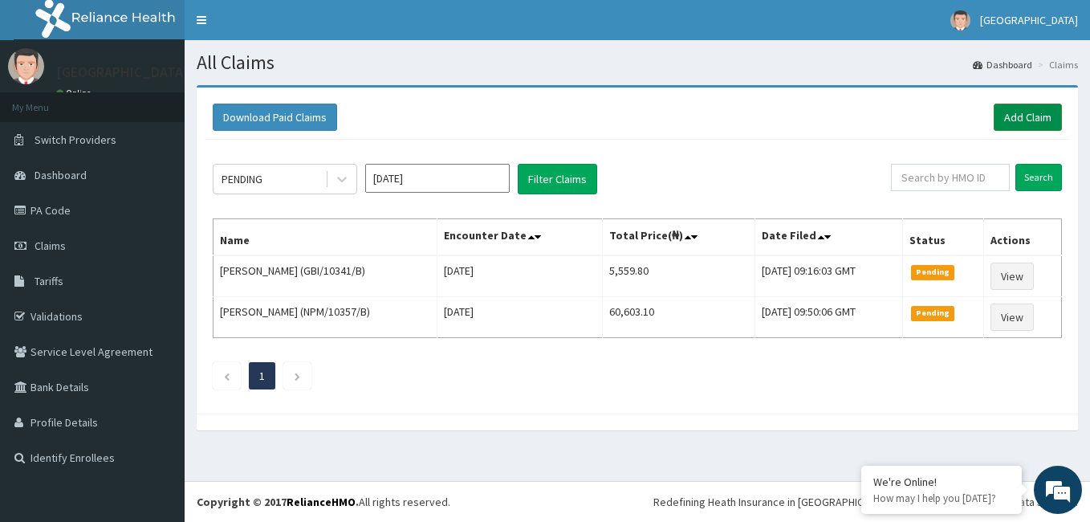
click at [1011, 117] on link "Add Claim" at bounding box center [1028, 117] width 68 height 27
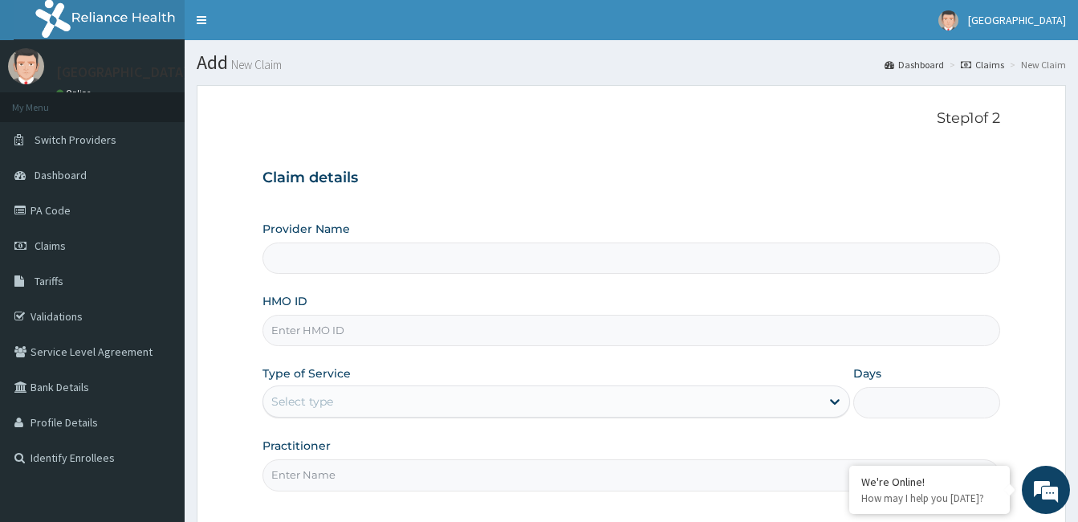
type input "[GEOGRAPHIC_DATA]"
click at [364, 321] on input "HMO ID" at bounding box center [632, 330] width 738 height 31
type input "VOL/10047/A"
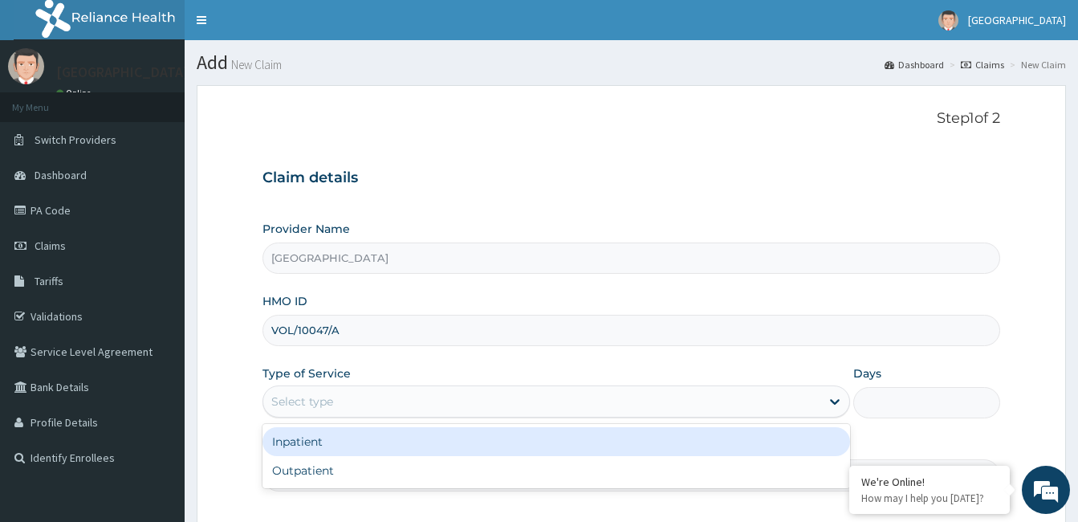
click at [420, 402] on div "Select type" at bounding box center [541, 402] width 557 height 26
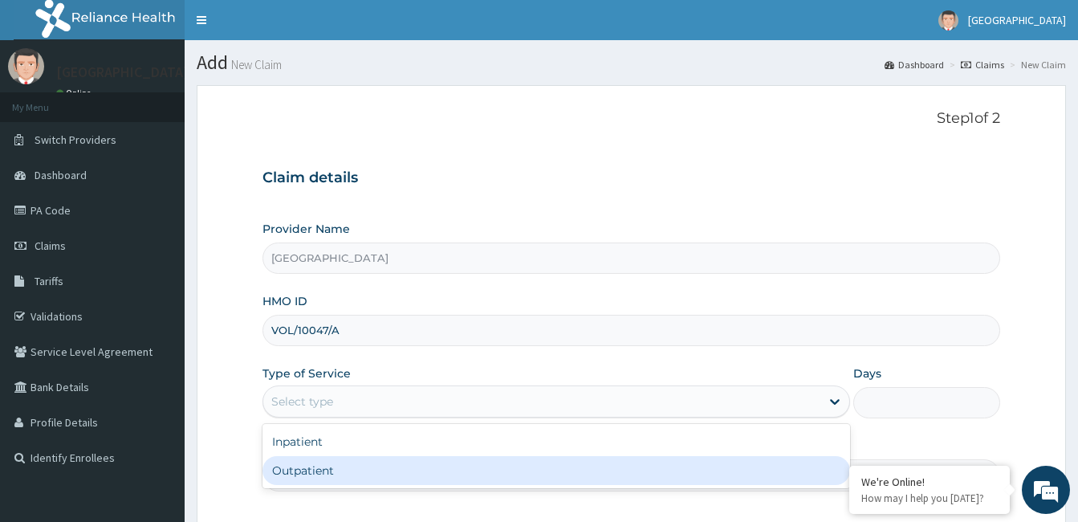
click at [381, 463] on div "Outpatient" at bounding box center [557, 470] width 588 height 29
type input "1"
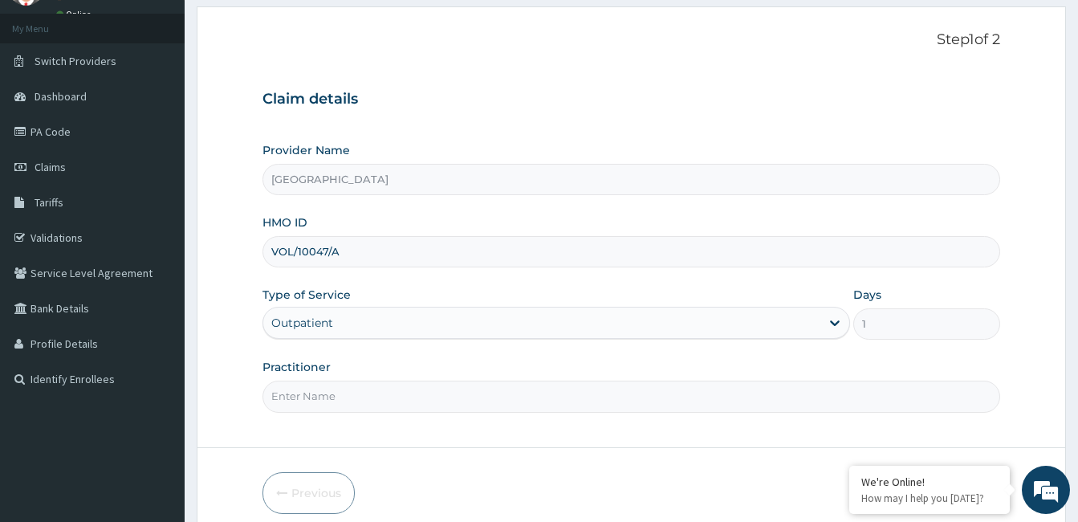
scroll to position [114, 0]
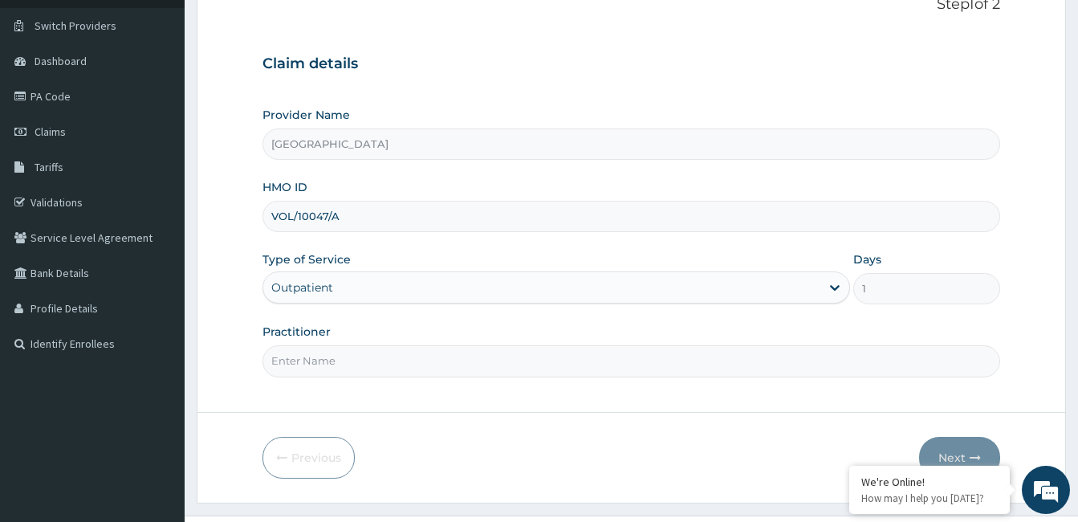
click at [489, 360] on input "Practitioner" at bounding box center [632, 360] width 738 height 31
type input "Dr. Bappa Aliyu"
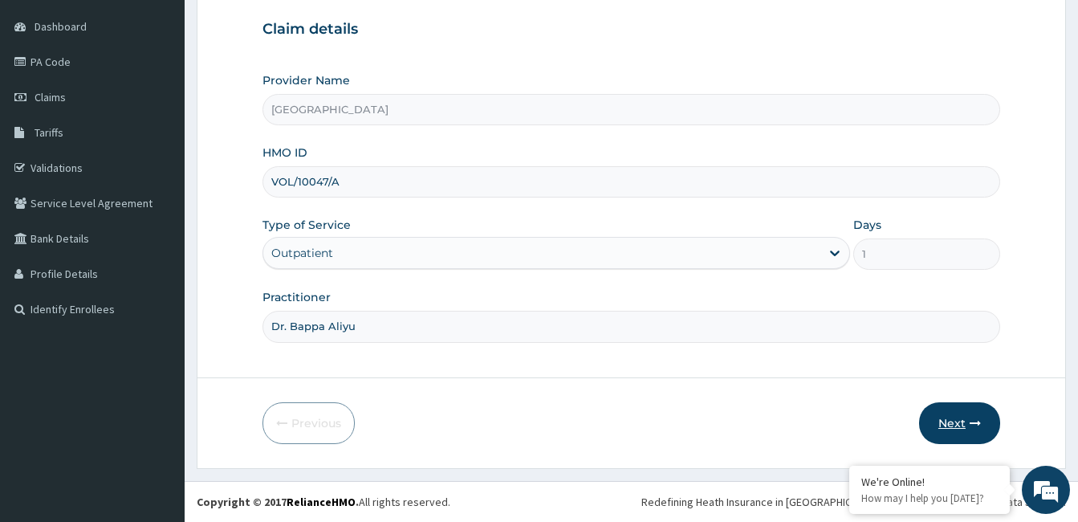
click at [966, 415] on button "Next" at bounding box center [959, 423] width 81 height 42
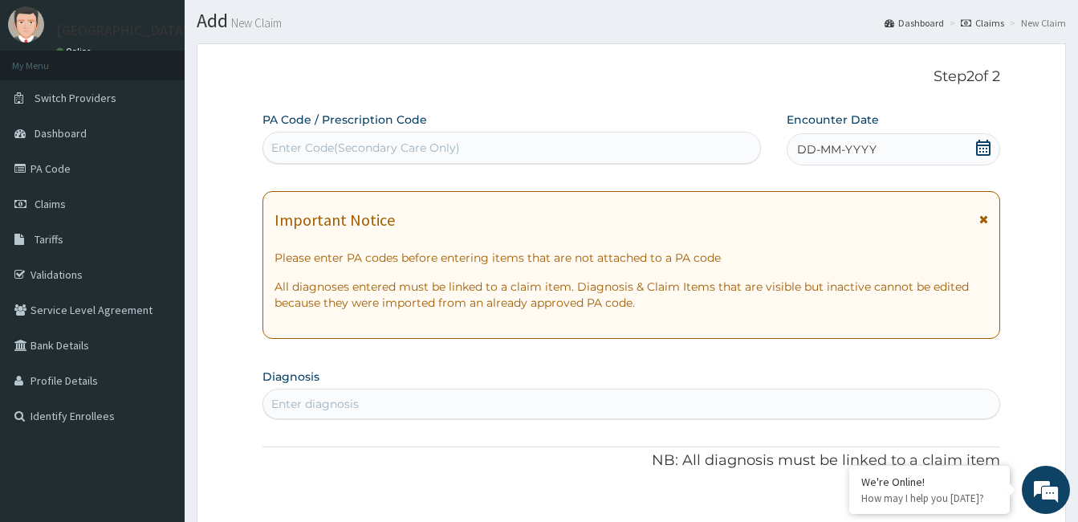
scroll to position [15, 0]
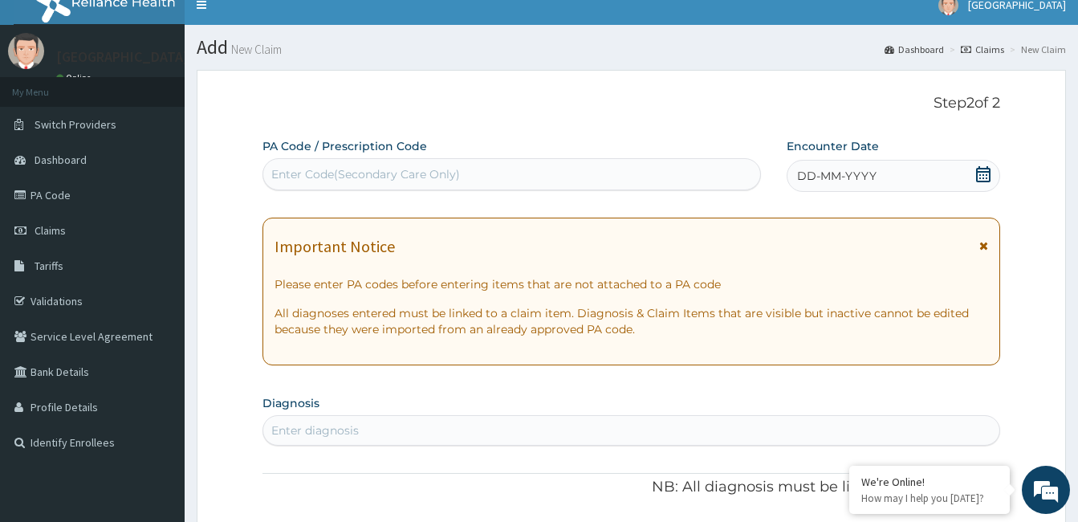
click at [986, 168] on icon at bounding box center [983, 174] width 14 height 16
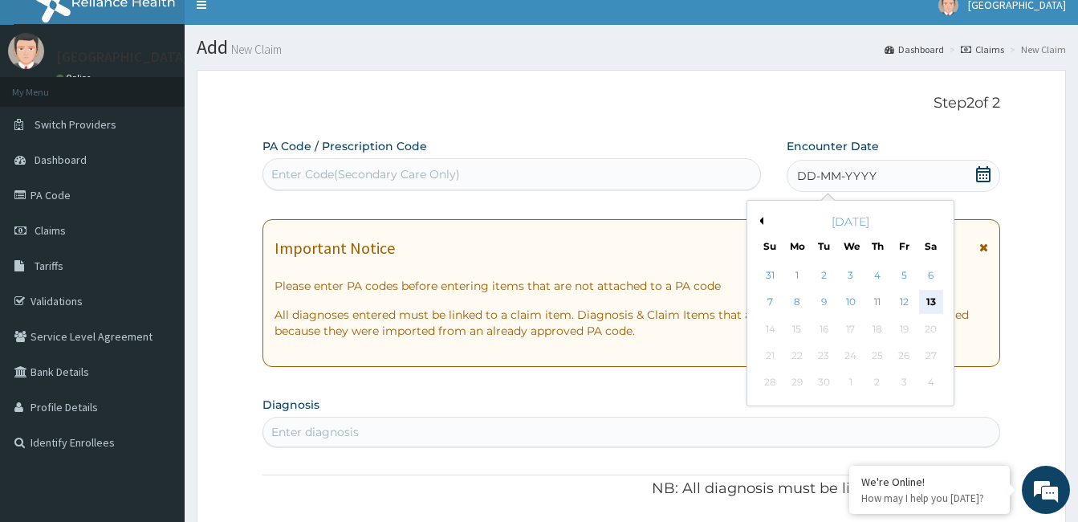
click at [930, 302] on div "13" at bounding box center [930, 303] width 24 height 24
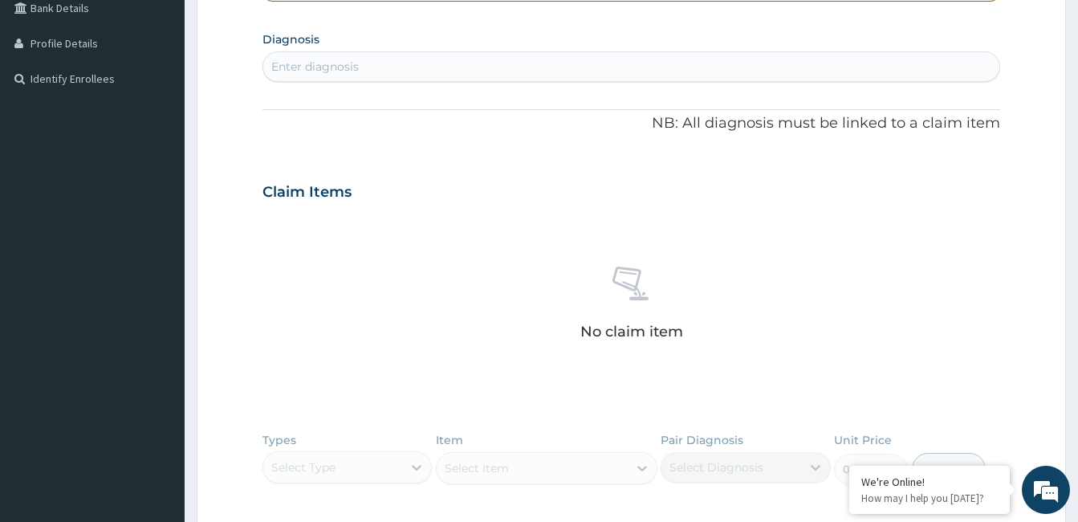
scroll to position [389, 0]
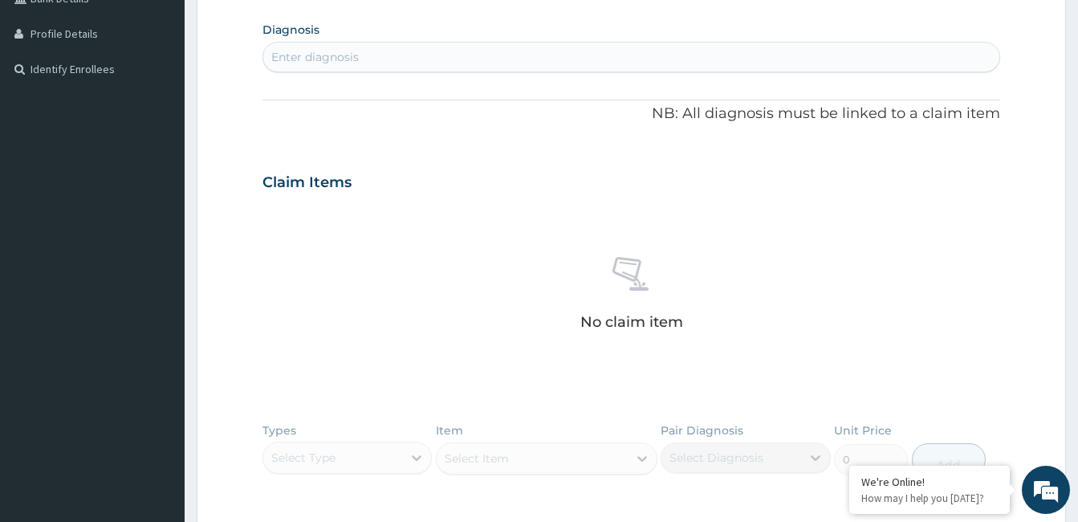
click at [607, 68] on div "Enter diagnosis" at bounding box center [631, 57] width 736 height 26
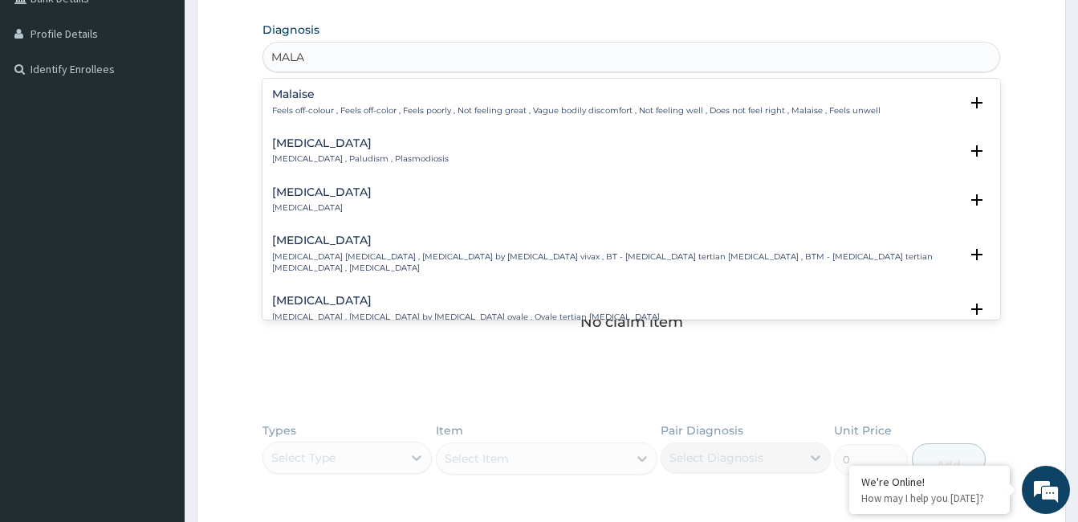
type input "MALAR"
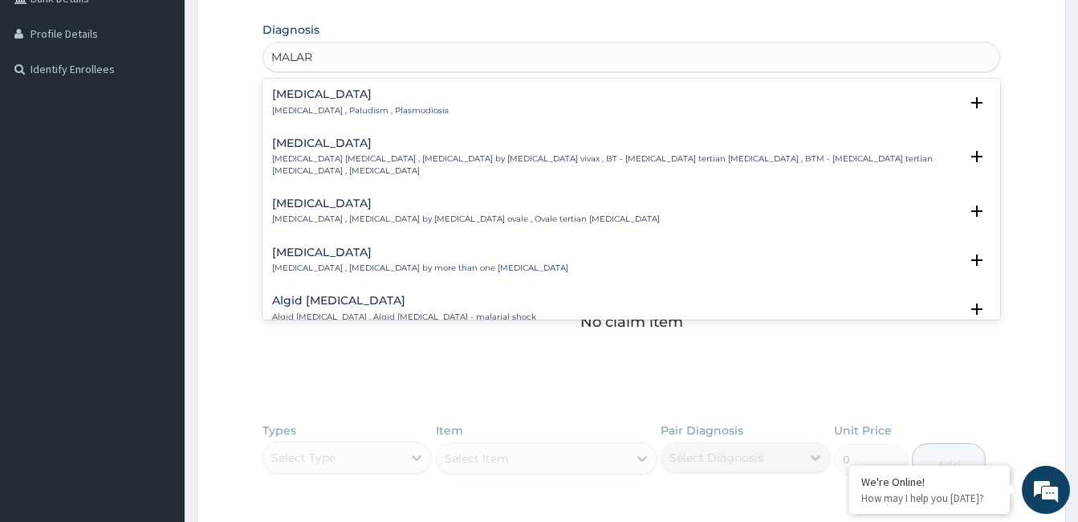
click at [312, 92] on h4 "[MEDICAL_DATA]" at bounding box center [360, 94] width 177 height 12
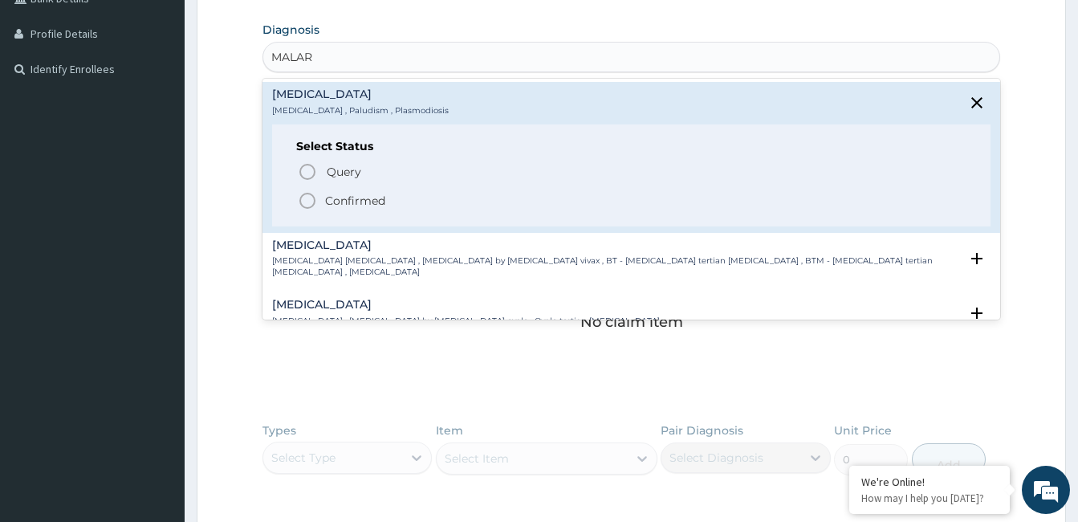
click at [332, 200] on p "Confirmed" at bounding box center [355, 201] width 60 height 16
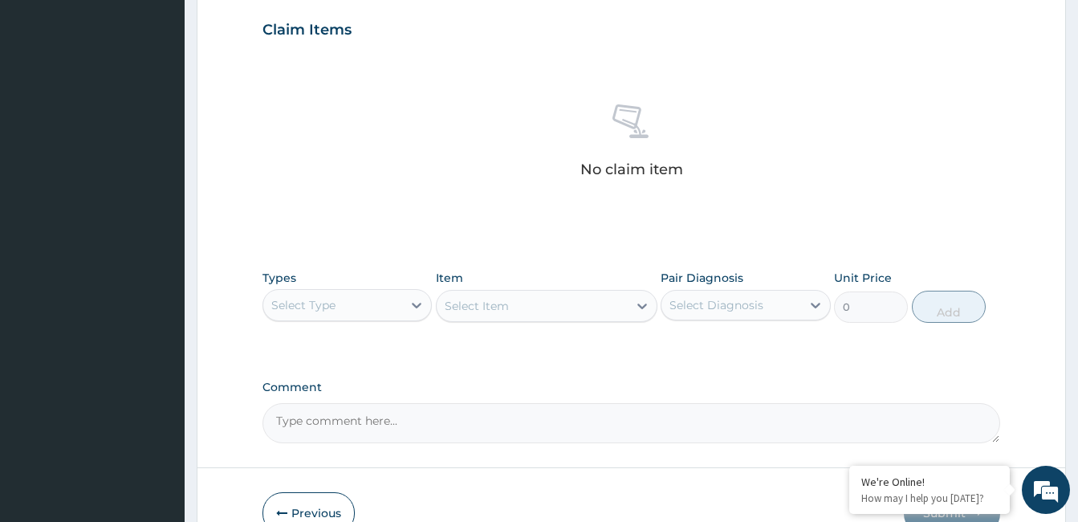
scroll to position [636, 0]
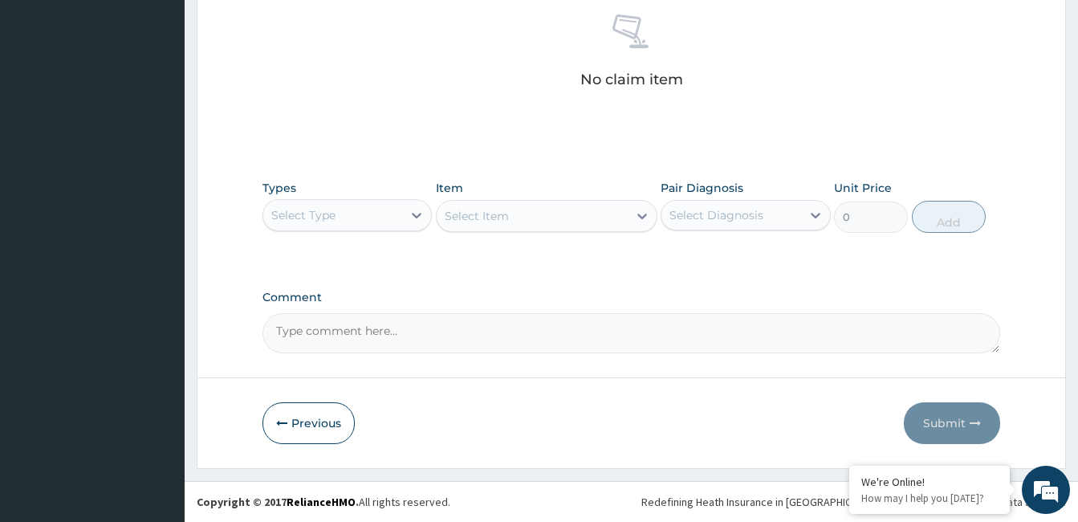
click at [356, 220] on div "Select Type" at bounding box center [332, 215] width 139 height 26
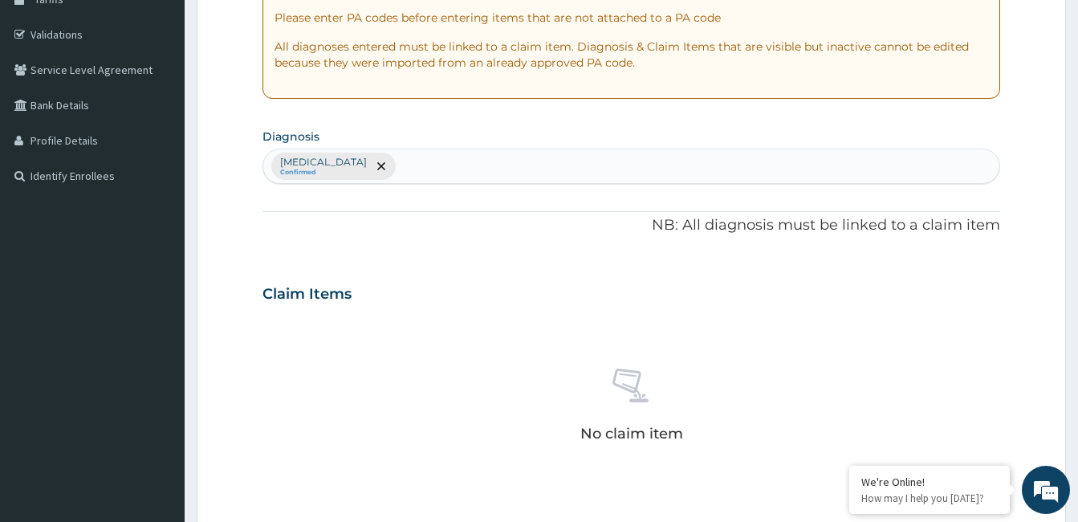
scroll to position [264, 0]
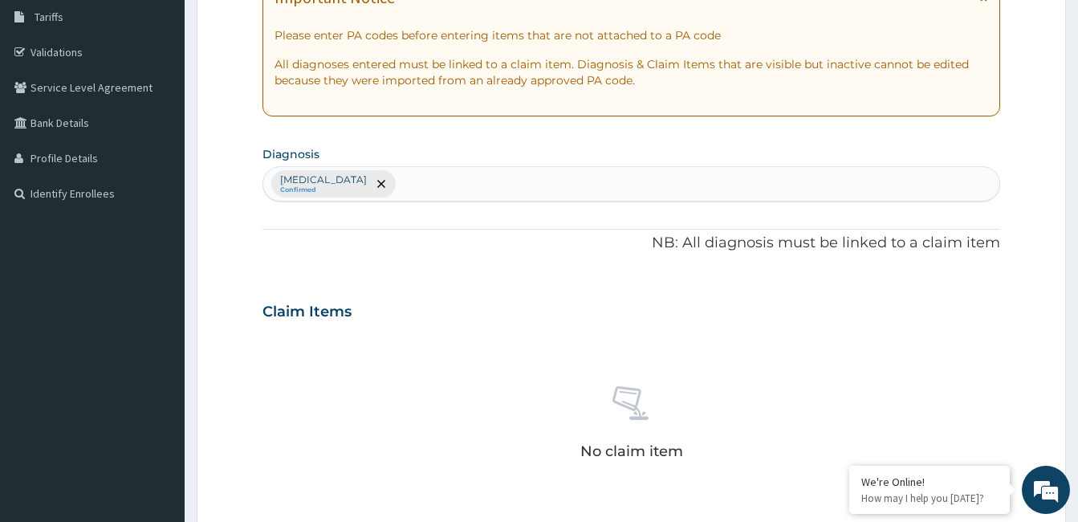
click at [534, 203] on div "PA Code / Prescription Code Enter Code(Secondary Care Only) Encounter Date [DAT…" at bounding box center [632, 307] width 738 height 836
click at [529, 184] on div "[MEDICAL_DATA] Confirmed" at bounding box center [631, 184] width 736 height 34
type input "[PERSON_NAME]"
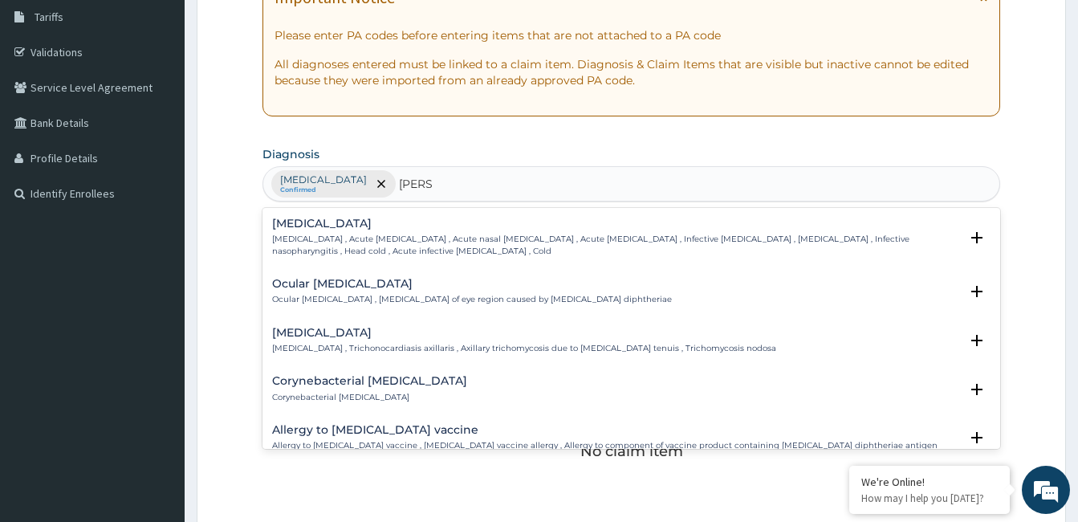
click at [329, 238] on p "[MEDICAL_DATA] , Acute [MEDICAL_DATA] , Acute nasal [MEDICAL_DATA] , Acute [MED…" at bounding box center [615, 245] width 687 height 23
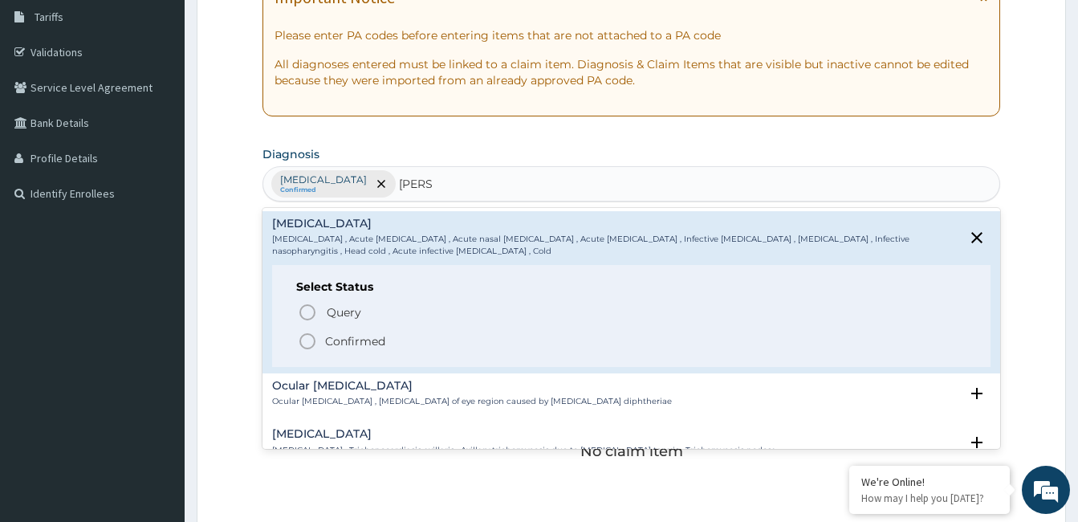
click at [348, 336] on p "Confirmed" at bounding box center [355, 341] width 60 height 16
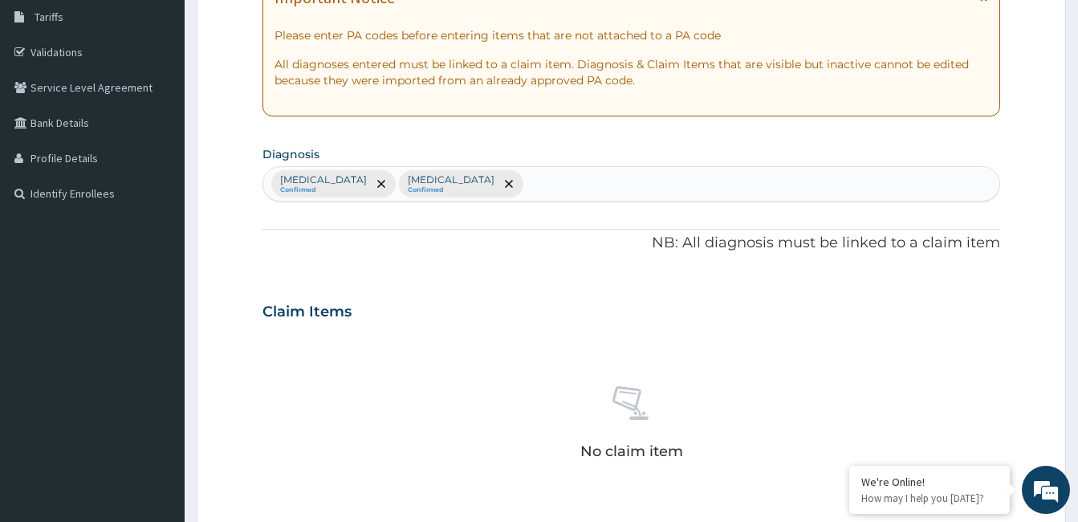
scroll to position [636, 0]
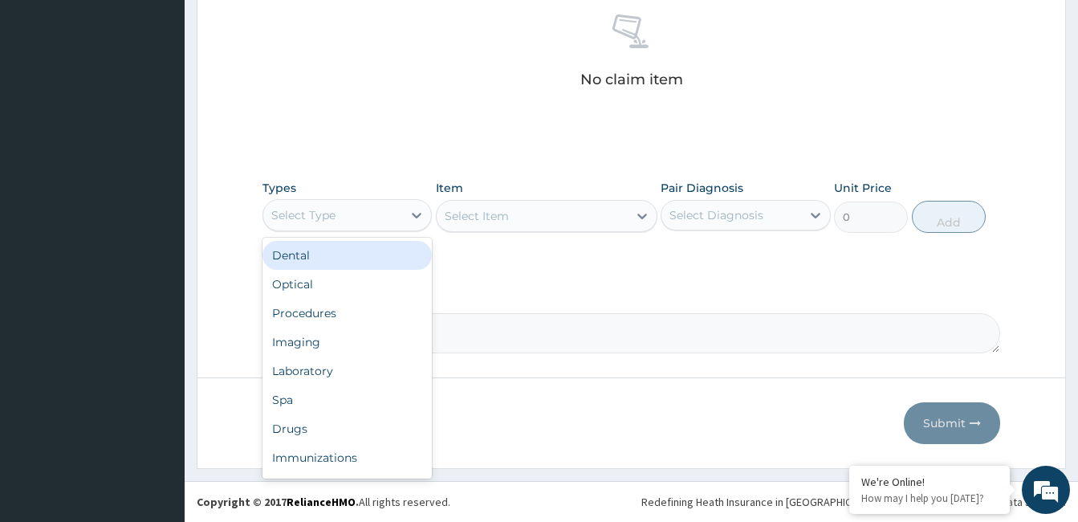
click at [361, 221] on div "Select Type" at bounding box center [332, 215] width 139 height 26
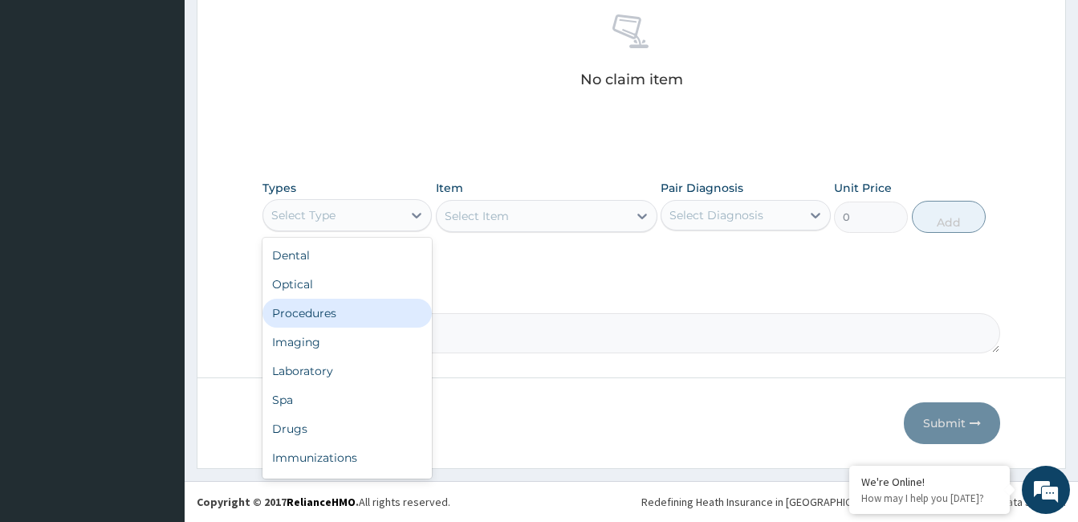
click at [358, 307] on div "Procedures" at bounding box center [347, 313] width 169 height 29
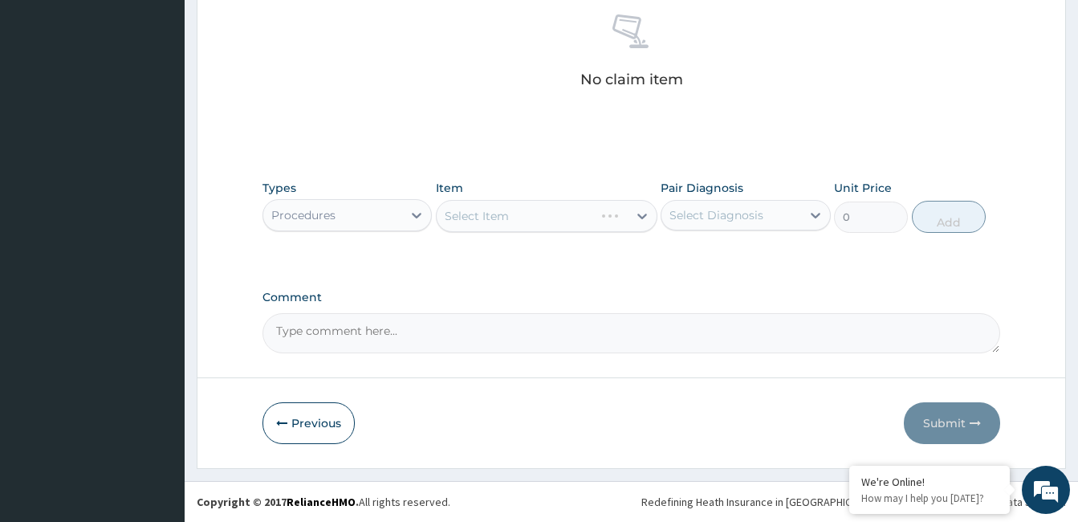
click at [596, 216] on div "Select Item" at bounding box center [547, 216] width 222 height 32
click at [596, 216] on div "Select Item" at bounding box center [532, 216] width 191 height 26
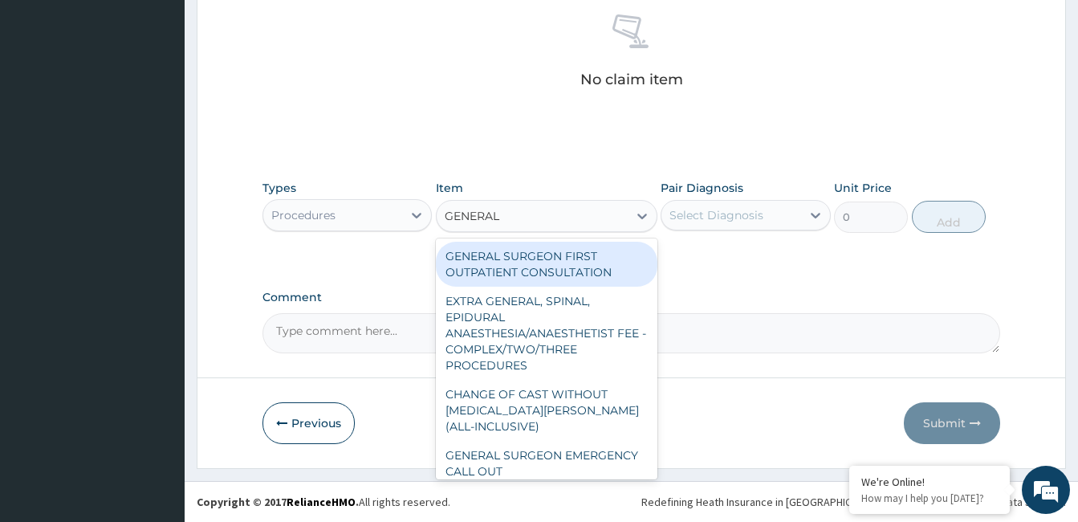
type input "GENERAL P"
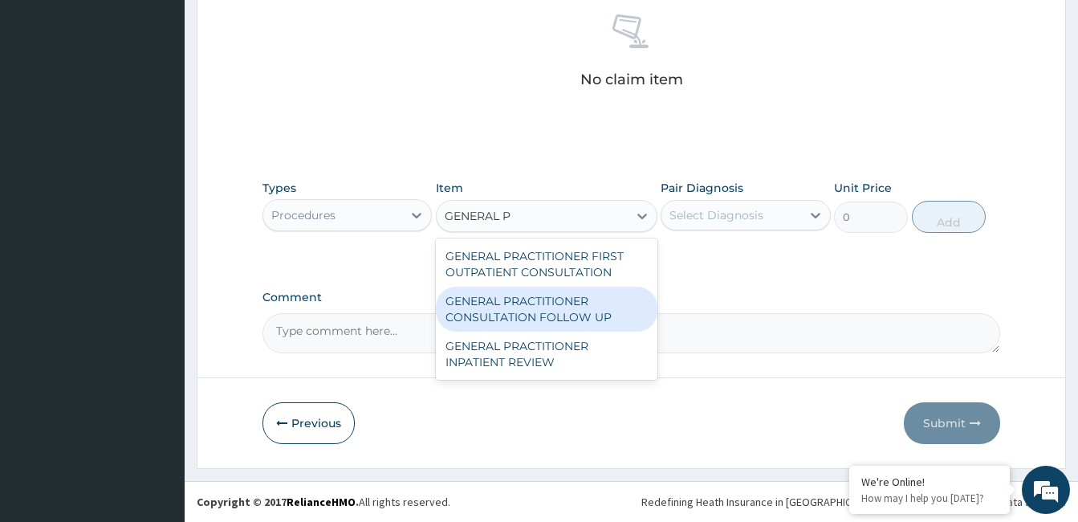
click at [556, 301] on div "GENERAL PRACTITIONER CONSULTATION FOLLOW UP" at bounding box center [547, 309] width 222 height 45
type input "1875"
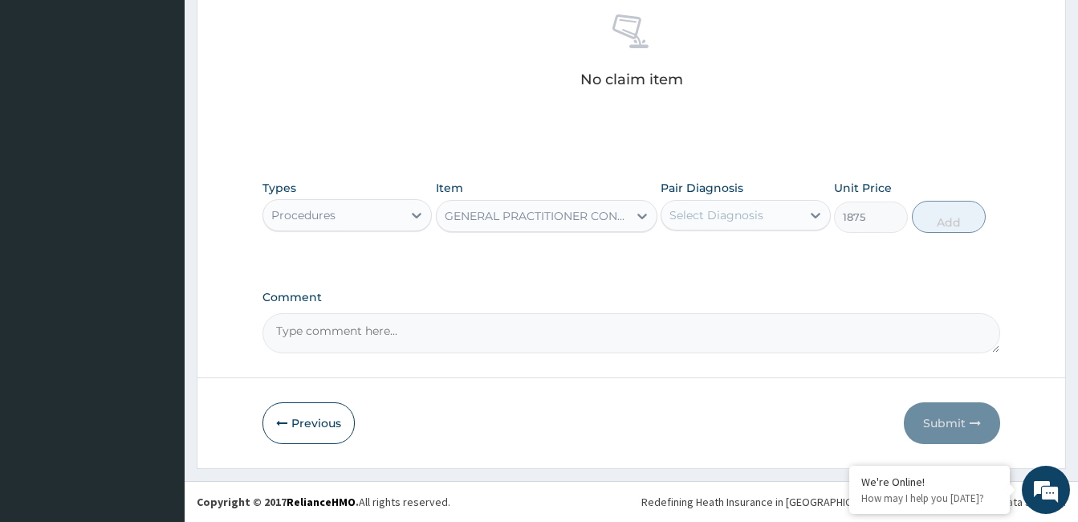
click at [763, 216] on div "Select Diagnosis" at bounding box center [731, 215] width 139 height 26
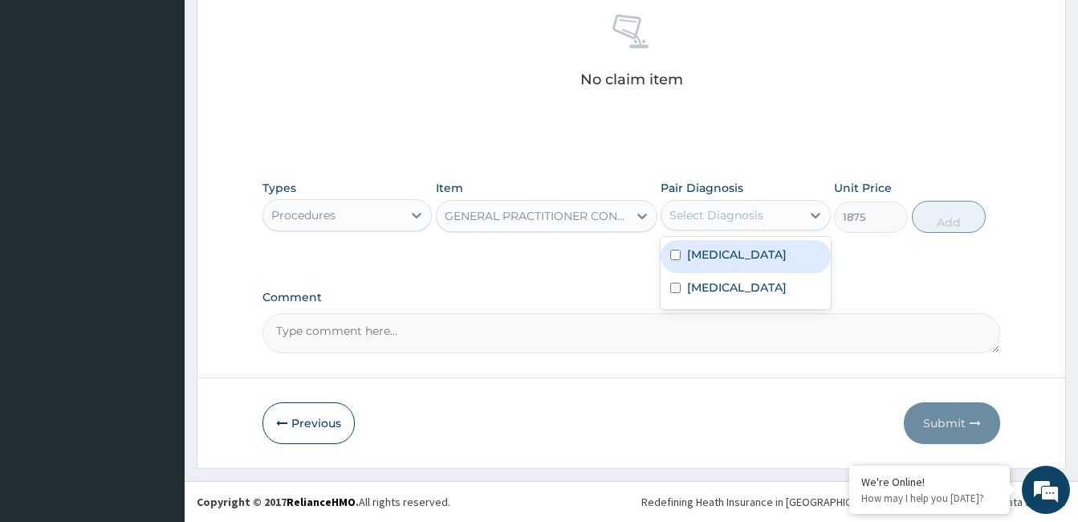
click at [749, 261] on div "[MEDICAL_DATA]" at bounding box center [745, 256] width 169 height 33
checkbox input "true"
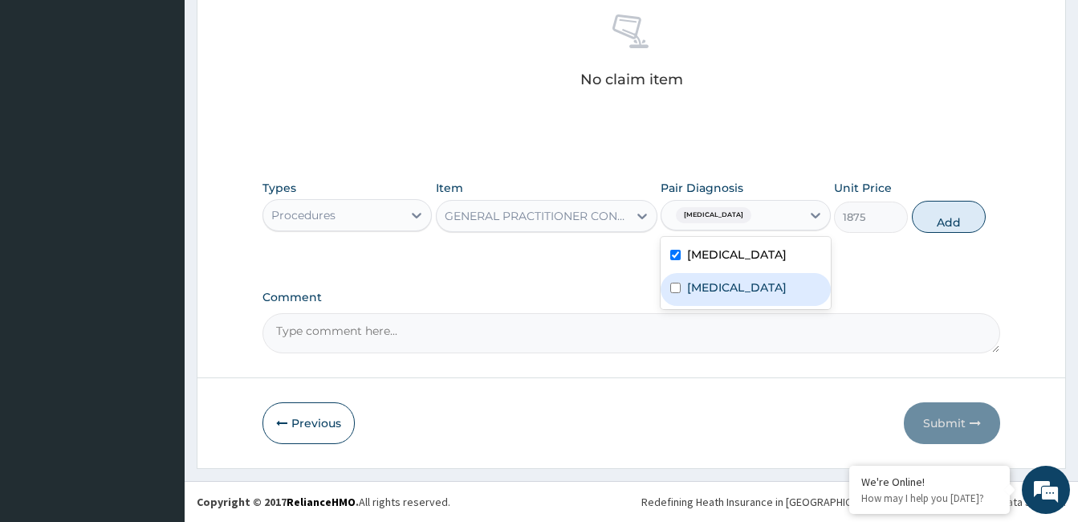
click at [747, 283] on label "[MEDICAL_DATA]" at bounding box center [737, 287] width 100 height 16
checkbox input "true"
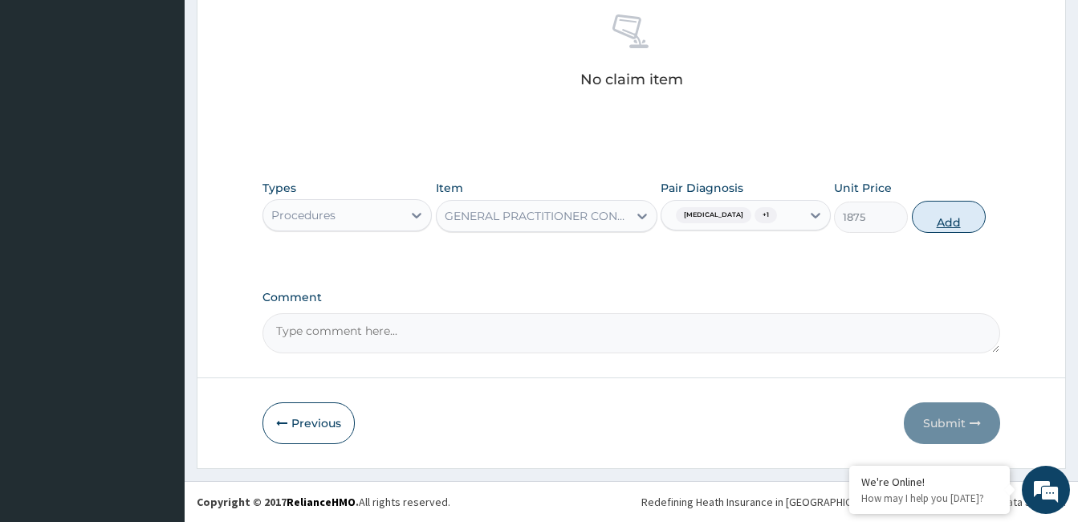
click at [957, 225] on button "Add" at bounding box center [949, 217] width 74 height 32
type input "0"
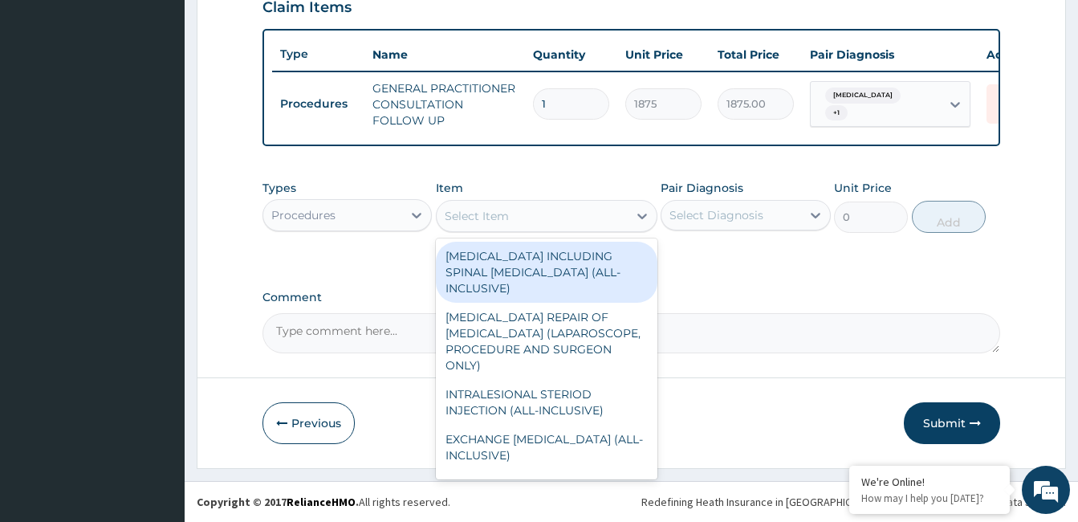
click at [503, 218] on div "Select Item" at bounding box center [477, 216] width 64 height 16
click at [397, 214] on div "Procedures" at bounding box center [332, 215] width 139 height 26
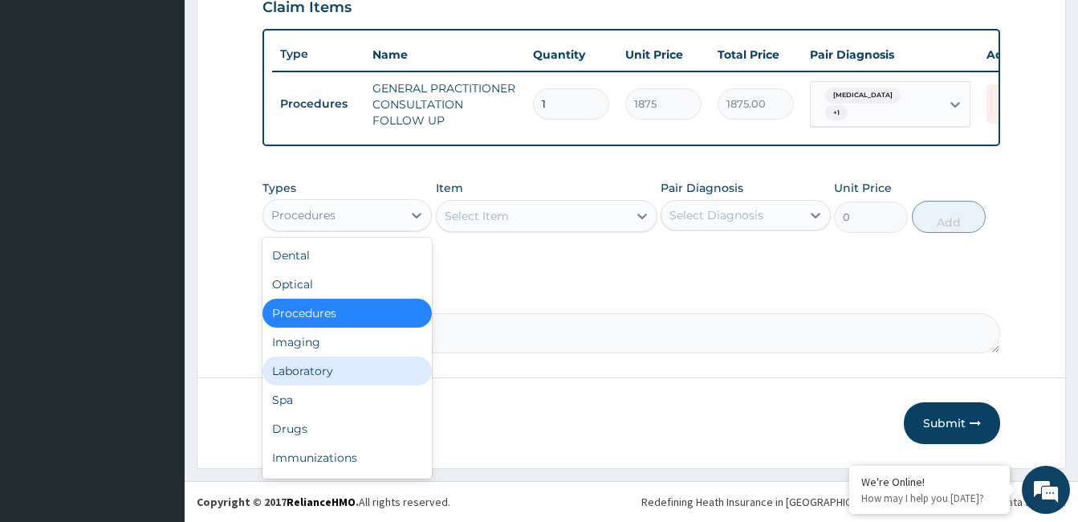
click at [322, 364] on div "Laboratory" at bounding box center [347, 370] width 169 height 29
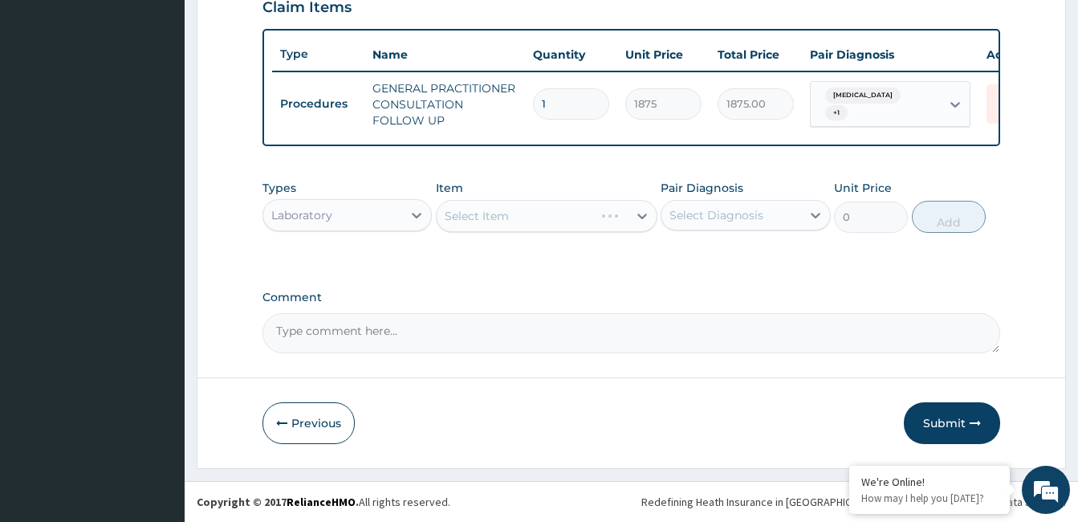
click at [556, 228] on div "Select Item" at bounding box center [547, 216] width 222 height 32
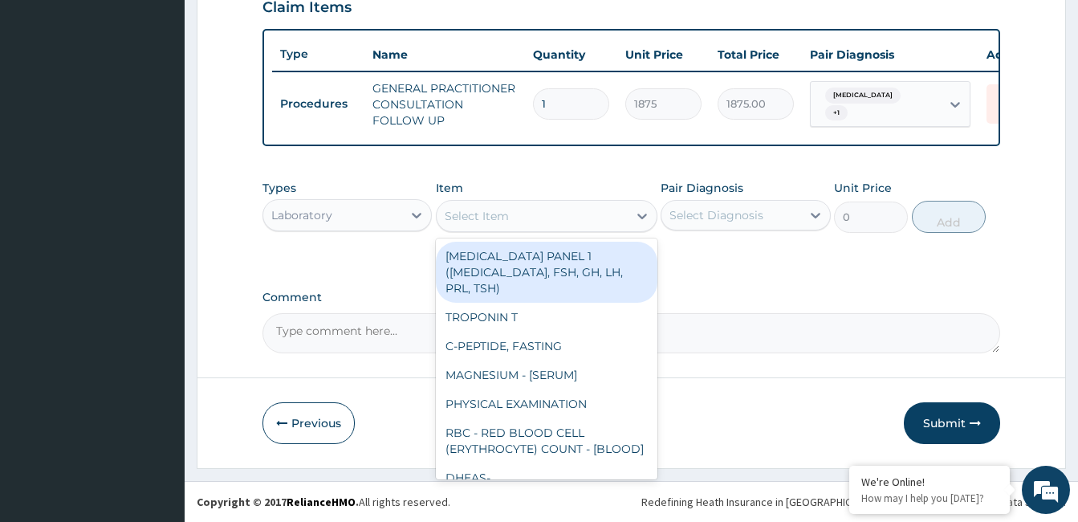
click at [561, 219] on div "Select Item" at bounding box center [532, 216] width 191 height 26
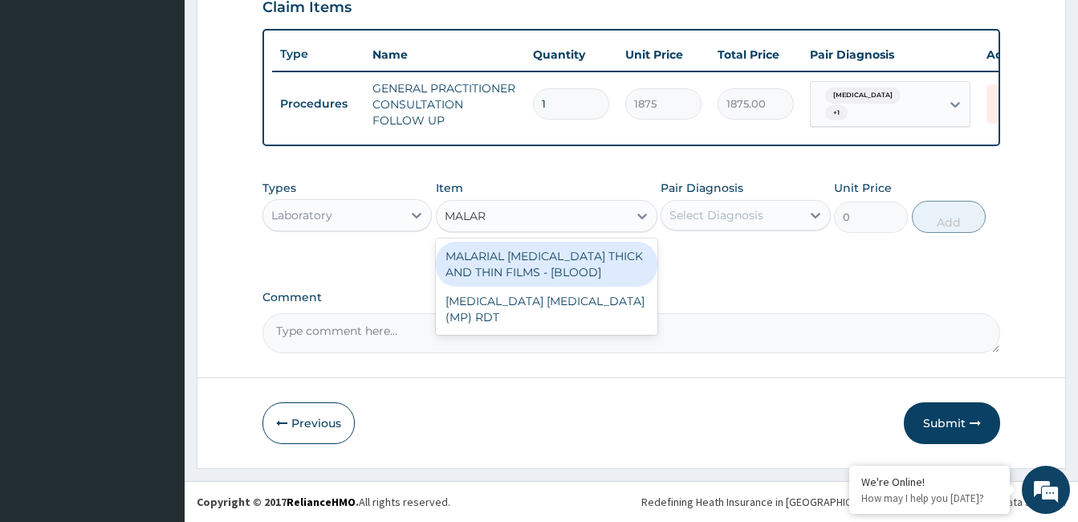
type input "MALARI"
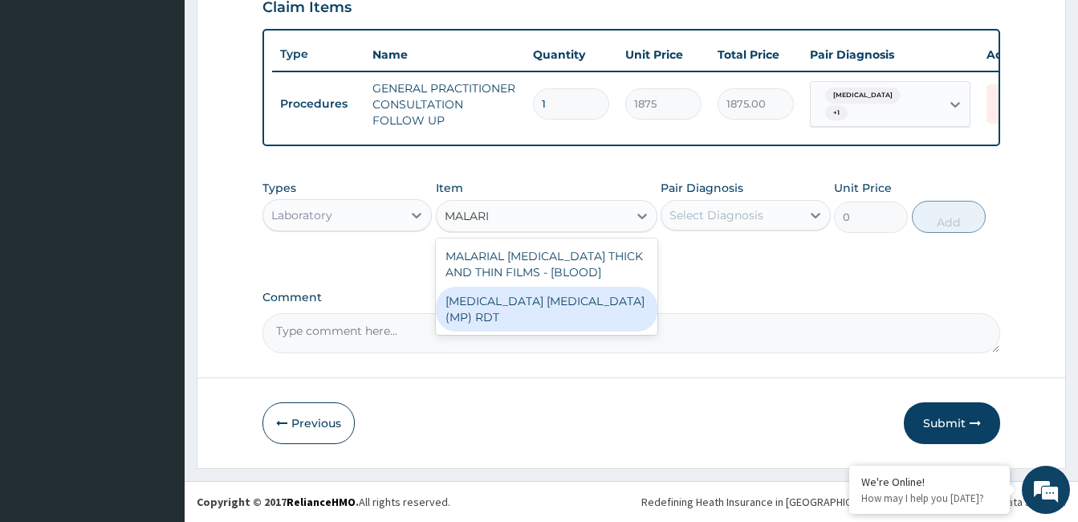
click at [567, 295] on div "MALARIA PARASITE (MP) RDT" at bounding box center [547, 309] width 222 height 45
type input "2000"
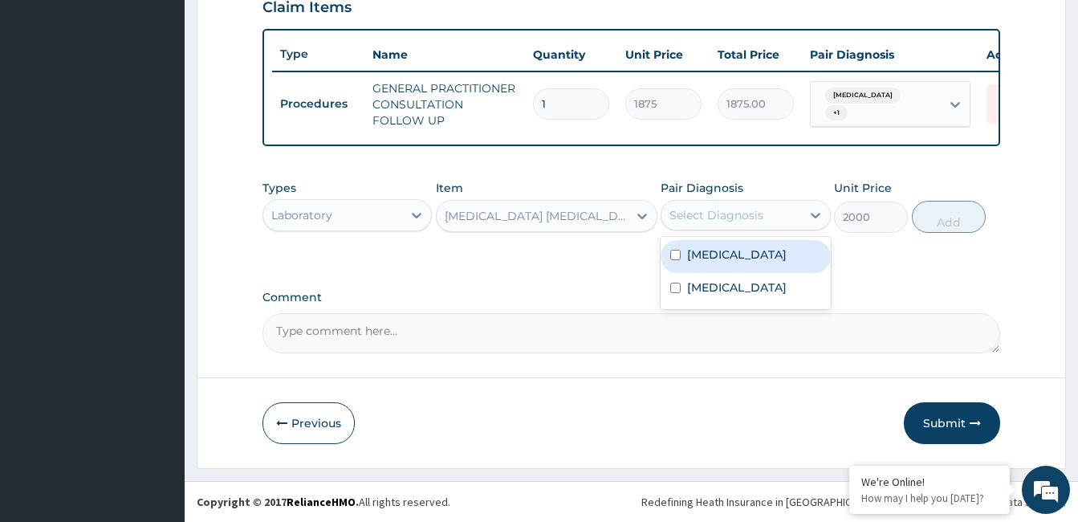
click at [772, 213] on div "Select Diagnosis" at bounding box center [731, 215] width 139 height 26
click at [739, 261] on div "Malaria" at bounding box center [745, 256] width 169 height 33
checkbox input "true"
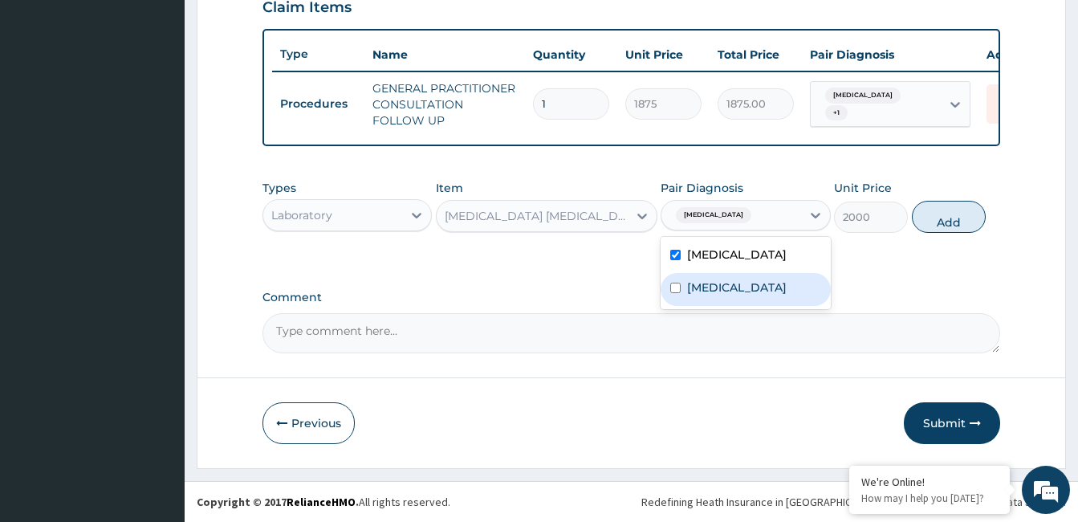
click at [736, 286] on label "Common cold" at bounding box center [737, 287] width 100 height 16
checkbox input "true"
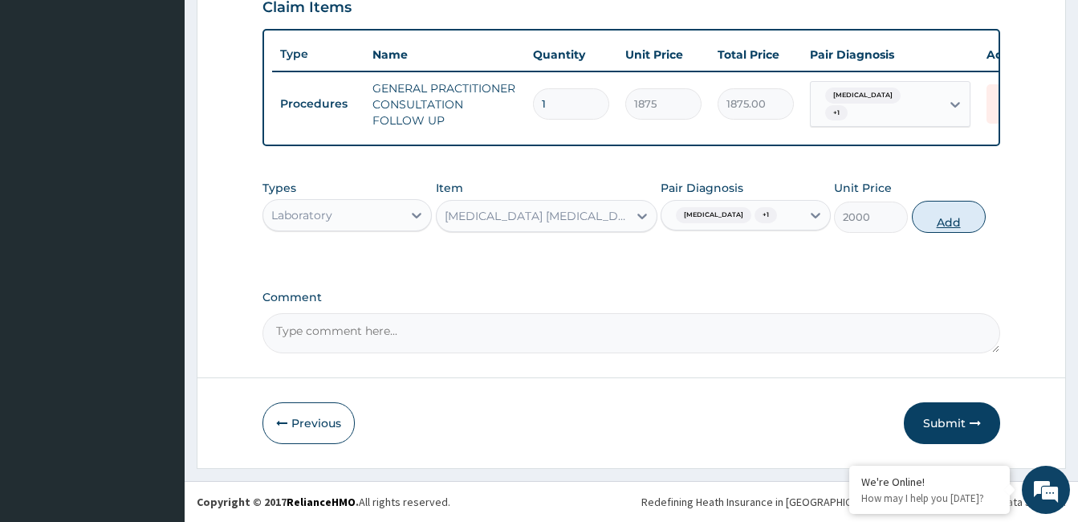
click at [955, 210] on button "Add" at bounding box center [949, 217] width 74 height 32
type input "0"
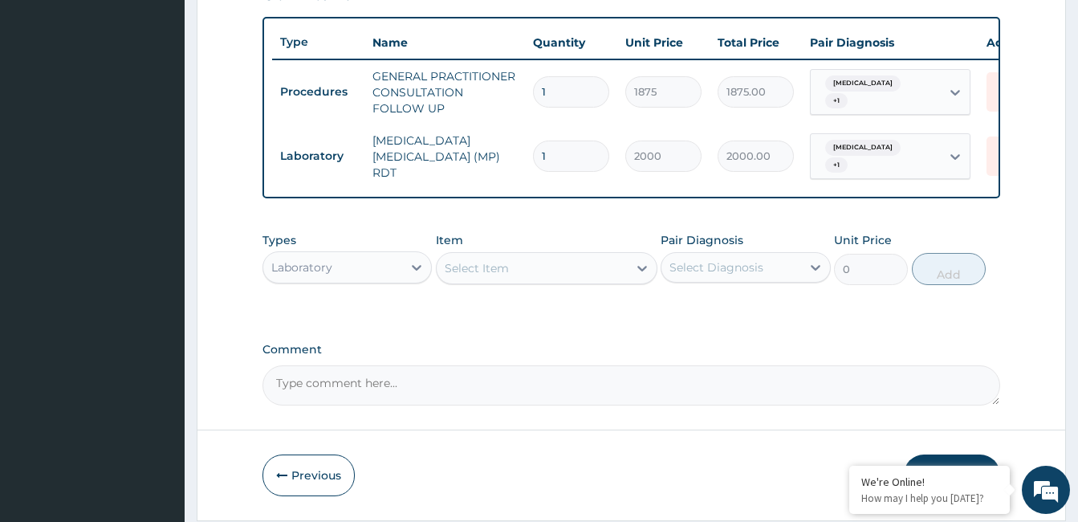
click at [380, 279] on div "Laboratory" at bounding box center [332, 268] width 139 height 26
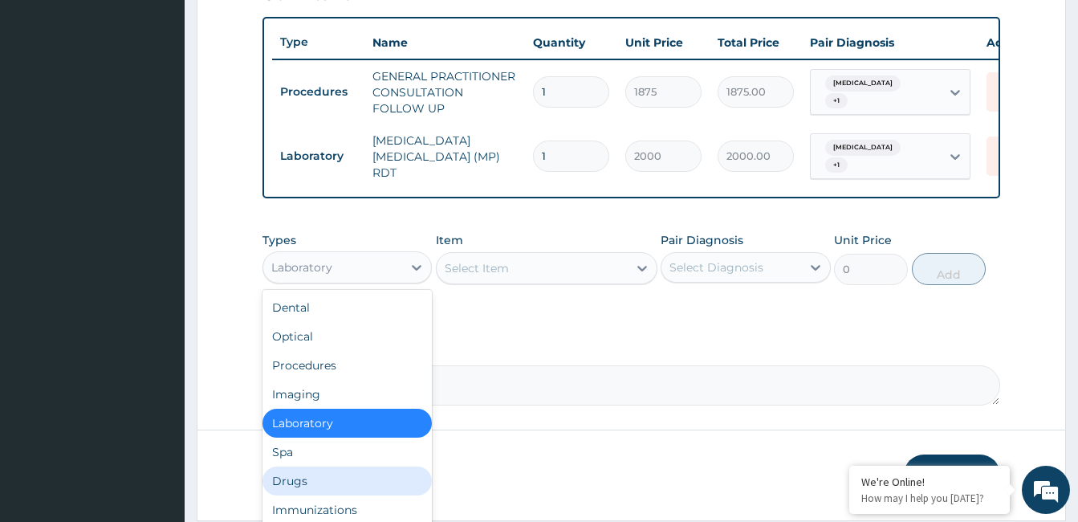
click at [294, 478] on div "Drugs" at bounding box center [347, 480] width 169 height 29
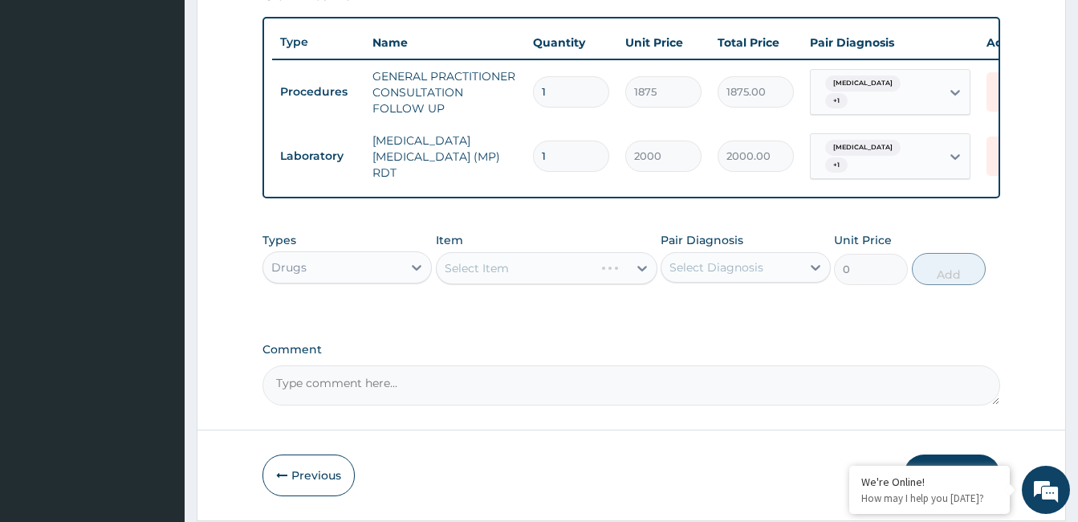
click at [613, 275] on div "Select Item" at bounding box center [547, 268] width 222 height 32
click at [613, 275] on div "Select Item" at bounding box center [532, 268] width 191 height 26
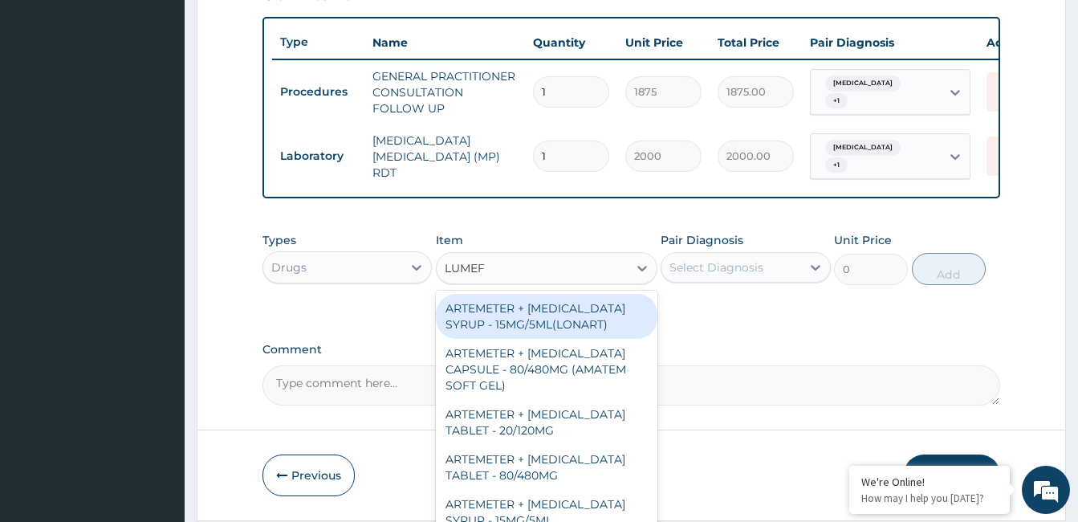
type input "LUMEFA"
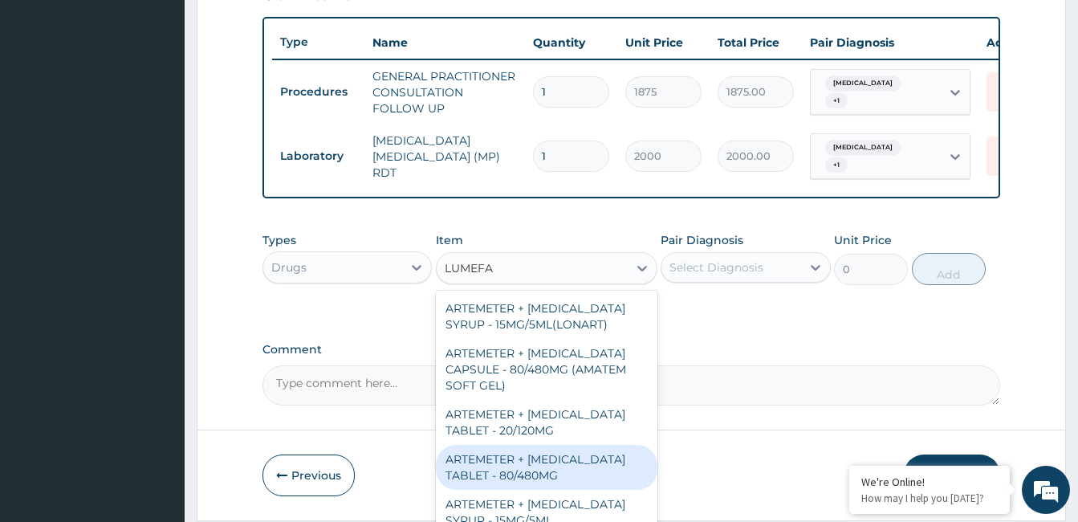
click at [596, 479] on div "ARTEMETER + LUMEFANTRINE TABLET - 80/480MG" at bounding box center [547, 467] width 222 height 45
type input "364"
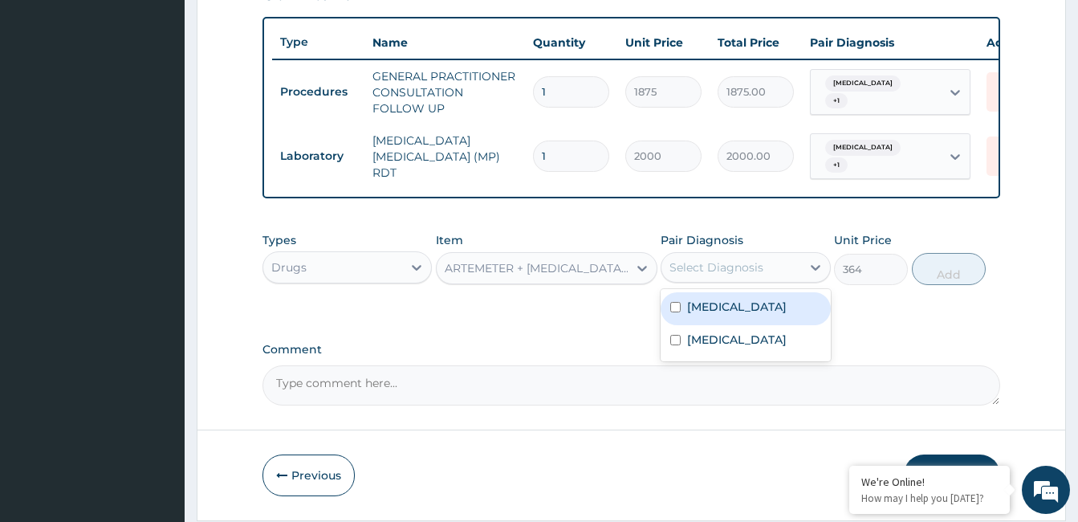
click at [729, 275] on div "Select Diagnosis" at bounding box center [717, 267] width 94 height 16
click at [722, 308] on label "Malaria" at bounding box center [737, 307] width 100 height 16
checkbox input "true"
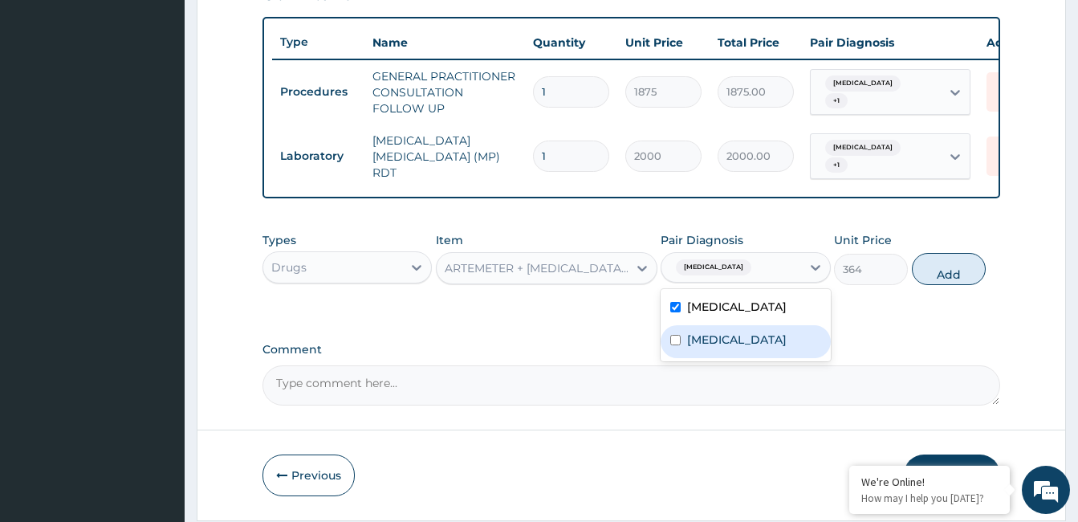
click at [723, 344] on label "Common cold" at bounding box center [737, 340] width 100 height 16
checkbox input "true"
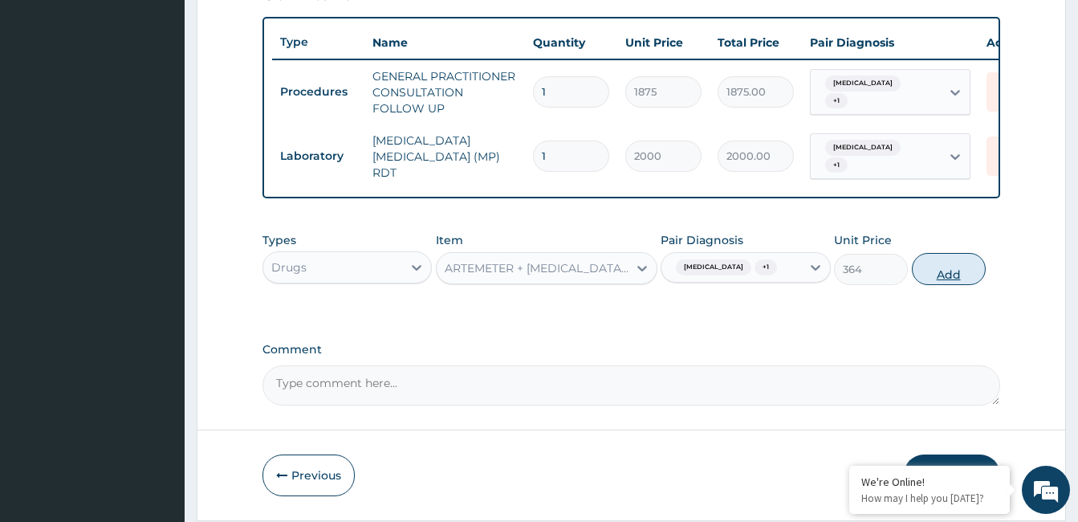
click at [962, 275] on button "Add" at bounding box center [949, 269] width 74 height 32
type input "0"
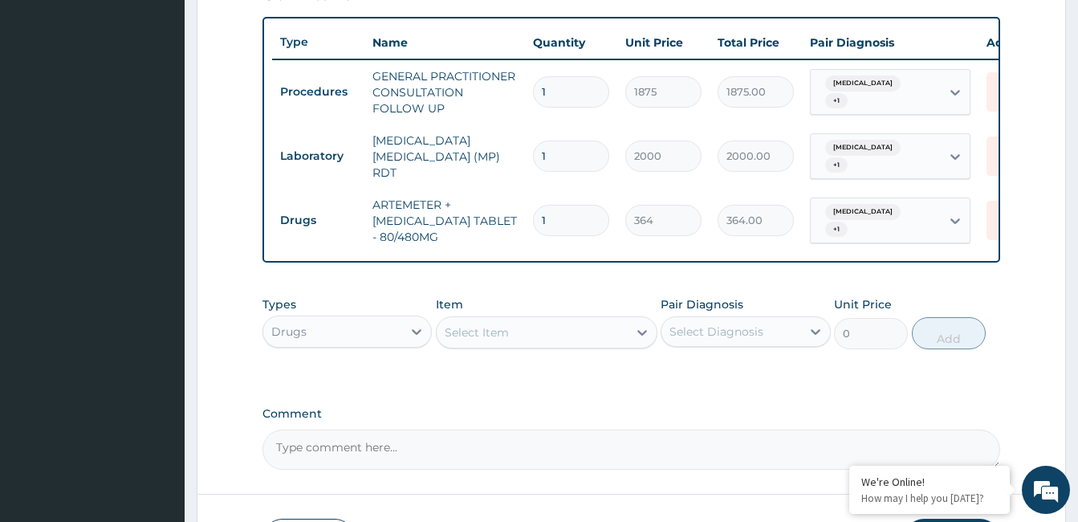
type input "0.00"
type input "6"
type input "2184.00"
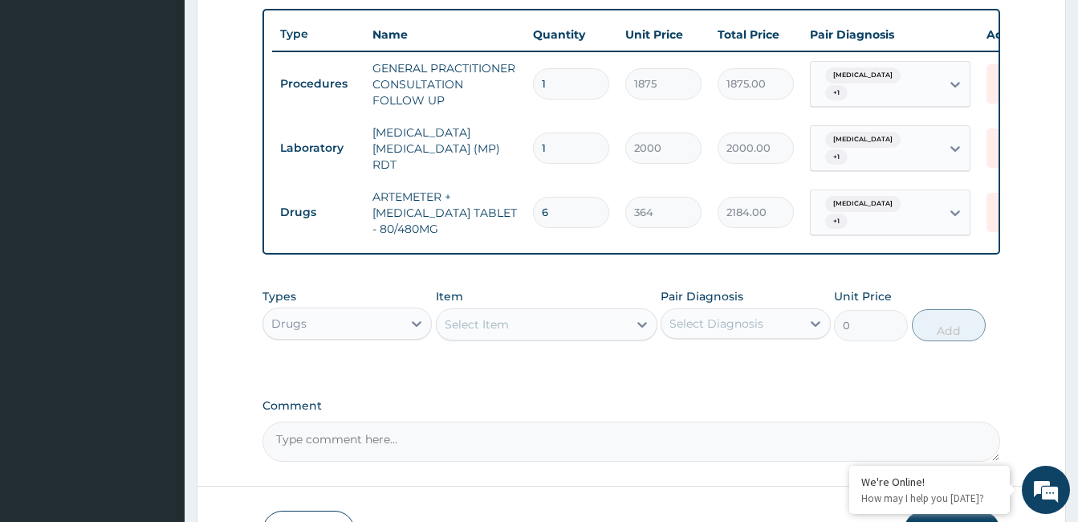
scroll to position [700, 0]
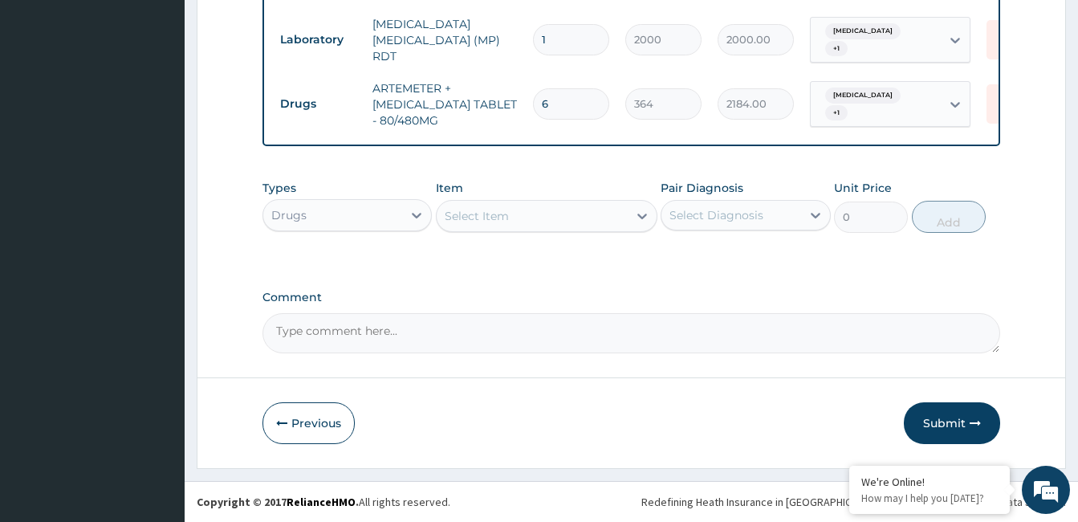
type input "6"
click at [483, 222] on div "Select Item" at bounding box center [477, 216] width 64 height 16
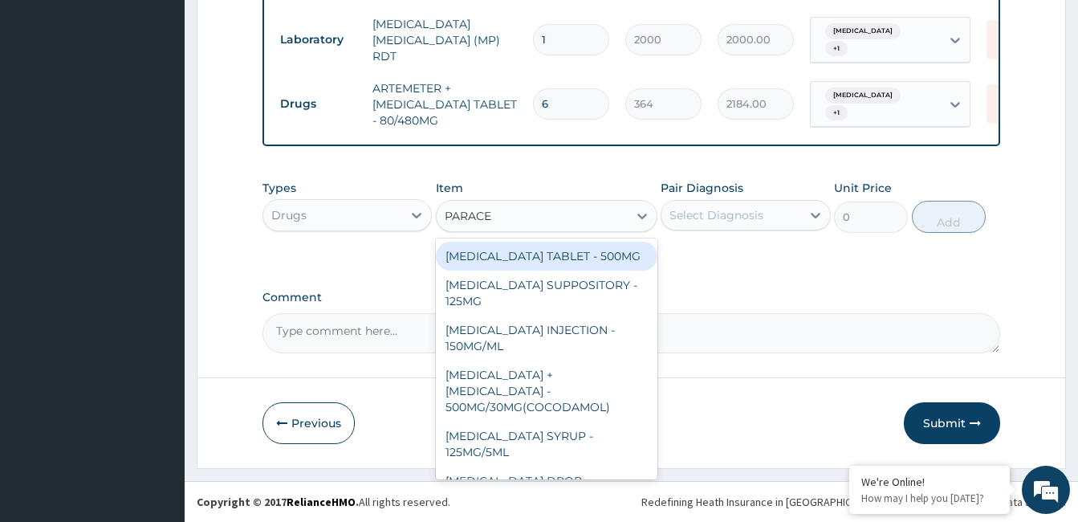
type input "PARACET"
click at [580, 269] on div "PARACETAMOL TABLET - 500MG" at bounding box center [547, 256] width 222 height 29
type input "33.599999999999994"
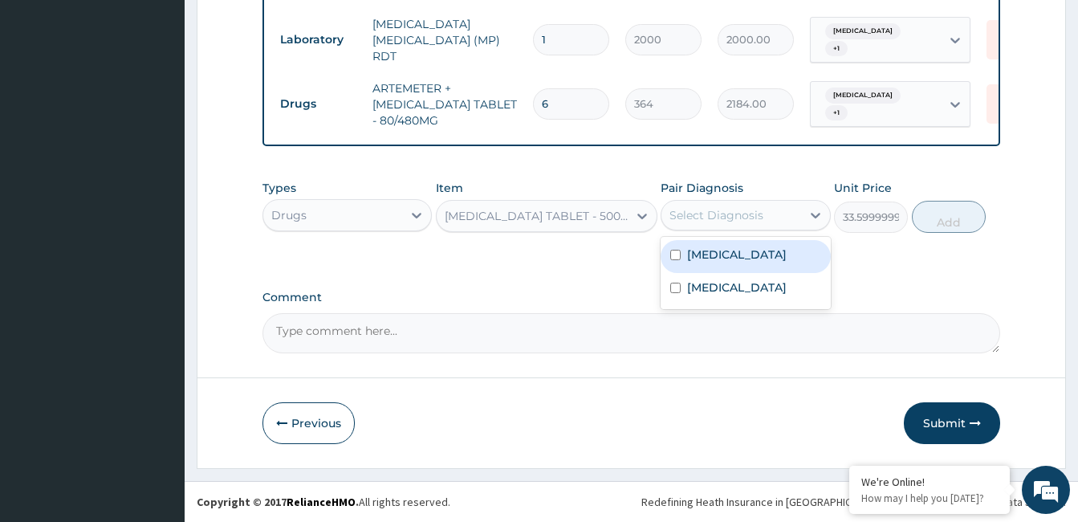
click at [799, 218] on div "Select Diagnosis" at bounding box center [731, 215] width 139 height 26
click at [792, 255] on div "Malaria" at bounding box center [745, 256] width 169 height 33
checkbox input "true"
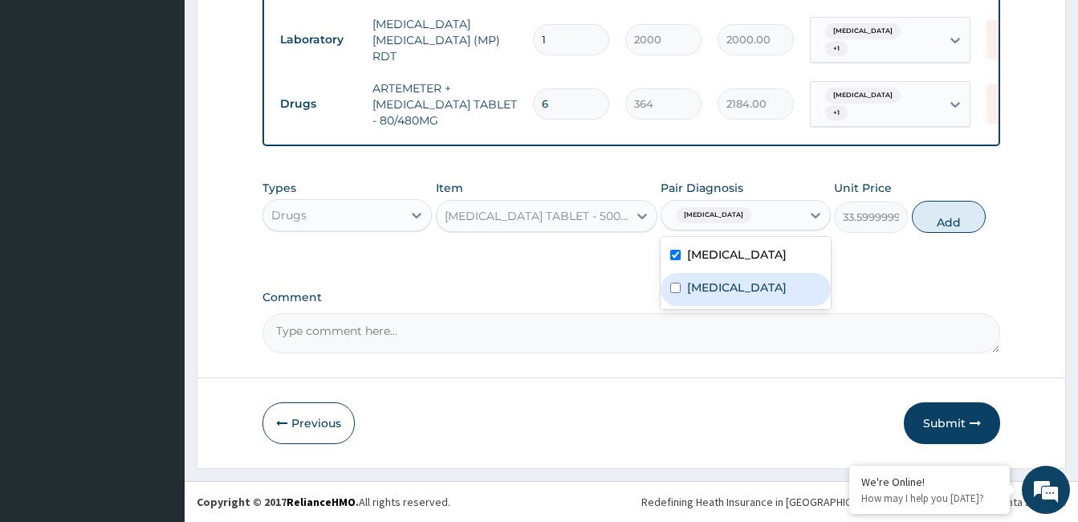
click at [782, 292] on div "Common cold" at bounding box center [745, 289] width 169 height 33
checkbox input "true"
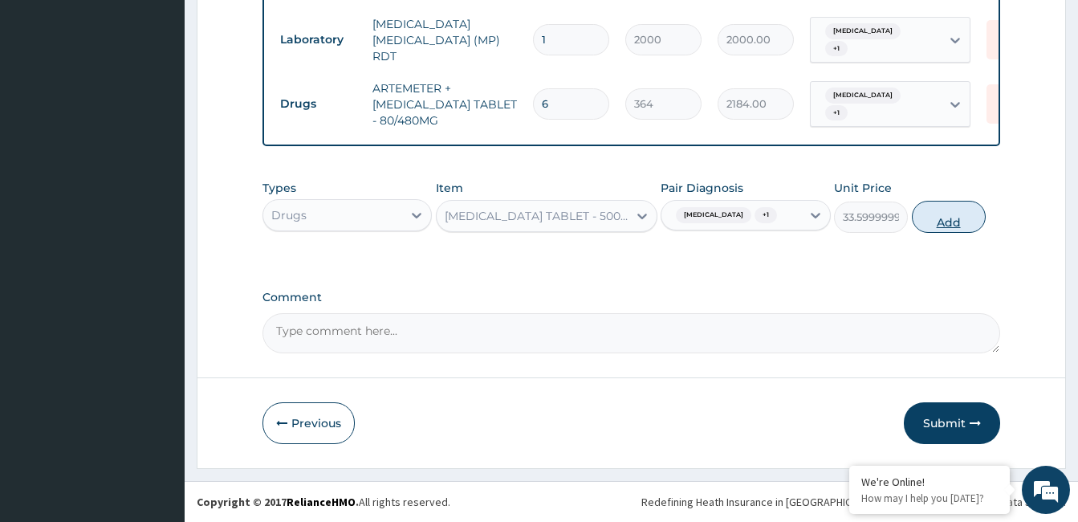
click at [975, 226] on button "Add" at bounding box center [949, 217] width 74 height 32
type input "0"
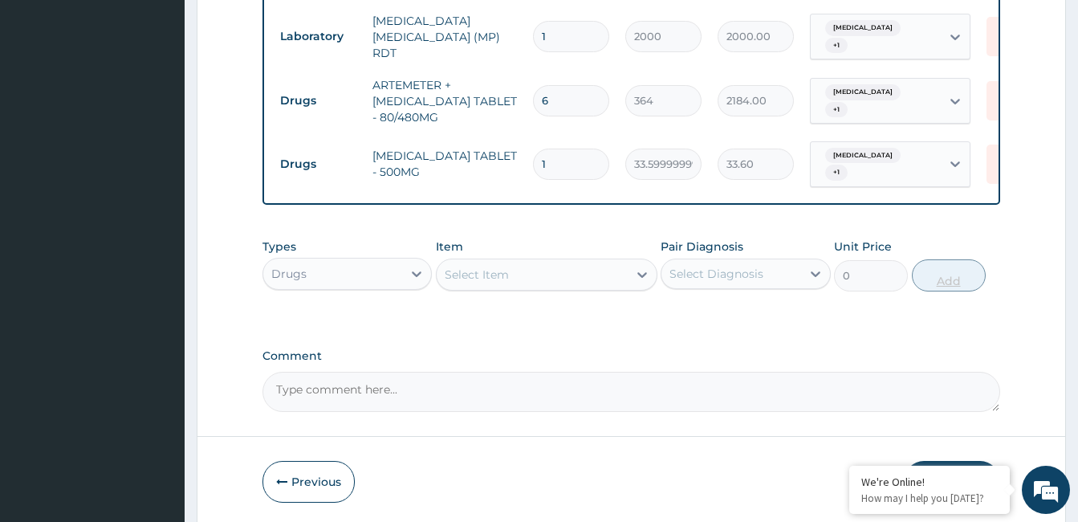
type input "18"
type input "604.80"
type input "18"
click at [597, 270] on div "Select Item" at bounding box center [532, 275] width 191 height 26
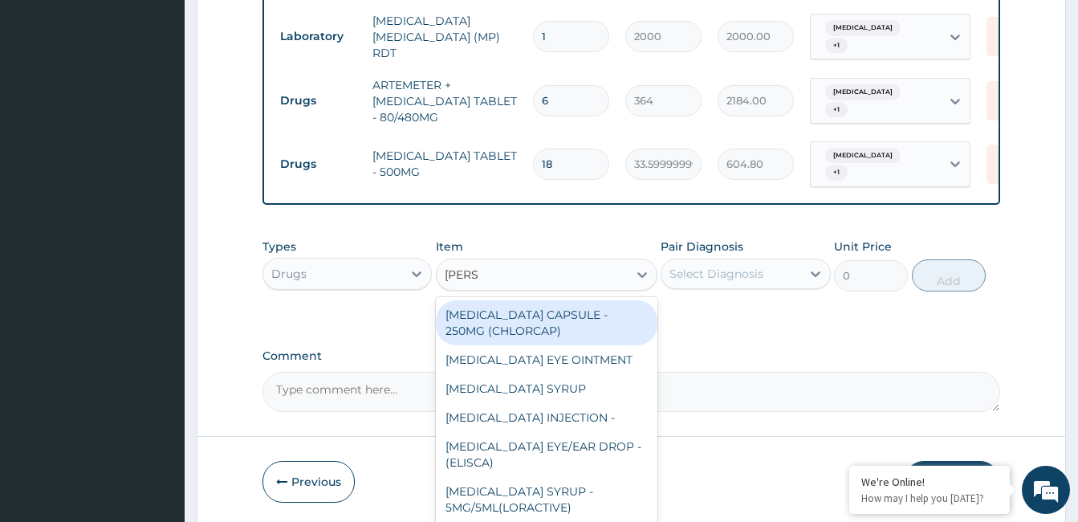
type input "LORAT"
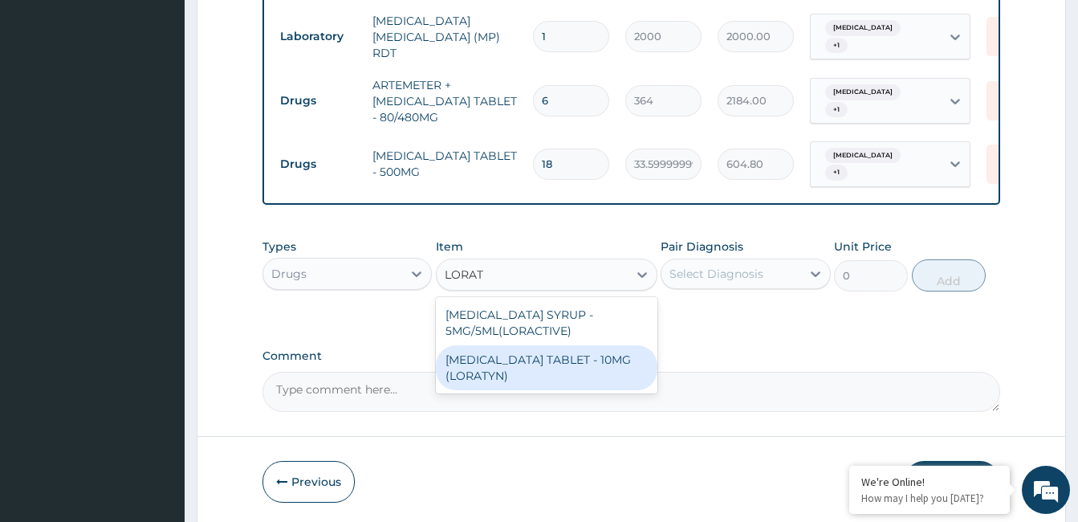
click at [582, 353] on div "LORATADINE TABLET - 10MG (LORATYN)" at bounding box center [547, 367] width 222 height 45
type input "98"
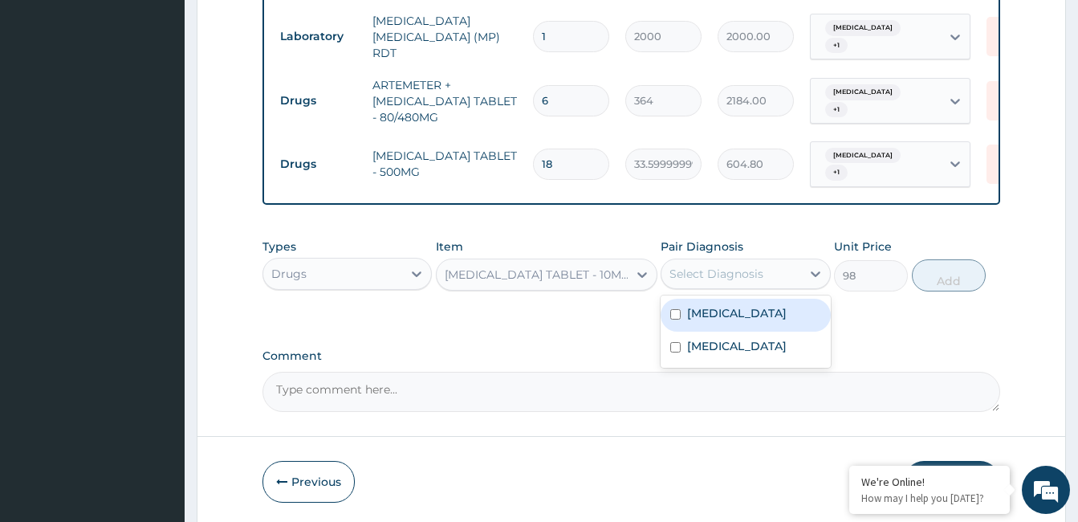
click at [712, 283] on div "Select Diagnosis" at bounding box center [745, 274] width 169 height 31
click at [704, 326] on div "Malaria" at bounding box center [745, 315] width 169 height 33
checkbox input "true"
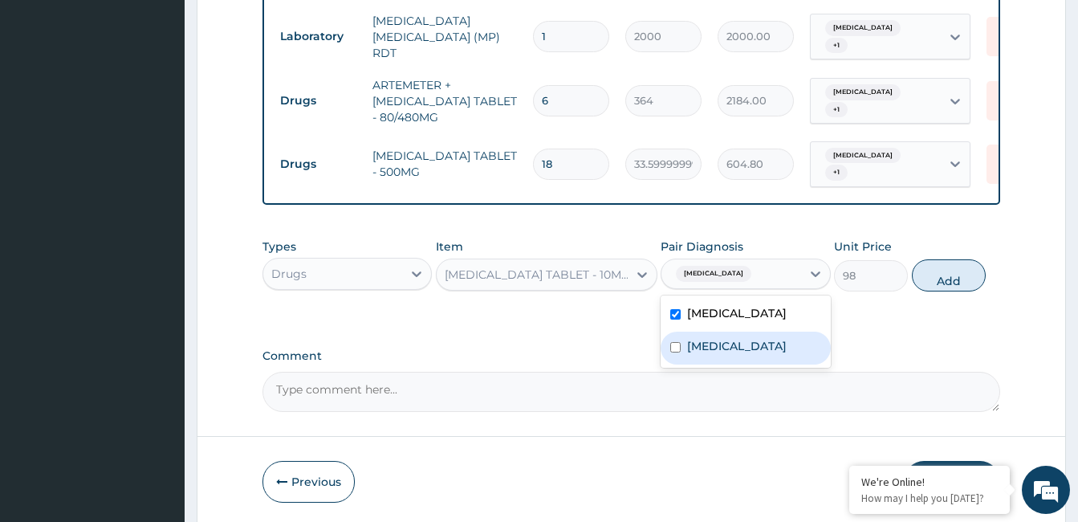
click at [702, 347] on label "Common cold" at bounding box center [737, 346] width 100 height 16
checkbox input "true"
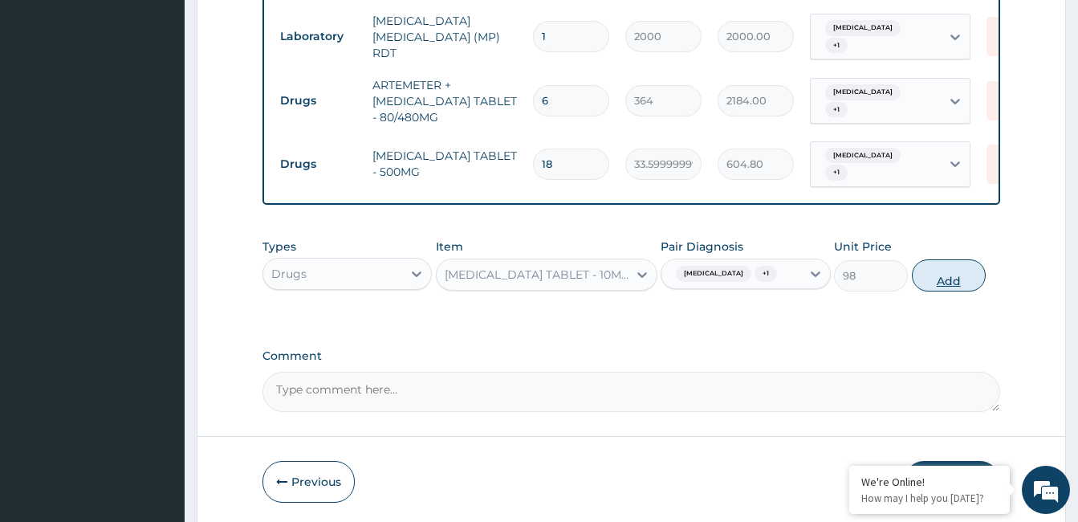
click at [950, 271] on button "Add" at bounding box center [949, 275] width 74 height 32
type input "0"
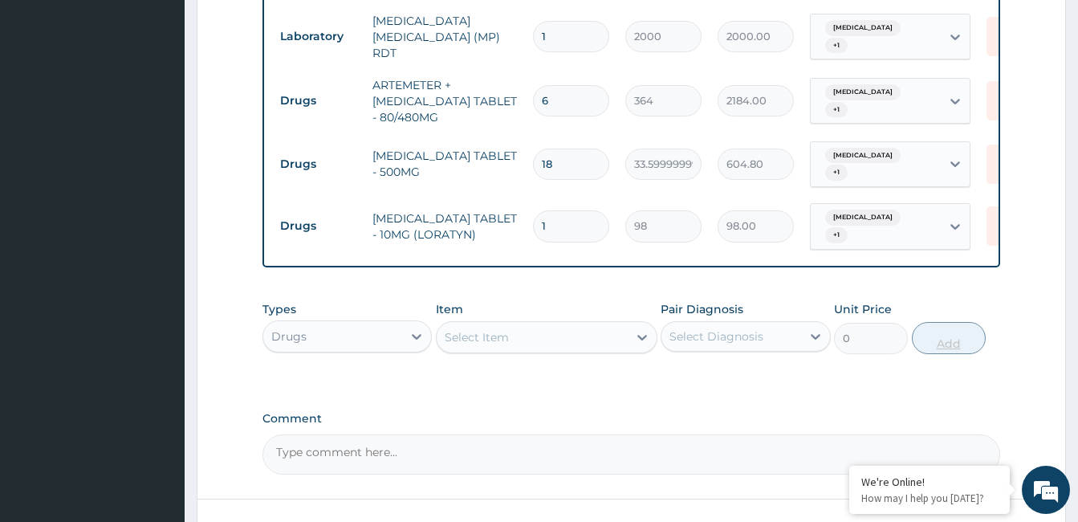
type input "10"
type input "980.00"
type input "10"
click at [545, 328] on div "Select Item" at bounding box center [532, 337] width 191 height 26
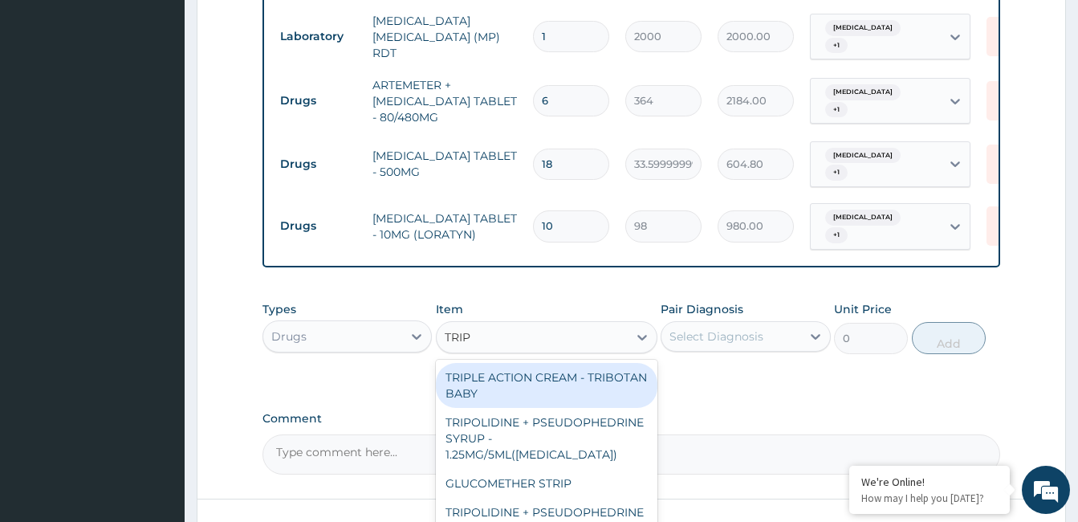
type input "TRIPO"
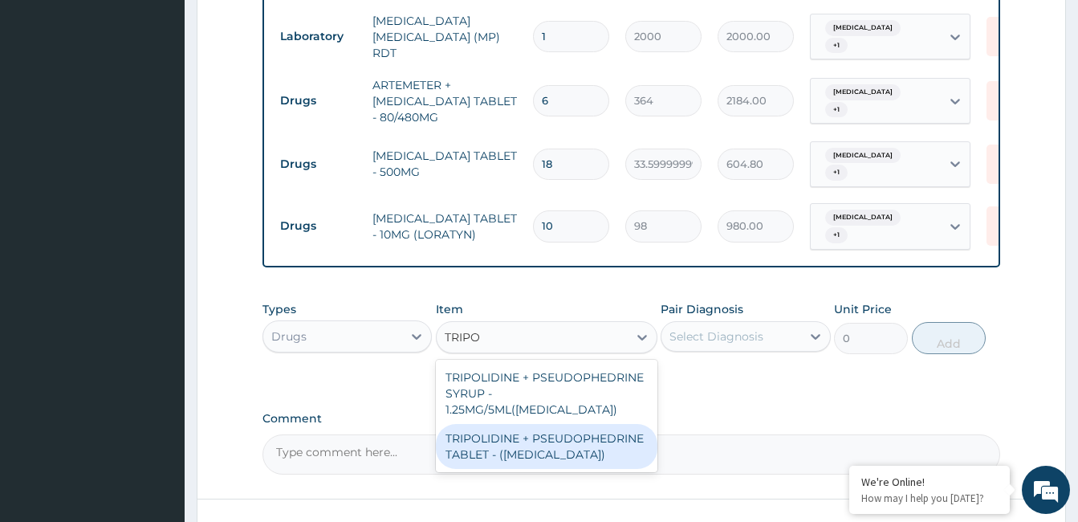
click at [544, 424] on div "TRIPOLIDINE + PSEUDOPHEDRINE TABLET - (SINUFED)" at bounding box center [547, 446] width 222 height 45
type input "148.39999999999998"
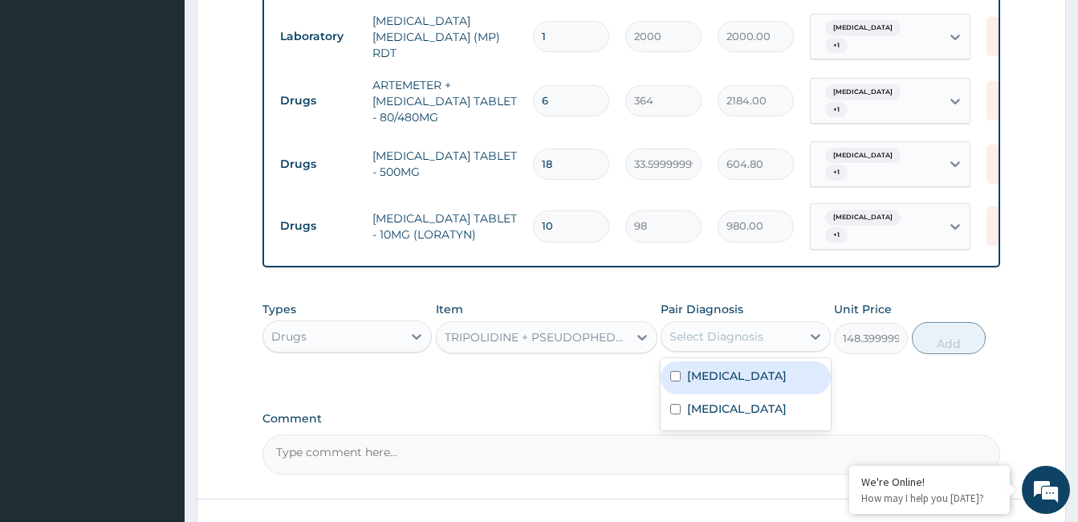
click at [759, 328] on div "Select Diagnosis" at bounding box center [717, 336] width 94 height 16
click at [740, 371] on div "Malaria" at bounding box center [745, 377] width 169 height 33
checkbox input "true"
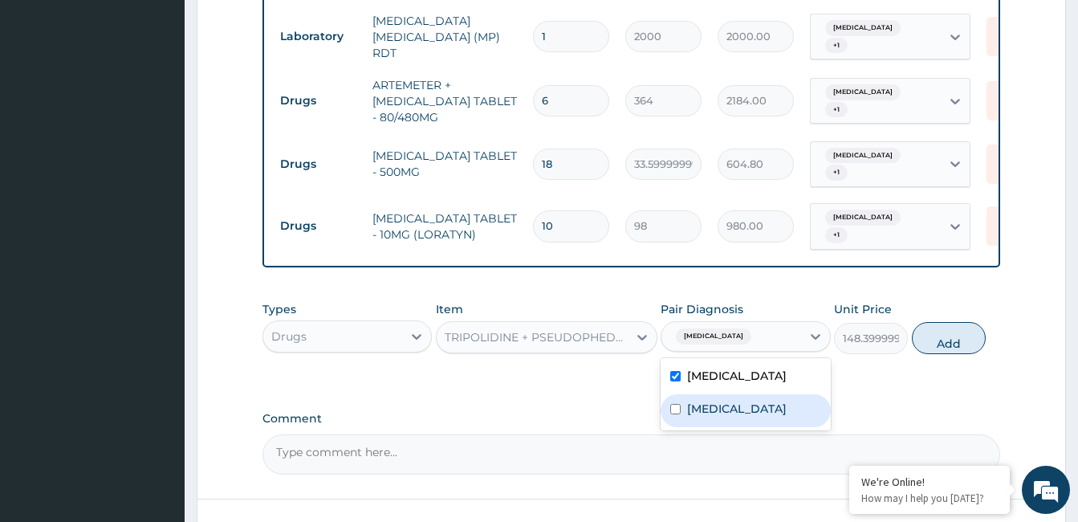
click at [728, 403] on label "Common cold" at bounding box center [737, 409] width 100 height 16
checkbox input "true"
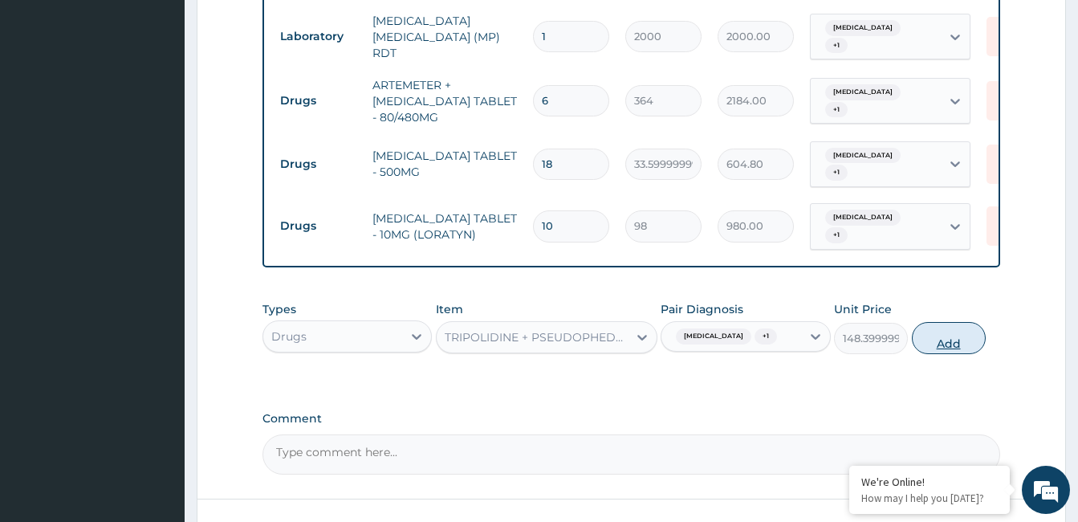
click at [948, 322] on button "Add" at bounding box center [949, 338] width 74 height 32
type input "0"
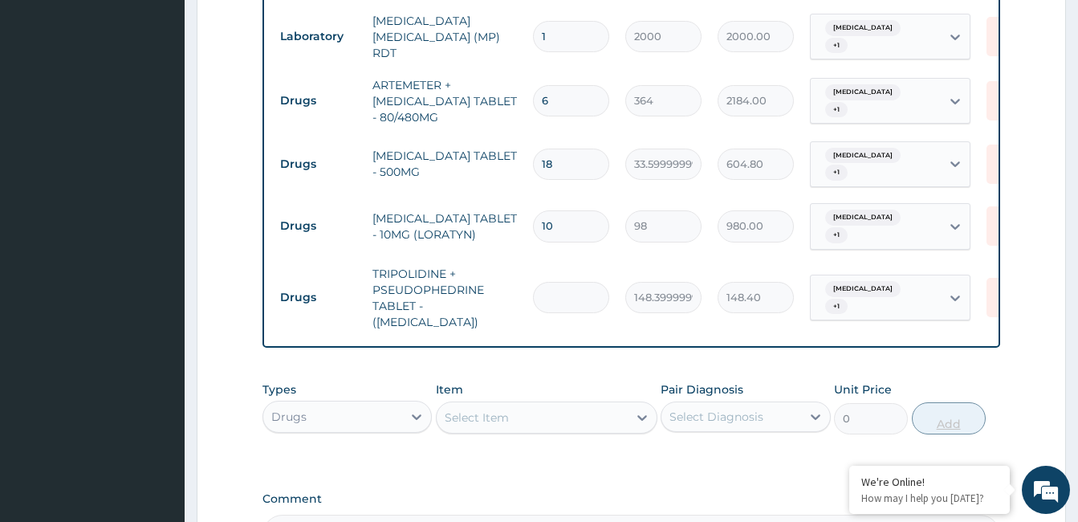
type input "0.00"
type input "3"
type input "445.20"
type input "3"
click at [620, 405] on div "Select Item" at bounding box center [532, 418] width 191 height 26
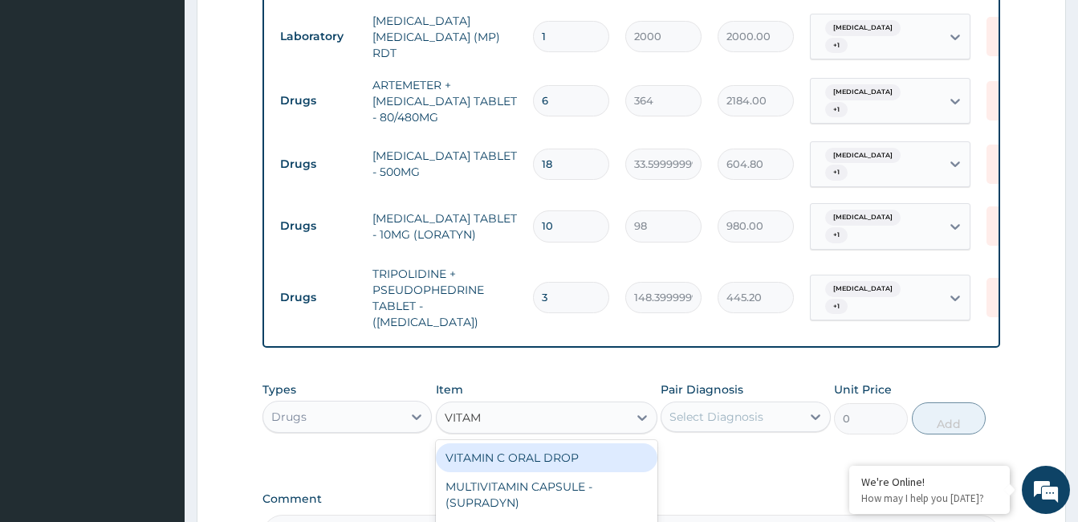
type input "VITAMI"
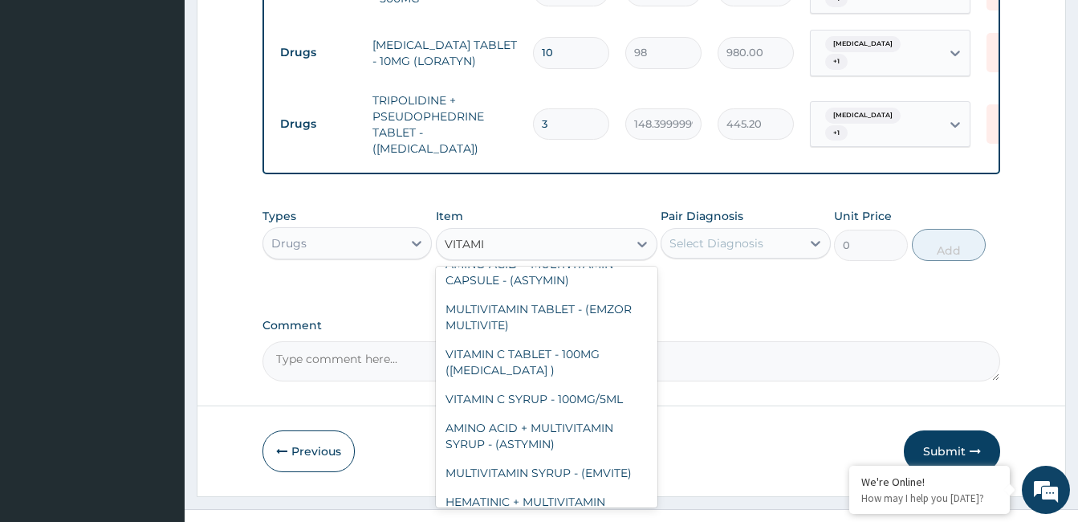
scroll to position [181, 0]
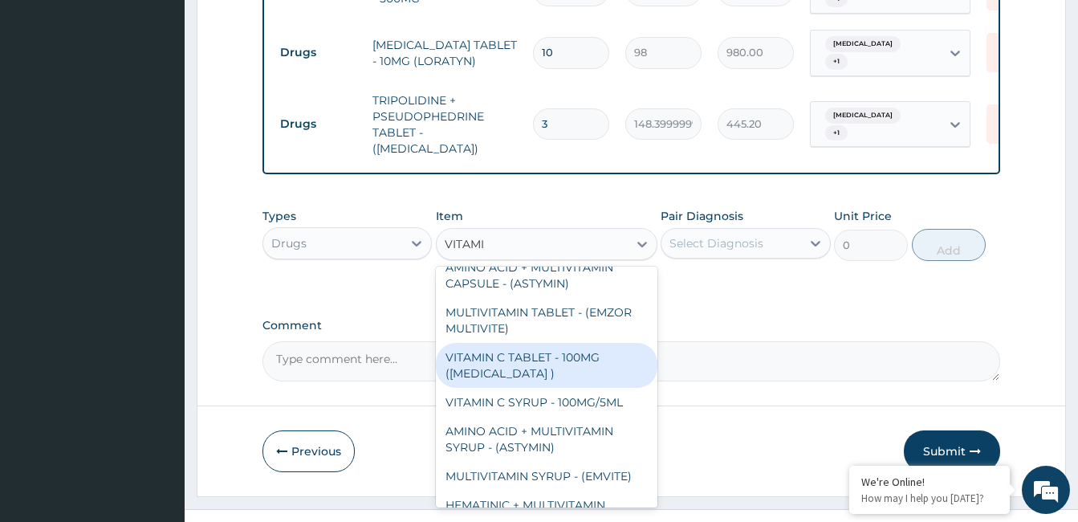
click at [623, 343] on div "VITAMIN C TABLET - 100MG (ASCORBIC ACID )" at bounding box center [547, 365] width 222 height 45
type input "16.799999999999997"
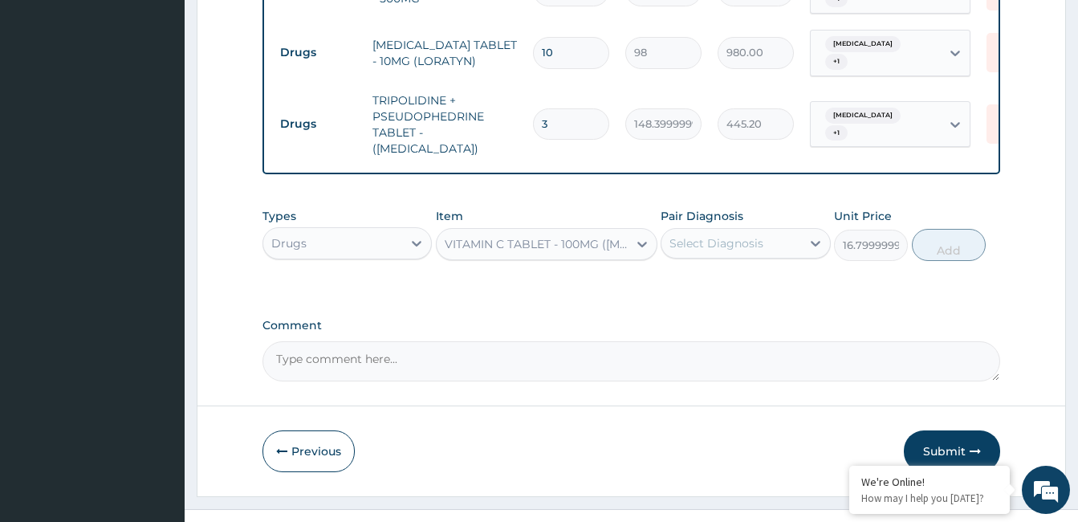
click at [749, 235] on div "Select Diagnosis" at bounding box center [717, 243] width 94 height 16
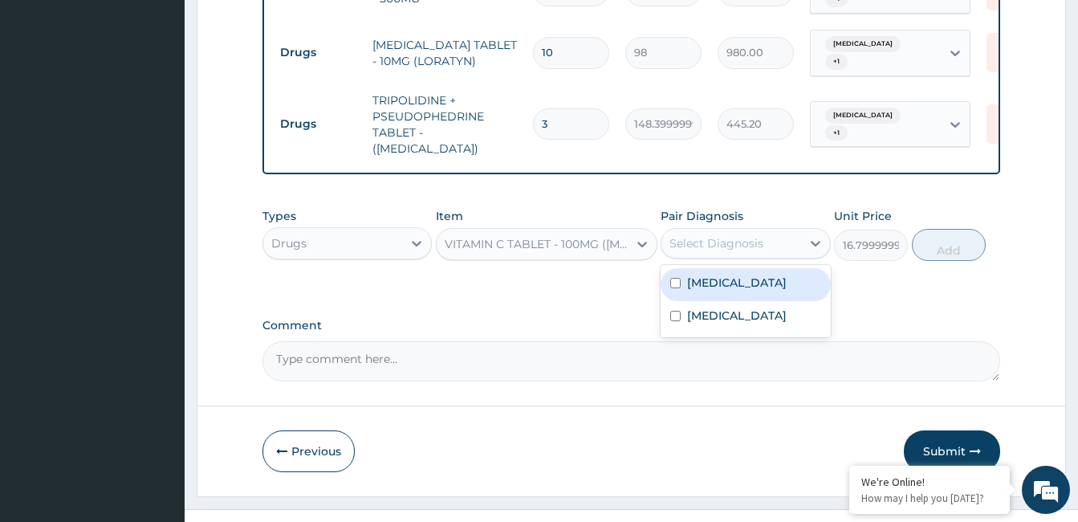
click at [739, 268] on div "Malaria" at bounding box center [745, 284] width 169 height 33
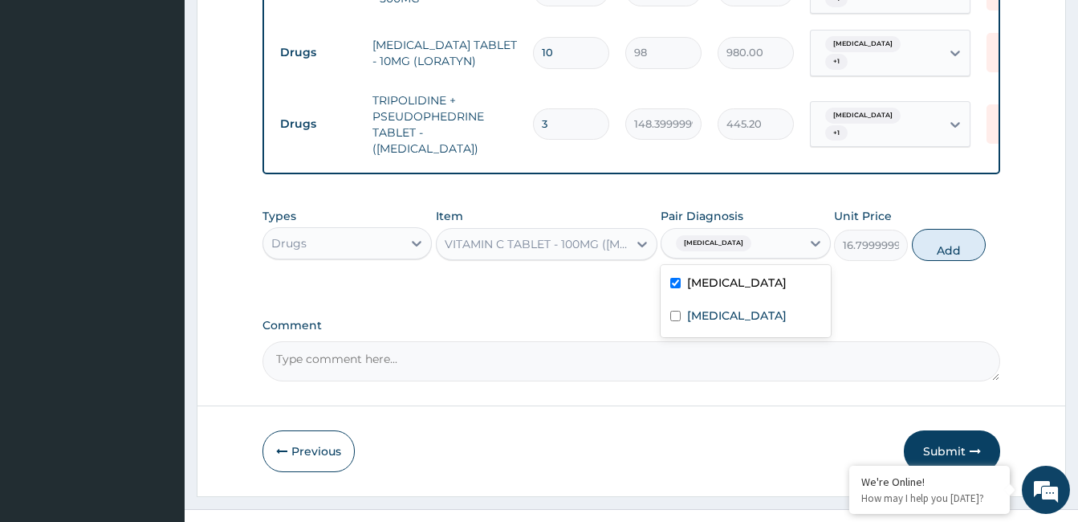
checkbox input "true"
click at [729, 307] on label "Common cold" at bounding box center [737, 315] width 100 height 16
checkbox input "true"
click at [955, 229] on button "Add" at bounding box center [949, 245] width 74 height 32
type input "0"
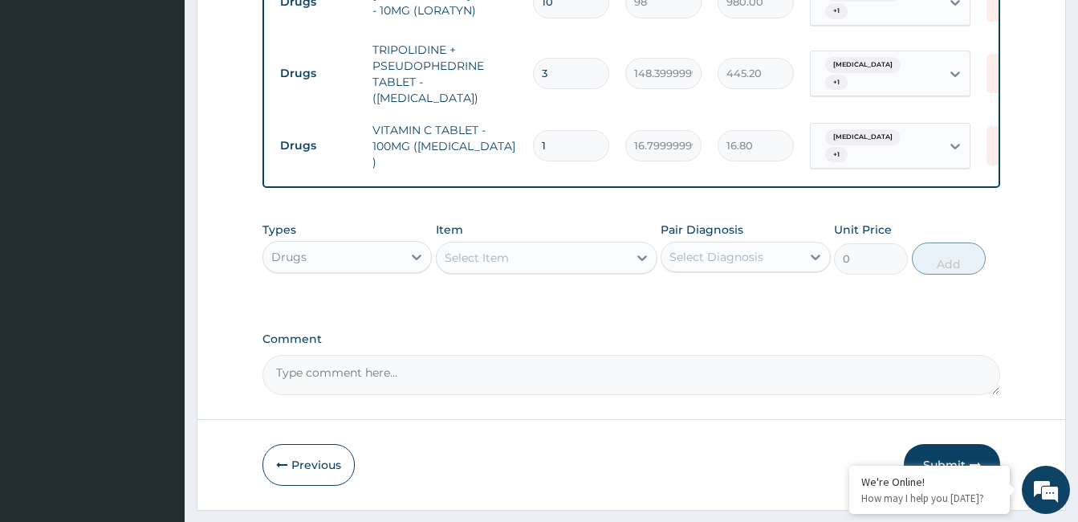
scroll to position [931, 0]
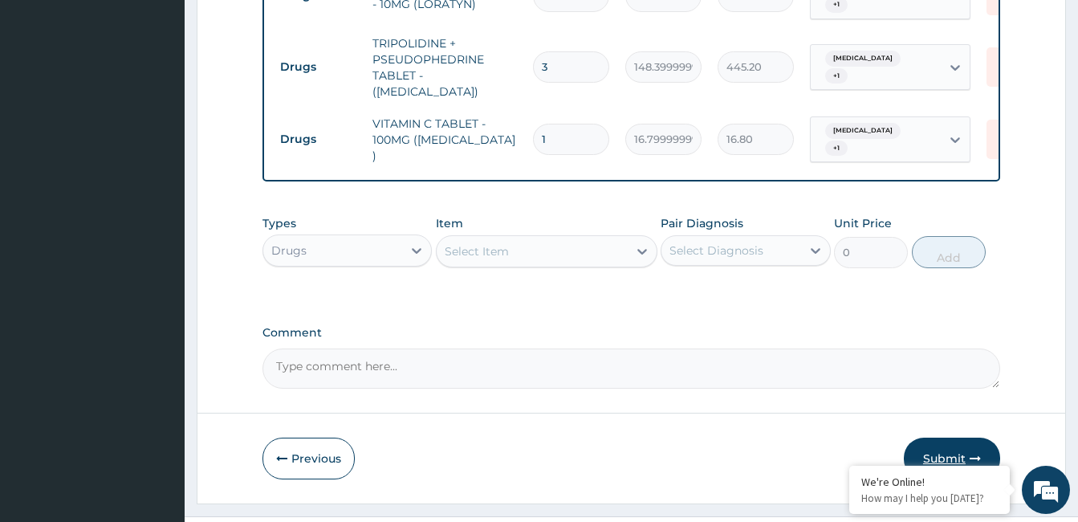
click at [965, 438] on button "Submit" at bounding box center [952, 459] width 96 height 42
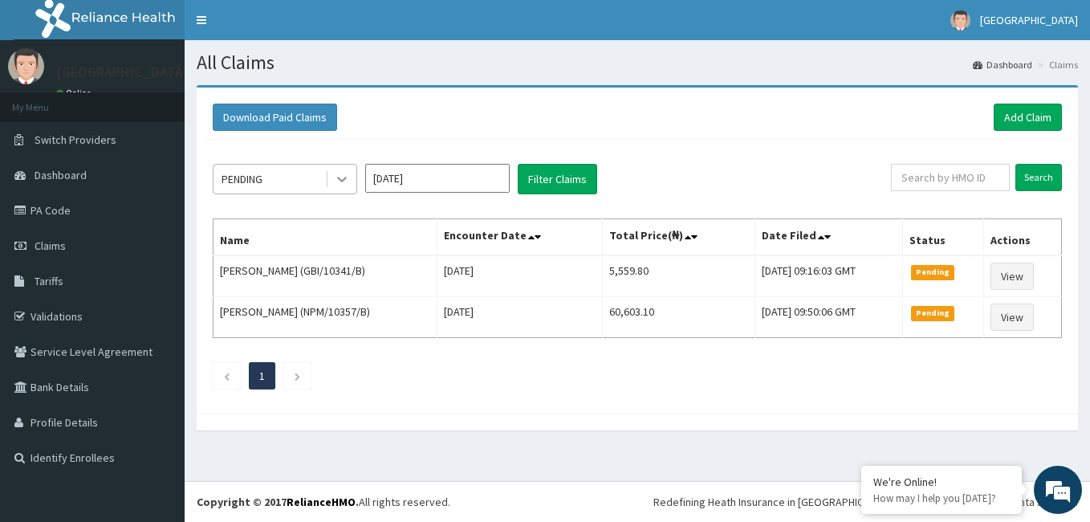
click at [328, 186] on div at bounding box center [342, 179] width 29 height 29
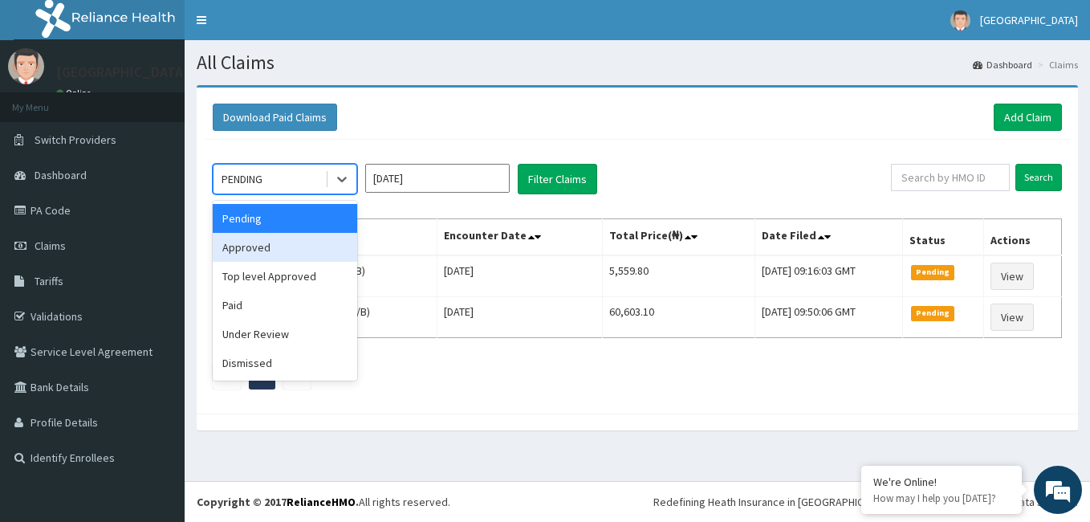
click at [293, 248] on div "Approved" at bounding box center [285, 247] width 145 height 29
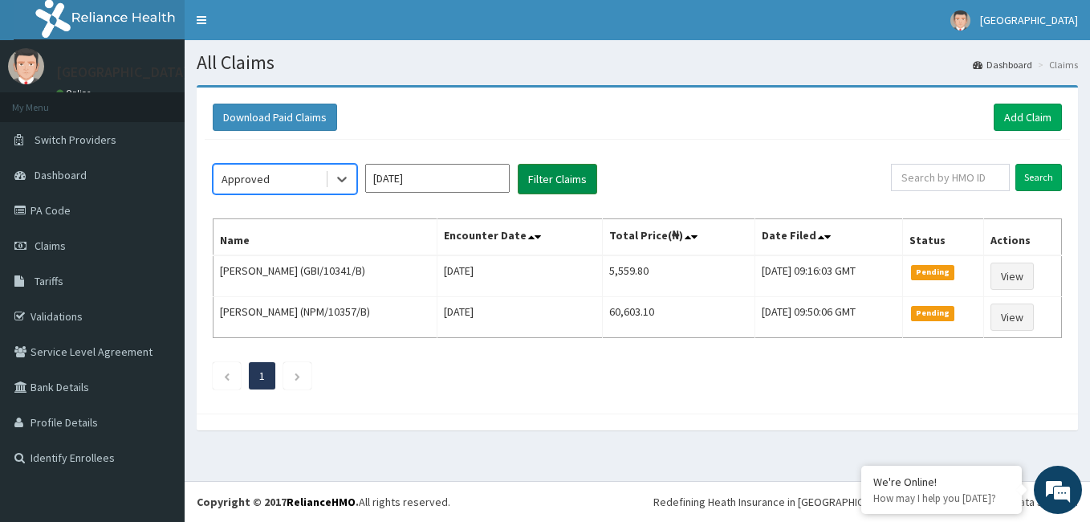
click at [576, 189] on button "Filter Claims" at bounding box center [557, 179] width 79 height 31
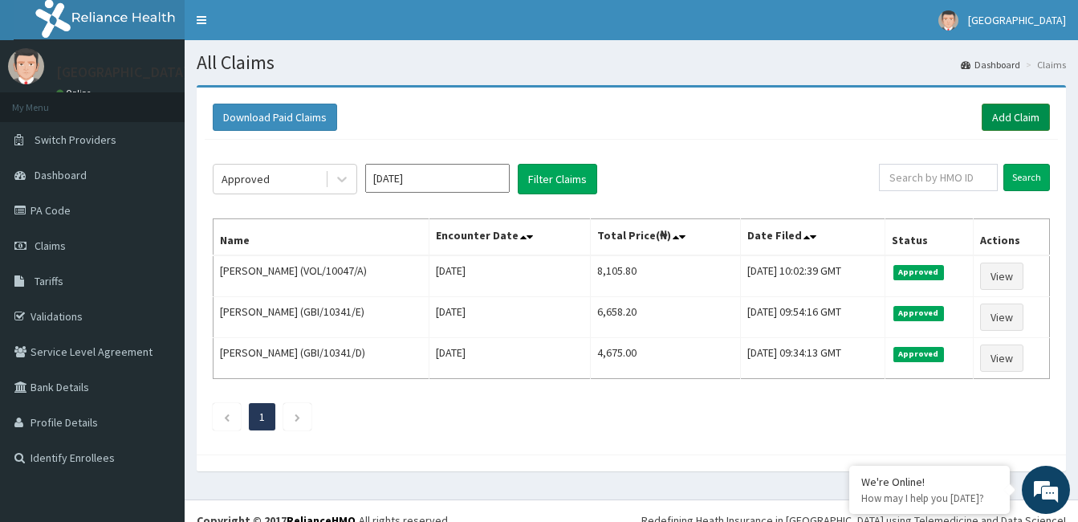
click at [1020, 115] on link "Add Claim" at bounding box center [1016, 117] width 68 height 27
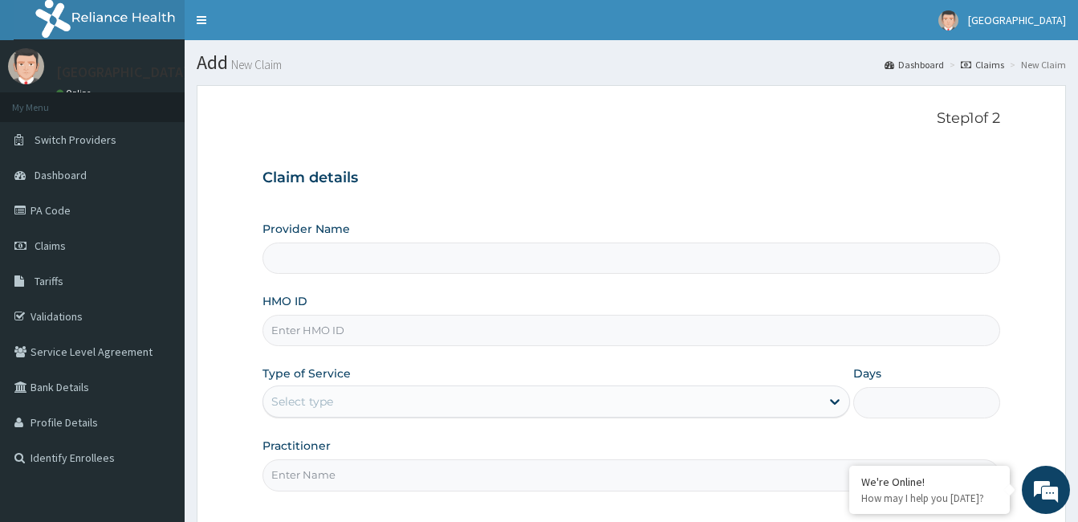
type input "[GEOGRAPHIC_DATA]"
click at [103, 284] on link "Tariffs" at bounding box center [92, 280] width 185 height 35
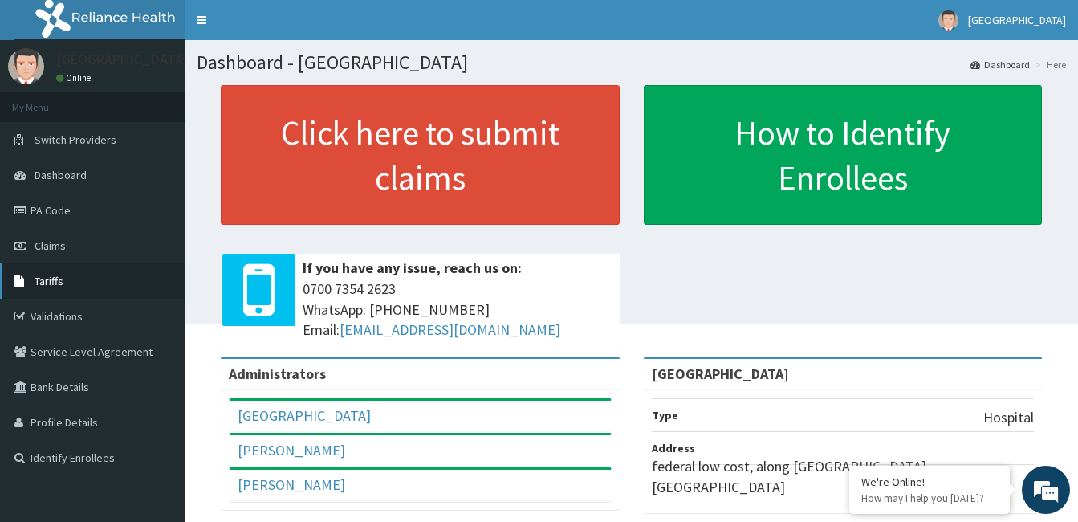
click at [63, 280] on span "Tariffs" at bounding box center [49, 281] width 29 height 14
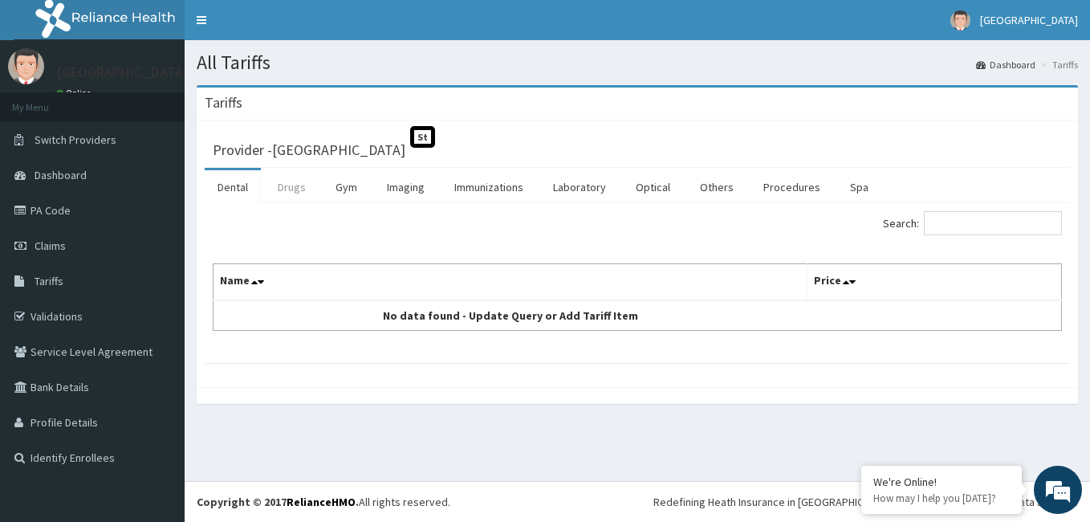
click at [289, 189] on link "Drugs" at bounding box center [292, 187] width 54 height 34
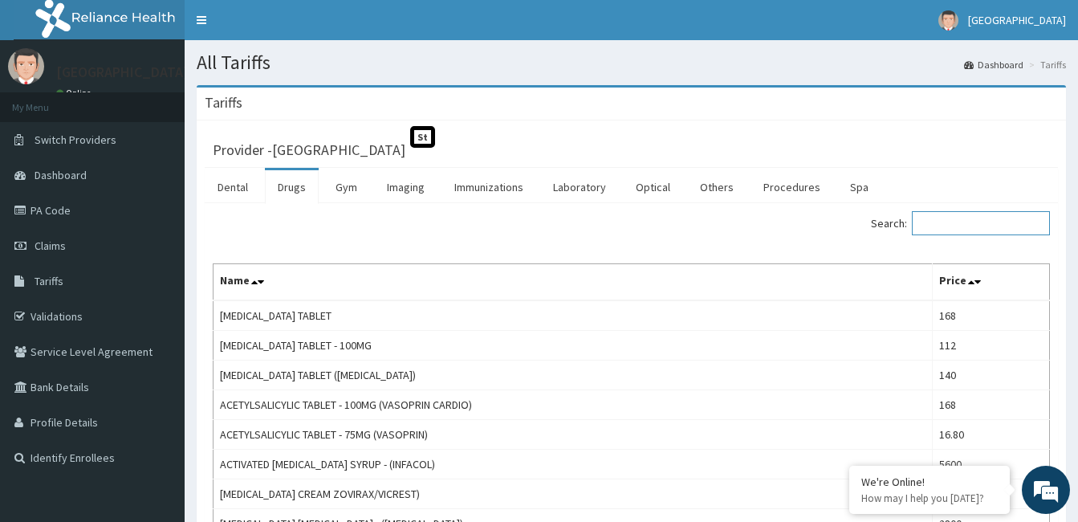
click at [971, 226] on input "Search:" at bounding box center [981, 223] width 138 height 24
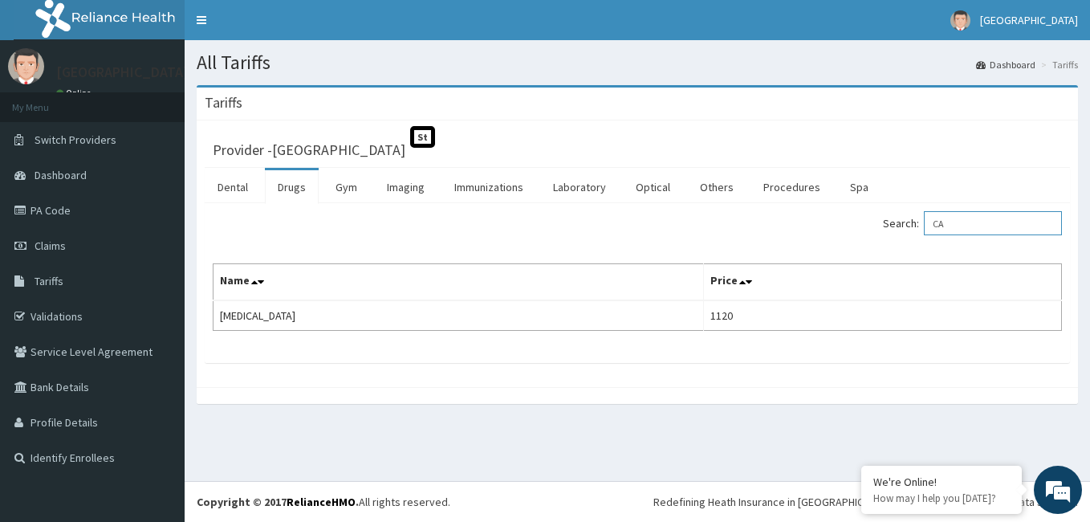
type input "C"
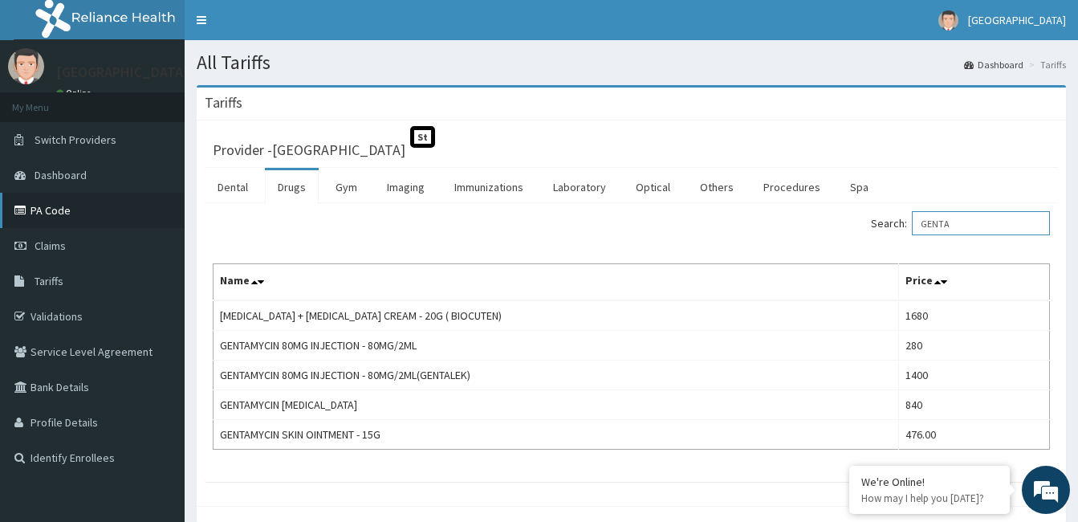
type input "GENTA"
click at [74, 214] on link "PA Code" at bounding box center [92, 210] width 185 height 35
